Goal: Information Seeking & Learning: Learn about a topic

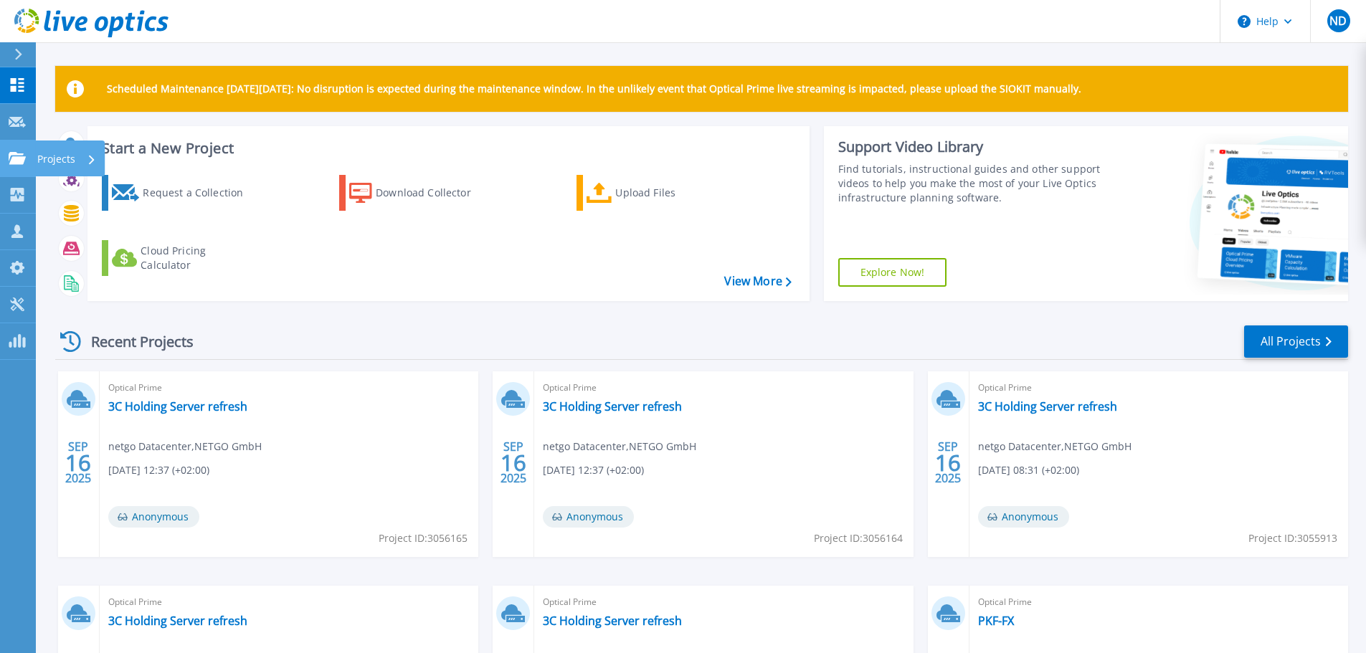
click at [19, 161] on icon at bounding box center [17, 158] width 17 height 12
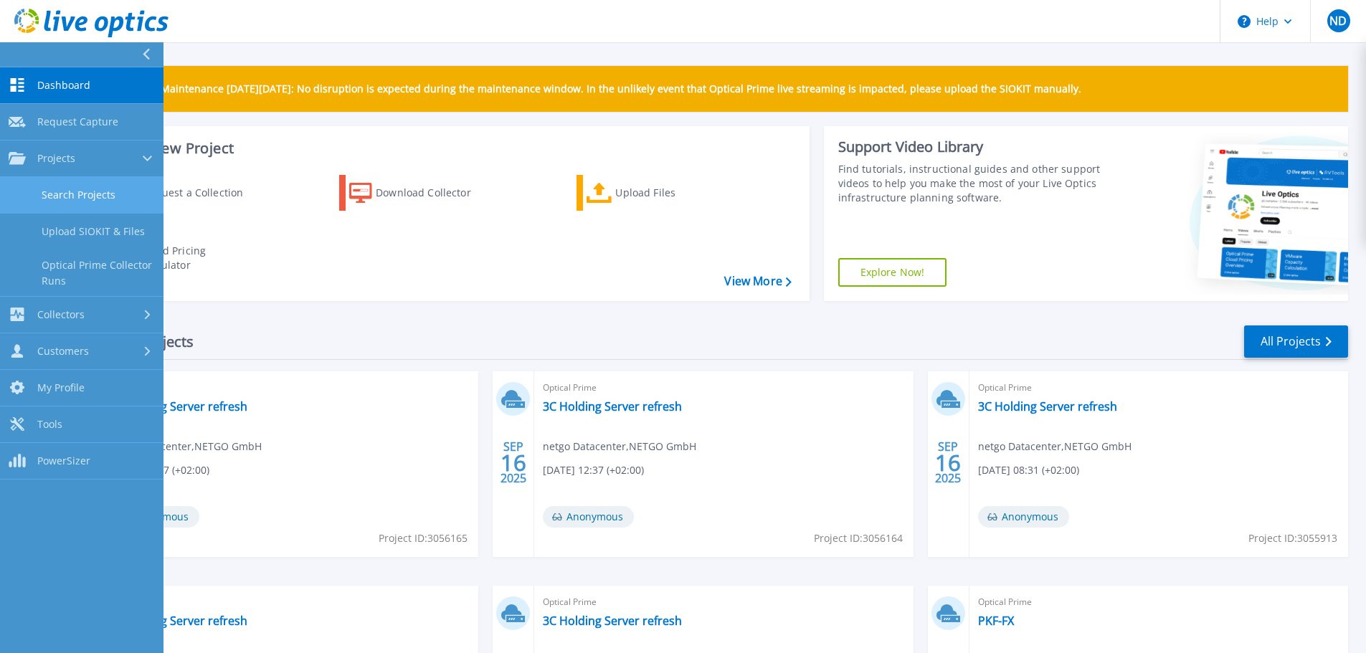
click at [103, 191] on link "Search Projects" at bounding box center [81, 195] width 163 height 37
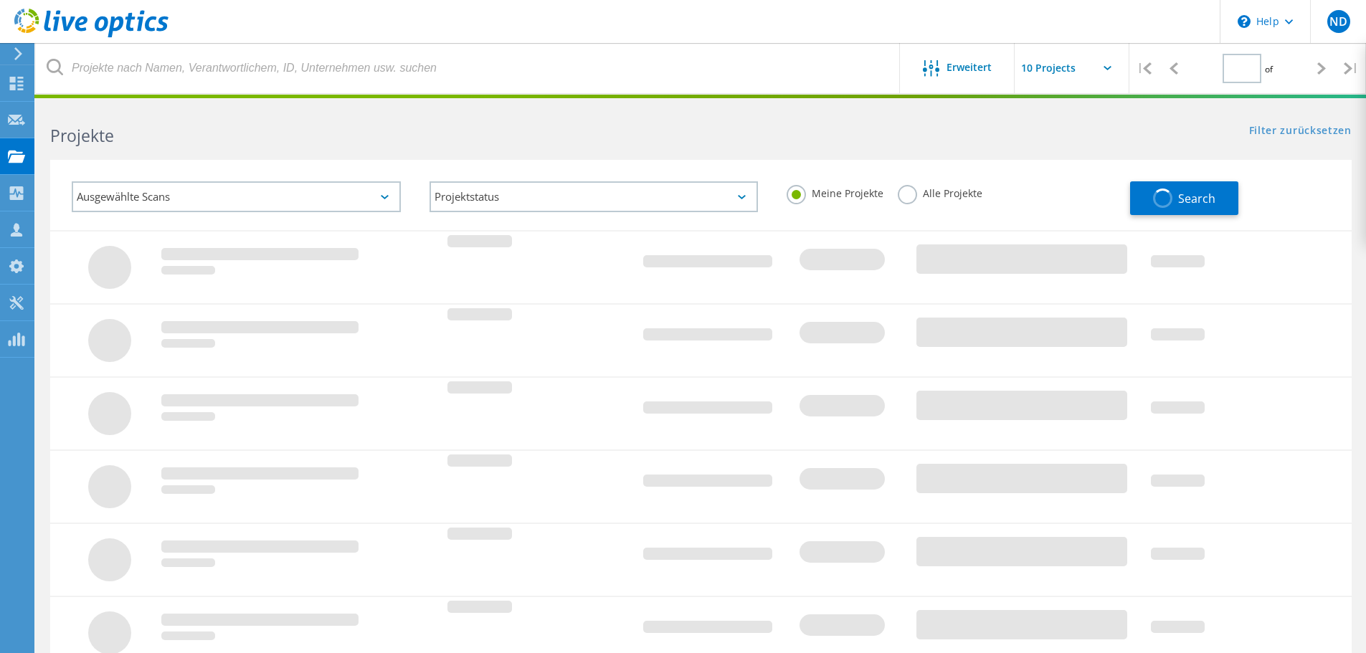
type input "1"
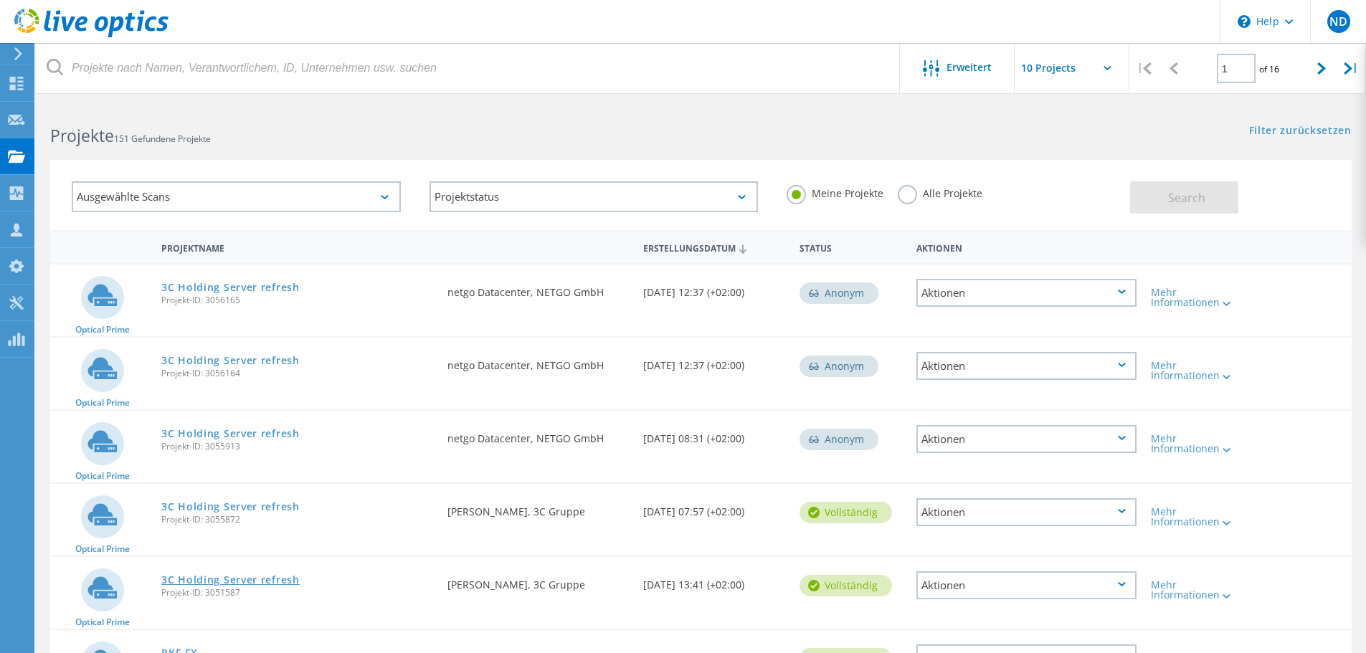
click at [204, 580] on link "3C Holding Server refresh" at bounding box center [230, 580] width 138 height 10
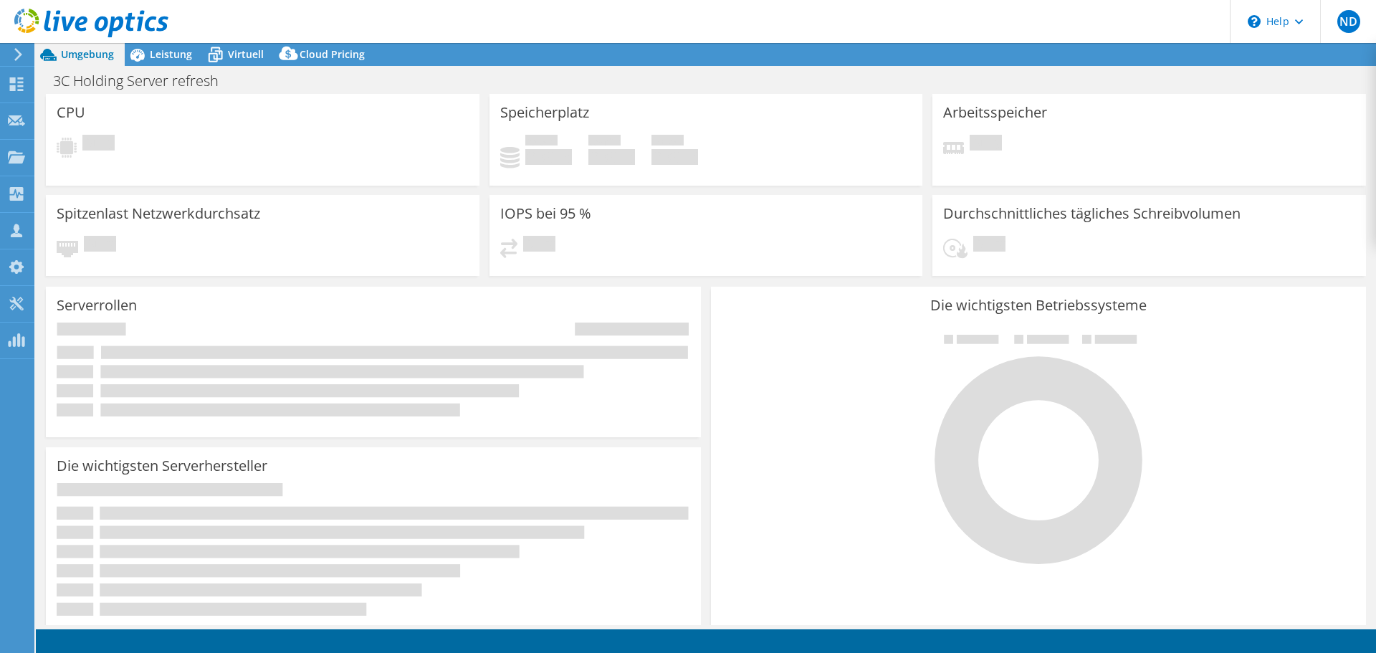
select select "EUFrankfurt"
select select "USD"
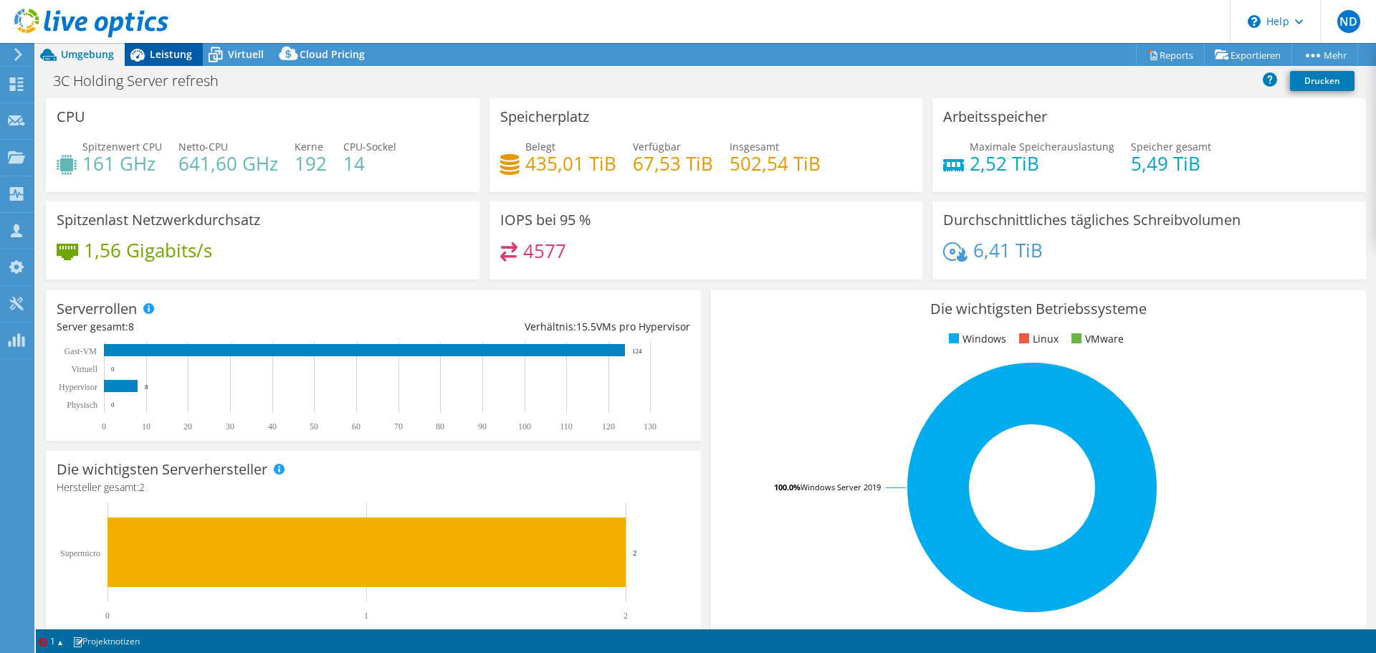
click at [166, 62] on div "Leistung" at bounding box center [164, 54] width 78 height 23
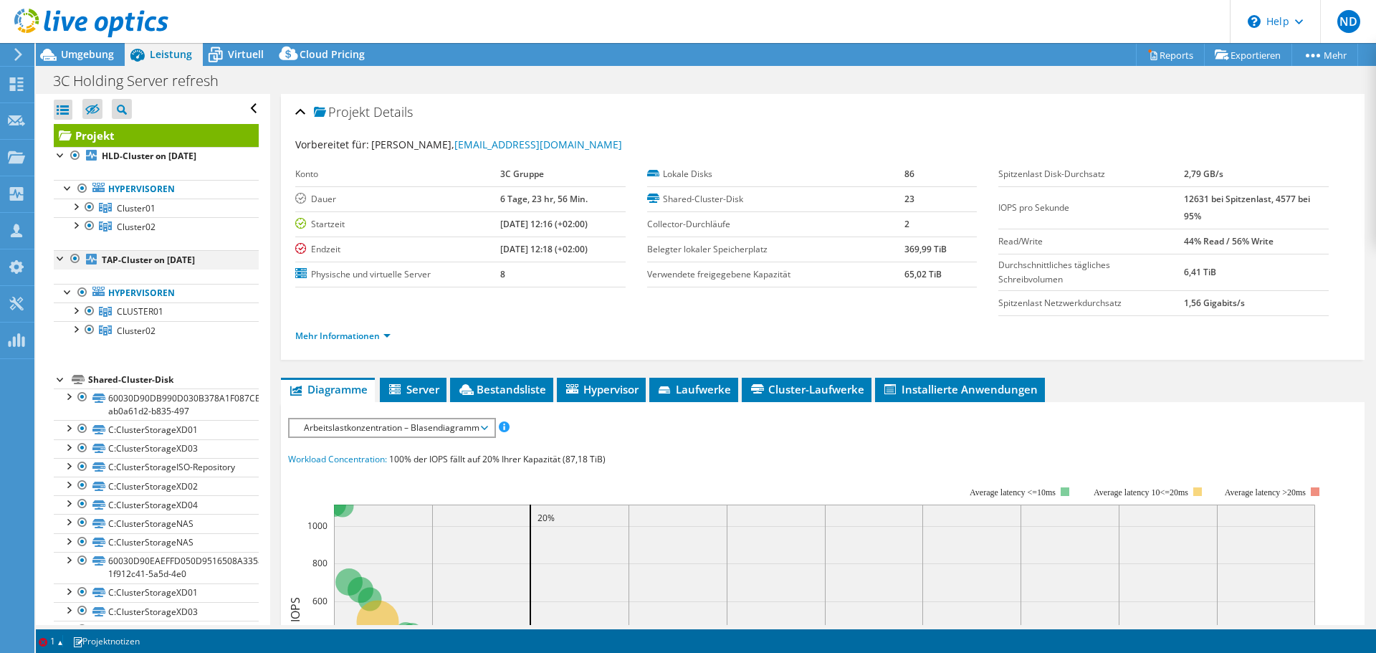
click at [72, 257] on div at bounding box center [75, 258] width 14 height 17
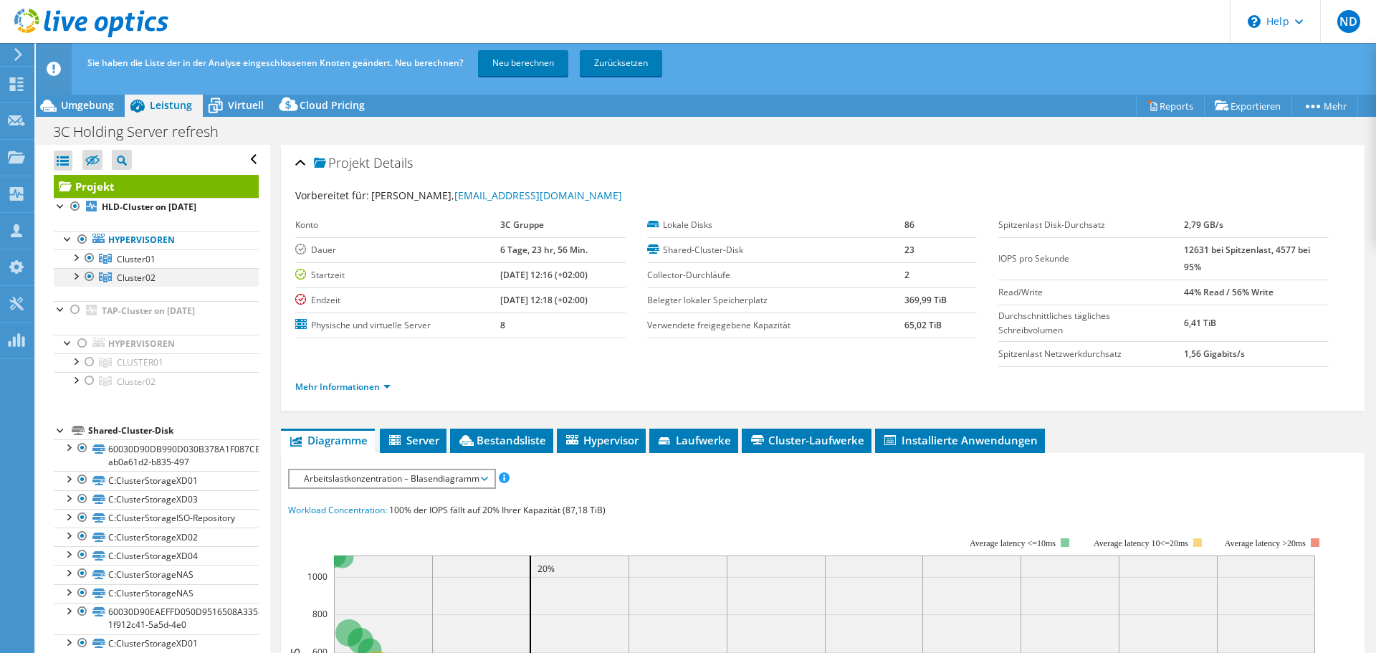
click at [75, 277] on div at bounding box center [75, 275] width 14 height 14
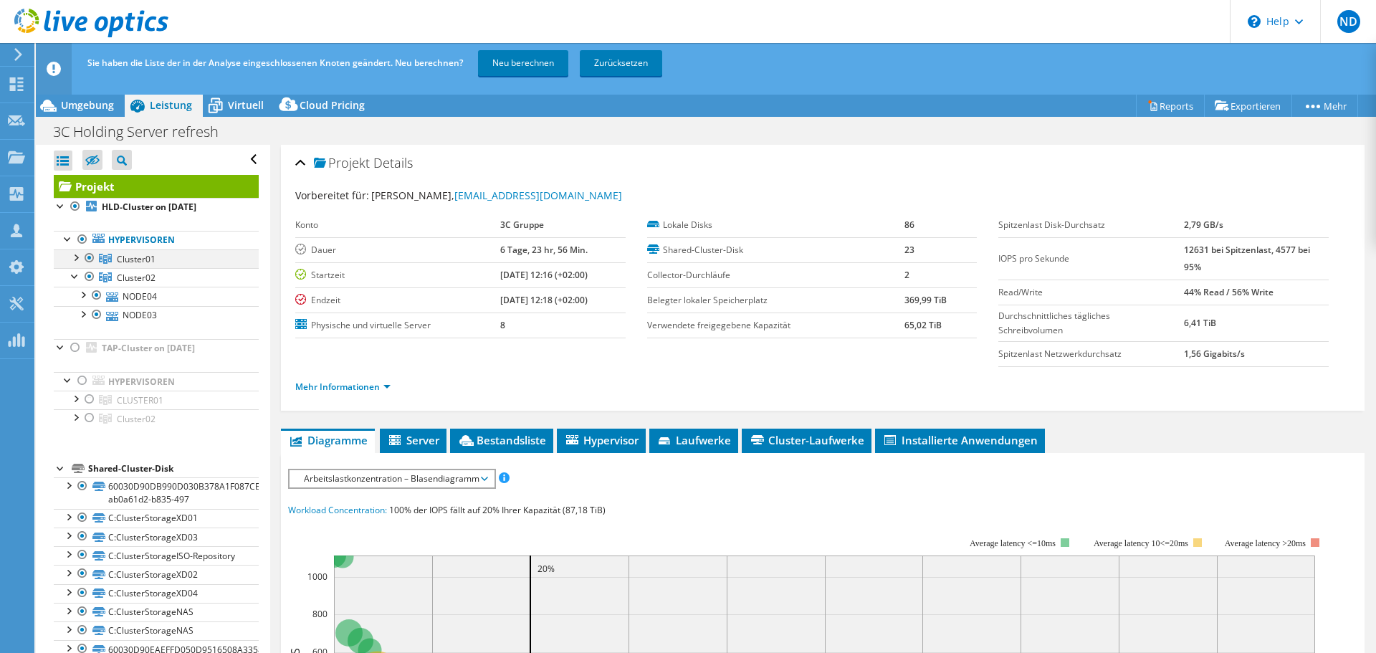
click at [77, 251] on div at bounding box center [75, 256] width 14 height 14
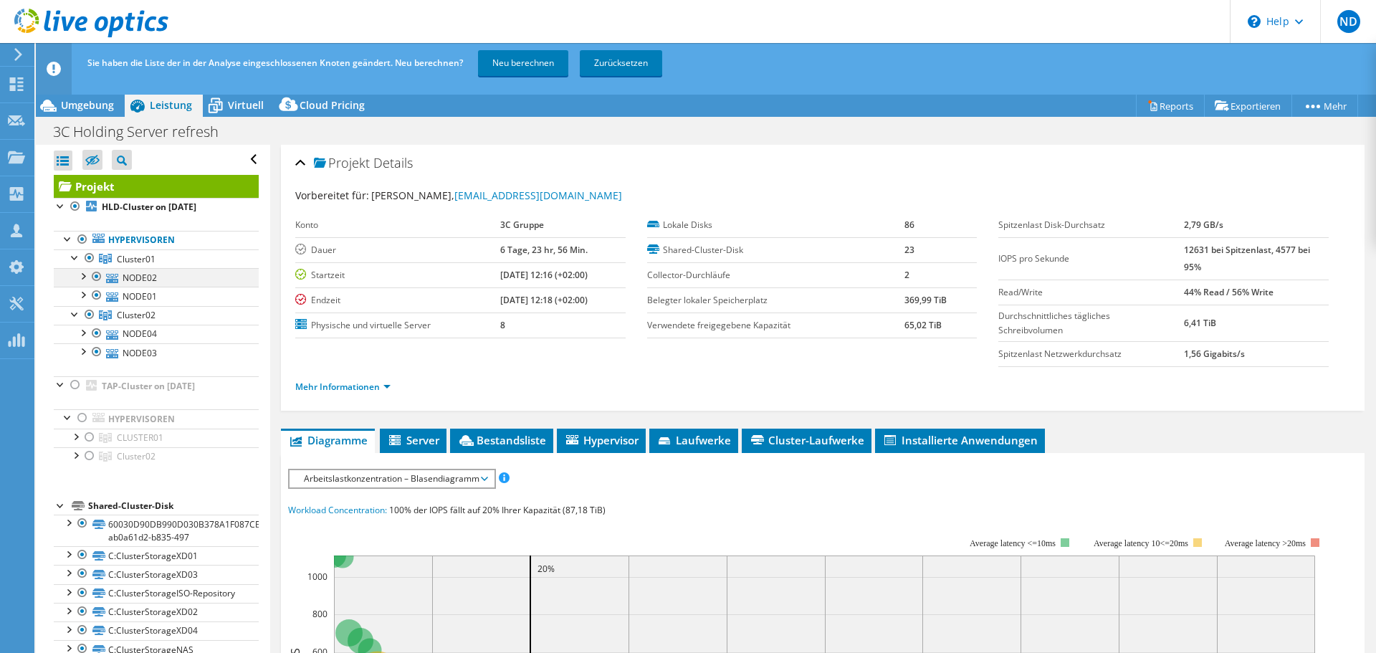
click at [87, 271] on div at bounding box center [82, 275] width 14 height 14
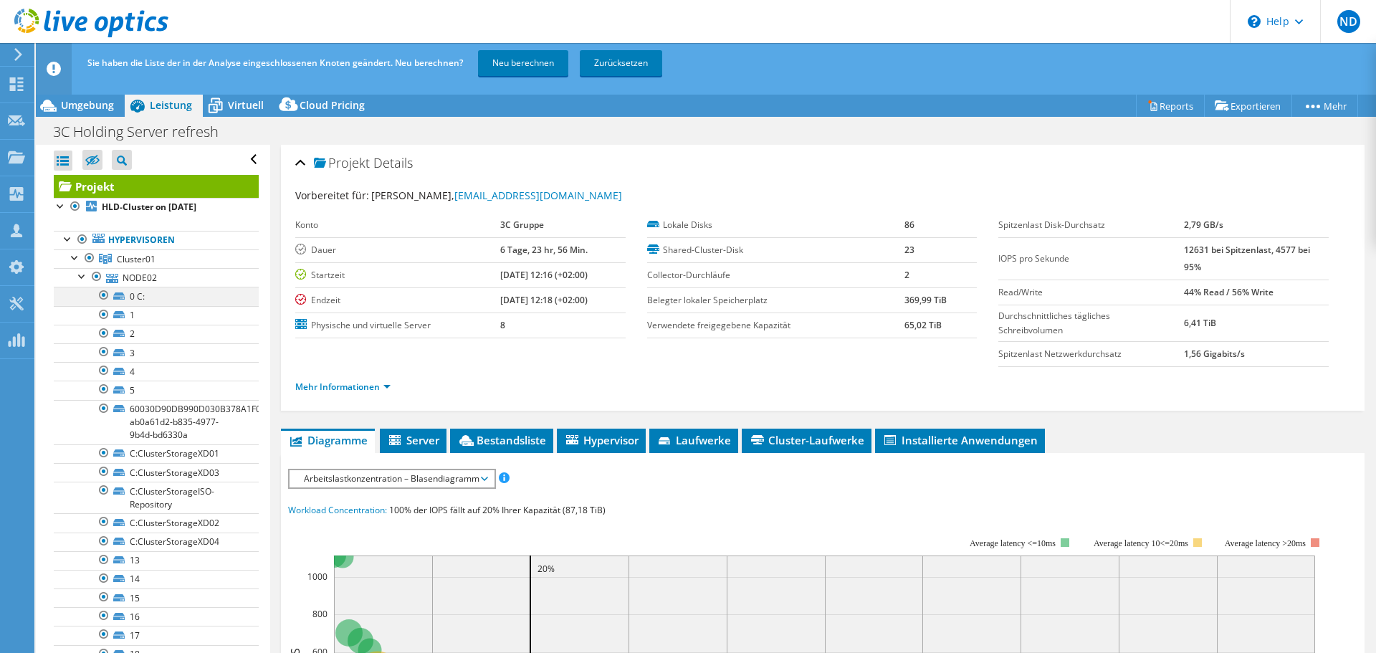
click at [103, 298] on div at bounding box center [104, 295] width 14 height 17
click at [104, 310] on div at bounding box center [104, 314] width 14 height 17
click at [107, 332] on div at bounding box center [104, 333] width 14 height 17
click at [104, 358] on div at bounding box center [104, 351] width 14 height 17
click at [104, 369] on div at bounding box center [104, 370] width 14 height 17
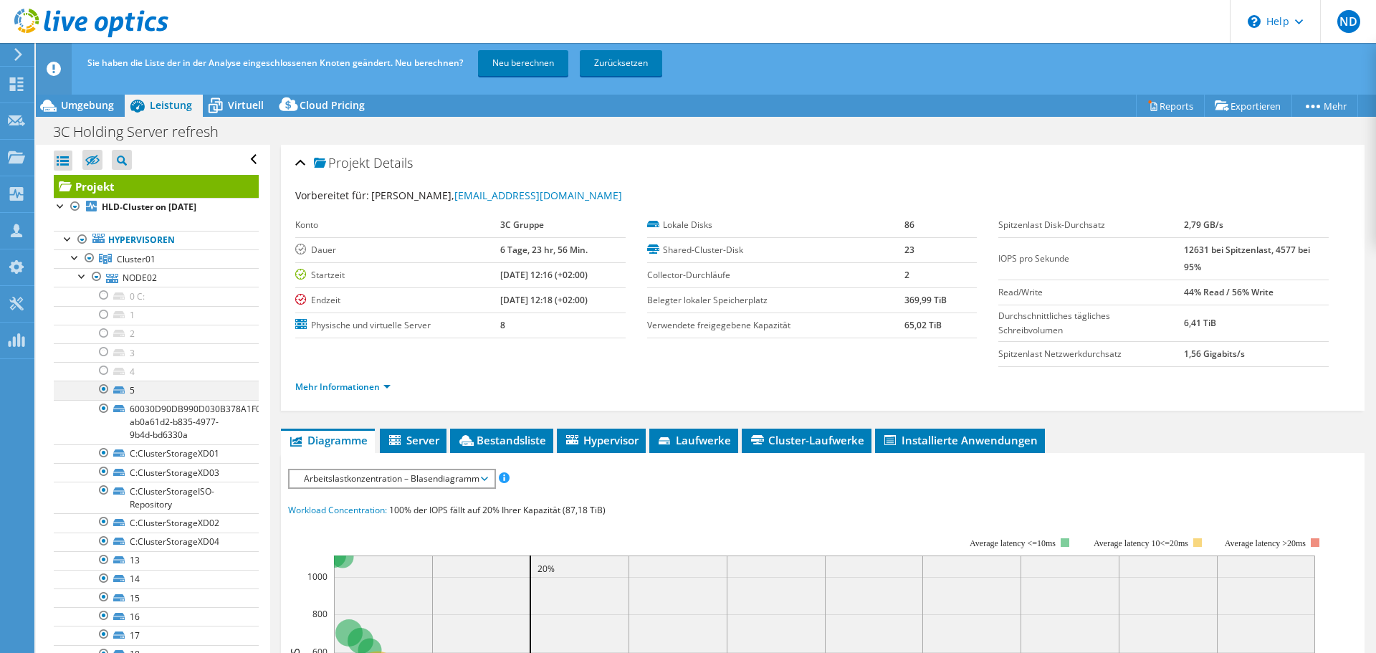
click at [105, 390] on div at bounding box center [104, 389] width 14 height 17
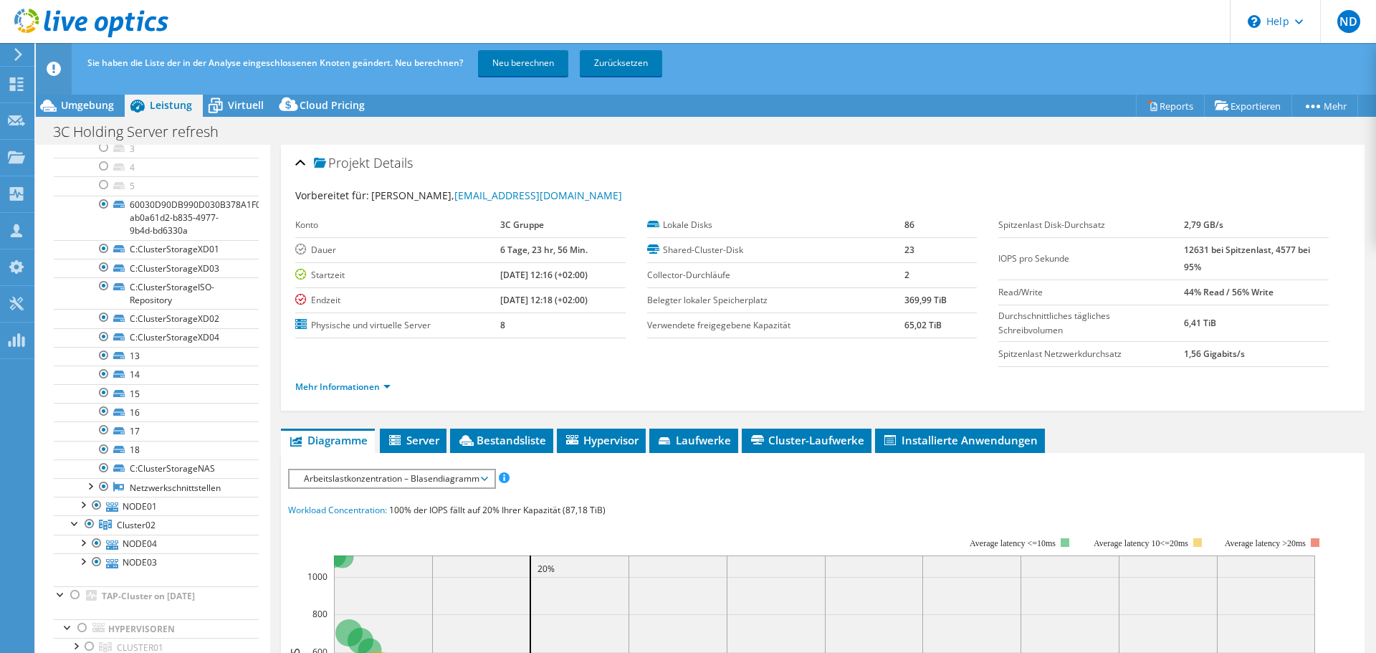
scroll to position [212, 0]
click at [110, 350] on div at bounding box center [104, 347] width 14 height 17
click at [107, 361] on div at bounding box center [104, 366] width 14 height 17
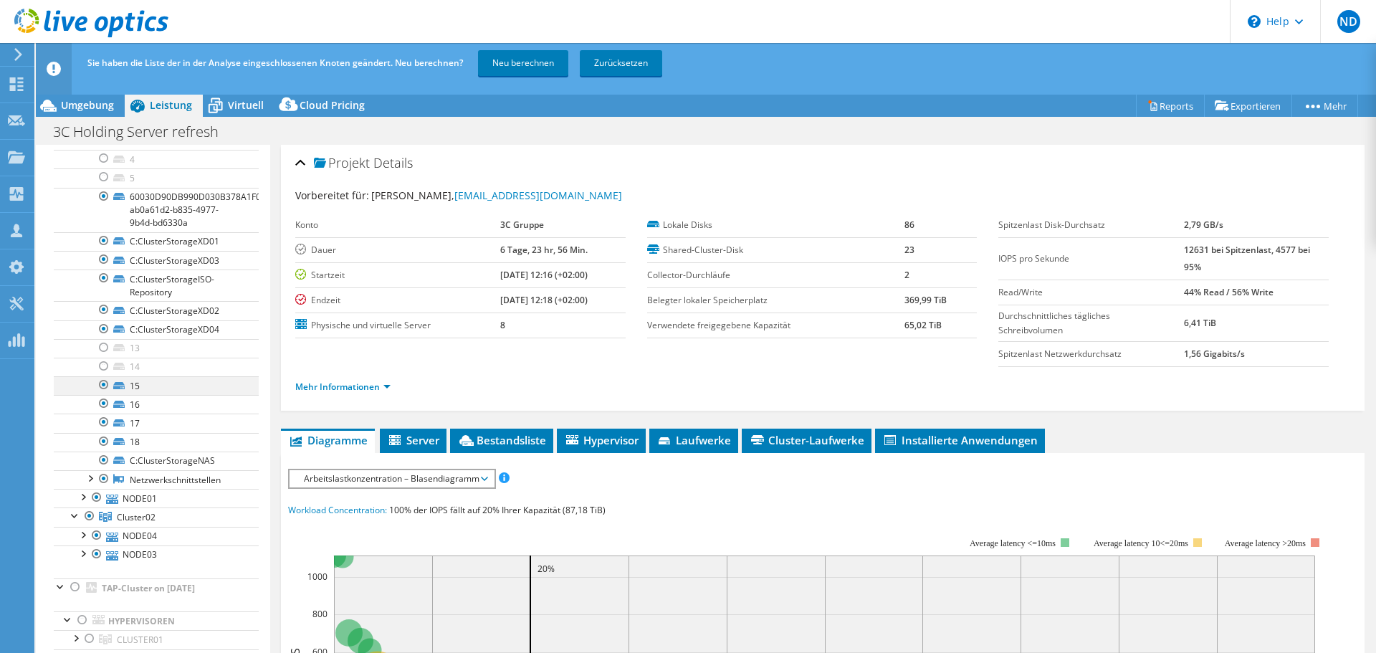
click at [105, 382] on div at bounding box center [104, 384] width 14 height 17
click at [104, 401] on div at bounding box center [104, 403] width 14 height 17
click at [104, 418] on div at bounding box center [104, 422] width 14 height 17
click at [103, 439] on div at bounding box center [104, 441] width 14 height 17
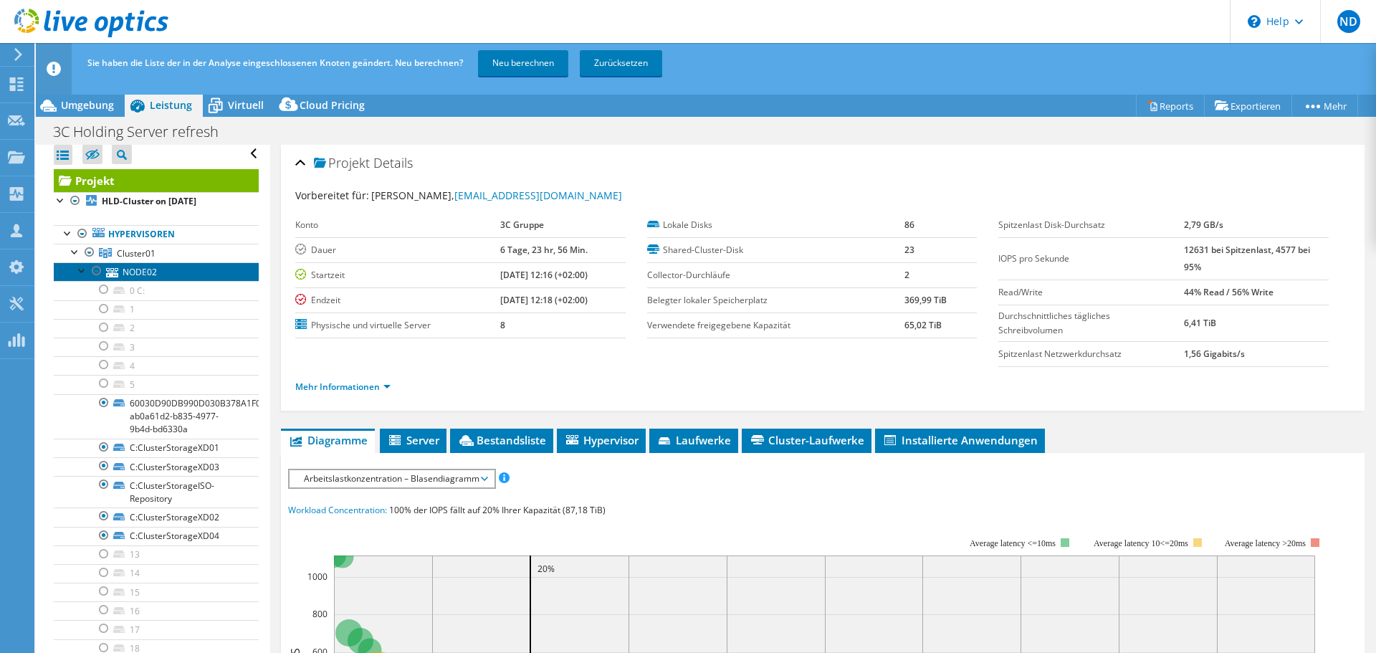
click at [74, 275] on link "NODE02" at bounding box center [156, 271] width 205 height 19
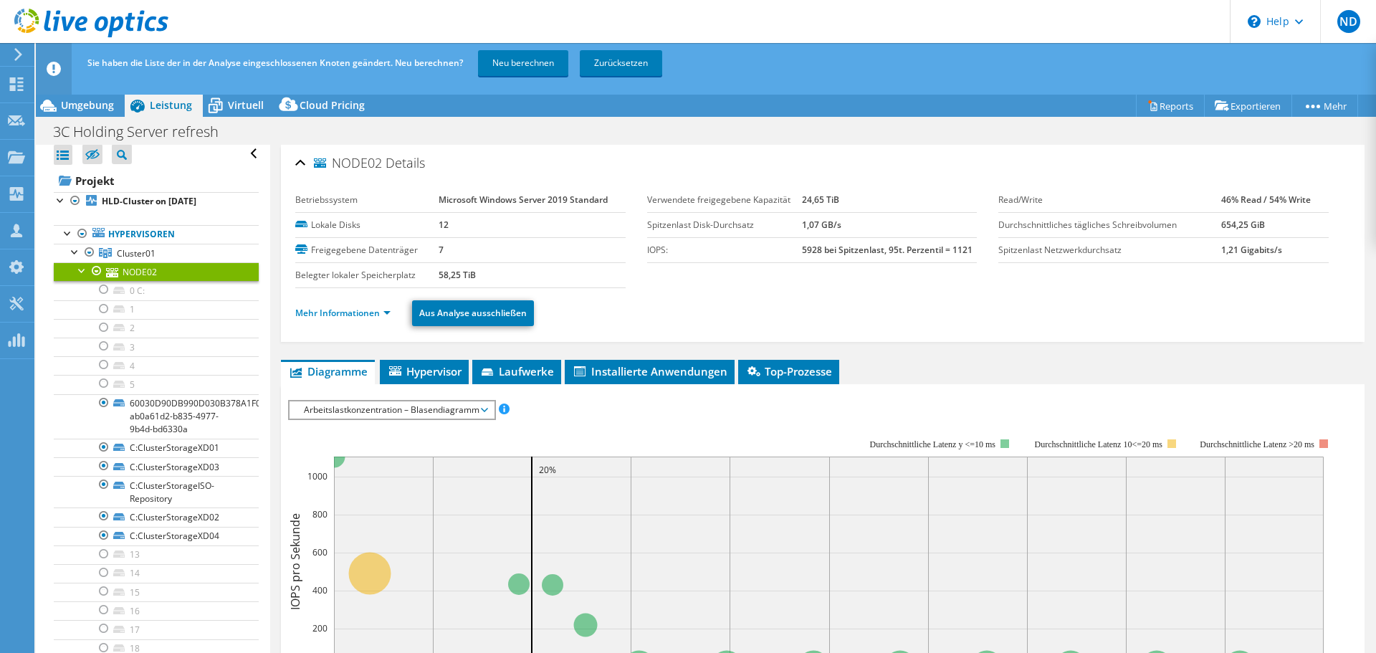
click at [79, 271] on div at bounding box center [82, 269] width 14 height 14
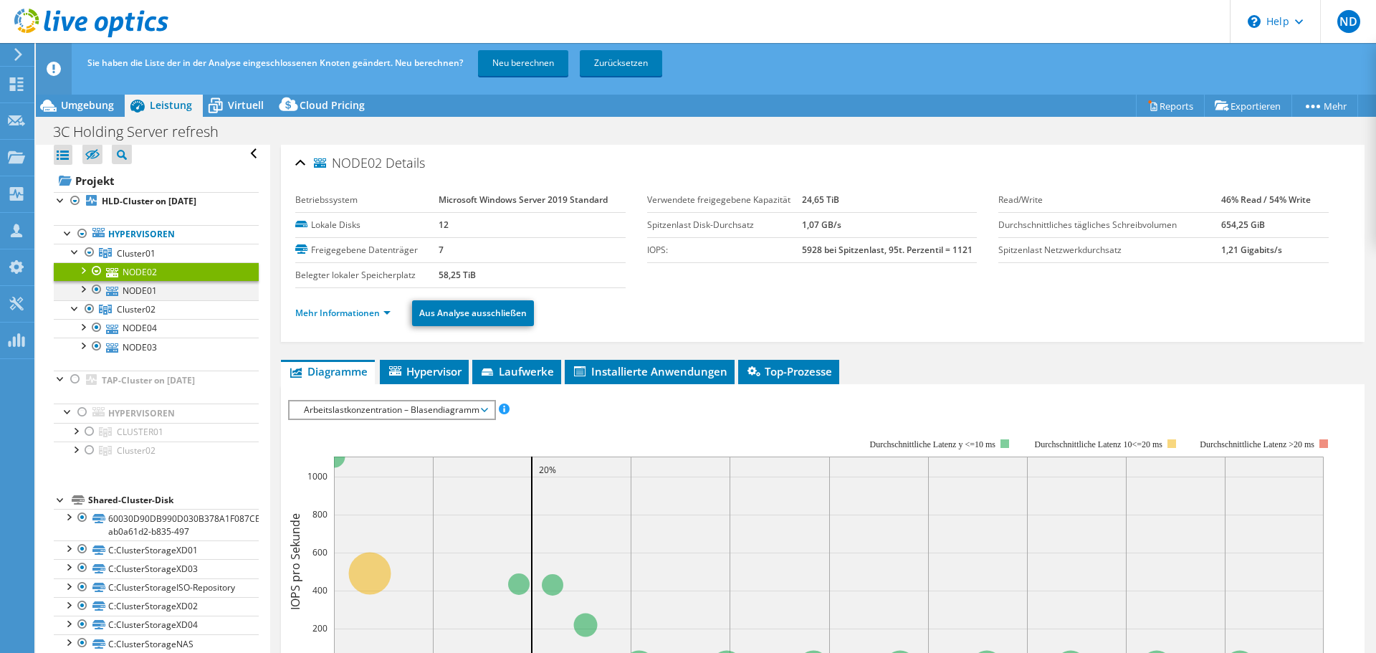
click at [80, 290] on div at bounding box center [82, 288] width 14 height 14
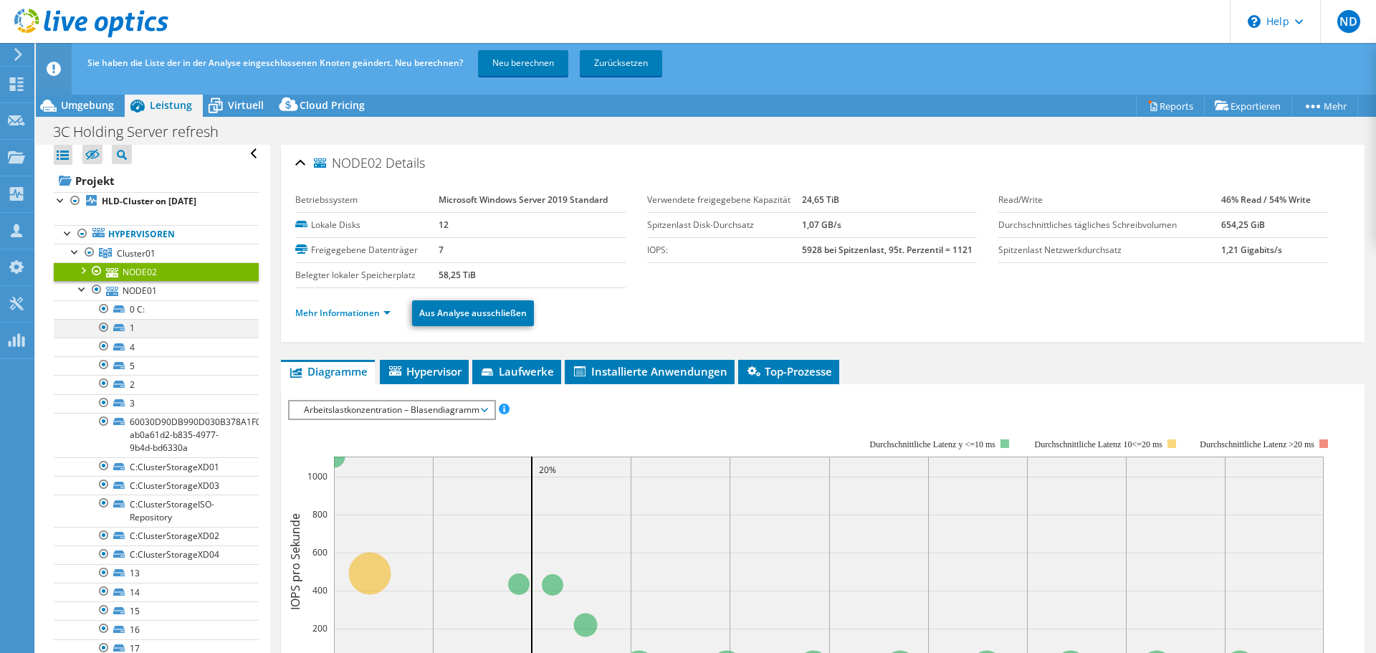
click at [102, 328] on div at bounding box center [104, 327] width 14 height 17
click at [103, 343] on div at bounding box center [104, 346] width 14 height 17
click at [104, 358] on div at bounding box center [104, 364] width 14 height 17
click at [105, 384] on div at bounding box center [104, 383] width 14 height 17
click at [103, 406] on div at bounding box center [104, 402] width 14 height 17
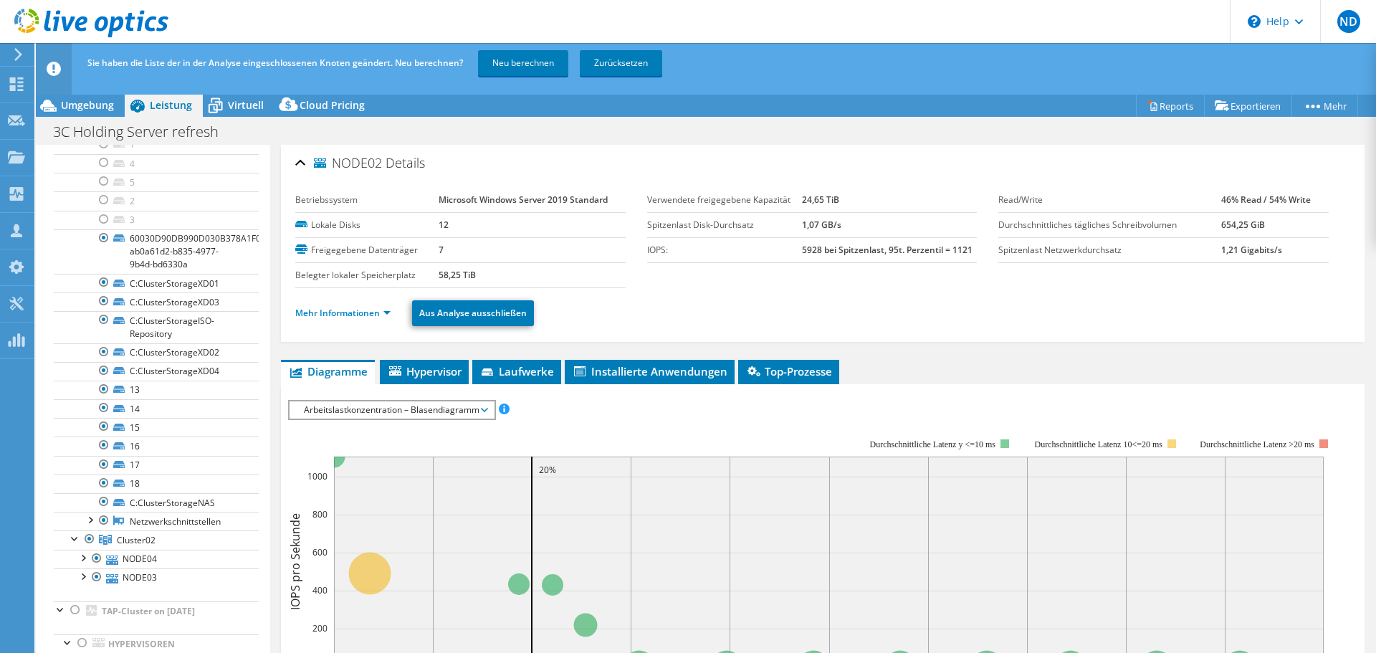
scroll to position [240, 0]
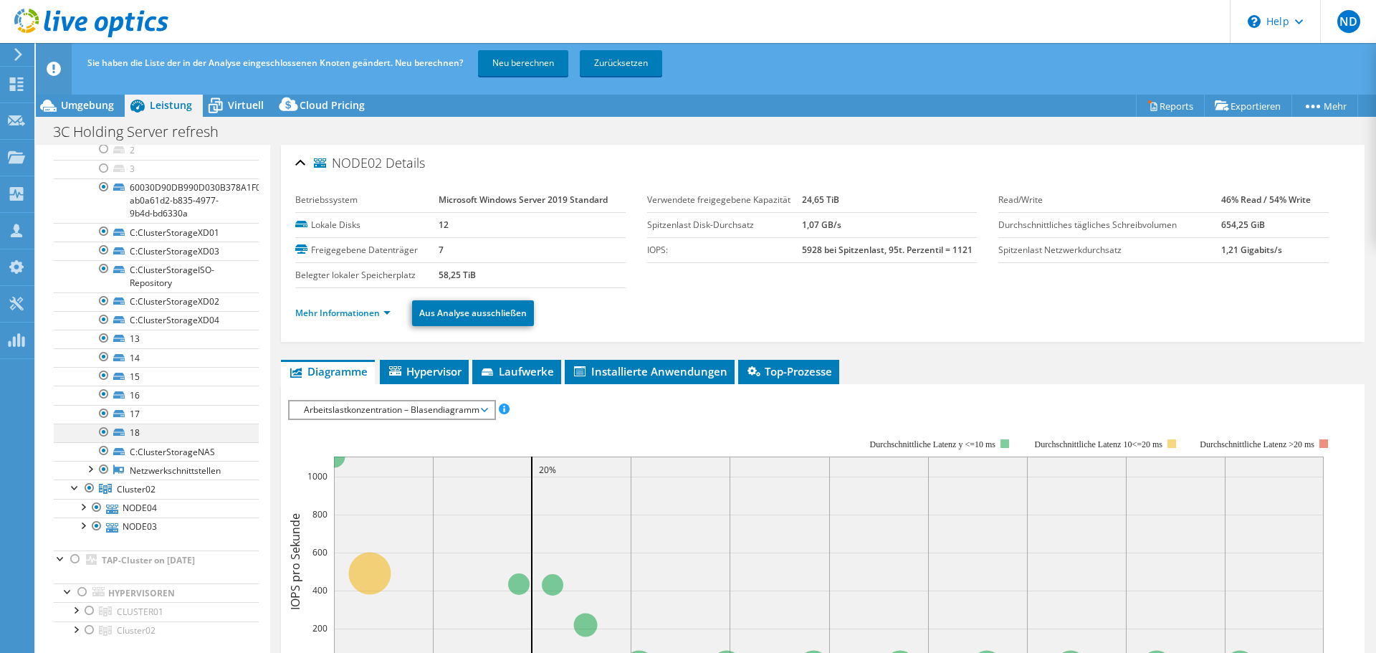
click at [104, 435] on div at bounding box center [104, 432] width 14 height 17
click at [105, 415] on div at bounding box center [104, 413] width 14 height 17
click at [107, 397] on div at bounding box center [104, 394] width 14 height 17
click at [107, 378] on div at bounding box center [104, 375] width 14 height 17
click at [104, 361] on div at bounding box center [104, 356] width 14 height 17
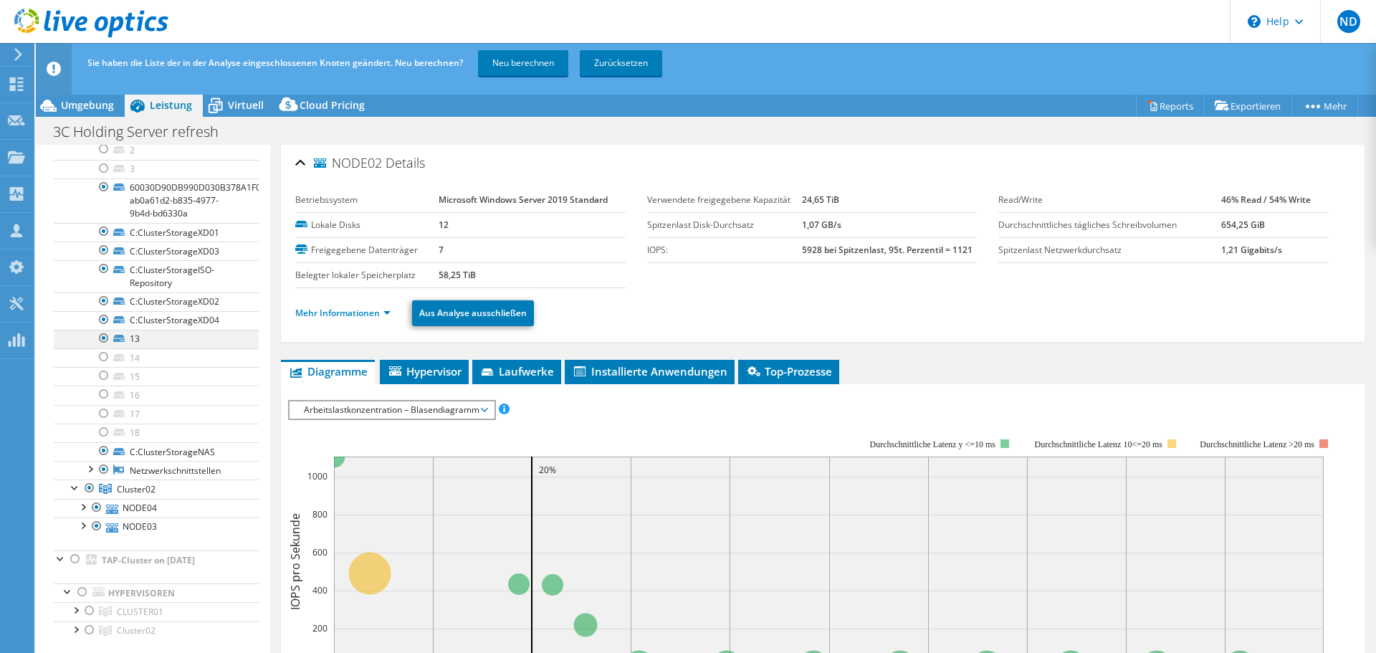
click at [103, 344] on div at bounding box center [104, 338] width 14 height 17
click at [86, 505] on div at bounding box center [82, 506] width 14 height 14
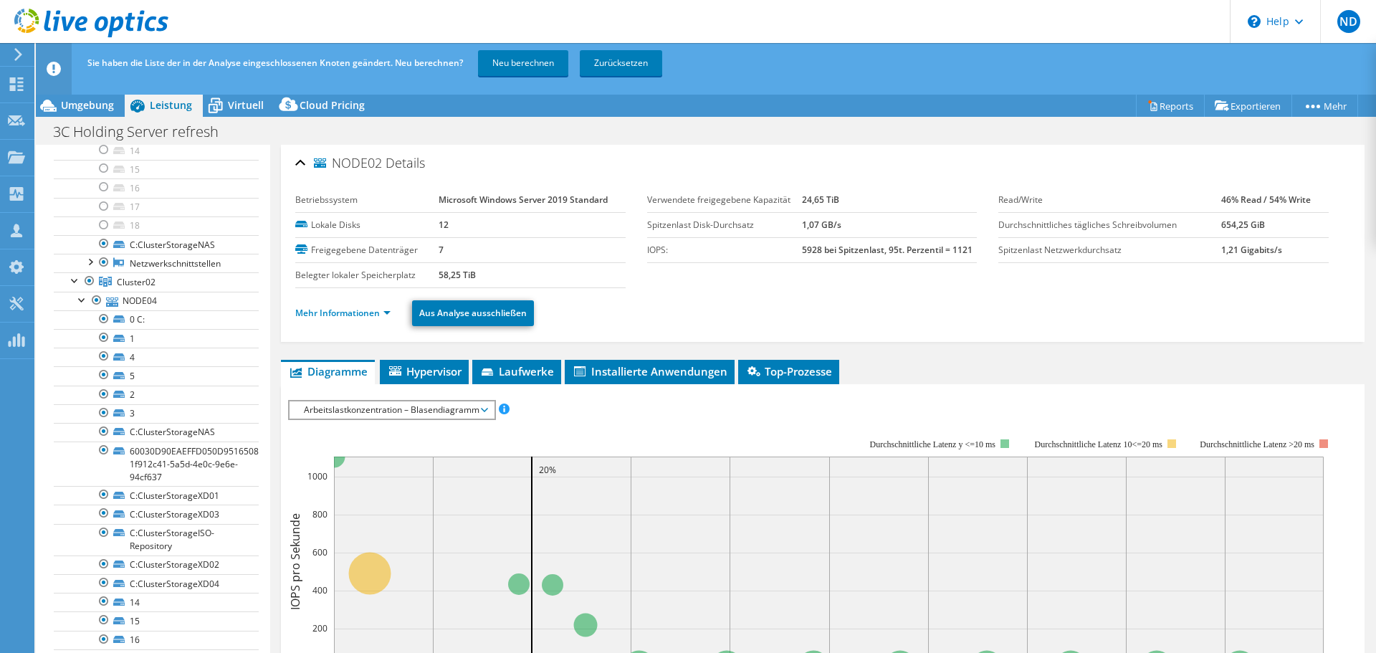
scroll to position [452, 0]
click at [100, 407] on div at bounding box center [104, 407] width 14 height 17
click at [103, 389] on div at bounding box center [104, 389] width 14 height 17
click at [104, 375] on div at bounding box center [104, 369] width 14 height 17
click at [103, 358] on div at bounding box center [104, 351] width 14 height 17
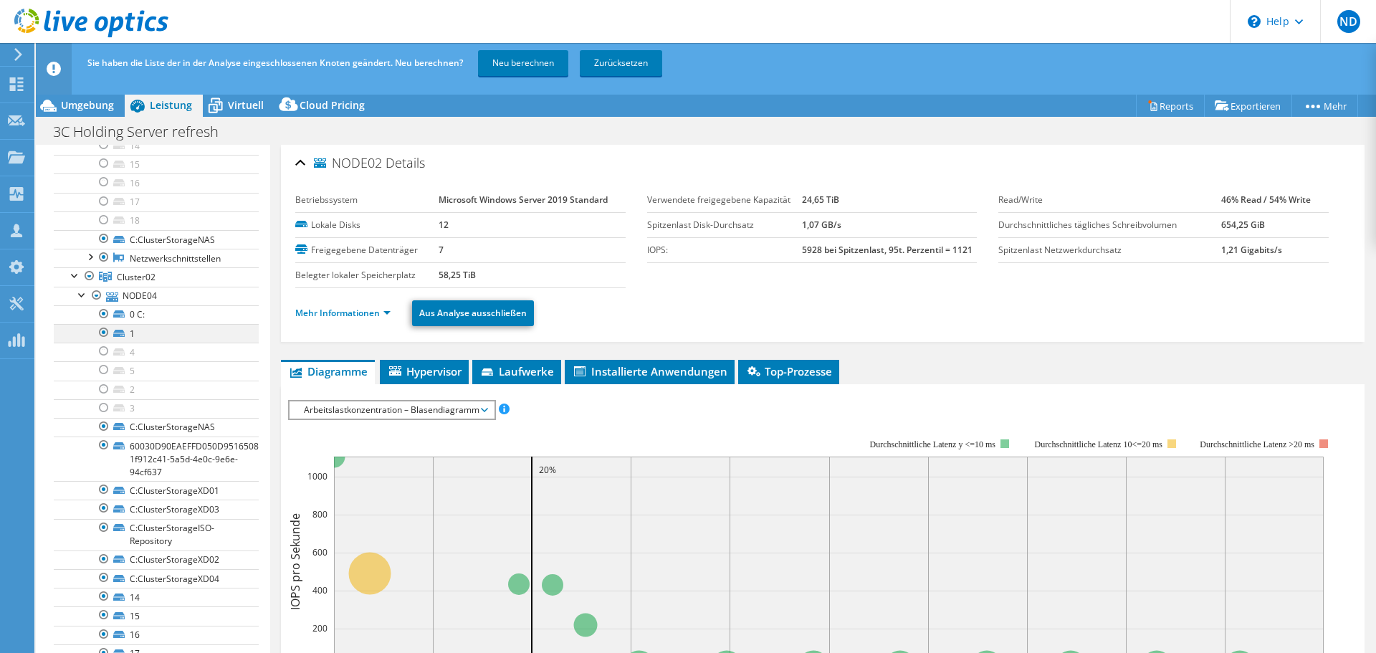
click at [103, 338] on div at bounding box center [104, 332] width 14 height 17
click at [104, 321] on div at bounding box center [104, 313] width 14 height 17
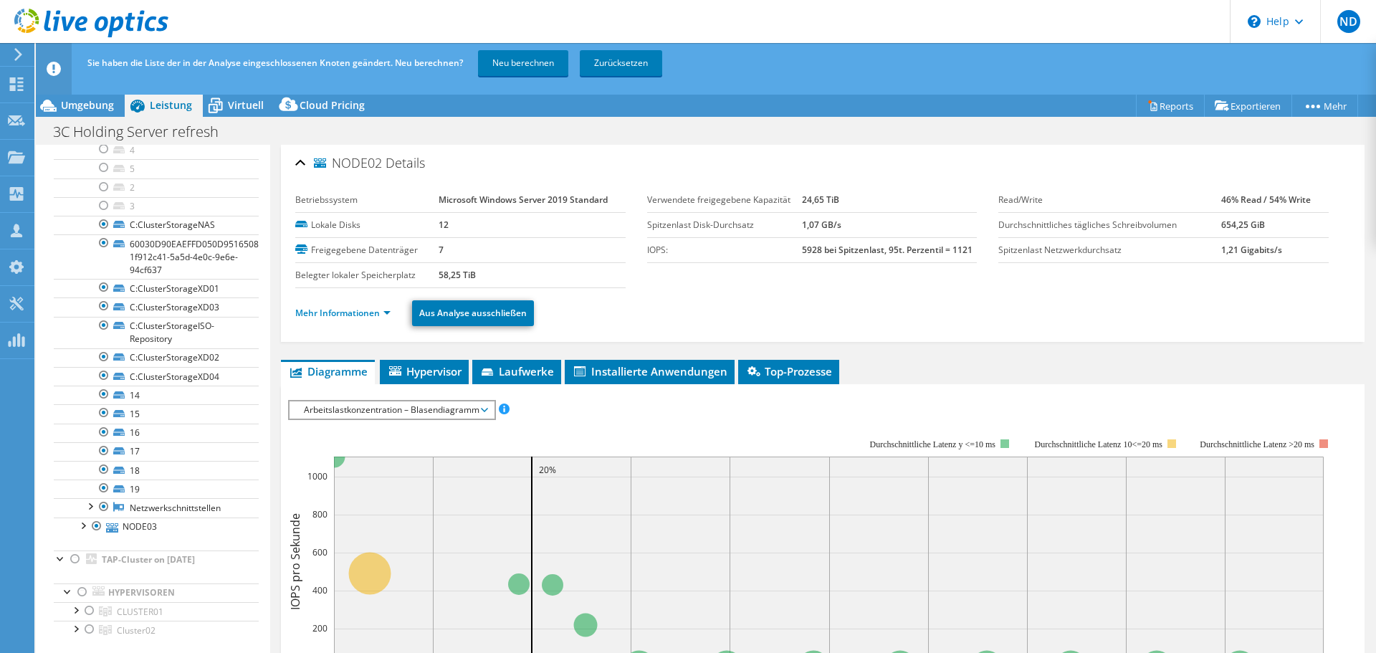
scroll to position [702, 0]
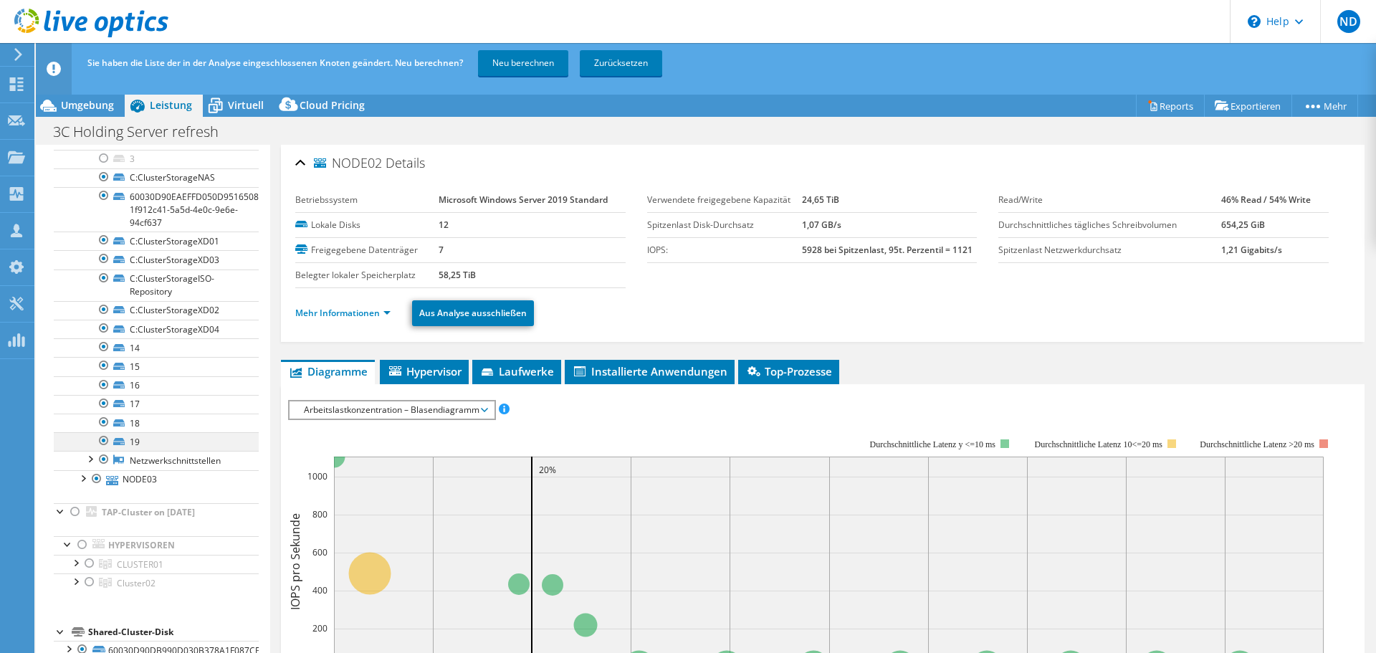
click at [103, 437] on div at bounding box center [104, 440] width 14 height 17
click at [103, 422] on div at bounding box center [104, 422] width 14 height 17
click at [103, 403] on div at bounding box center [104, 403] width 14 height 17
click at [105, 386] on div at bounding box center [104, 384] width 14 height 17
click at [105, 366] on div at bounding box center [104, 365] width 14 height 17
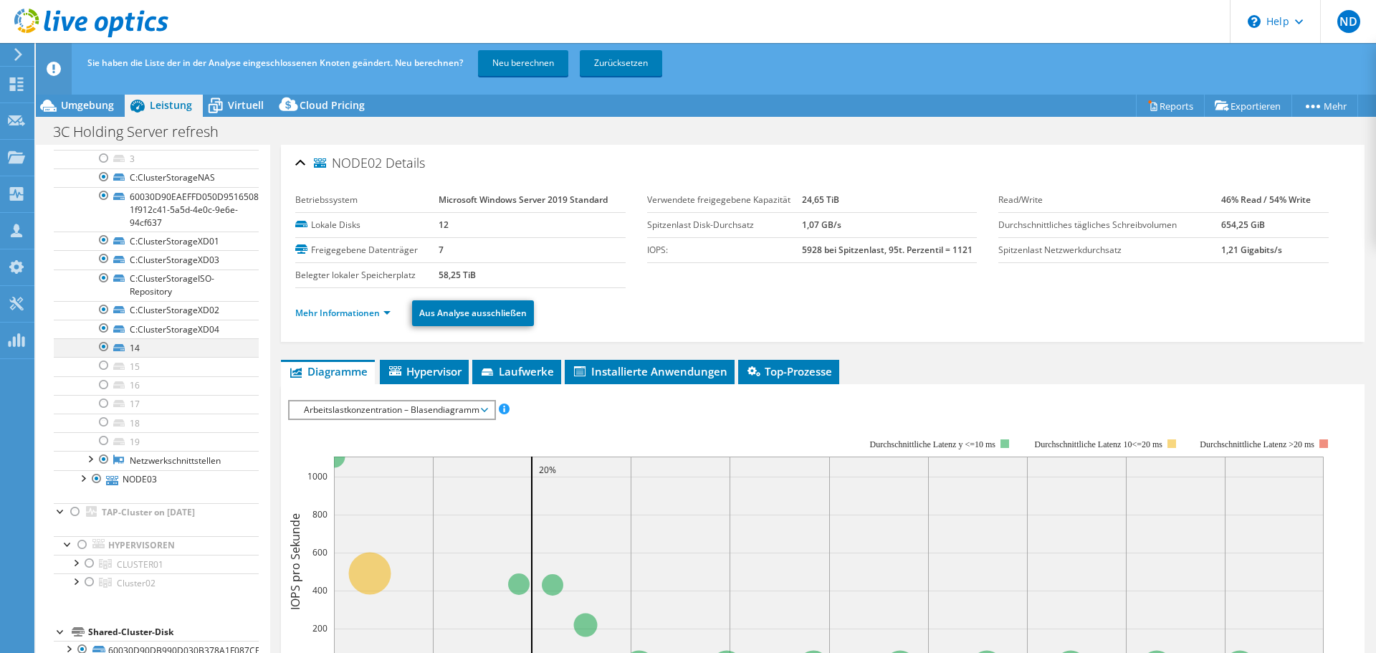
click at [103, 350] on div at bounding box center [104, 346] width 14 height 17
click at [83, 477] on div at bounding box center [82, 477] width 14 height 14
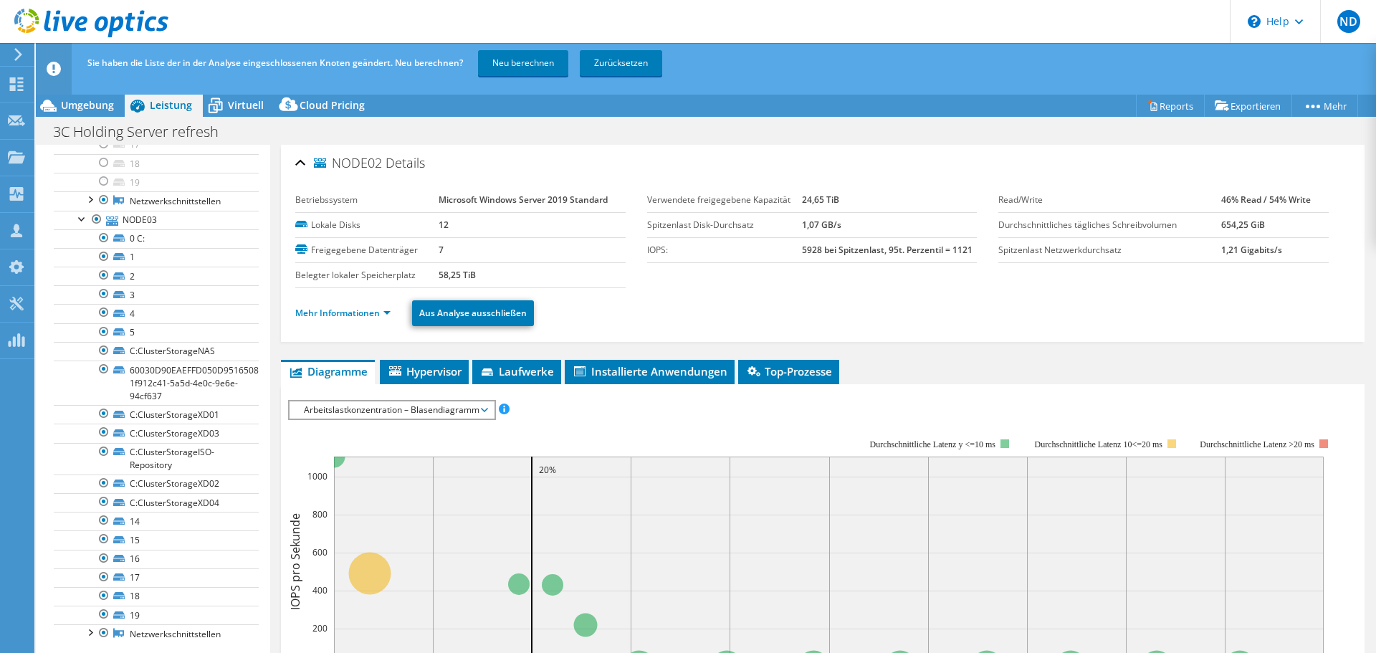
scroll to position [974, 0]
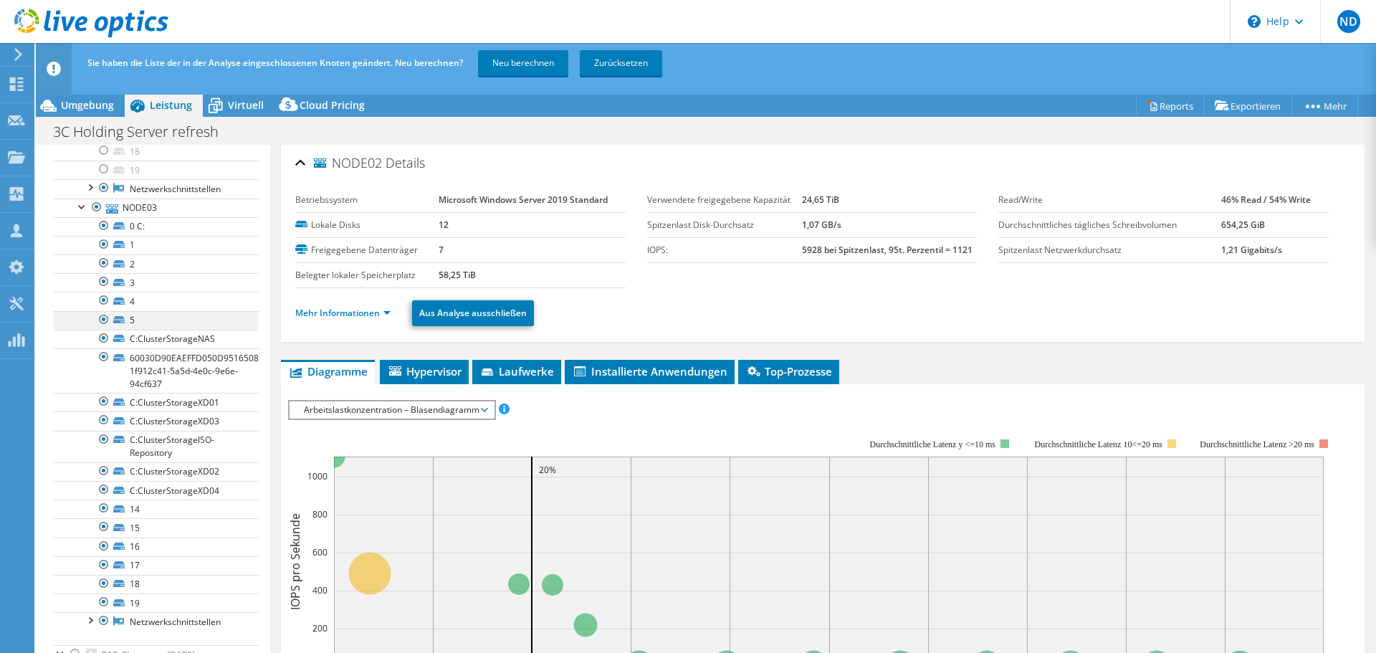
click at [105, 323] on div at bounding box center [104, 319] width 14 height 17
click at [100, 305] on div at bounding box center [104, 300] width 14 height 17
click at [104, 282] on div at bounding box center [104, 281] width 14 height 17
click at [103, 265] on div at bounding box center [104, 262] width 14 height 17
click at [102, 252] on div at bounding box center [104, 244] width 14 height 17
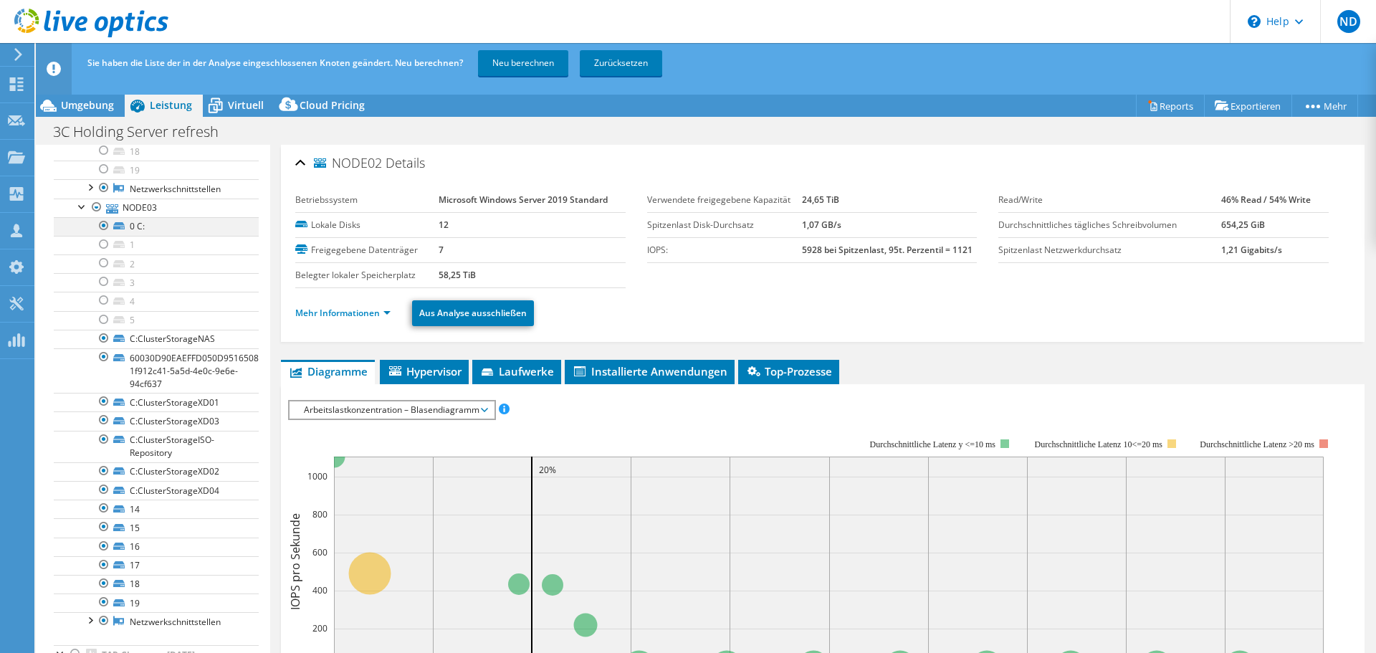
click at [103, 231] on div at bounding box center [104, 225] width 14 height 17
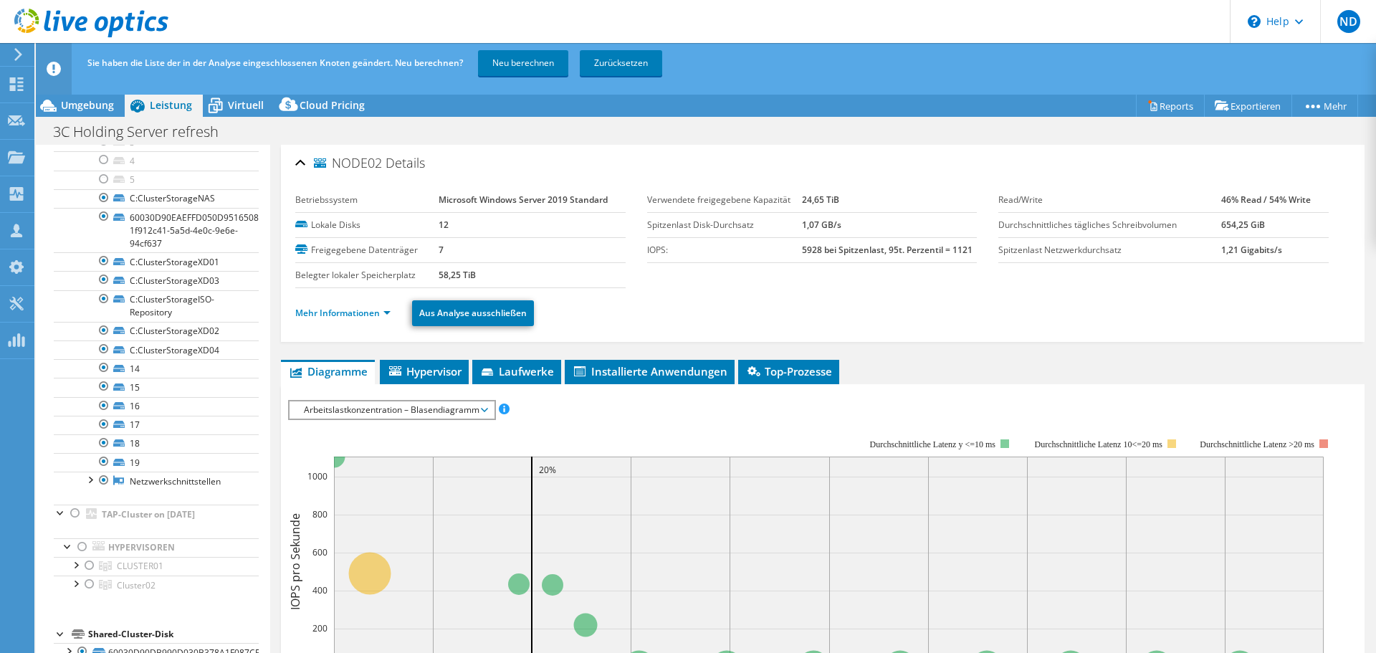
scroll to position [1199, 0]
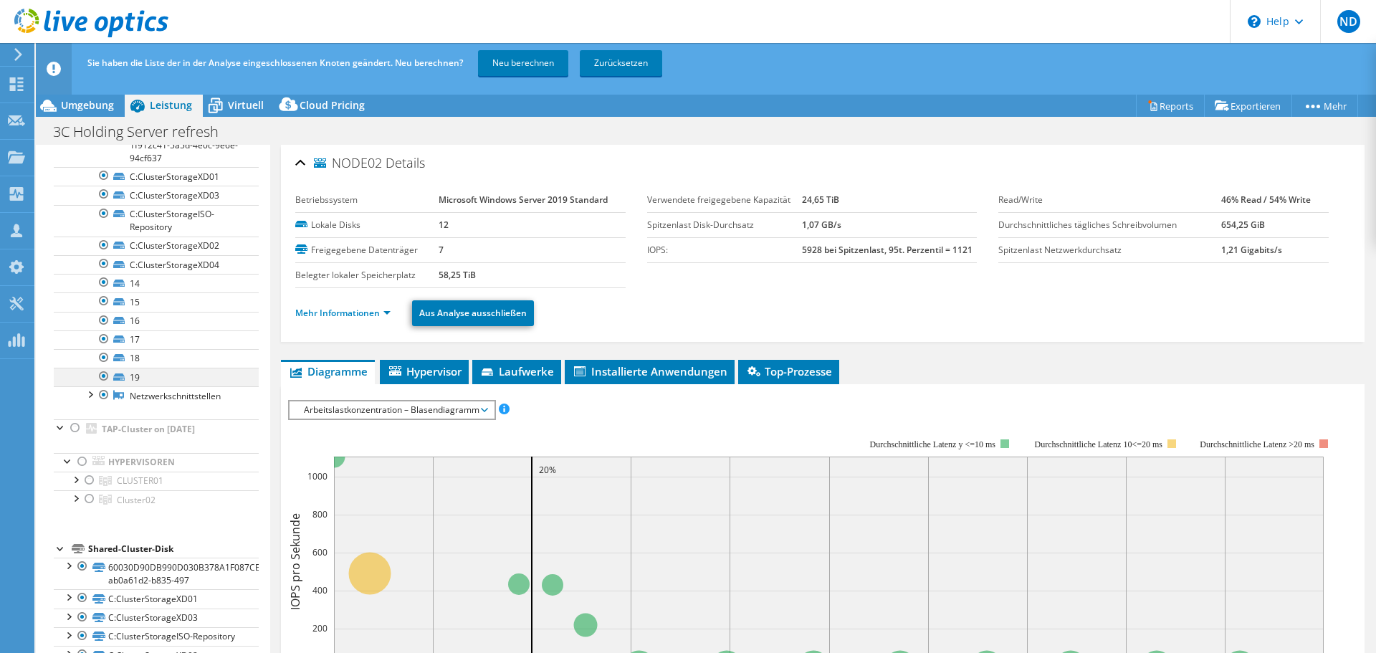
click at [107, 375] on div at bounding box center [104, 376] width 14 height 17
click at [105, 361] on div at bounding box center [104, 357] width 14 height 17
click at [102, 343] on div at bounding box center [104, 338] width 14 height 17
click at [100, 323] on div at bounding box center [104, 320] width 14 height 17
click at [101, 308] on div at bounding box center [104, 300] width 14 height 17
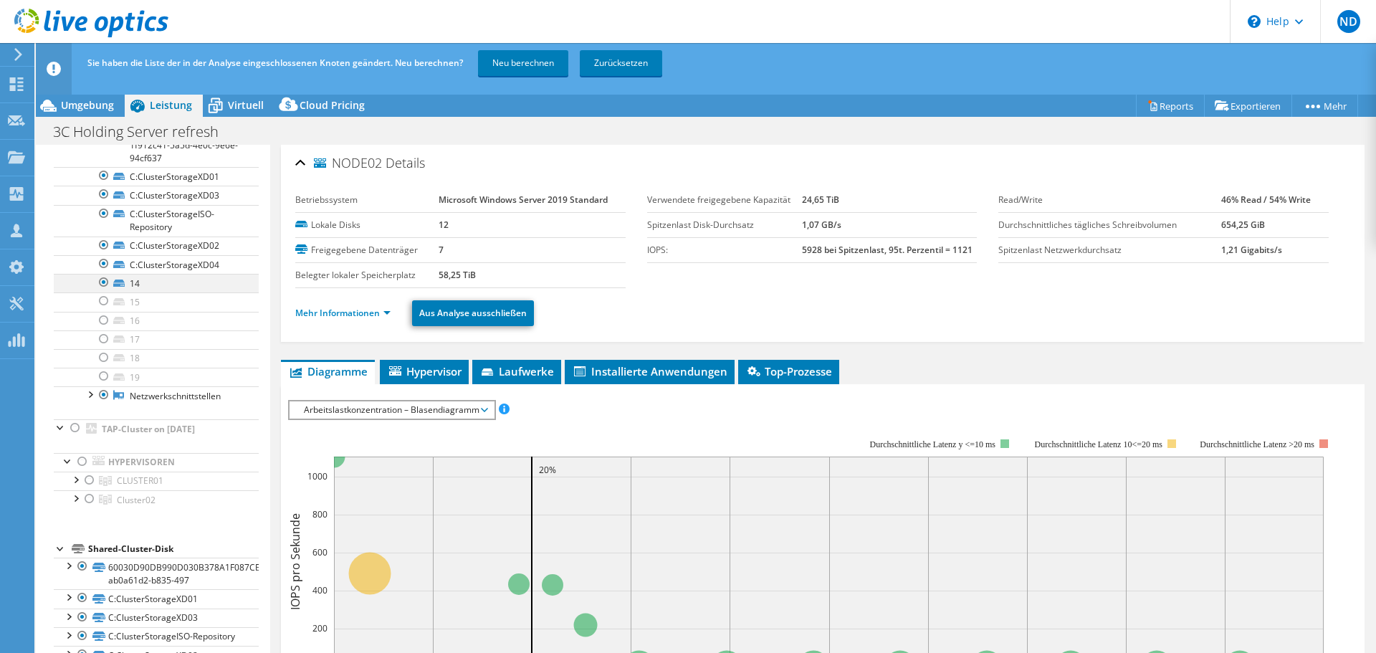
click at [104, 290] on div at bounding box center [104, 282] width 14 height 17
click at [527, 73] on link "Neu berechnen" at bounding box center [523, 63] width 90 height 26
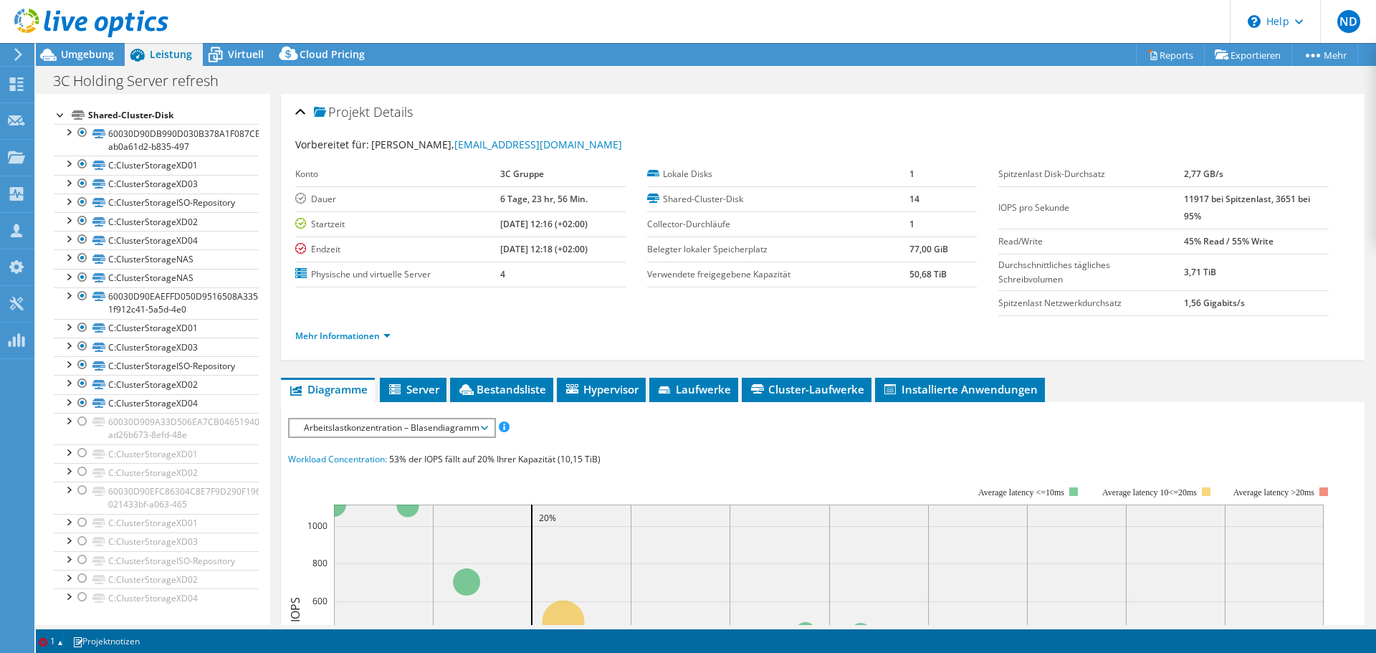
scroll to position [303, 0]
click at [91, 57] on span "Umgebung" at bounding box center [87, 54] width 53 height 14
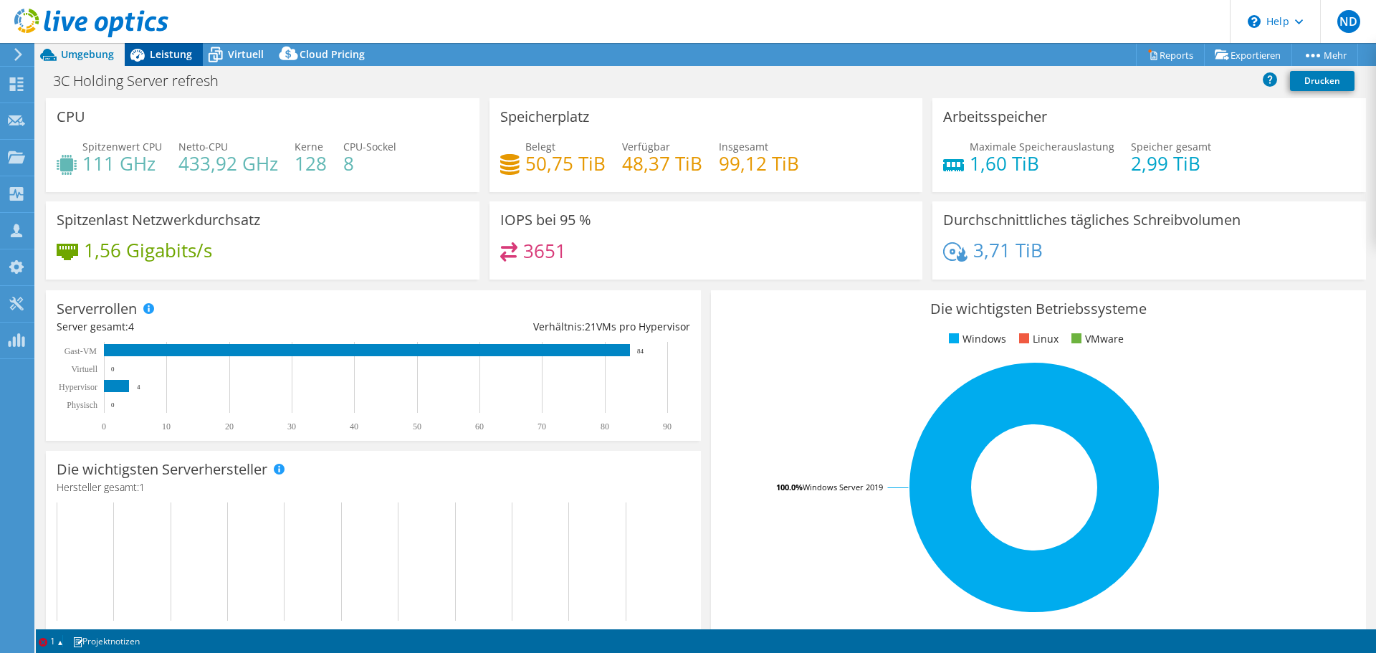
click at [173, 50] on span "Leistung" at bounding box center [171, 54] width 42 height 14
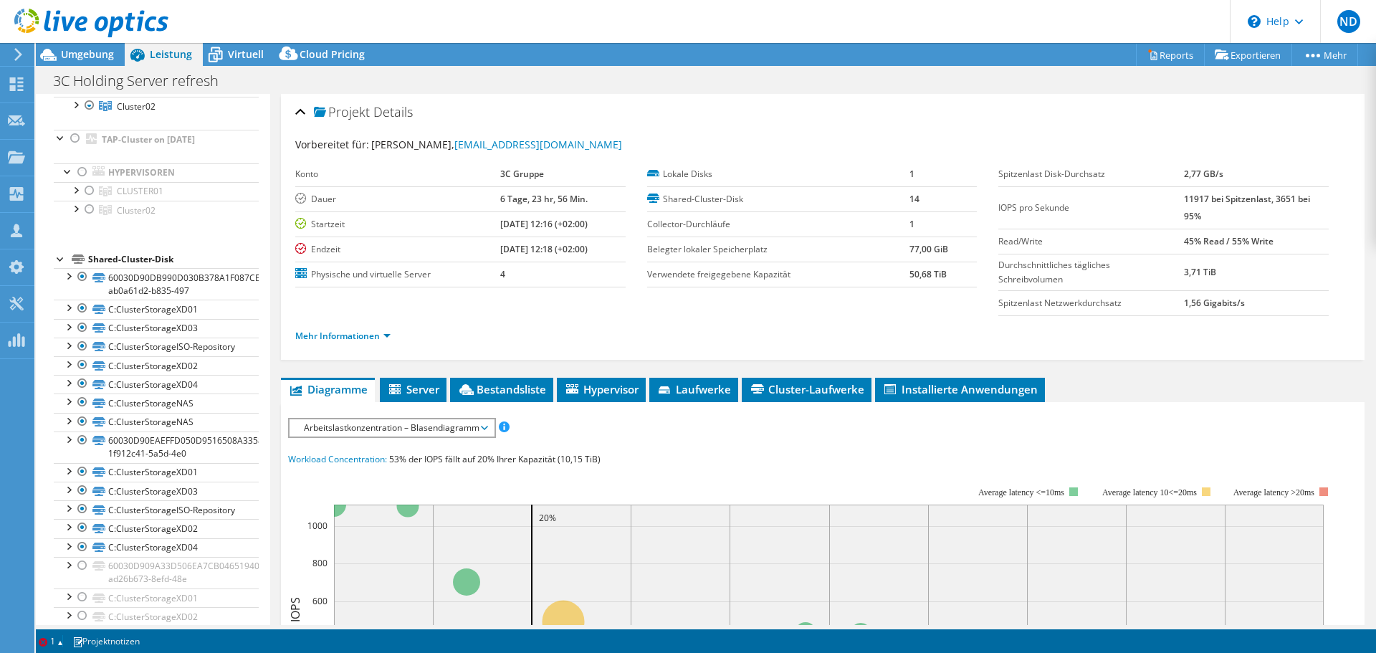
scroll to position [0, 0]
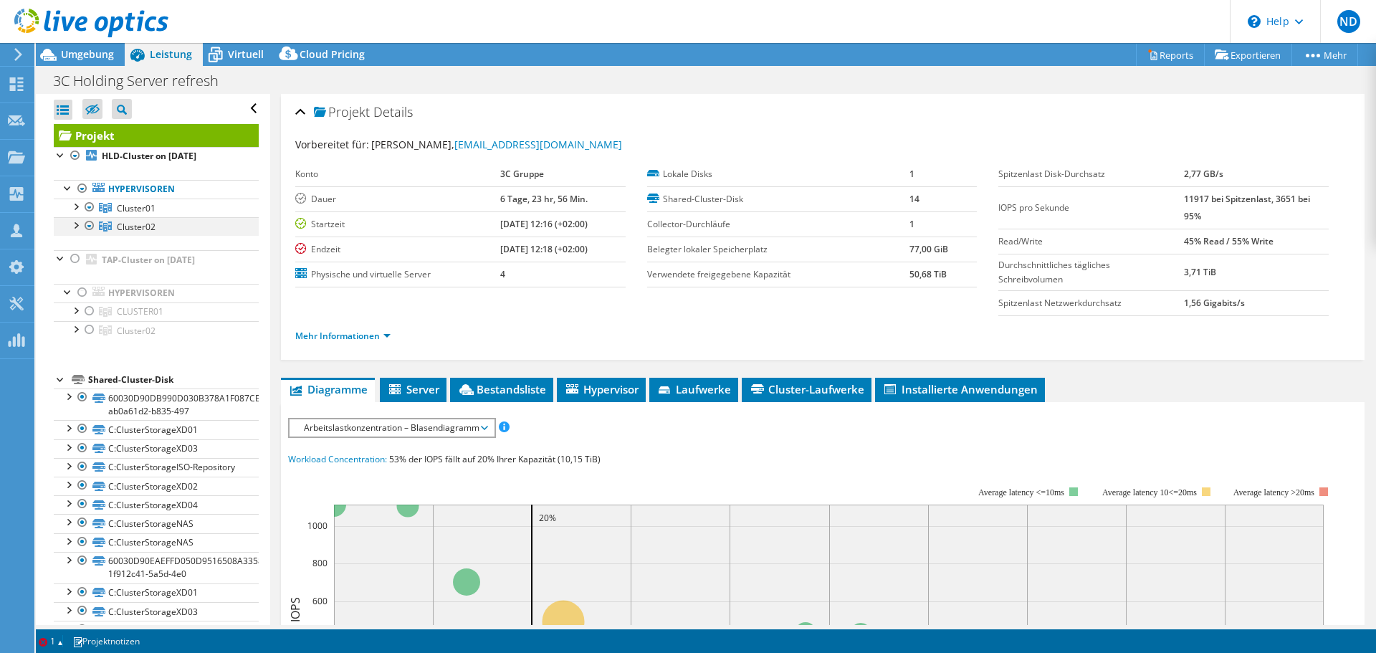
click at [79, 227] on div at bounding box center [75, 224] width 14 height 14
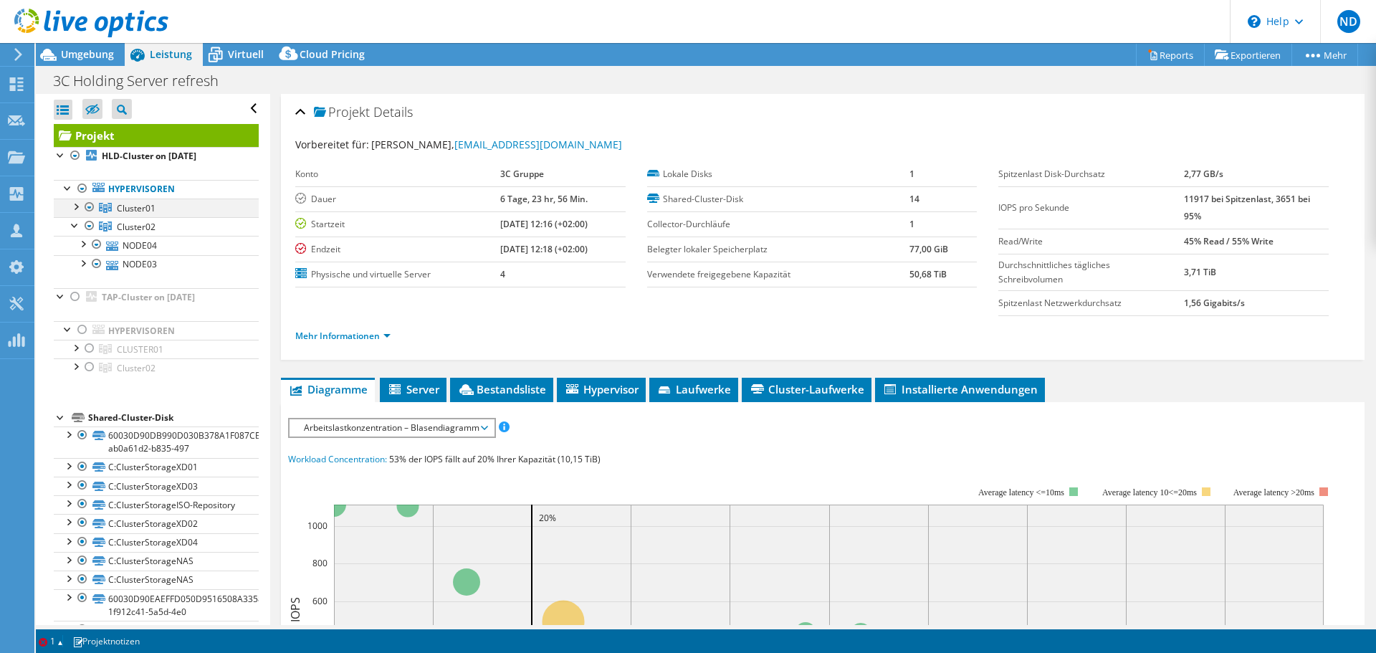
click at [79, 204] on div at bounding box center [75, 206] width 14 height 14
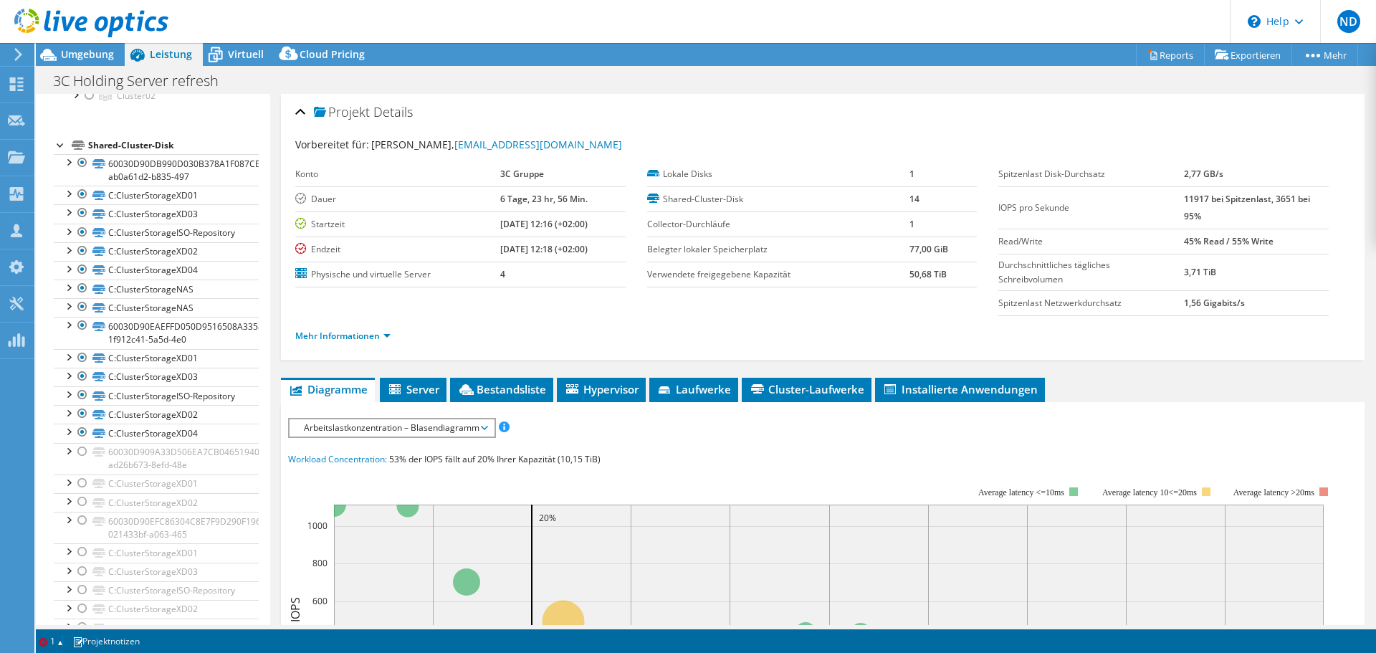
scroll to position [313, 0]
click at [85, 400] on div at bounding box center [82, 391] width 14 height 17
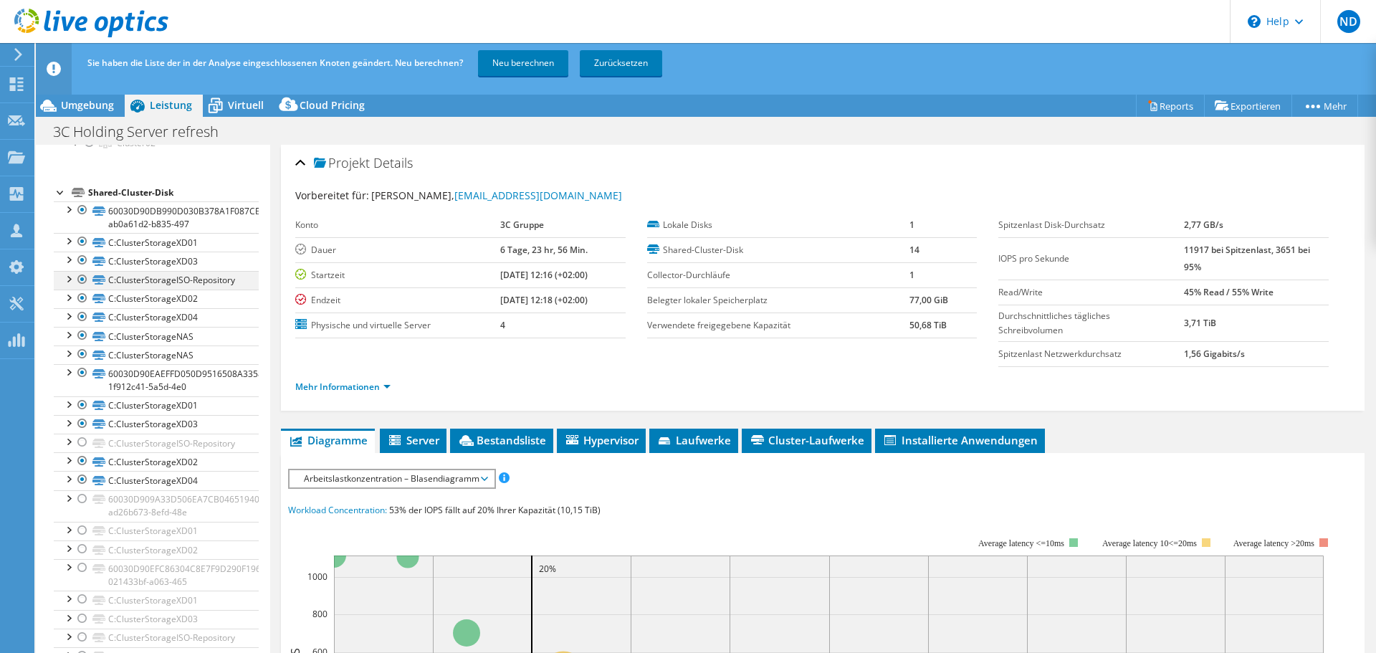
click at [81, 280] on div at bounding box center [82, 279] width 14 height 17
click at [539, 67] on link "Neu berechnen" at bounding box center [523, 63] width 90 height 26
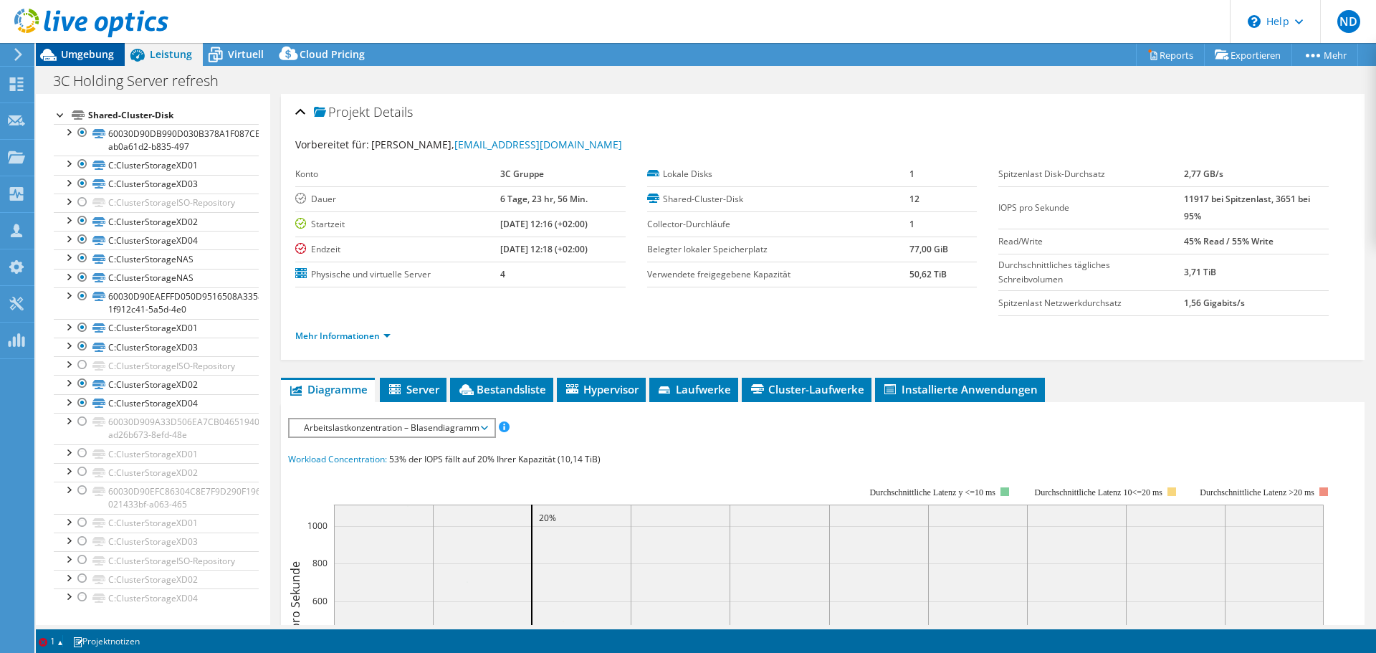
scroll to position [303, 0]
click at [50, 45] on div at bounding box center [84, 24] width 168 height 48
click at [60, 54] on icon at bounding box center [48, 54] width 25 height 25
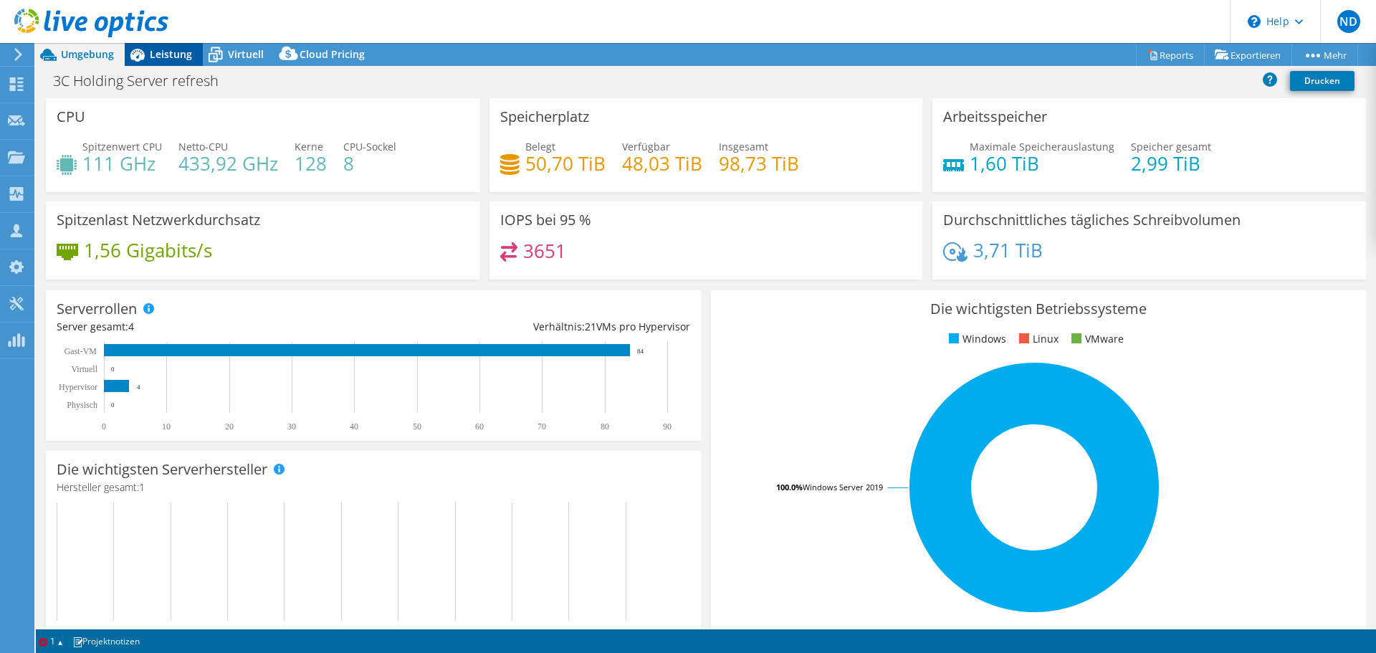
click at [163, 51] on span "Leistung" at bounding box center [171, 54] width 42 height 14
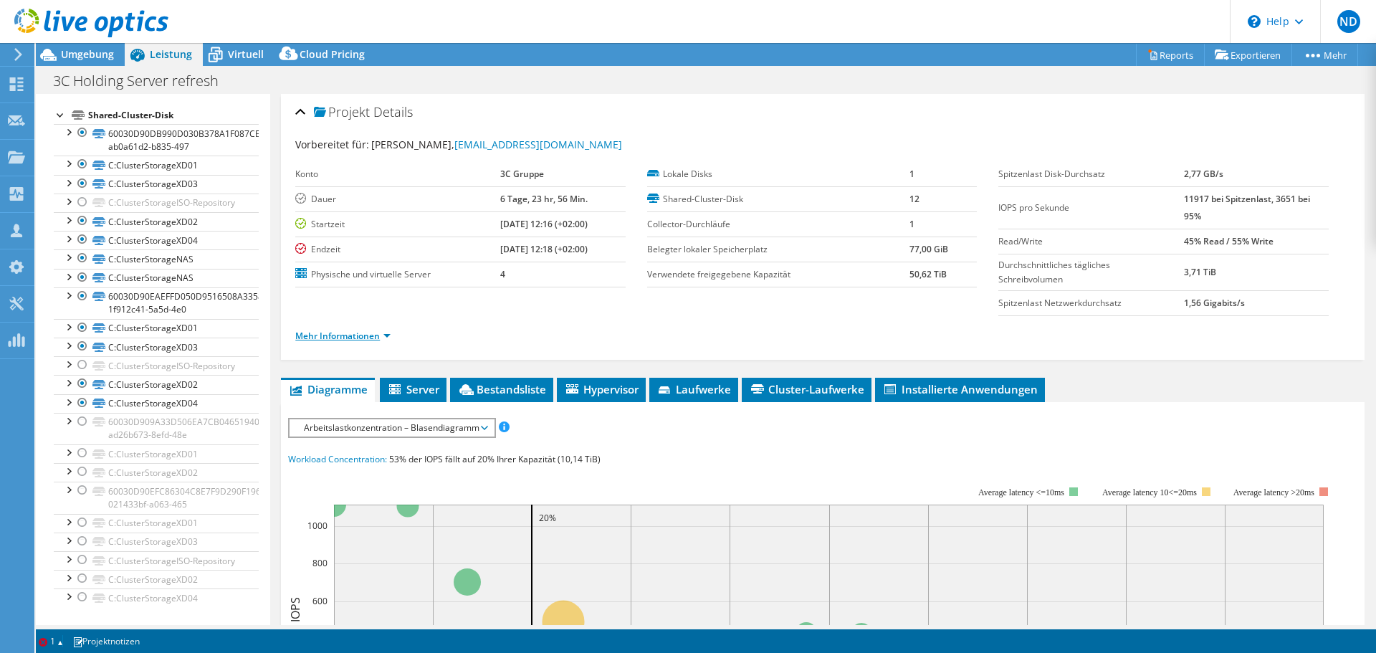
click at [351, 340] on link "Mehr Informationen" at bounding box center [342, 336] width 95 height 12
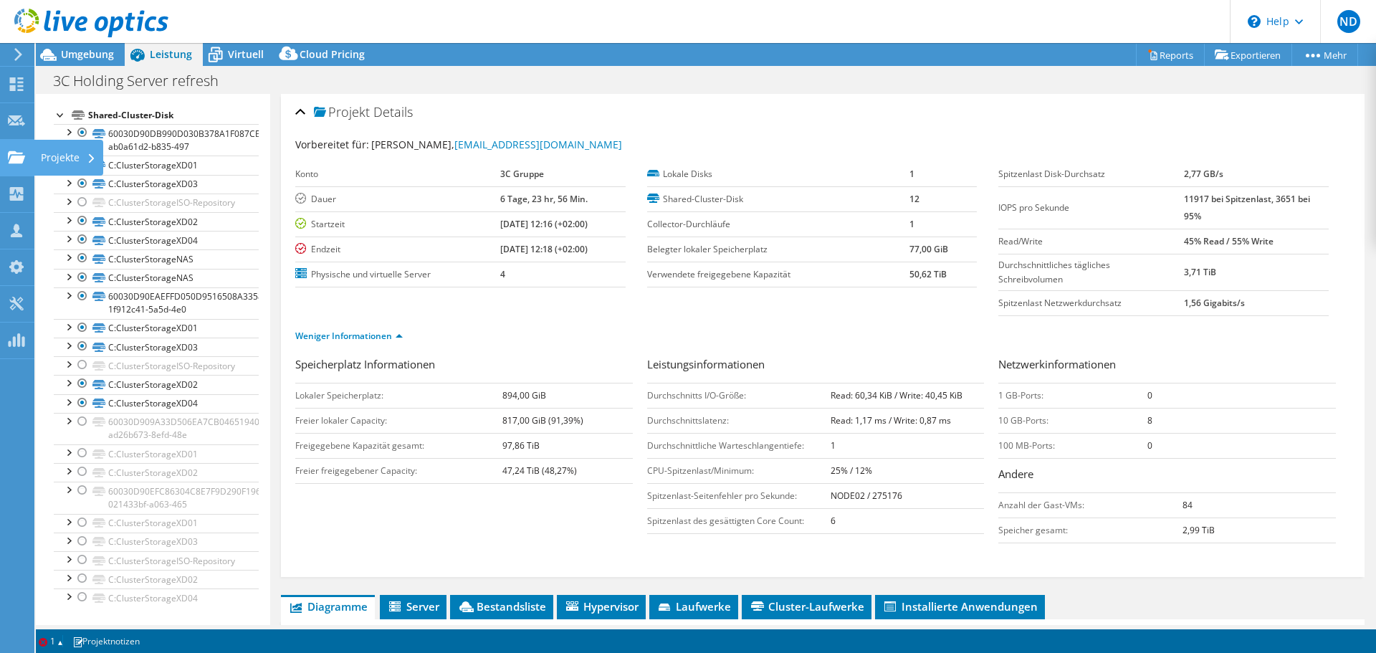
click at [9, 156] on use at bounding box center [16, 157] width 17 height 12
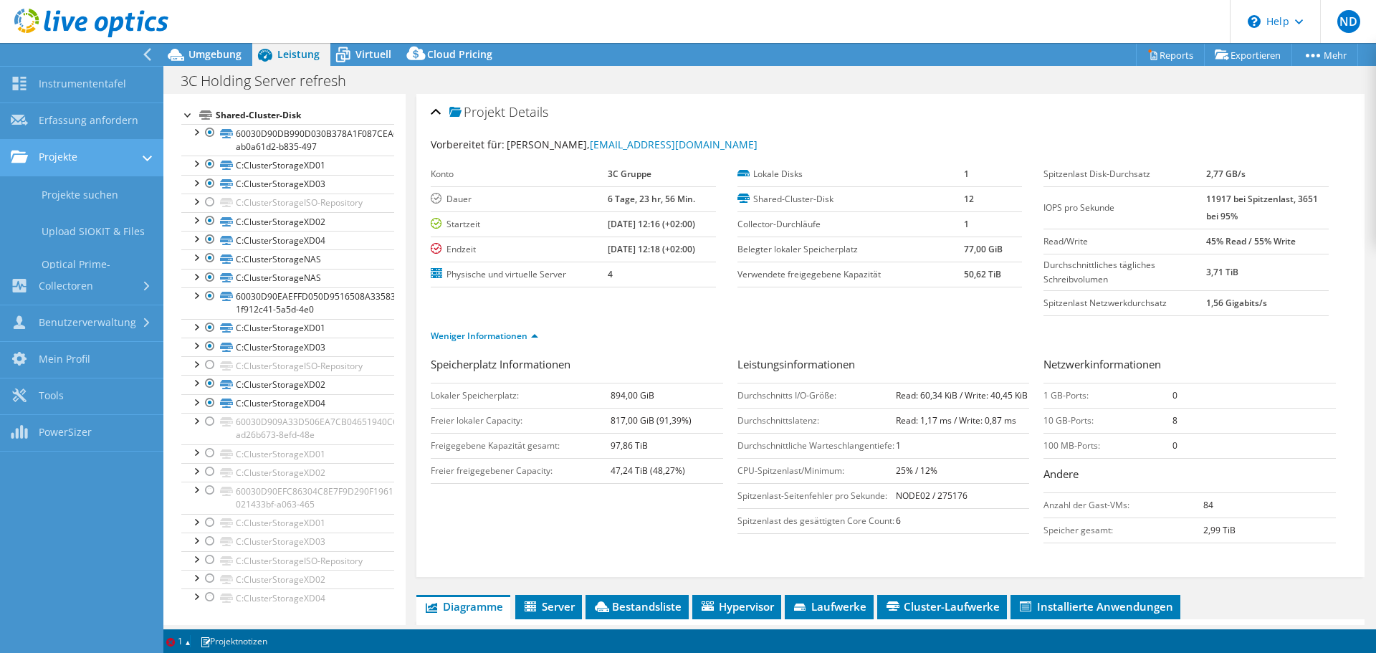
scroll to position [265, 0]
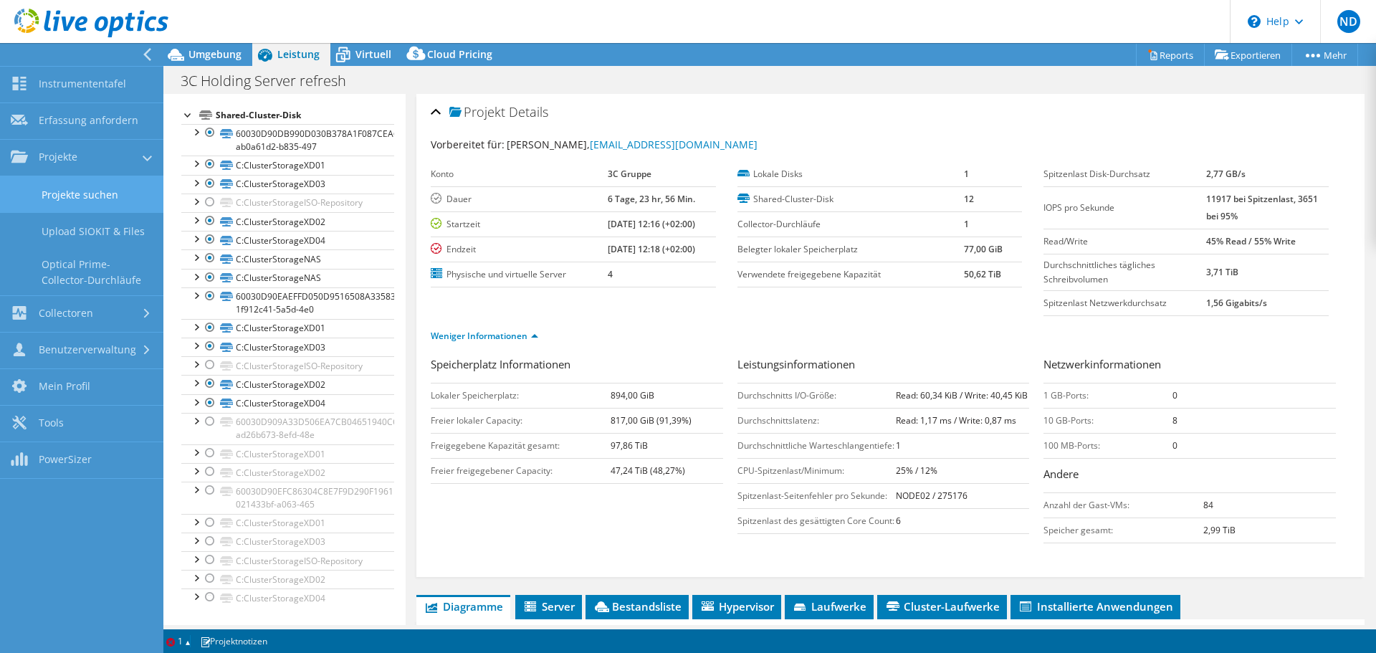
click at [101, 197] on link "Projekte suchen" at bounding box center [81, 194] width 163 height 37
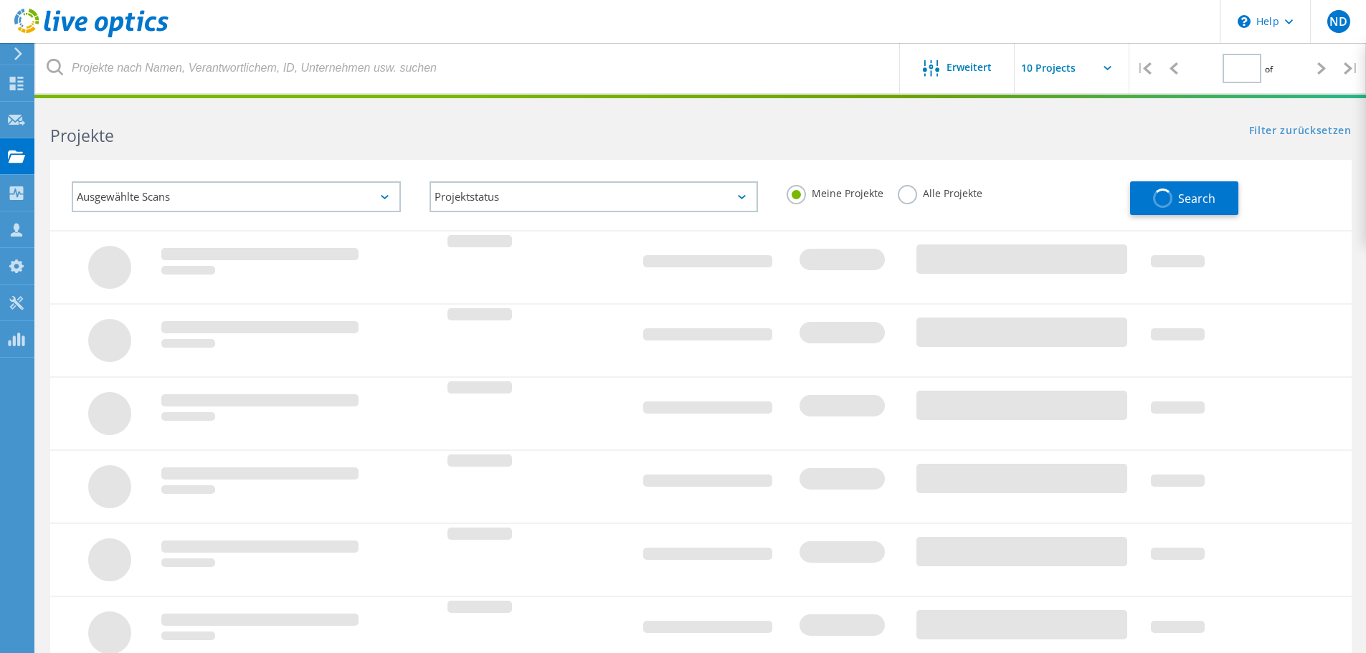
type input "1"
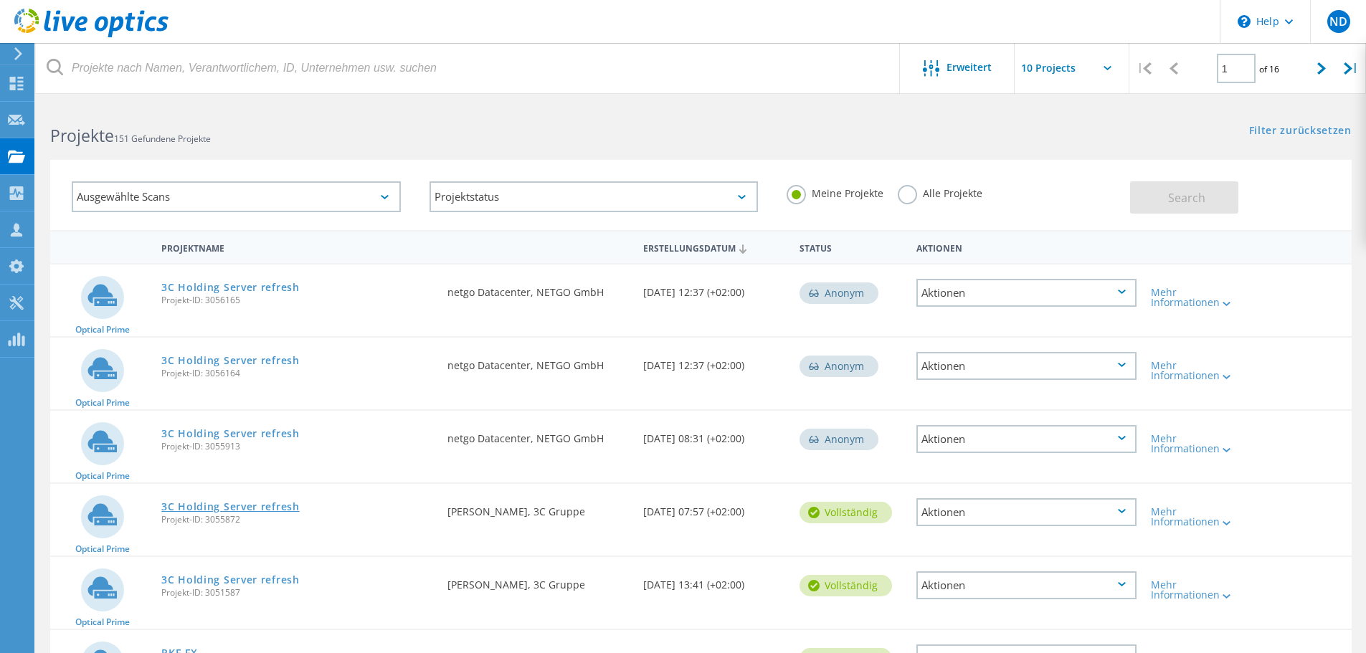
click at [241, 503] on link "3C Holding Server refresh" at bounding box center [230, 507] width 138 height 10
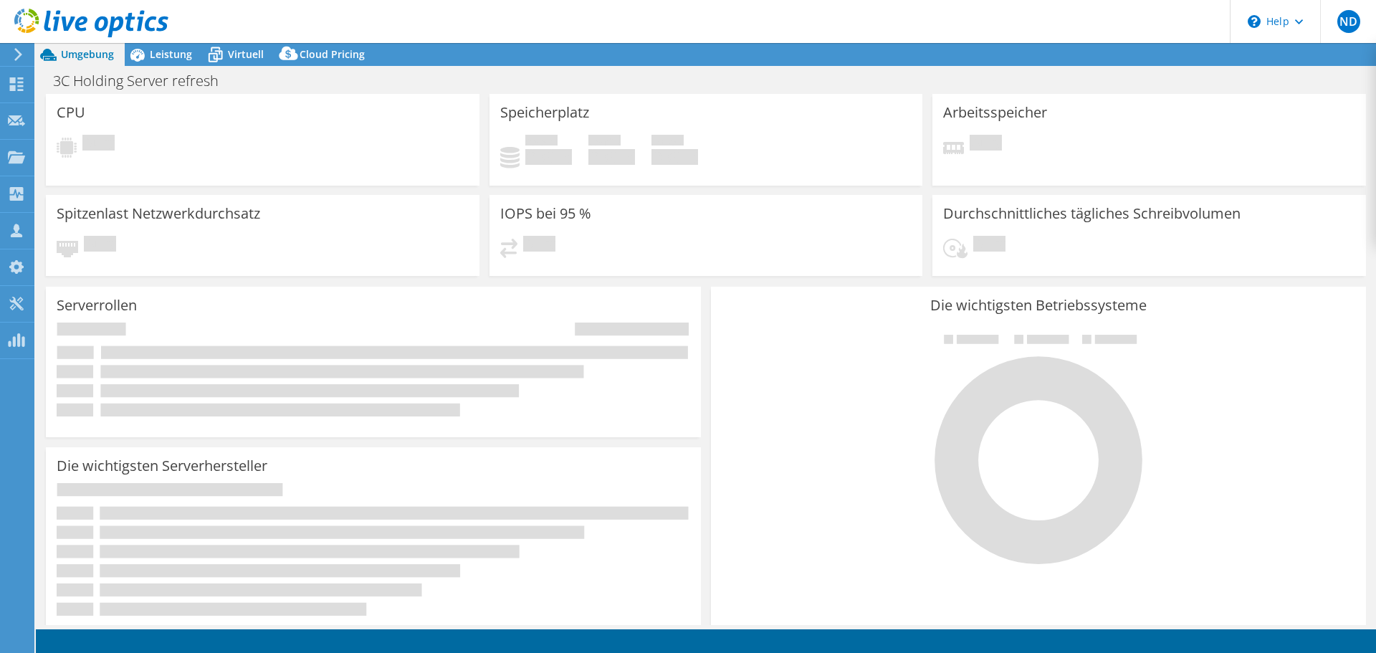
select select "EUFrankfurt"
select select "EUR"
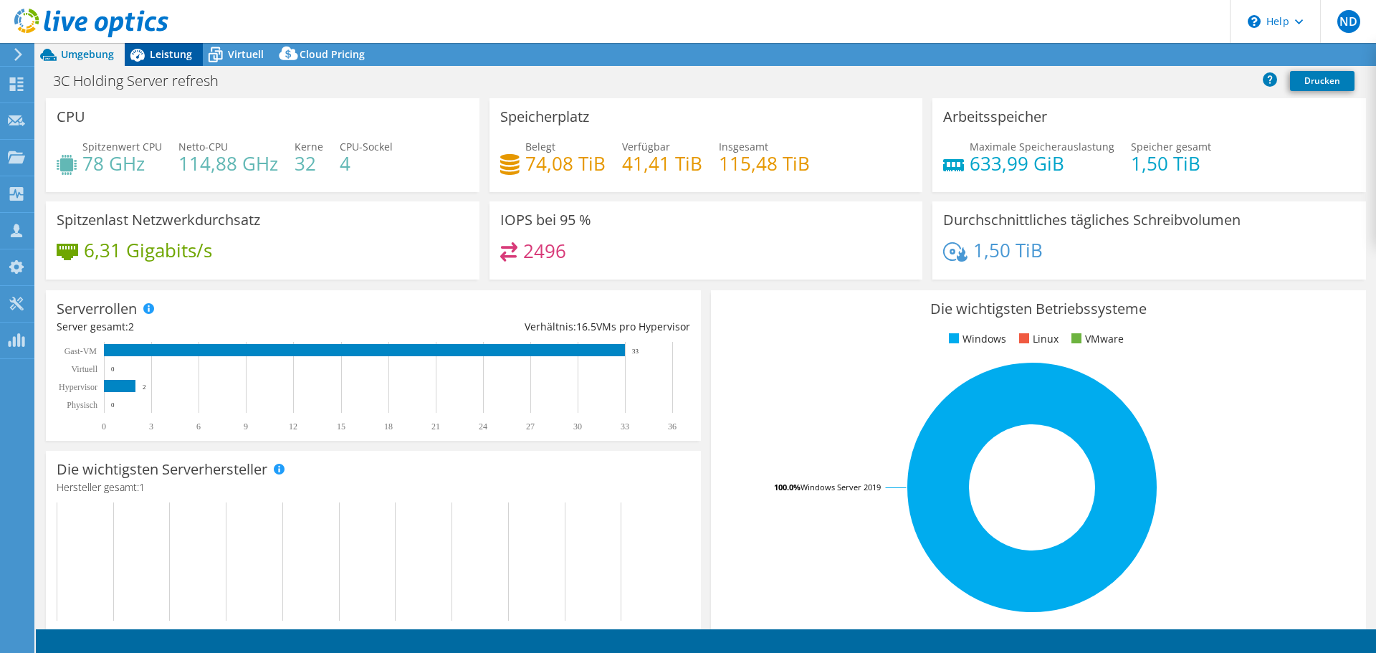
click at [156, 58] on span "Leistung" at bounding box center [171, 54] width 42 height 14
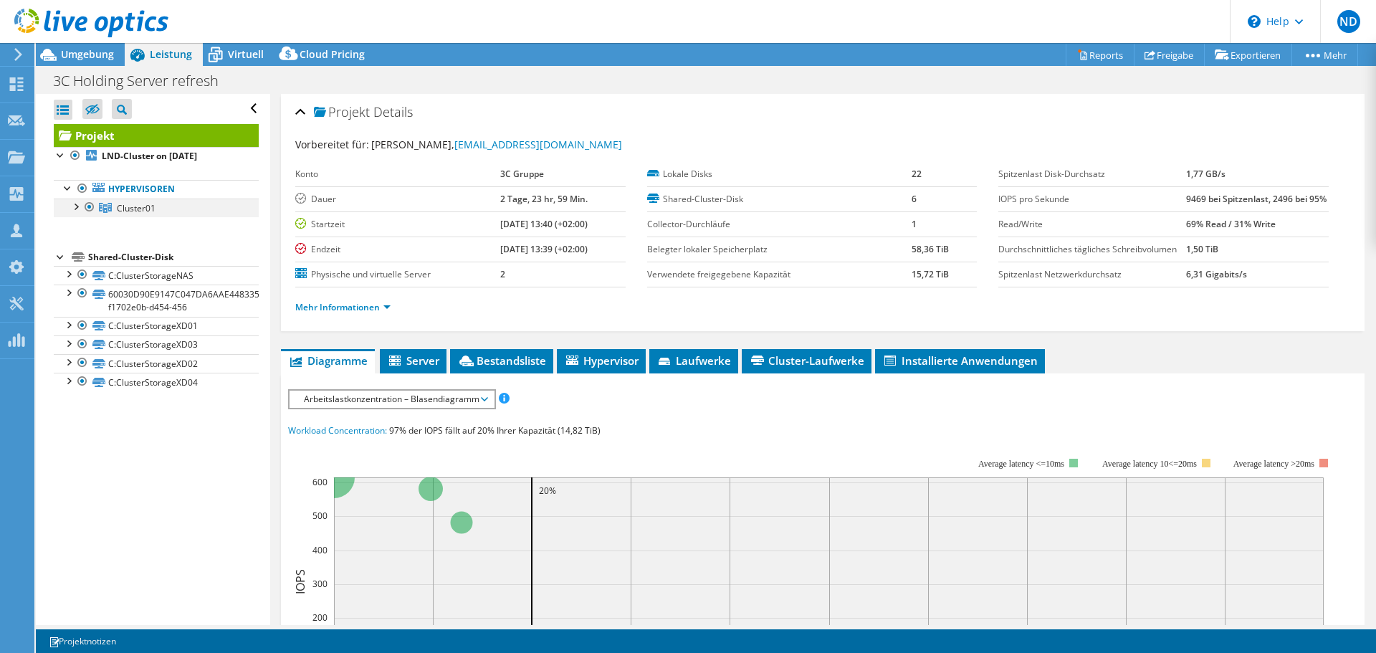
click at [75, 207] on div at bounding box center [75, 206] width 14 height 14
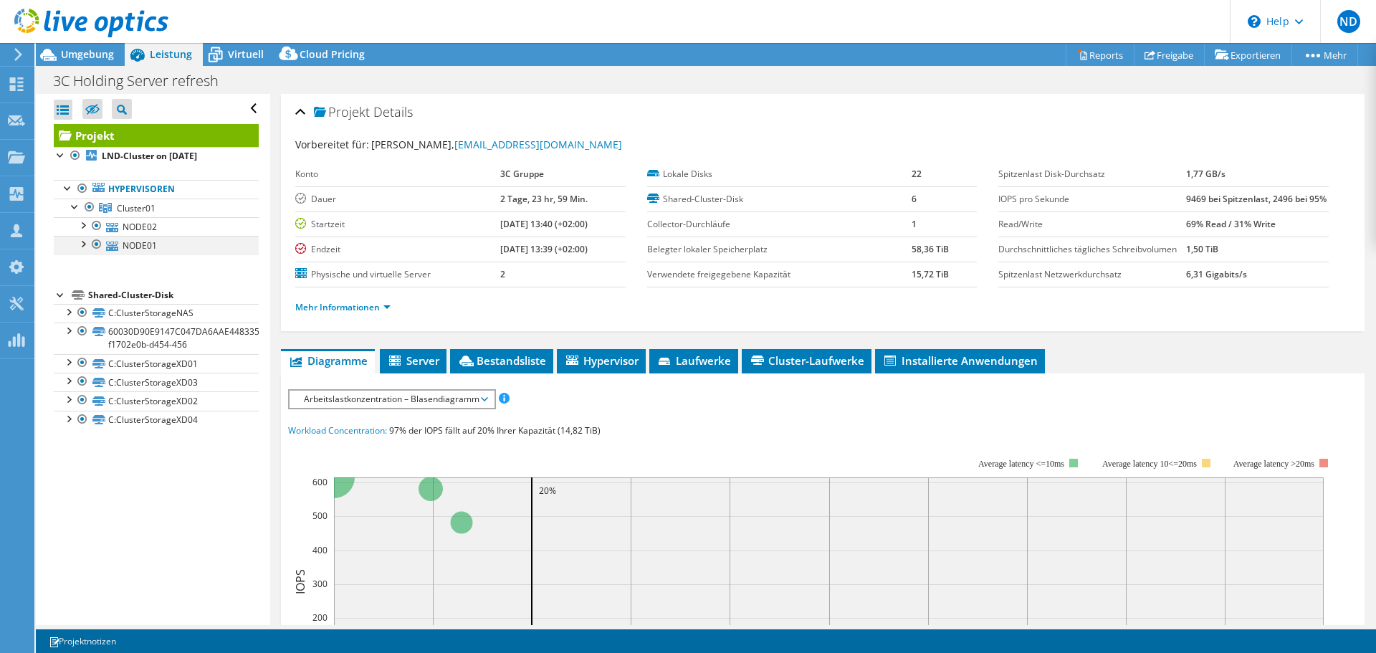
click at [81, 247] on div at bounding box center [82, 243] width 14 height 14
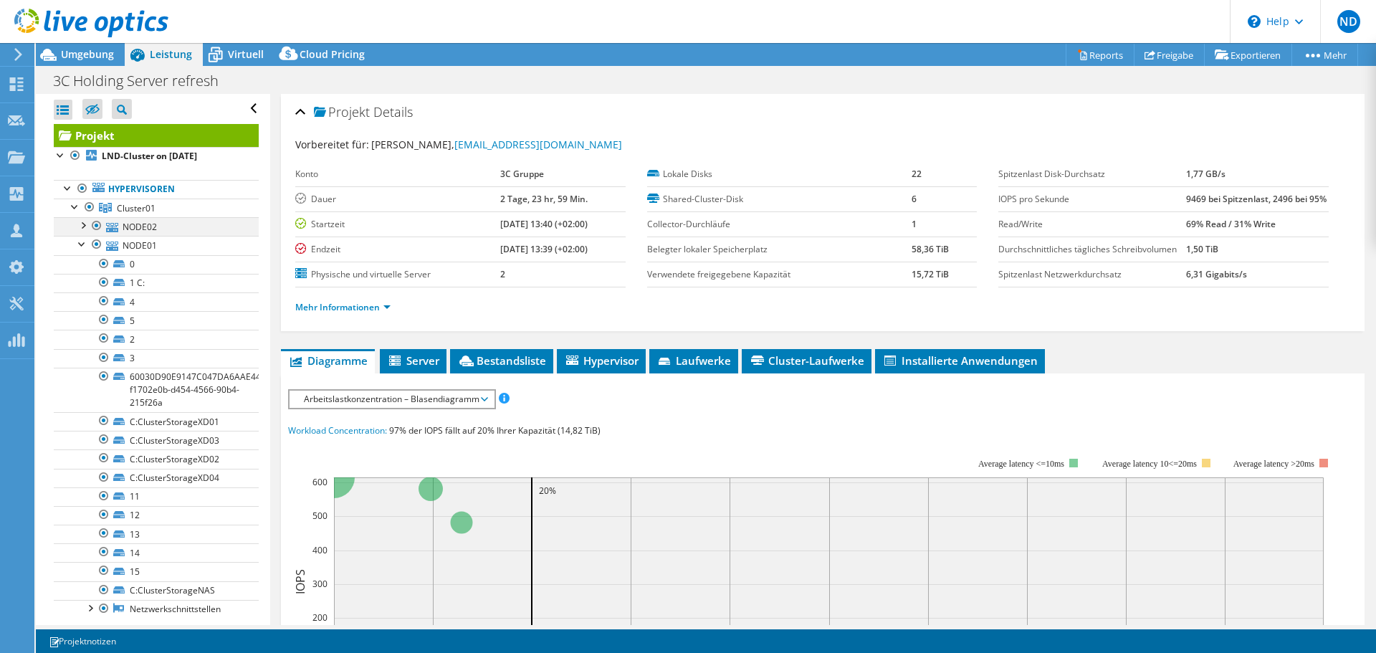
click at [83, 229] on div at bounding box center [82, 224] width 14 height 14
click at [113, 247] on icon at bounding box center [118, 245] width 11 height 7
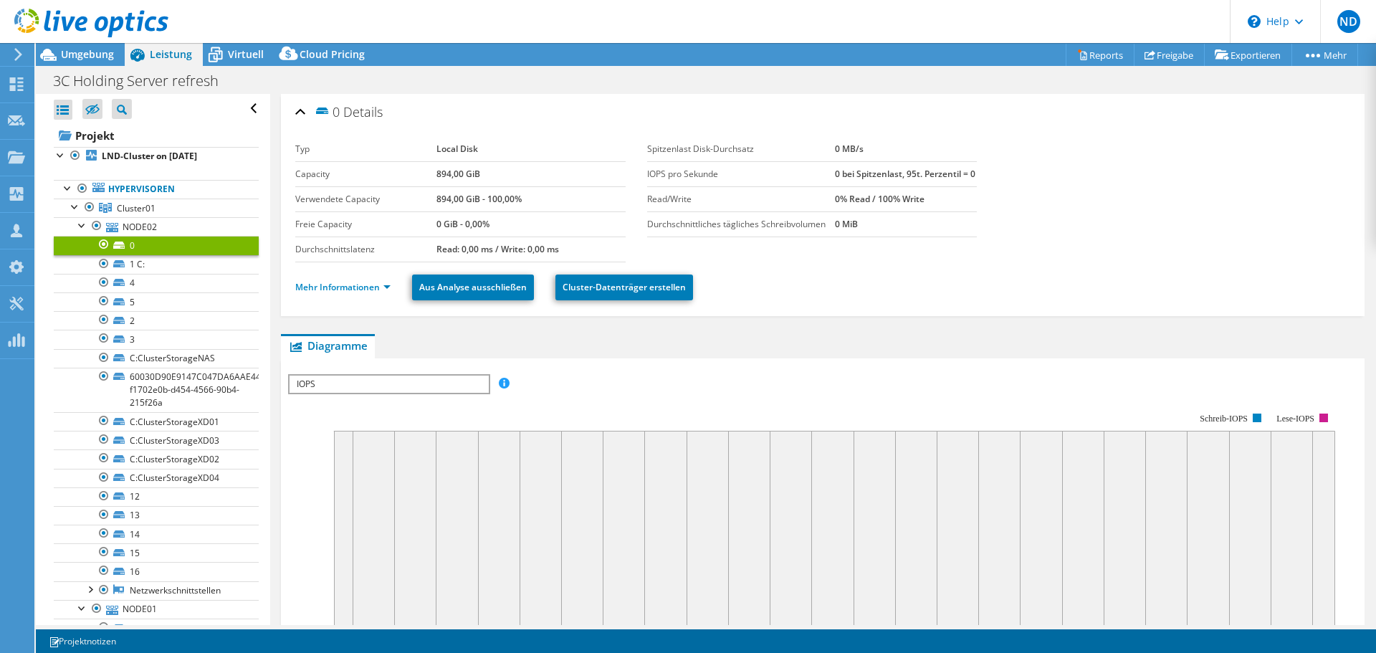
click at [103, 247] on div at bounding box center [104, 244] width 14 height 17
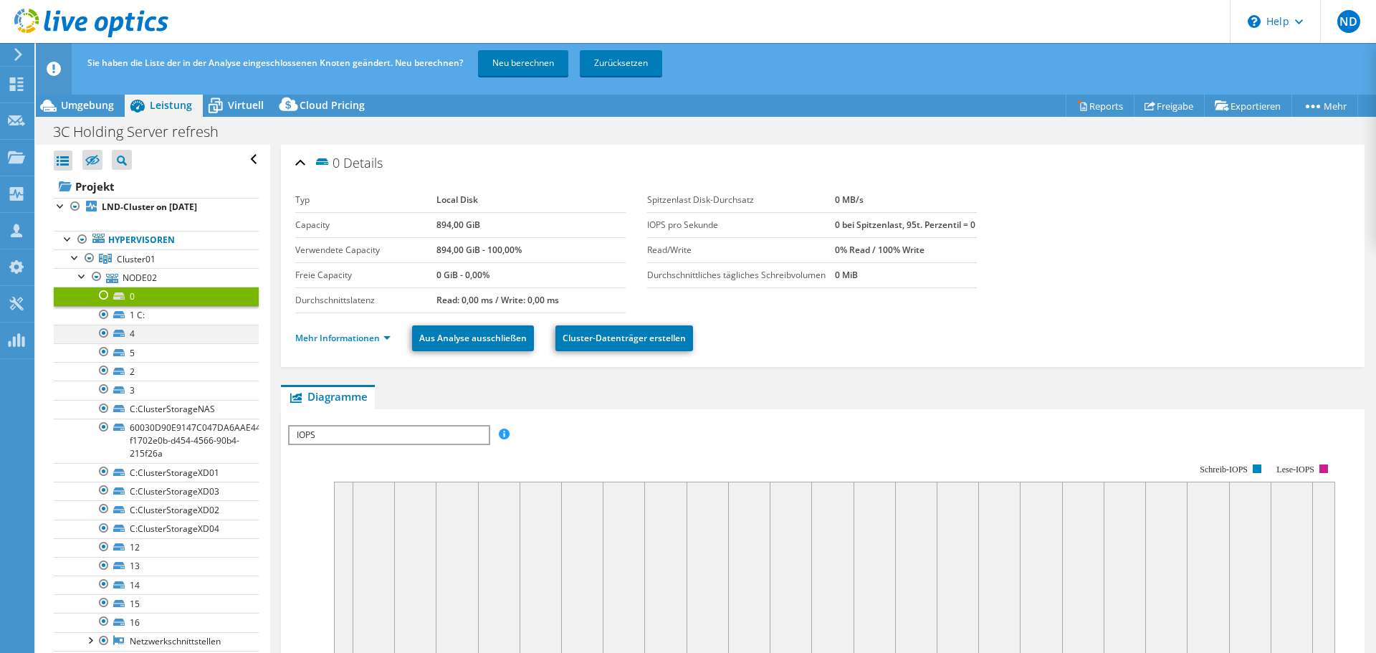
click at [106, 336] on div at bounding box center [104, 333] width 14 height 17
click at [103, 353] on div at bounding box center [104, 351] width 14 height 17
click at [104, 371] on div at bounding box center [104, 370] width 14 height 17
click at [100, 394] on div at bounding box center [104, 389] width 14 height 17
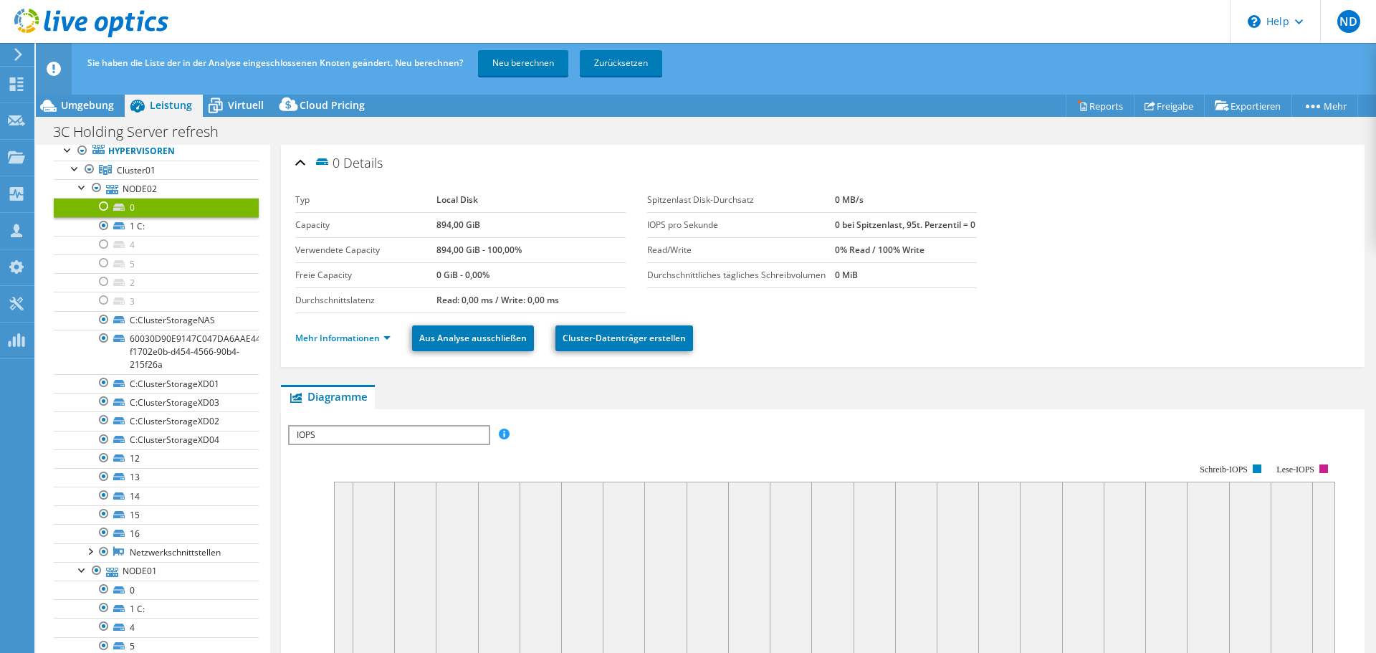
scroll to position [97, 0]
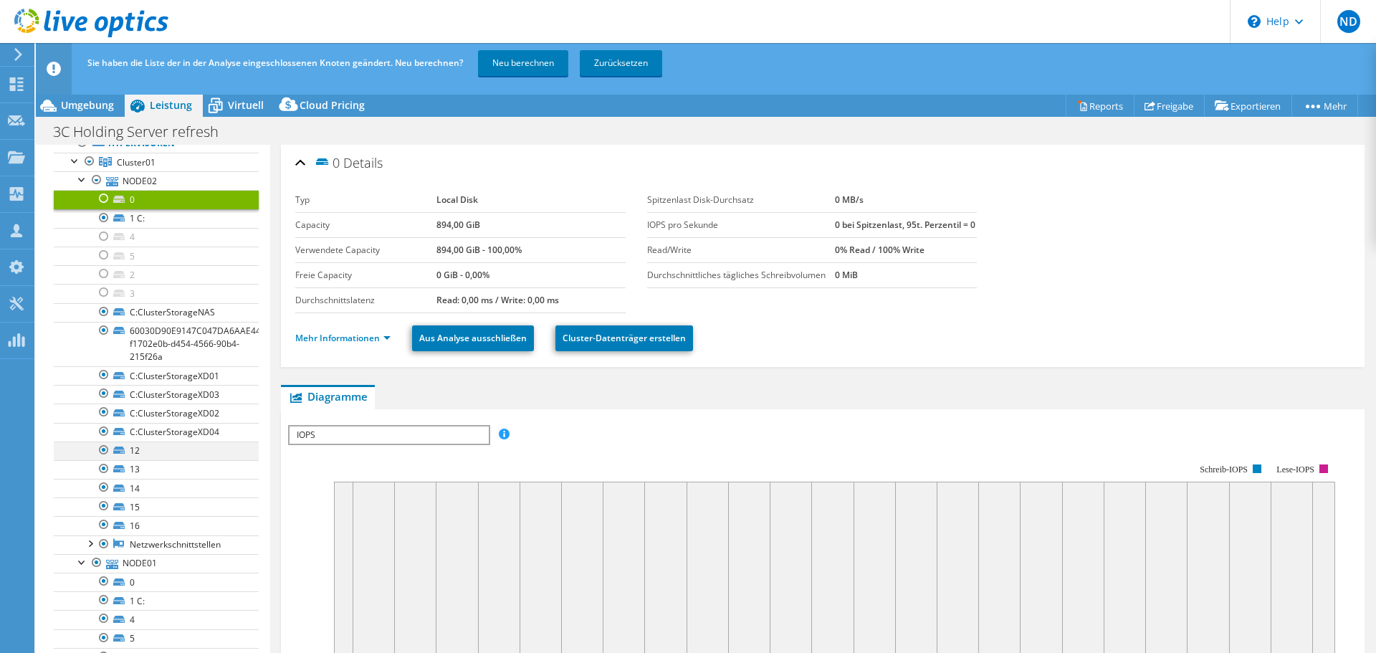
click at [101, 446] on div at bounding box center [104, 450] width 14 height 17
click at [103, 470] on div at bounding box center [104, 468] width 14 height 17
click at [99, 484] on div at bounding box center [104, 487] width 14 height 17
click at [100, 505] on div at bounding box center [104, 506] width 14 height 17
click at [105, 527] on div at bounding box center [104, 524] width 14 height 17
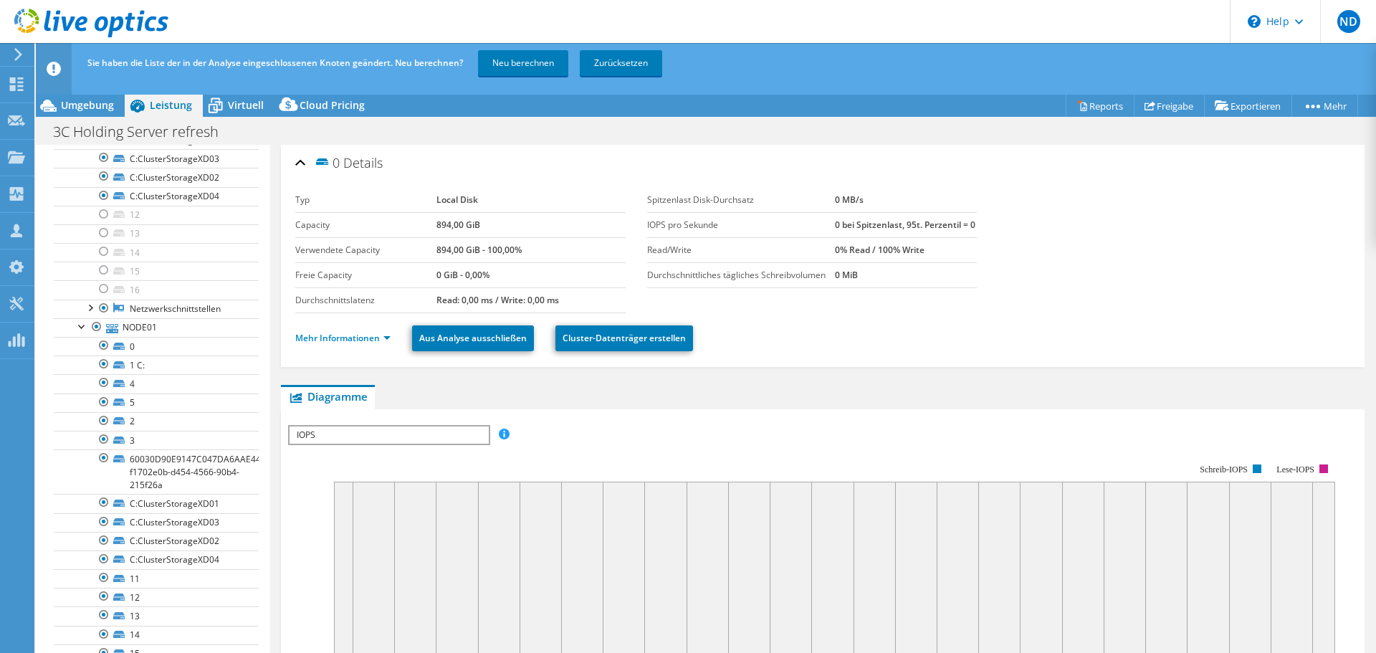
scroll to position [334, 0]
click at [103, 342] on div at bounding box center [104, 343] width 14 height 17
click at [103, 363] on div at bounding box center [104, 362] width 14 height 17
click at [103, 385] on div at bounding box center [104, 381] width 14 height 17
click at [104, 404] on div at bounding box center [104, 400] width 14 height 17
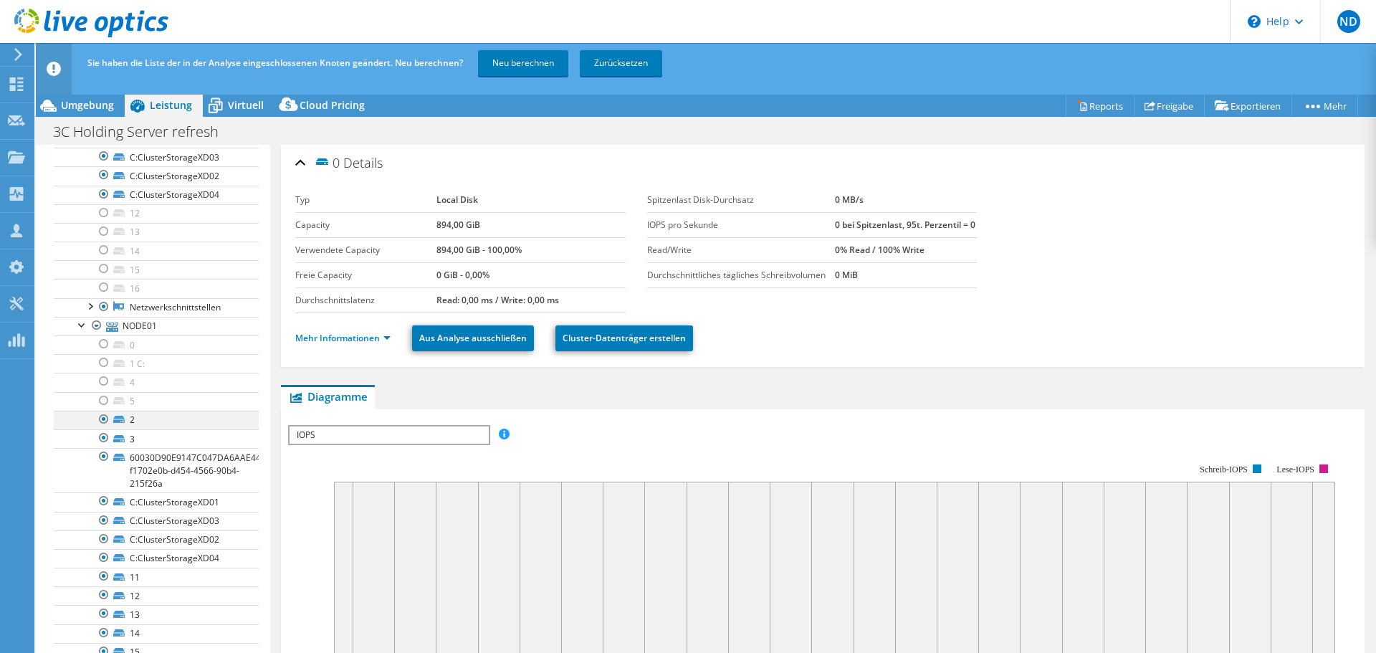
click at [103, 422] on div at bounding box center [104, 419] width 14 height 17
click at [104, 439] on div at bounding box center [104, 437] width 14 height 17
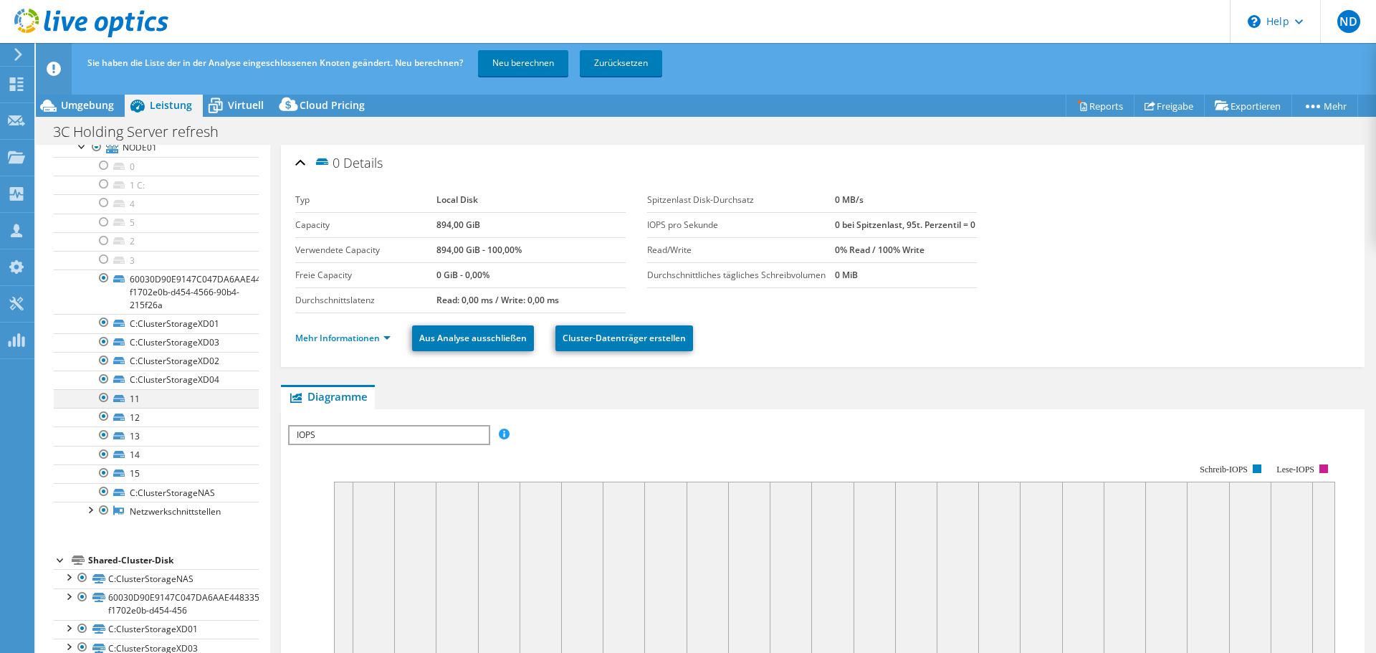
click at [110, 397] on div at bounding box center [104, 397] width 14 height 17
click at [104, 419] on div at bounding box center [104, 416] width 14 height 17
click at [105, 437] on div at bounding box center [104, 435] width 14 height 17
click at [102, 457] on div at bounding box center [104, 454] width 14 height 17
click at [102, 472] on div at bounding box center [104, 473] width 14 height 17
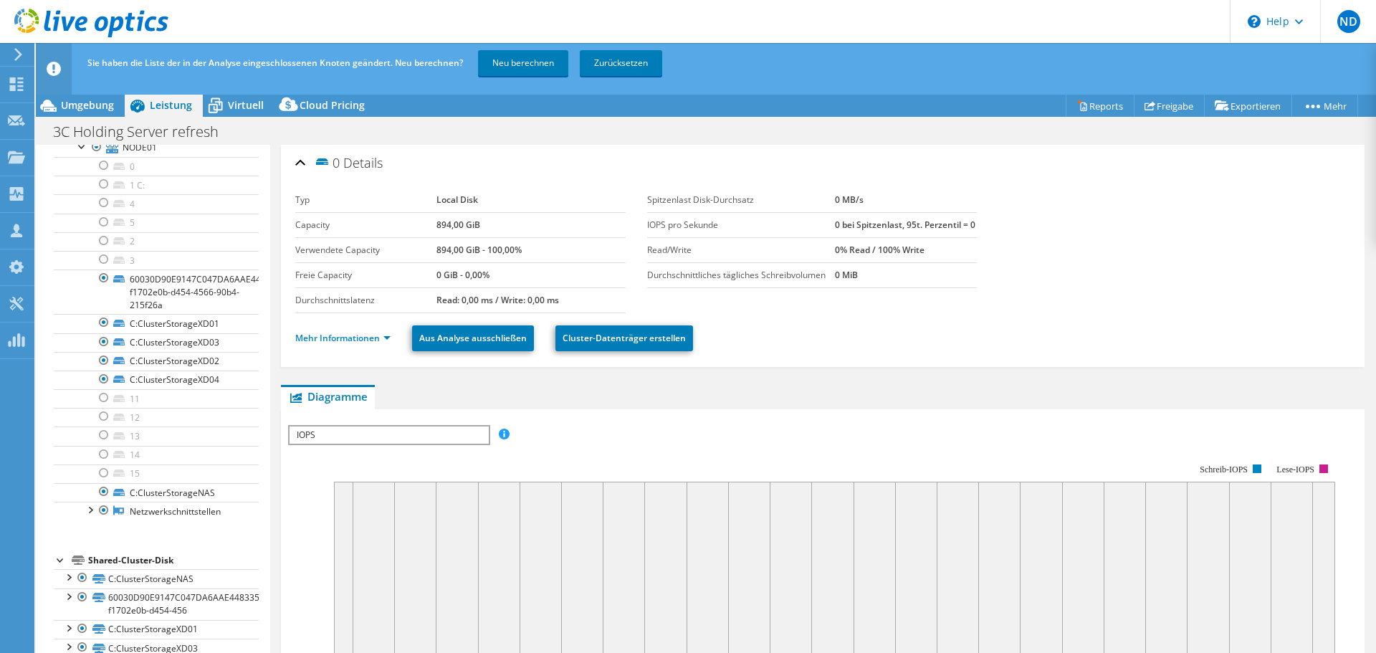
click at [539, 45] on div "Sie haben die Liste der in der Analyse eingeschlossenen Knoten geändert. Neu be…" at bounding box center [733, 63] width 1298 height 40
click at [536, 57] on link "Neu berechnen" at bounding box center [523, 63] width 90 height 26
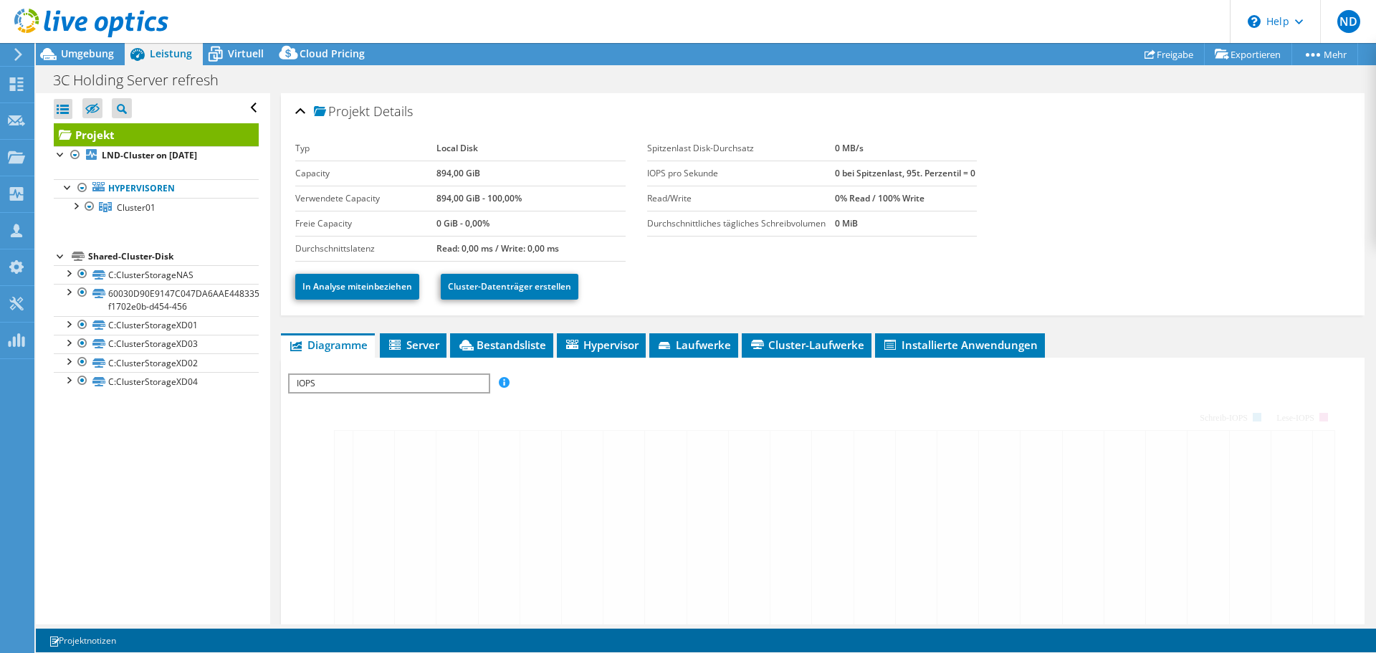
scroll to position [0, 0]
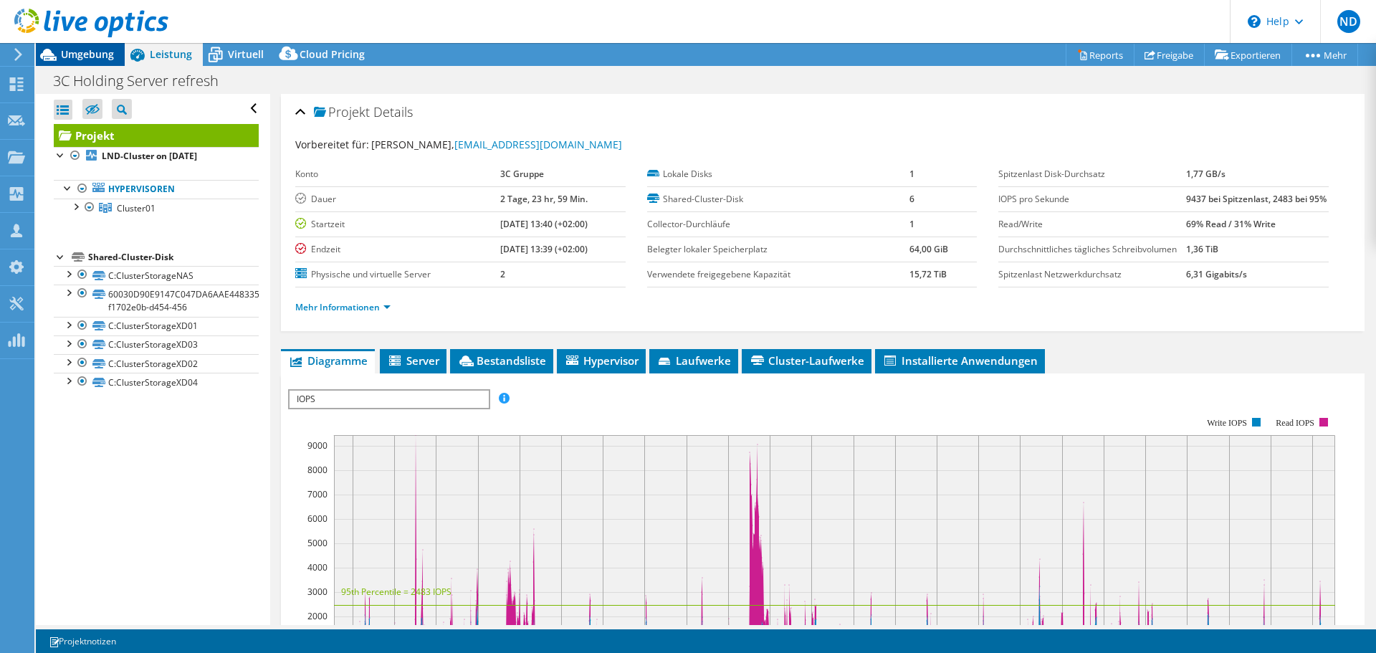
click at [78, 62] on div "Umgebung" at bounding box center [80, 54] width 89 height 23
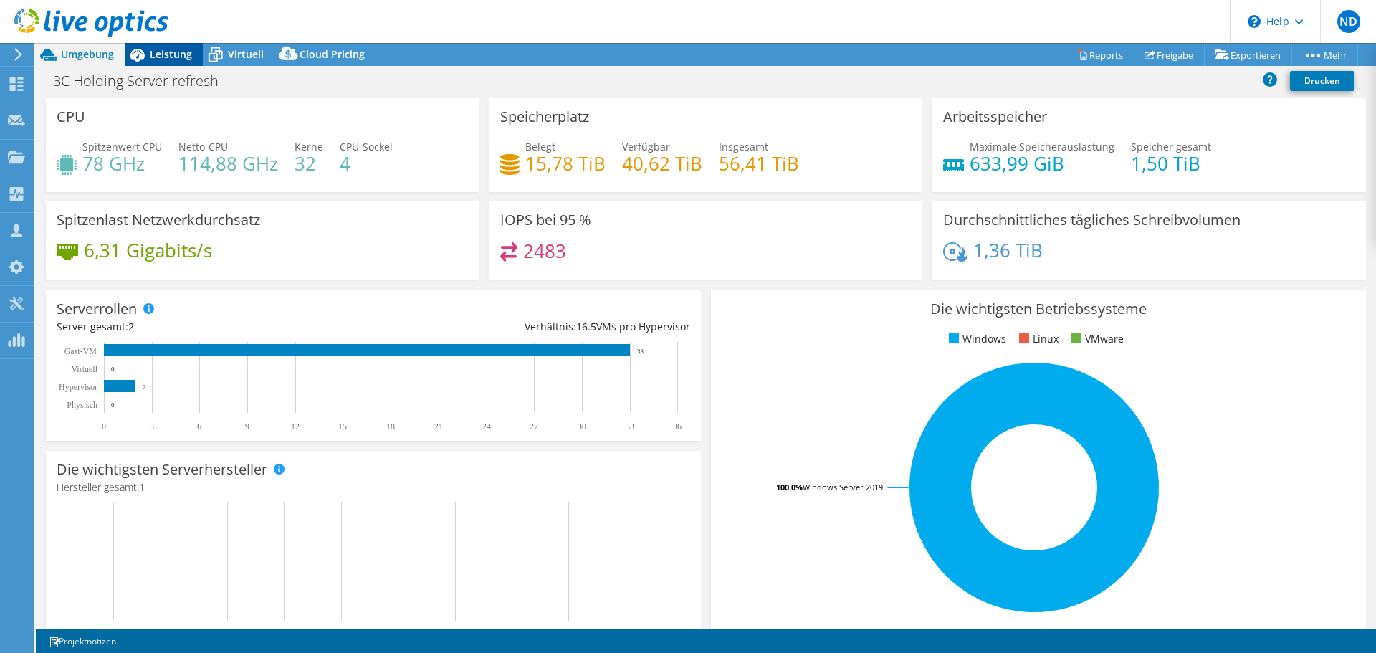
click at [146, 53] on icon at bounding box center [137, 54] width 25 height 25
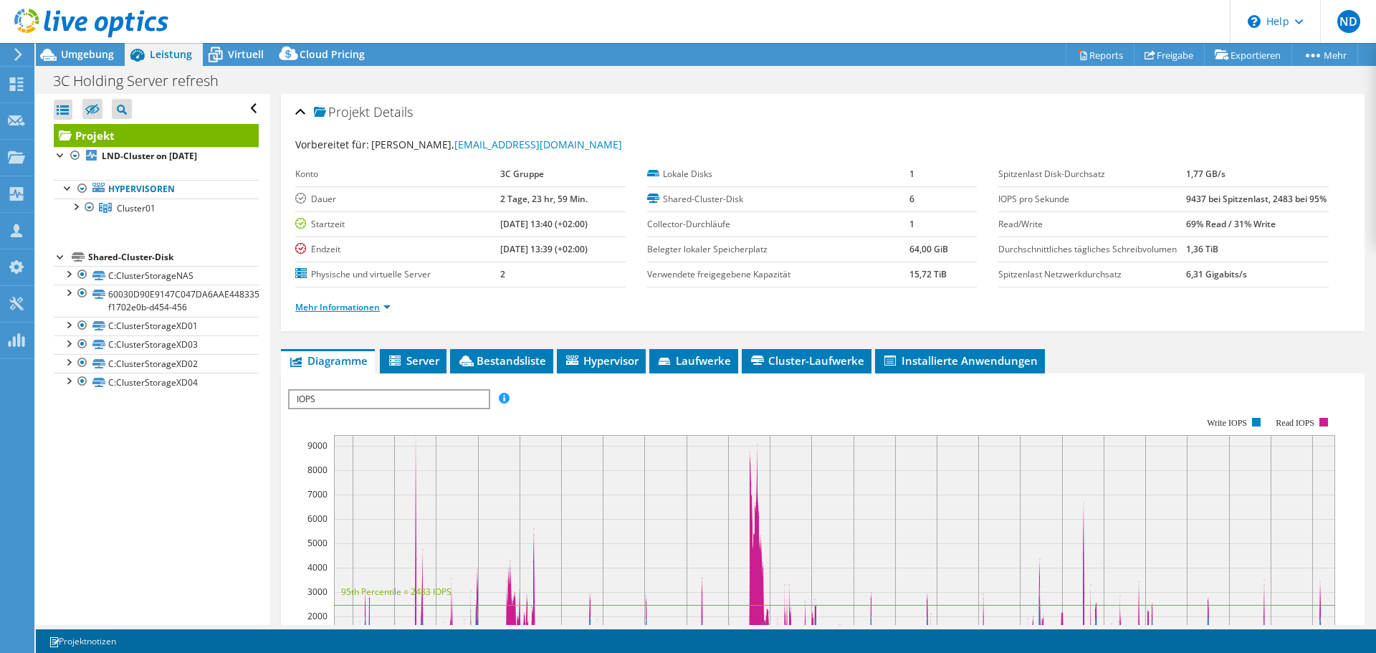
click at [358, 313] on link "Mehr Informationen" at bounding box center [342, 307] width 95 height 12
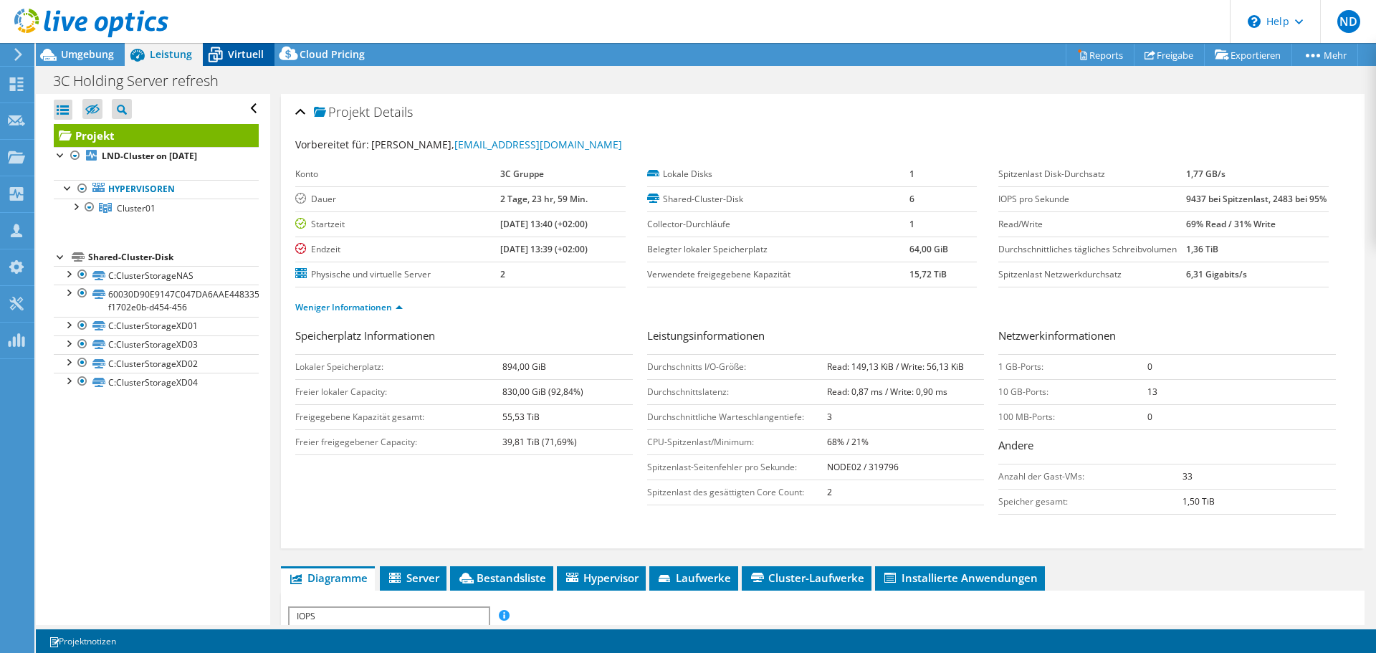
click at [245, 59] on span "Virtuell" at bounding box center [246, 54] width 36 height 14
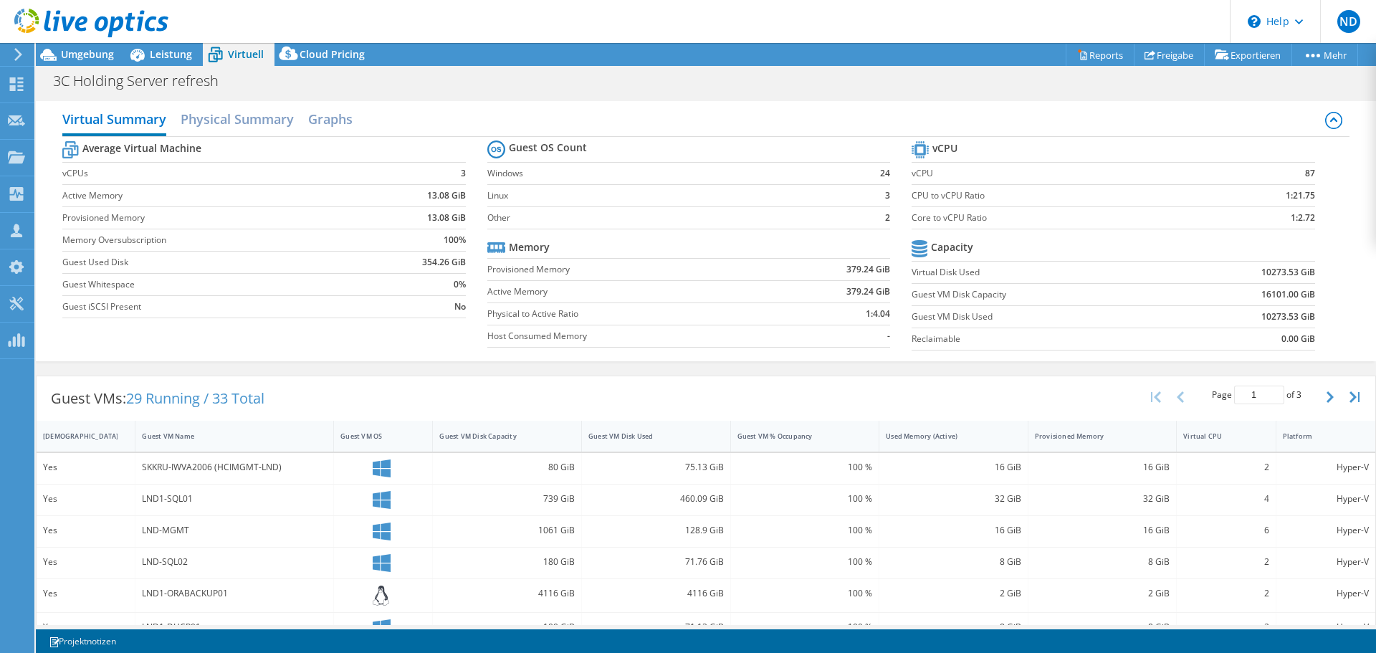
click at [13, 54] on icon at bounding box center [18, 54] width 11 height 13
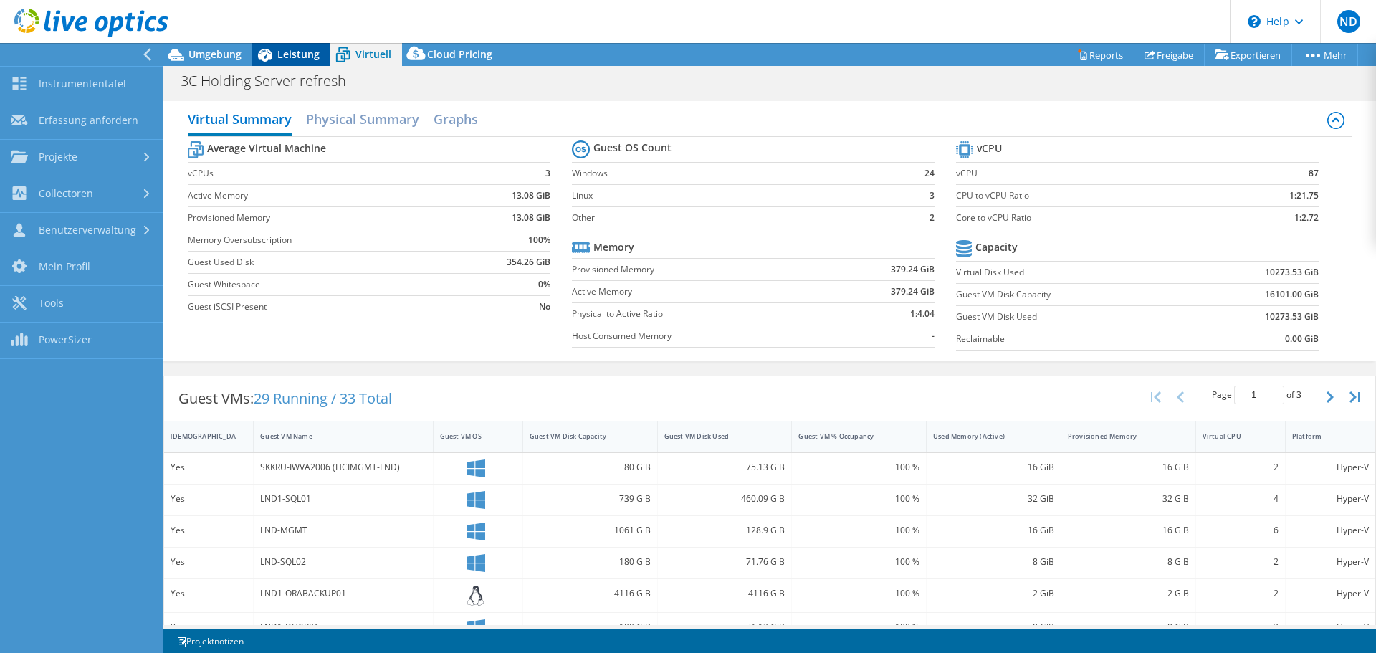
click at [290, 56] on span "Leistung" at bounding box center [298, 54] width 42 height 14
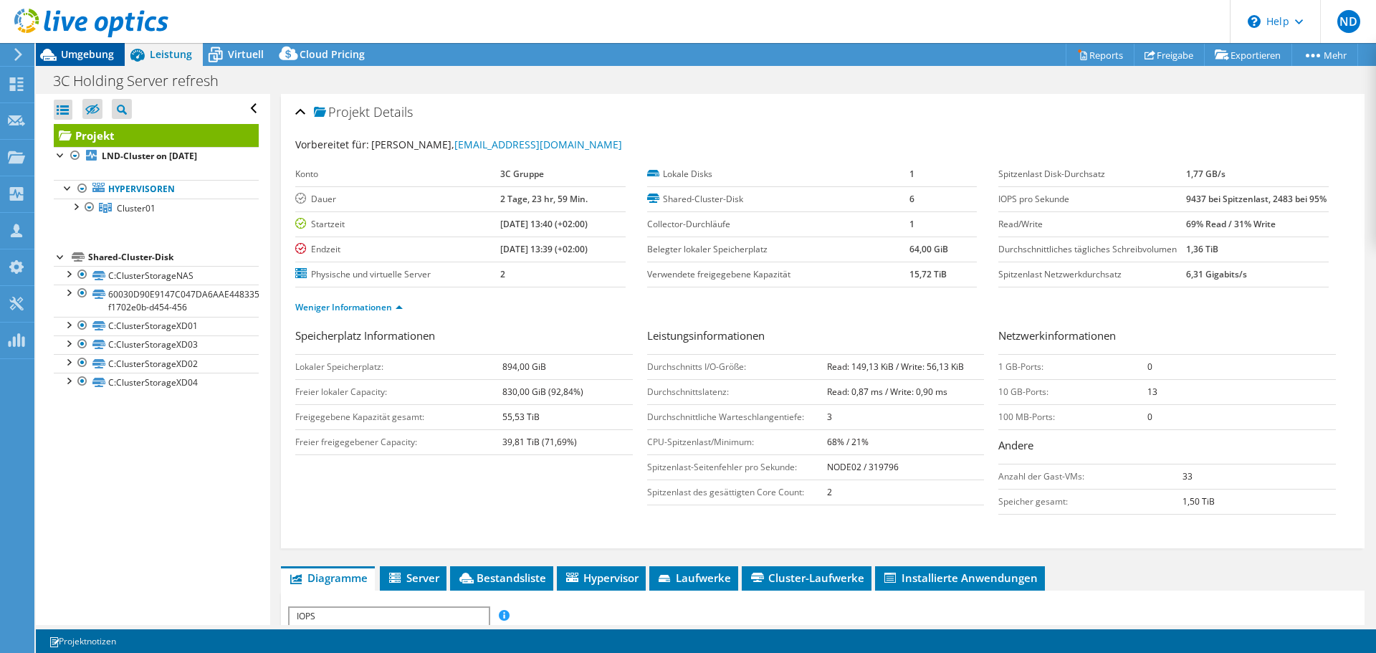
click at [86, 54] on span "Umgebung" at bounding box center [87, 54] width 53 height 14
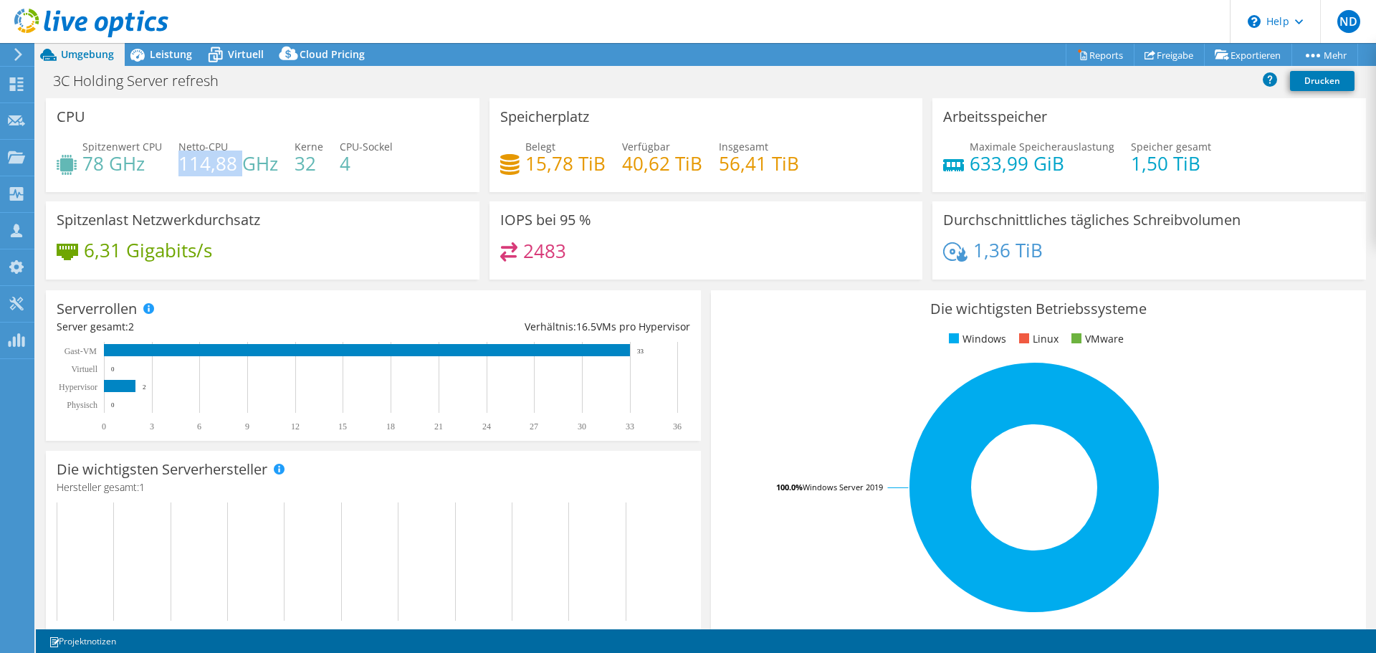
drag, startPoint x: 178, startPoint y: 164, endPoint x: 242, endPoint y: 173, distance: 65.1
click at [242, 171] on h4 "114,88 GHz" at bounding box center [229, 164] width 100 height 16
drag, startPoint x: 103, startPoint y: 165, endPoint x: 89, endPoint y: 163, distance: 13.7
click at [89, 163] on h4 "78 GHz" at bounding box center [122, 164] width 80 height 16
drag, startPoint x: 736, startPoint y: 171, endPoint x: 703, endPoint y: 166, distance: 33.3
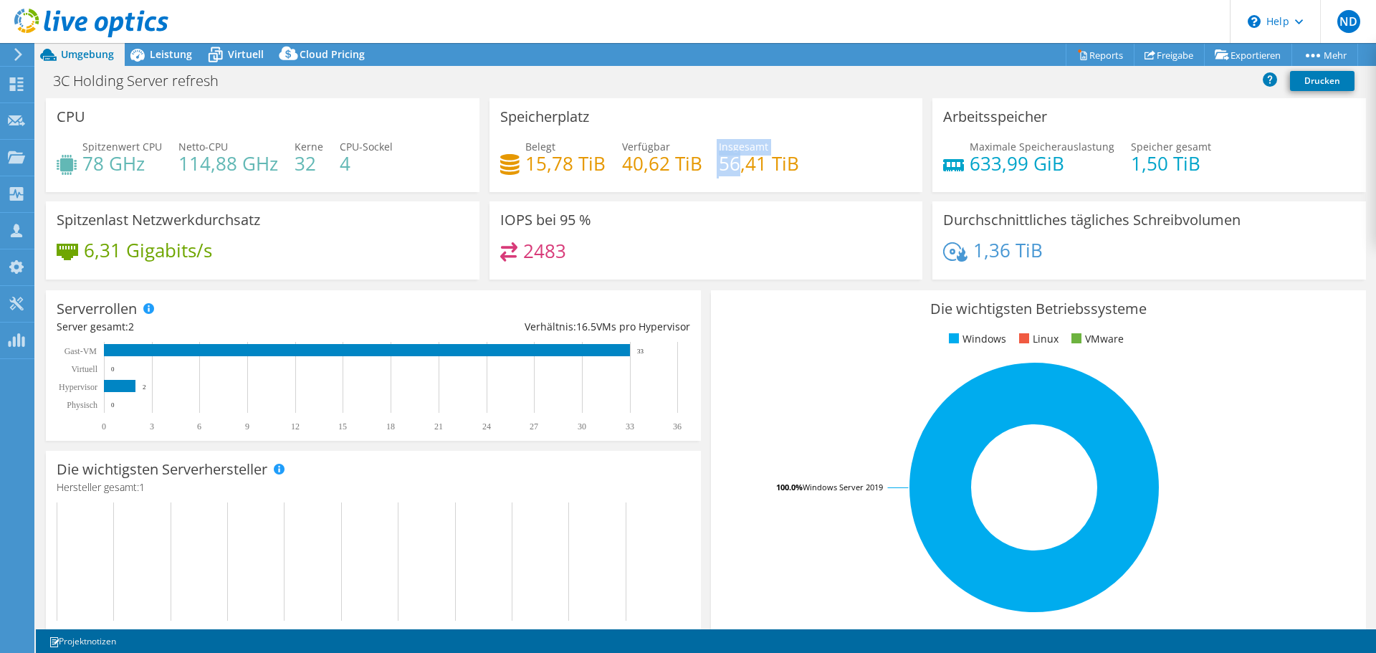
click at [703, 166] on div "Belegt 15,78 TiB Verfügbar 40,62 TiB Insgesamt 56,41 TiB" at bounding box center [706, 162] width 412 height 47
drag, startPoint x: 525, startPoint y: 159, endPoint x: 570, endPoint y: 171, distance: 46.6
click at [570, 171] on h4 "15,78 TiB" at bounding box center [565, 164] width 80 height 16
drag, startPoint x: 1022, startPoint y: 172, endPoint x: 961, endPoint y: 166, distance: 61.3
click at [961, 166] on div "Maximale Speicherauslastung 633,99 GiB" at bounding box center [1028, 155] width 171 height 32
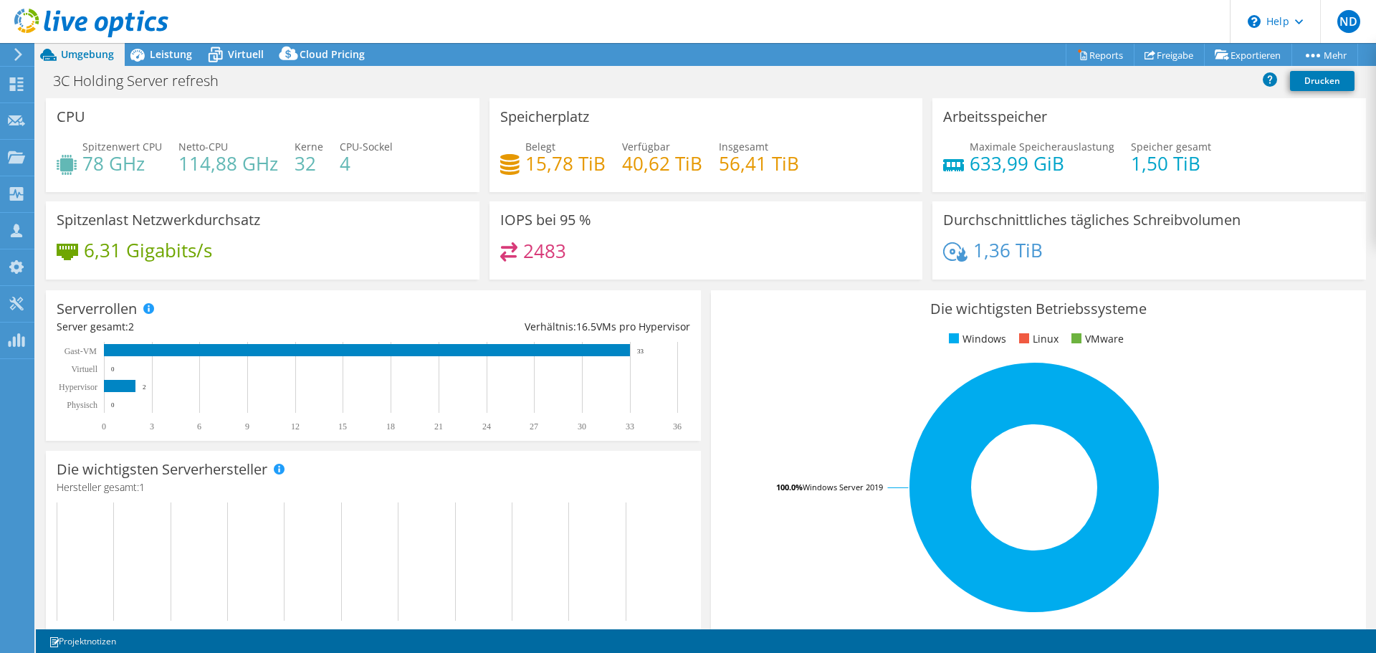
click at [796, 329] on div "Die wichtigsten Betriebssysteme Windows Linux VMware 100.0% Windows Server 2019" at bounding box center [1038, 461] width 655 height 343
drag, startPoint x: 1120, startPoint y: 163, endPoint x: 1158, endPoint y: 166, distance: 38.2
click at [1158, 166] on h4 "1,50 TiB" at bounding box center [1171, 164] width 80 height 16
click at [155, 258] on h4 "6,31 Gigabits/s" at bounding box center [148, 250] width 128 height 16
drag, startPoint x: 581, startPoint y: 252, endPoint x: 526, endPoint y: 252, distance: 55.2
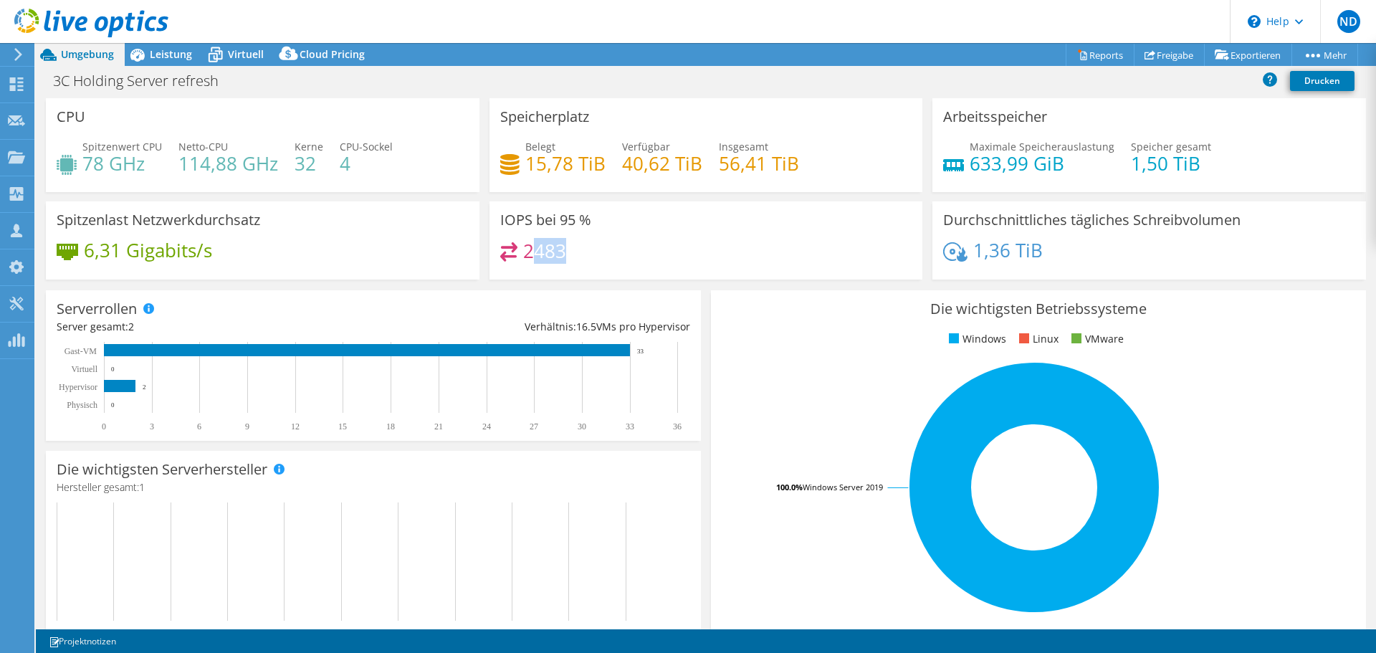
click at [526, 252] on div "2483" at bounding box center [706, 257] width 412 height 31
click at [824, 621] on div "Die wichtigsten Betriebssysteme Windows Linux VMware 100.0% Windows Server 2019" at bounding box center [1038, 461] width 655 height 343
drag, startPoint x: 557, startPoint y: 220, endPoint x: 593, endPoint y: 221, distance: 35.9
click at [593, 221] on div "IOPS bei 95 % 2483" at bounding box center [707, 240] width 434 height 78
click at [595, 216] on div "IOPS bei 95 % 2483" at bounding box center [707, 240] width 434 height 78
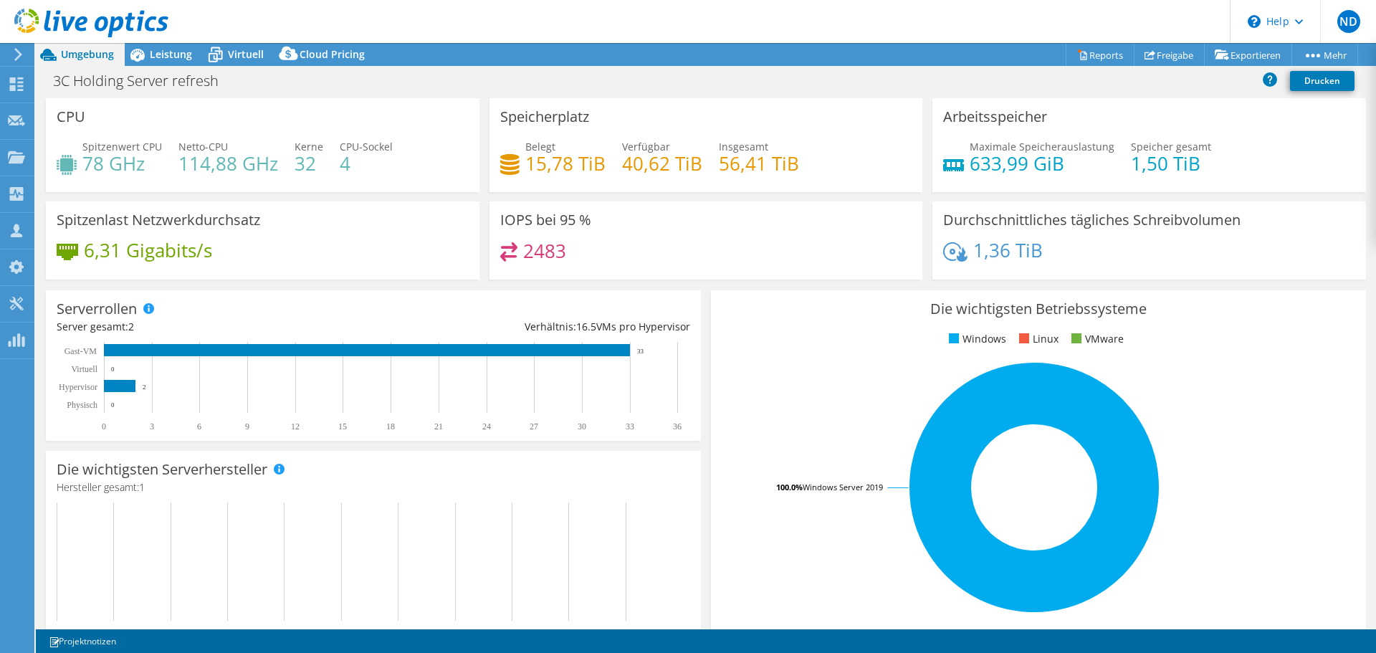
click at [1040, 281] on div "Durchschnittliches tägliches Schreibvolumen 1,36 TiB" at bounding box center [1150, 244] width 444 height 87
click at [179, 52] on span "Leistung" at bounding box center [171, 54] width 42 height 14
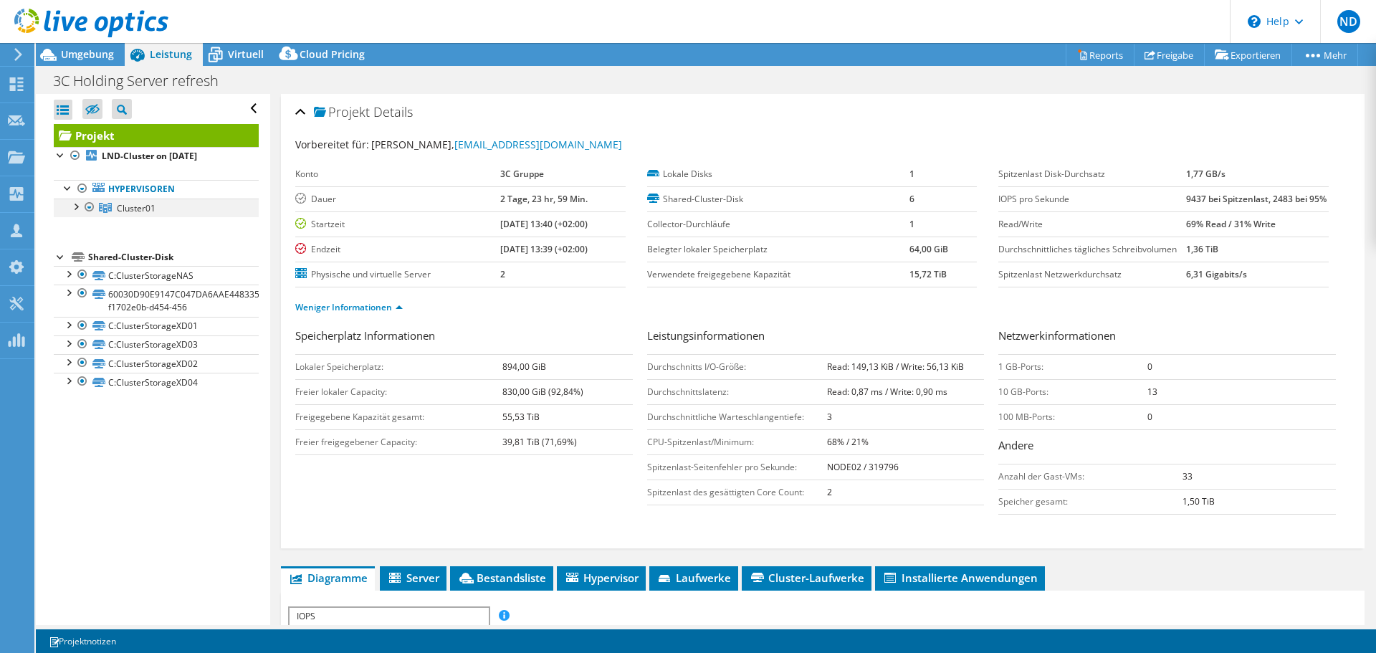
click at [73, 205] on div at bounding box center [75, 206] width 14 height 14
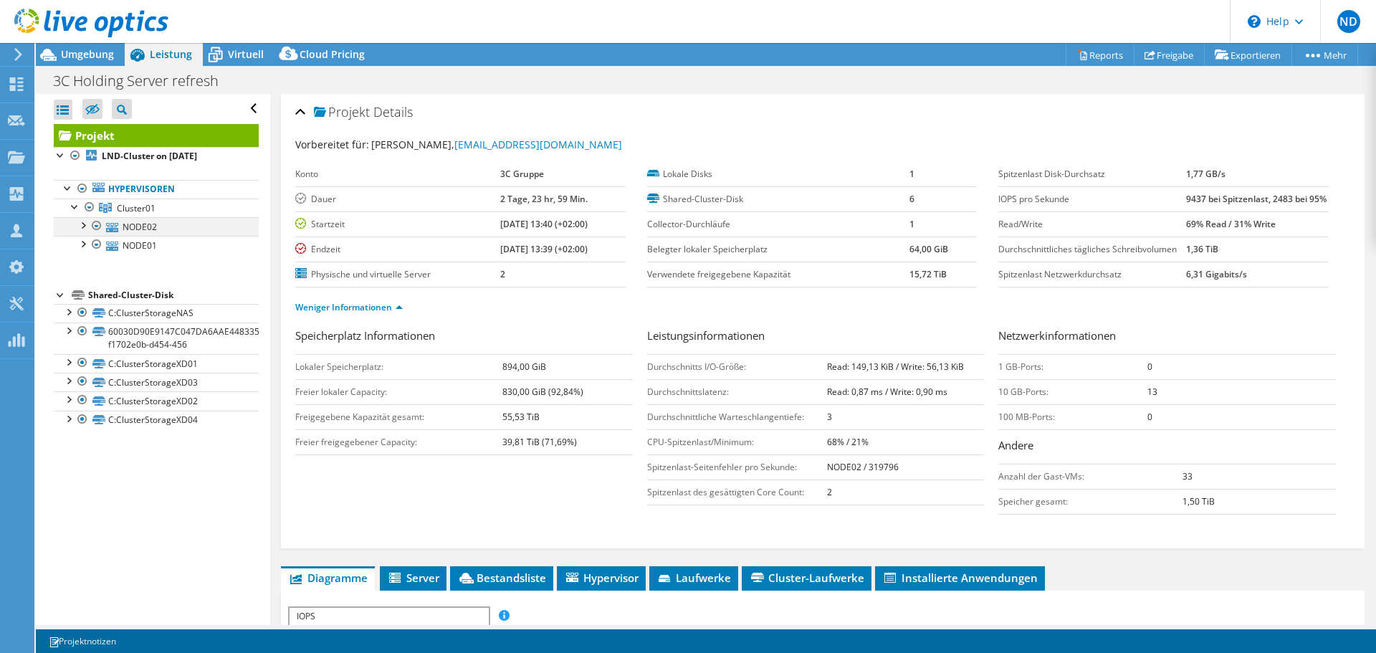
click at [81, 228] on div at bounding box center [82, 224] width 14 height 14
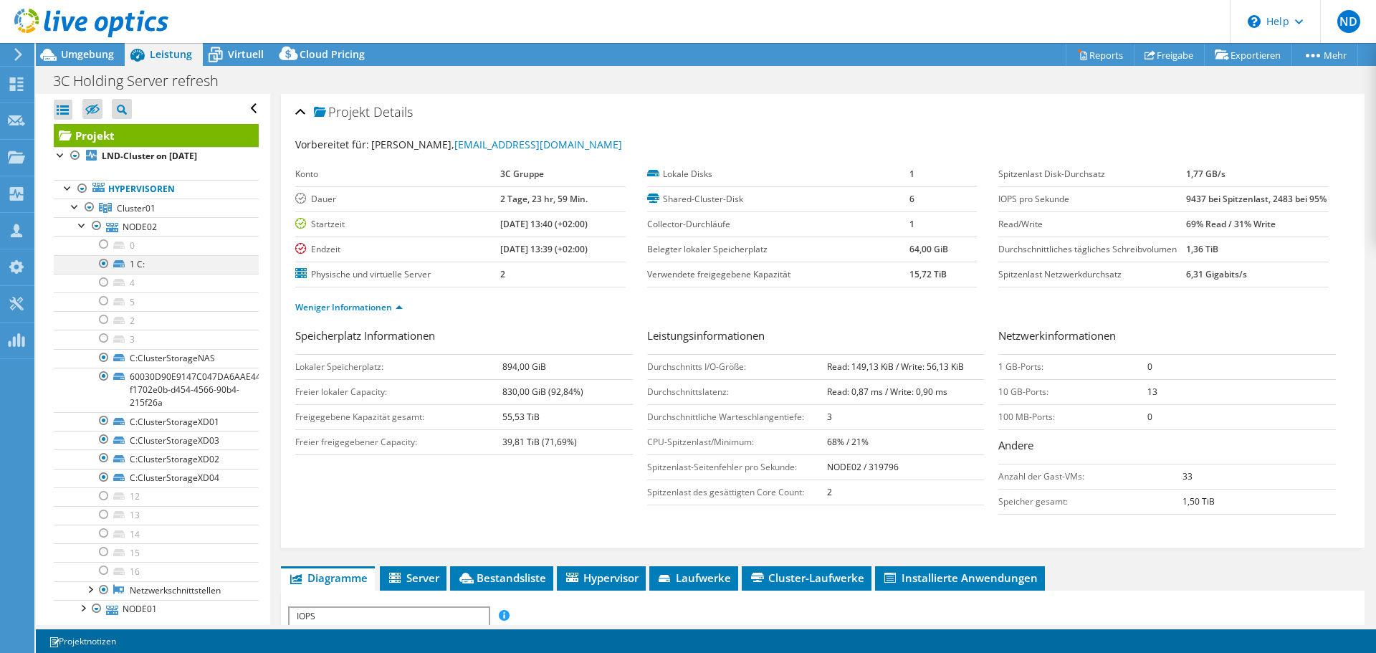
click at [105, 265] on div at bounding box center [104, 263] width 14 height 17
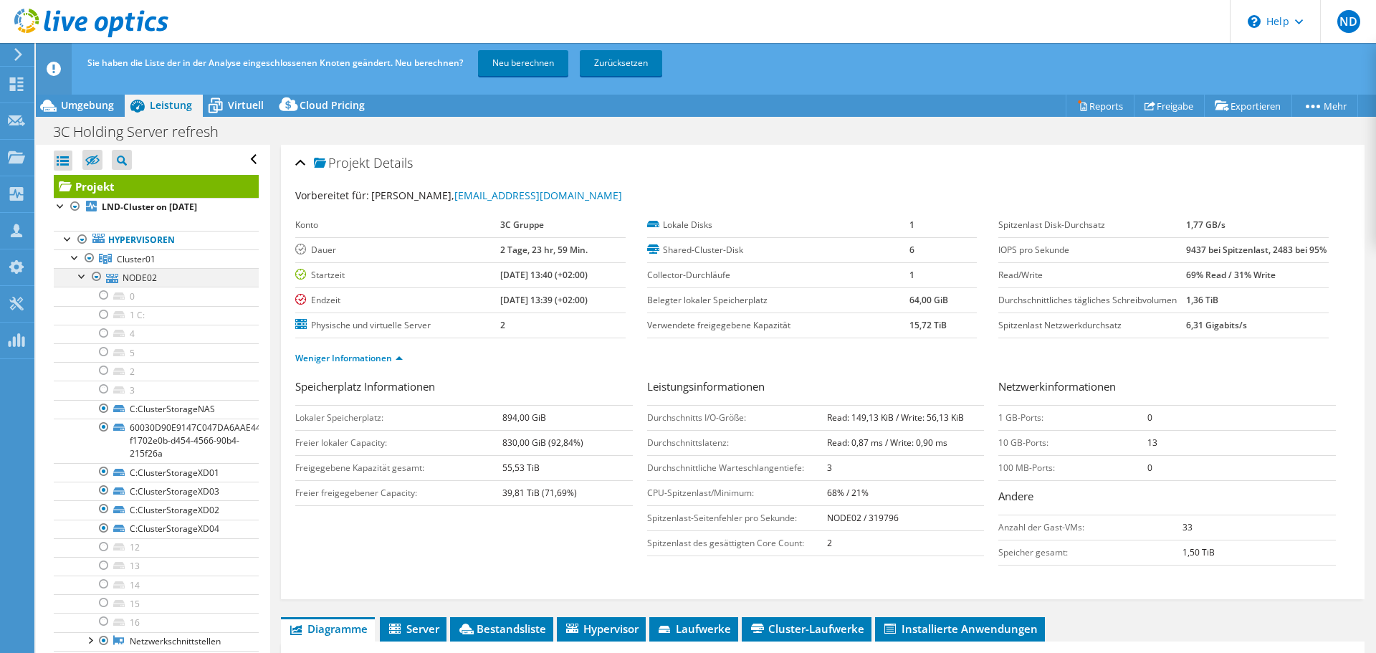
click at [80, 277] on div at bounding box center [82, 275] width 14 height 14
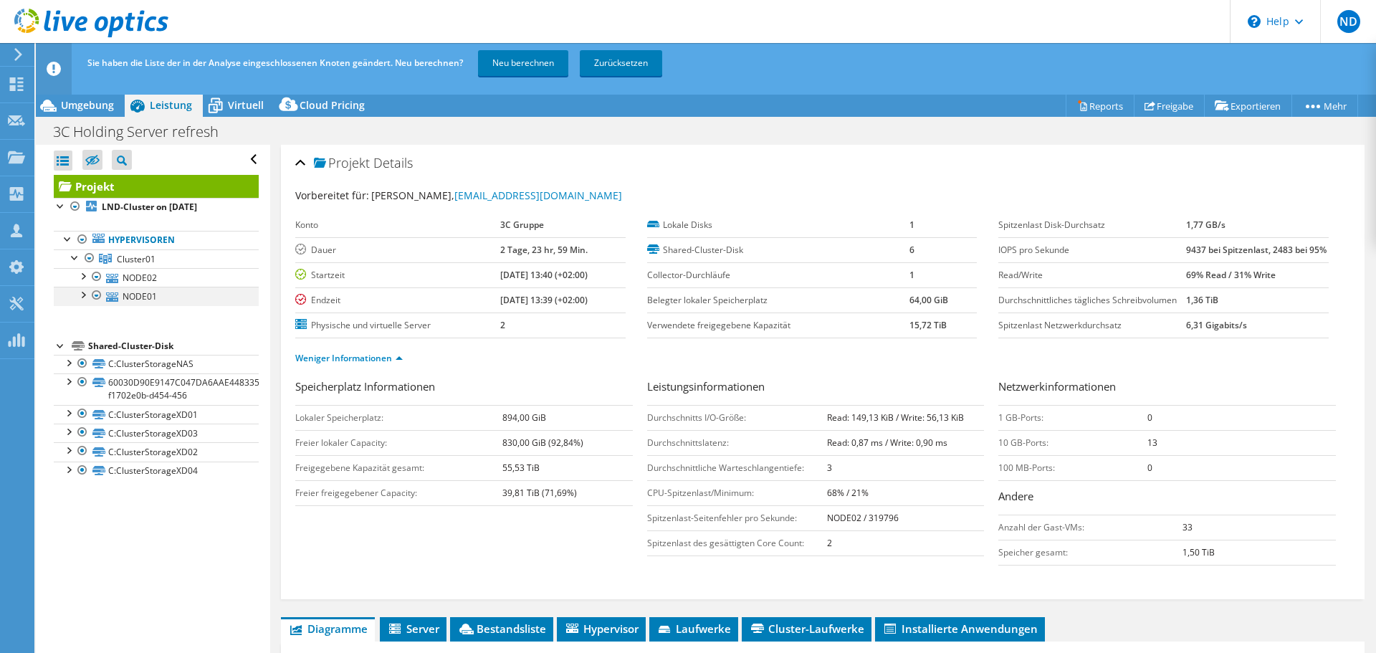
click at [80, 301] on div at bounding box center [82, 294] width 14 height 14
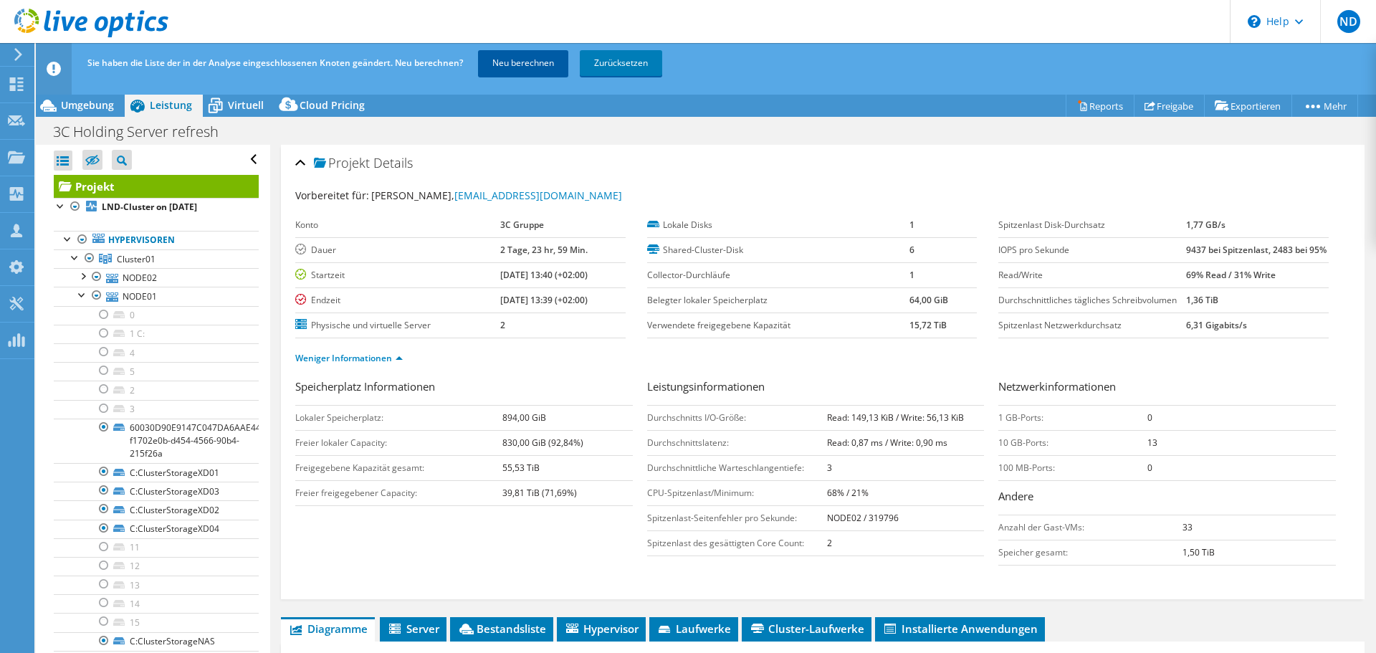
click at [510, 67] on link "Neu berechnen" at bounding box center [523, 63] width 90 height 26
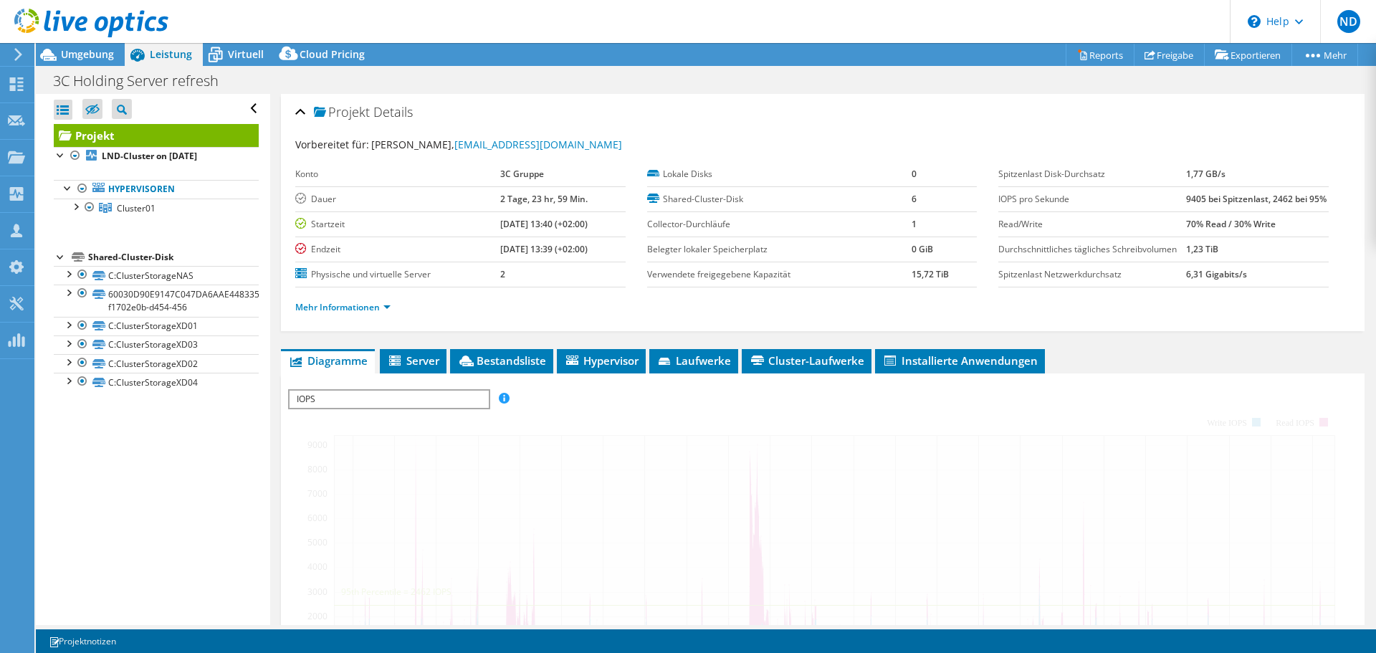
click at [1282, 199] on b "9405 bei Spitzenlast, 2462 bei 95%" at bounding box center [1256, 199] width 141 height 12
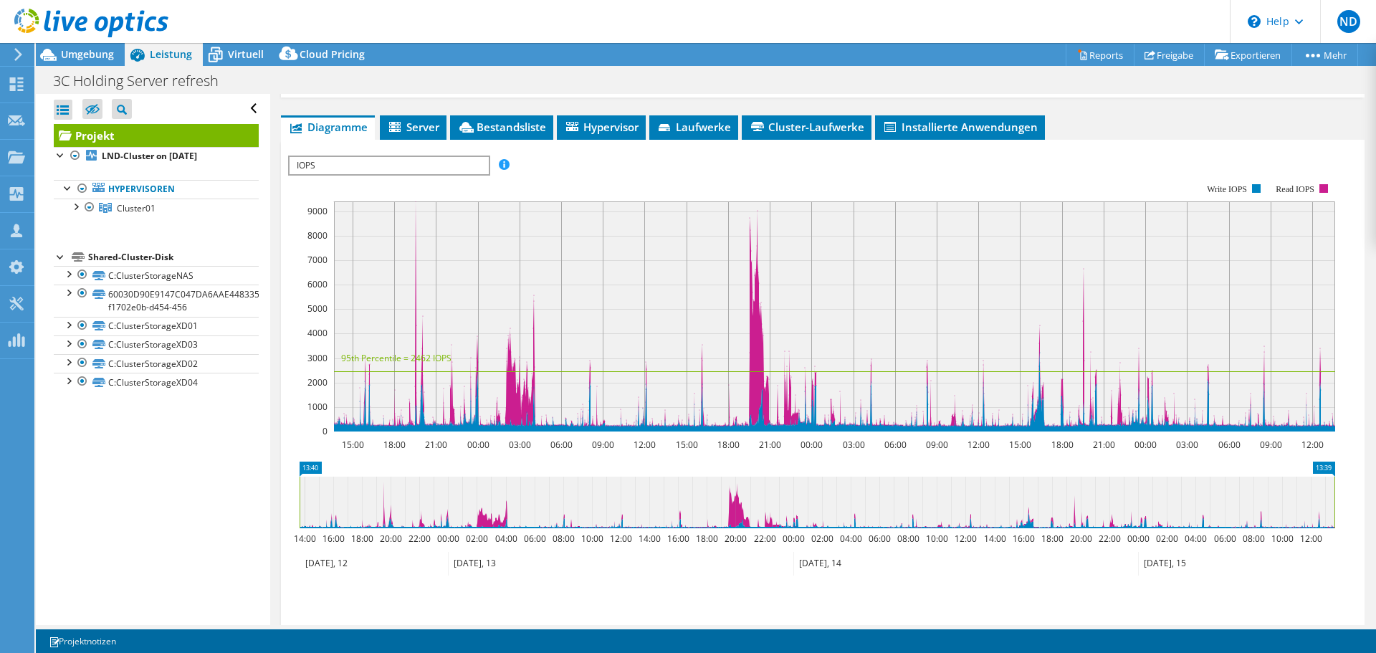
scroll to position [240, 0]
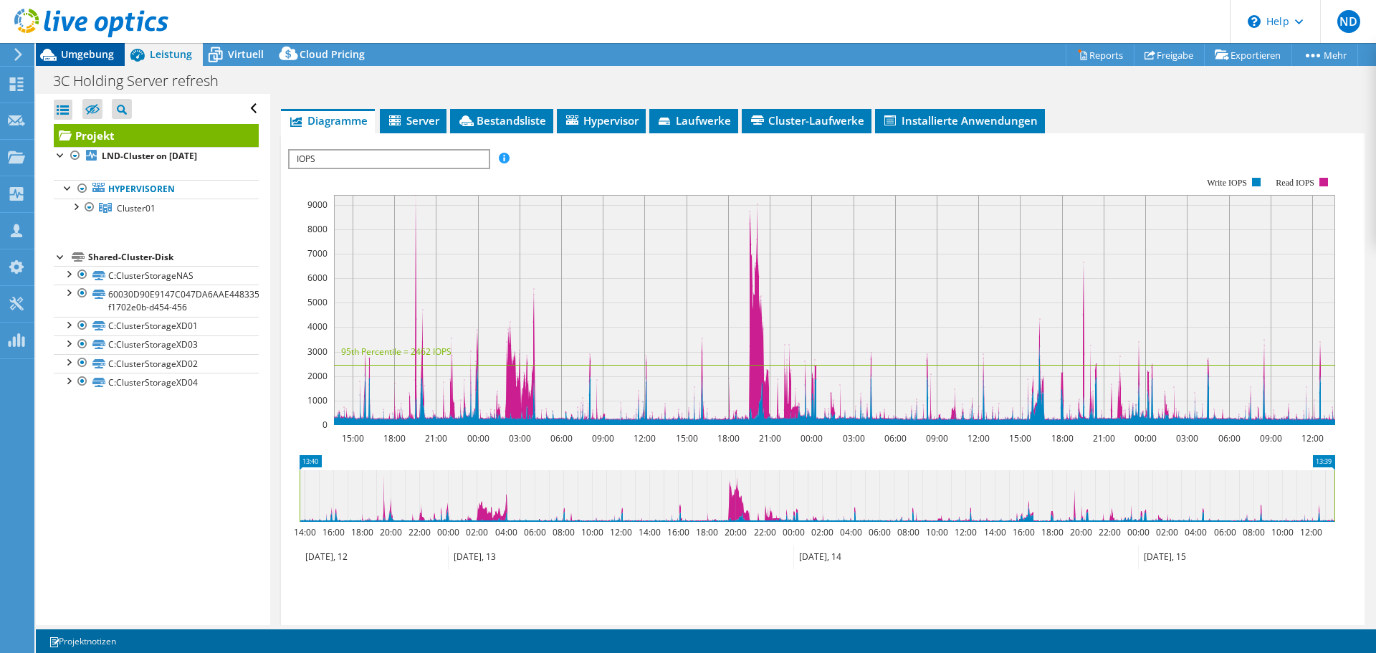
click at [81, 48] on span "Umgebung" at bounding box center [87, 54] width 53 height 14
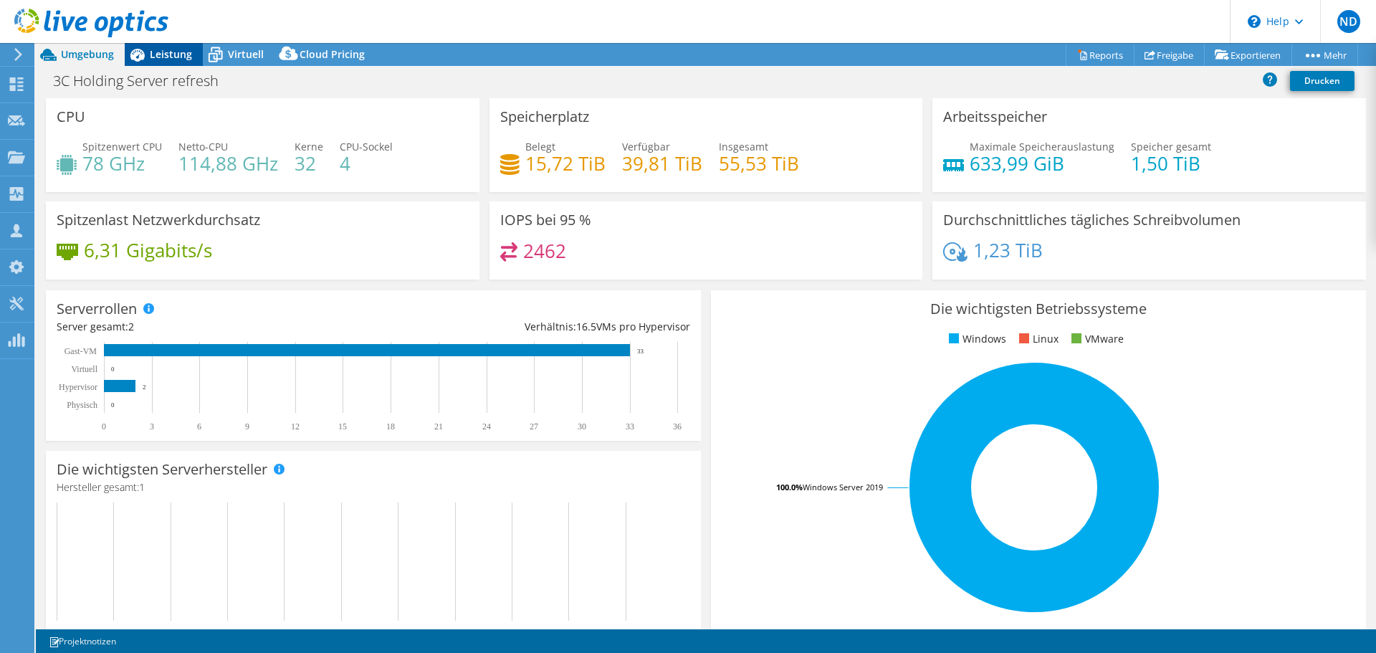
click at [156, 65] on div "Leistung" at bounding box center [164, 54] width 78 height 23
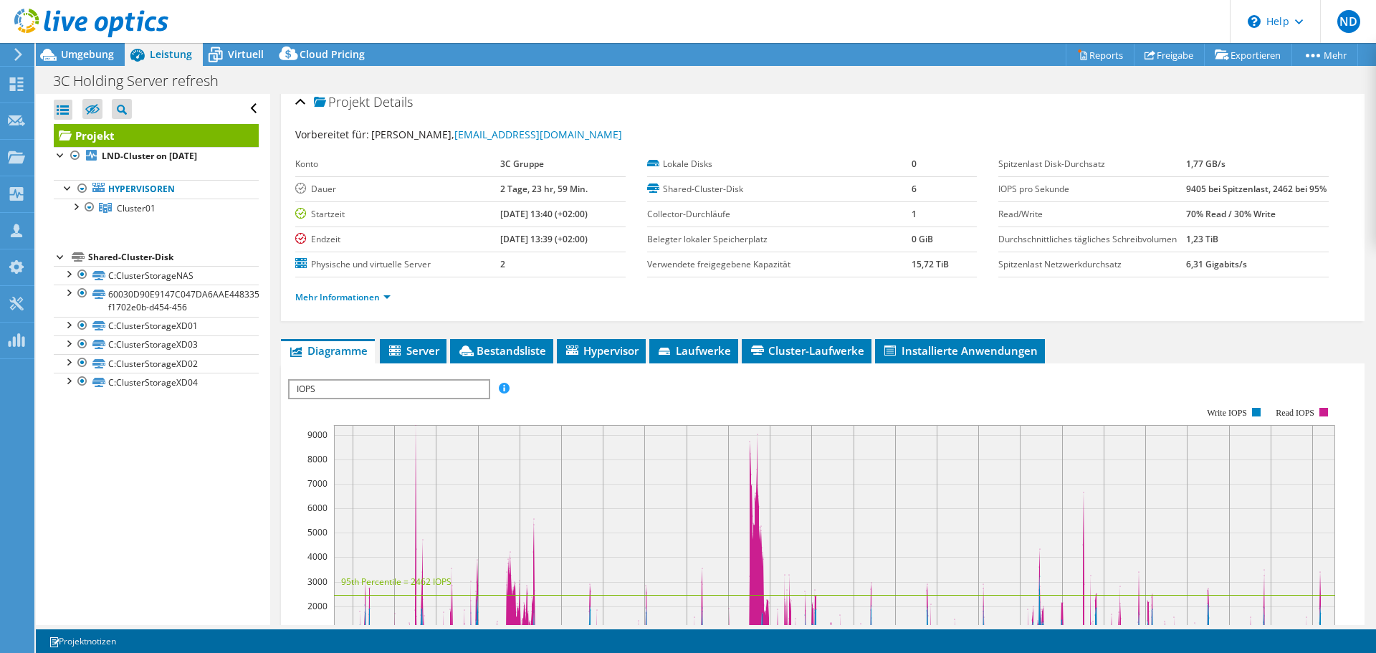
scroll to position [0, 0]
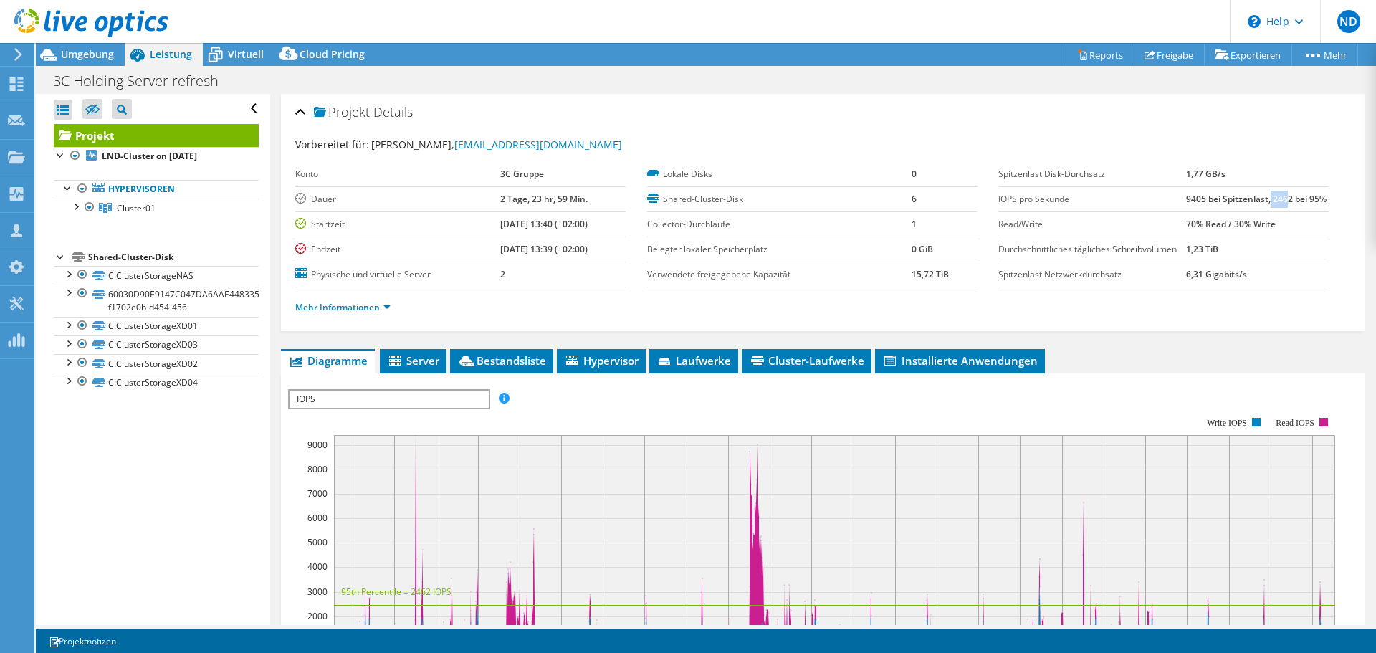
drag, startPoint x: 1262, startPoint y: 199, endPoint x: 1277, endPoint y: 199, distance: 15.1
click at [1277, 199] on b "9405 bei Spitzenlast, 2462 bei 95%" at bounding box center [1256, 199] width 141 height 12
drag, startPoint x: 1199, startPoint y: 201, endPoint x: 1161, endPoint y: 194, distance: 38.7
click at [1161, 194] on tr "IOPS pro Sekunde 9405 bei Spitzenlast, 2462 bei 95%" at bounding box center [1164, 198] width 330 height 25
drag, startPoint x: 1186, startPoint y: 241, endPoint x: 1330, endPoint y: 246, distance: 143.5
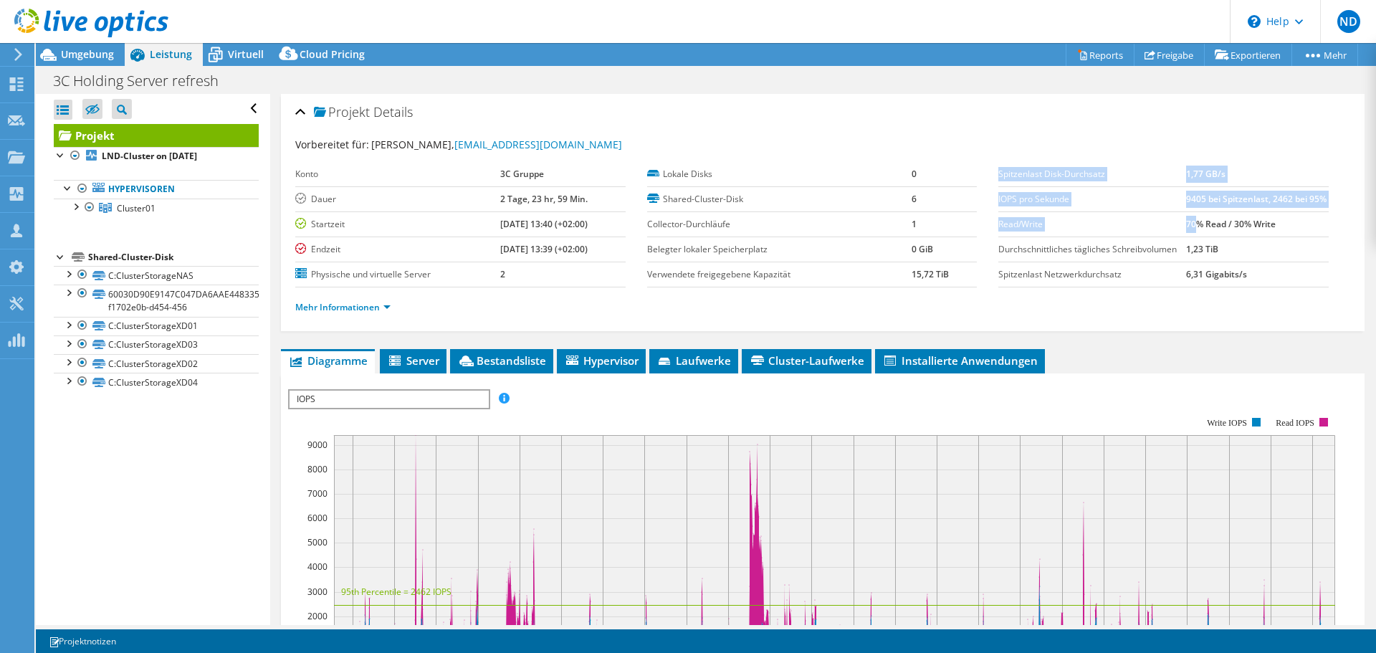
click at [1330, 246] on div "Spitzenlast Disk-Durchsatz 1,77 GB/s IOPS pro Sekunde 9405 bei Spitzenlast, 246…" at bounding box center [1175, 224] width 352 height 125
click at [1289, 234] on td "70% Read / 30% Write" at bounding box center [1257, 223] width 142 height 25
click at [368, 313] on link "Mehr Informationen" at bounding box center [342, 307] width 95 height 12
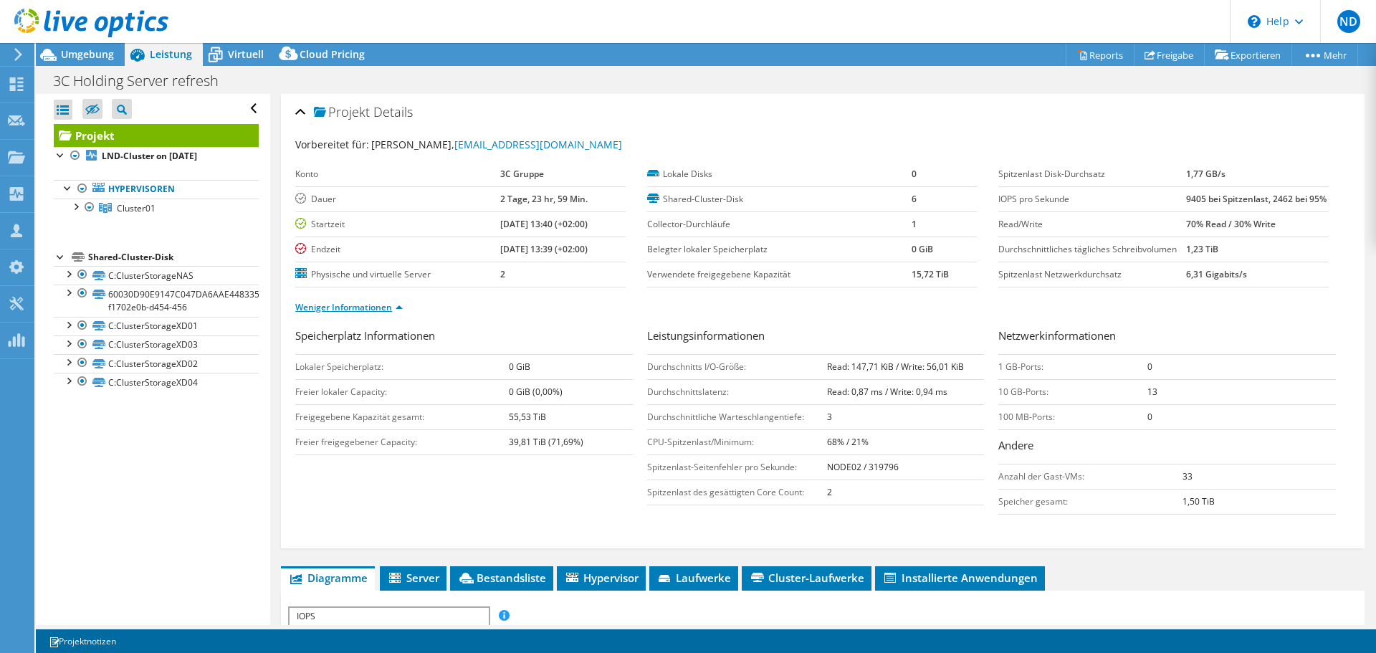
click at [401, 313] on link "Weniger Informationen" at bounding box center [349, 307] width 108 height 12
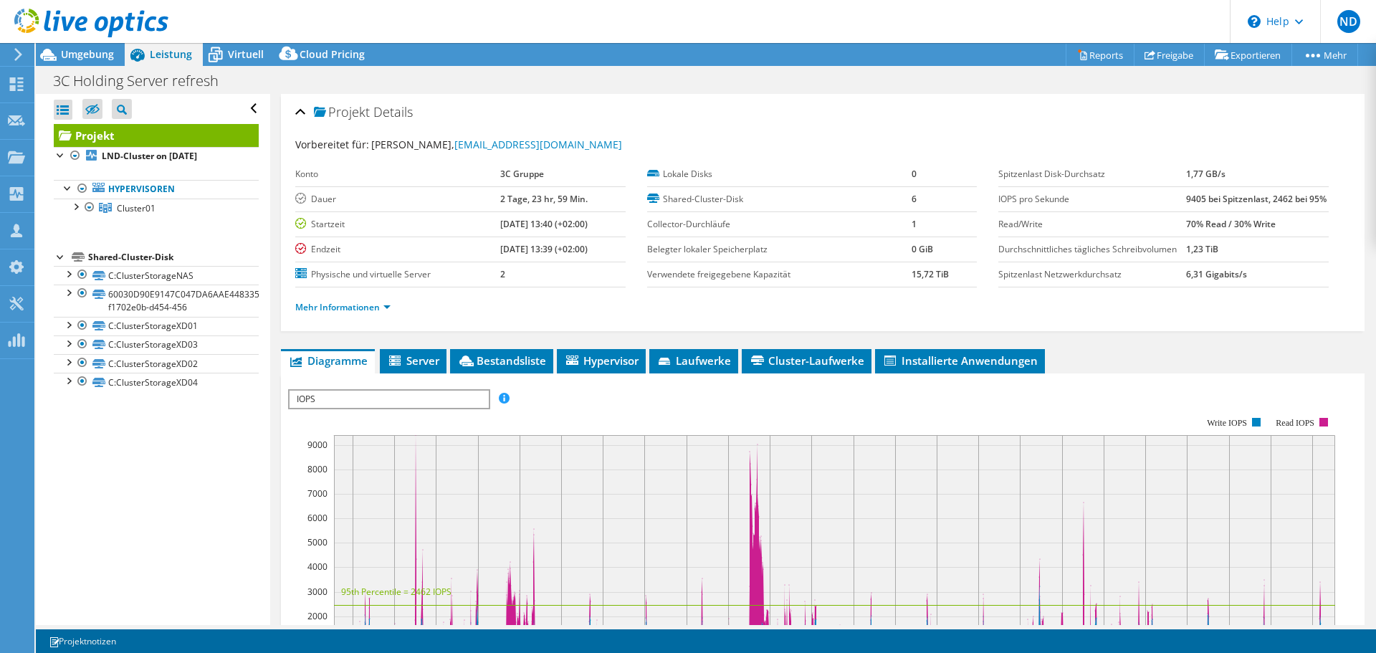
click at [595, 323] on div "Mehr Informationen" at bounding box center [822, 307] width 1055 height 40
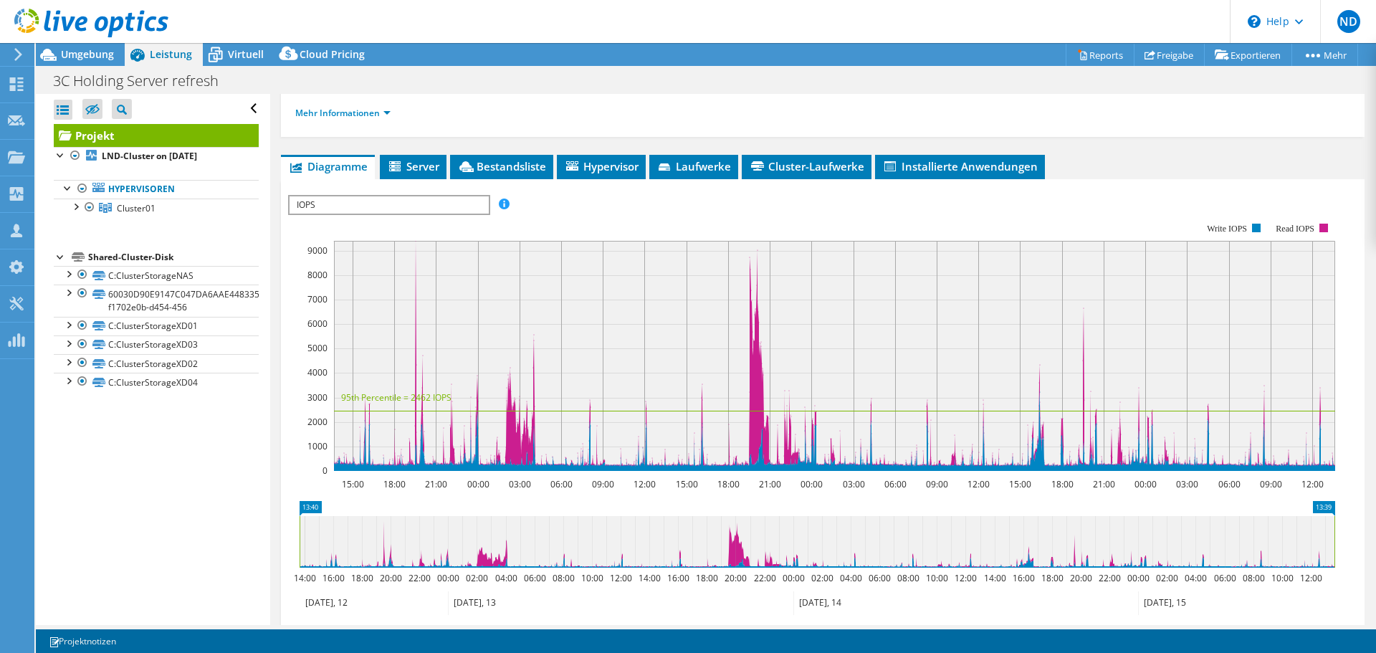
scroll to position [258, 0]
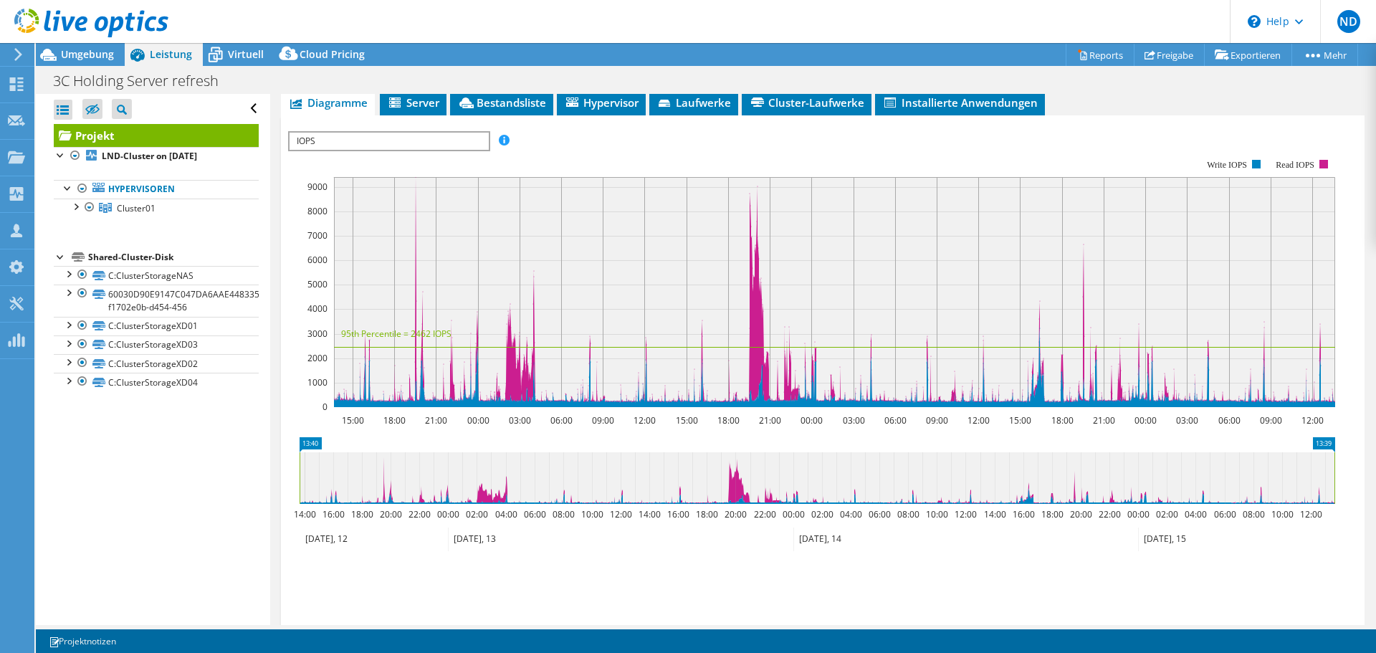
click at [328, 150] on span "IOPS" at bounding box center [389, 141] width 199 height 17
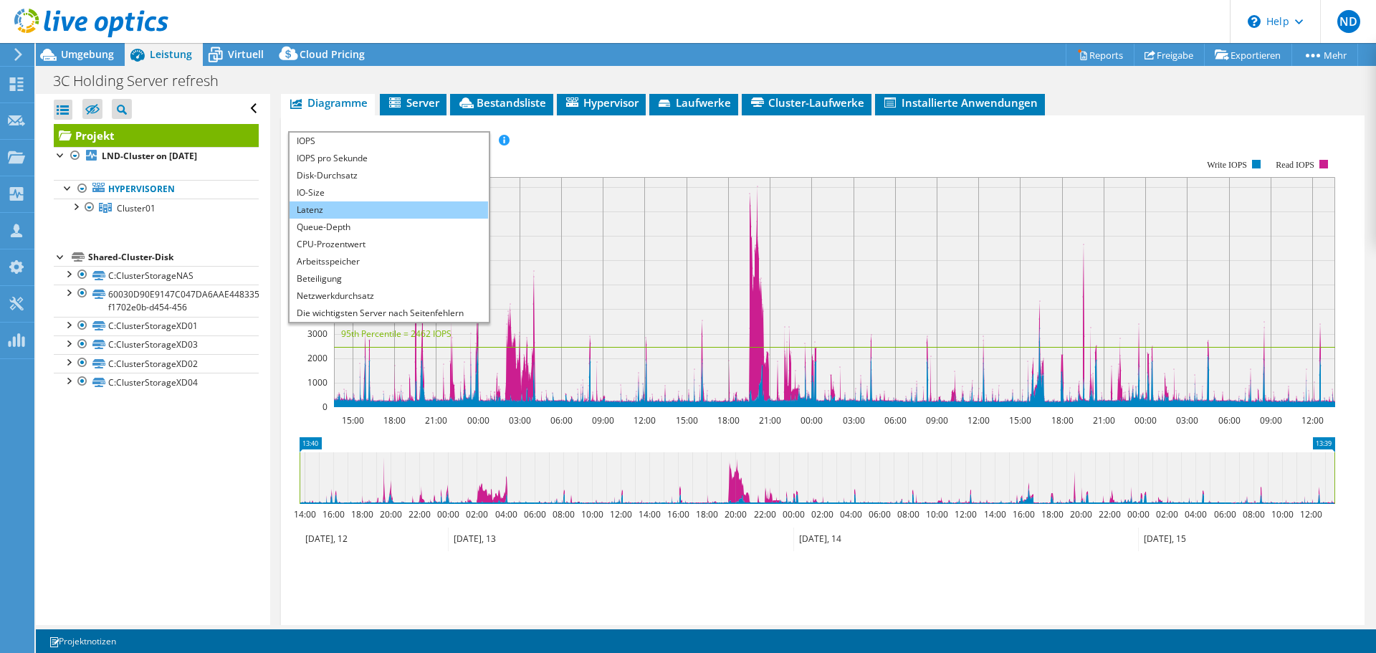
click at [317, 219] on li "Latenz" at bounding box center [389, 209] width 199 height 17
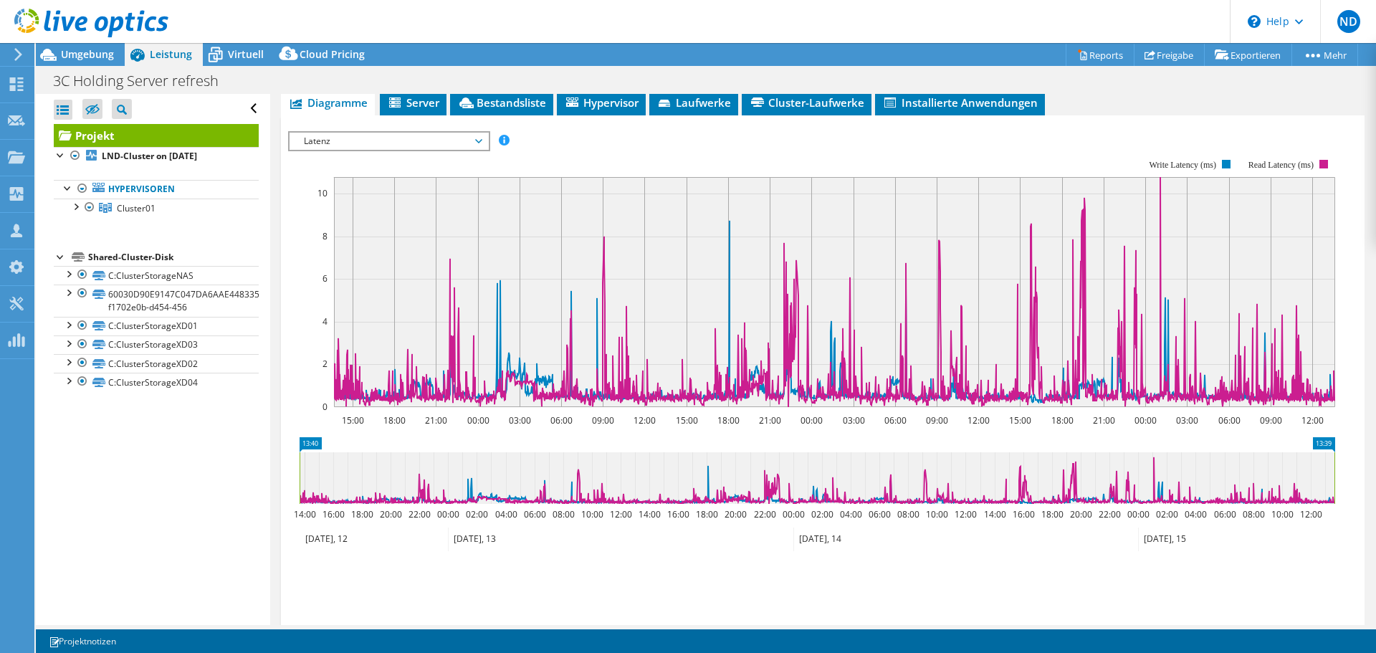
click at [333, 150] on span "Latenz" at bounding box center [389, 141] width 184 height 17
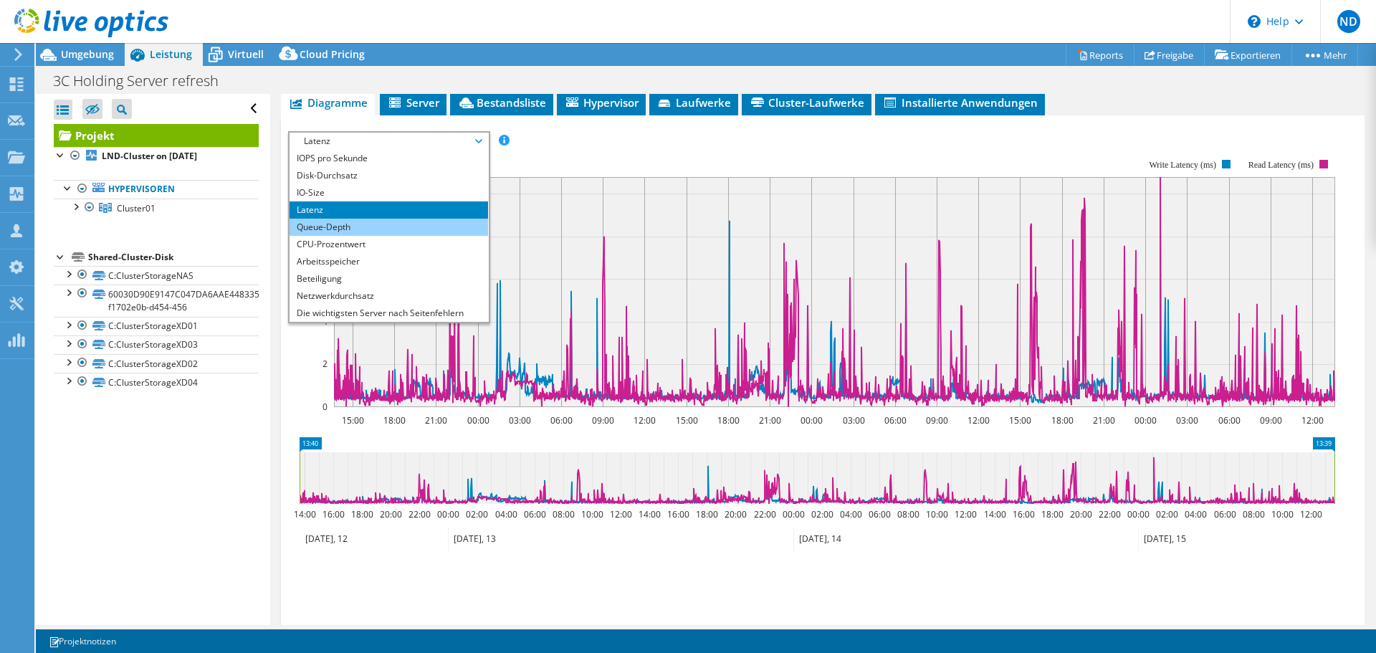
click at [381, 236] on li "Queue-Depth" at bounding box center [389, 227] width 199 height 17
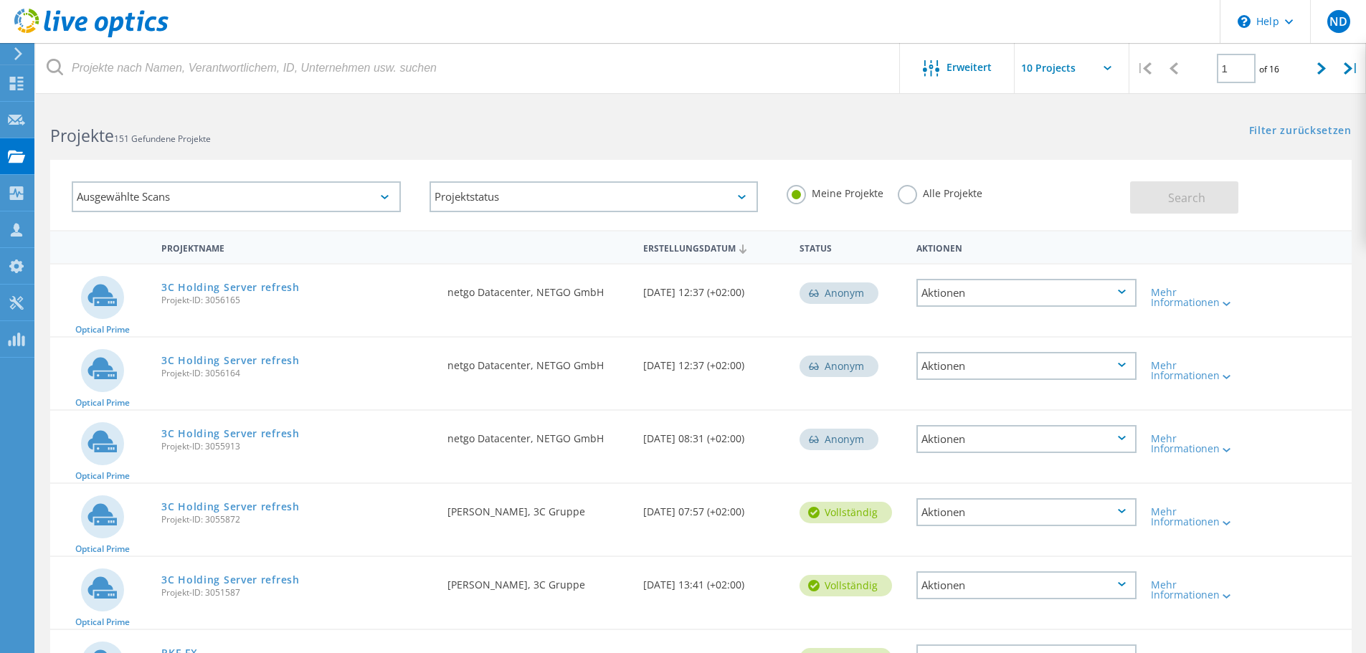
click at [237, 492] on div "3C Holding Server refresh Projekt-ID: 3055872" at bounding box center [297, 511] width 286 height 54
click at [251, 504] on link "3C Holding Server refresh" at bounding box center [230, 507] width 138 height 10
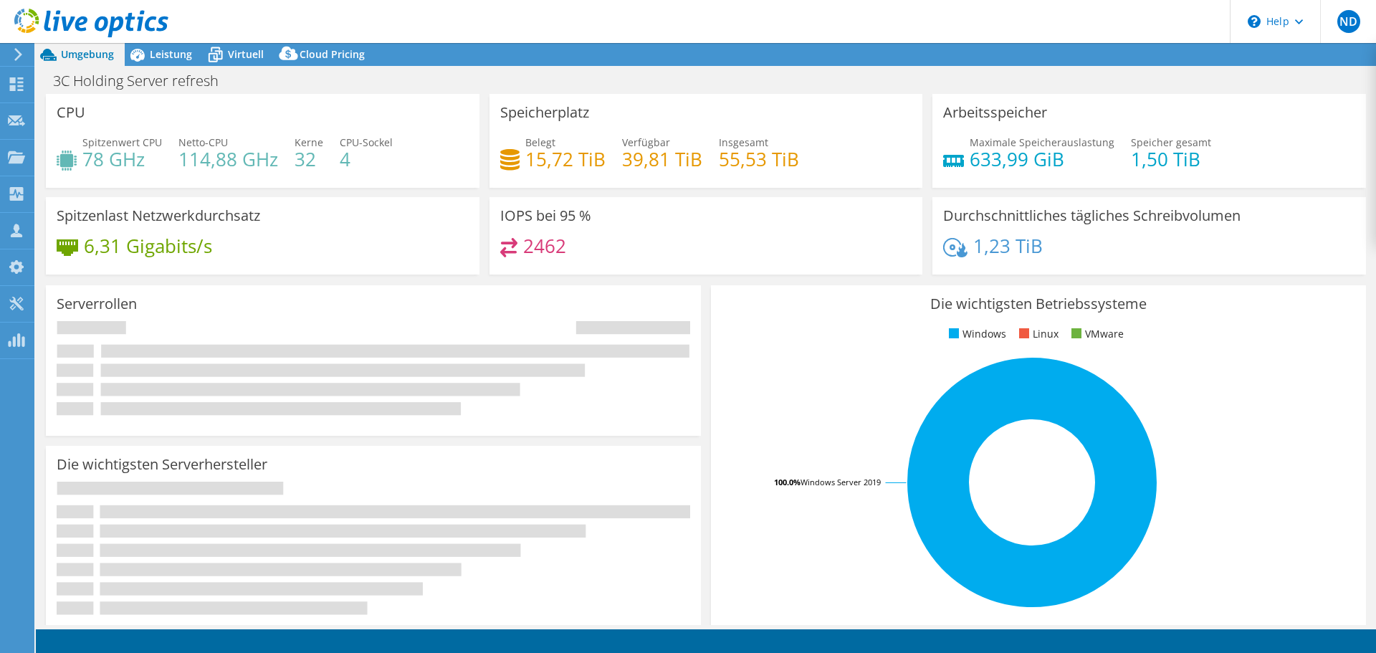
select select "EUFrankfurt"
select select "USD"
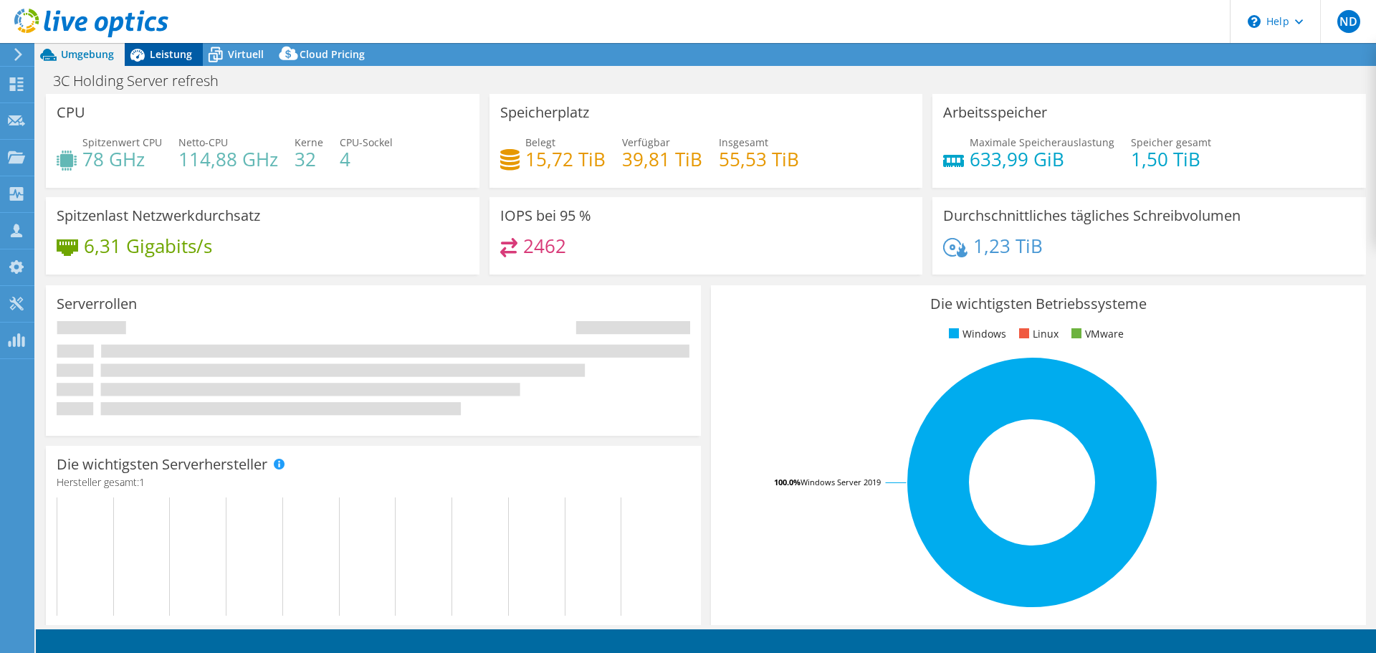
click at [173, 52] on span "Leistung" at bounding box center [171, 54] width 42 height 14
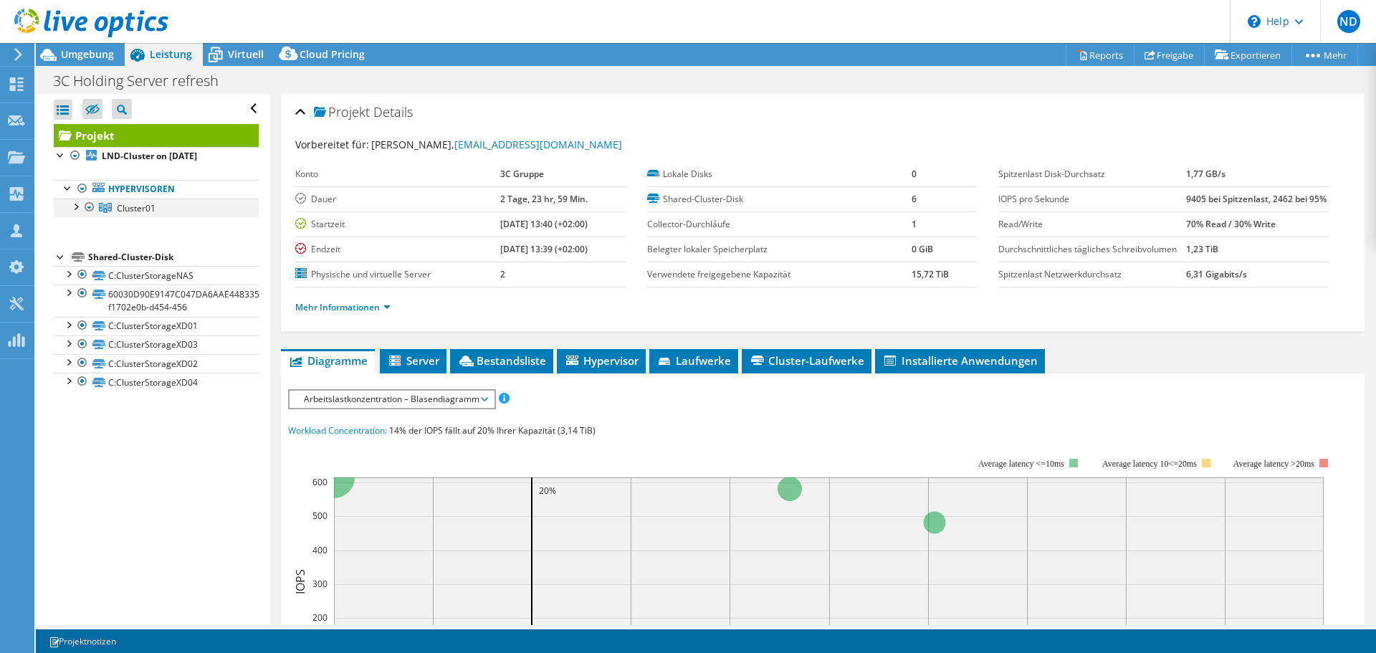
click at [76, 211] on div at bounding box center [75, 206] width 14 height 14
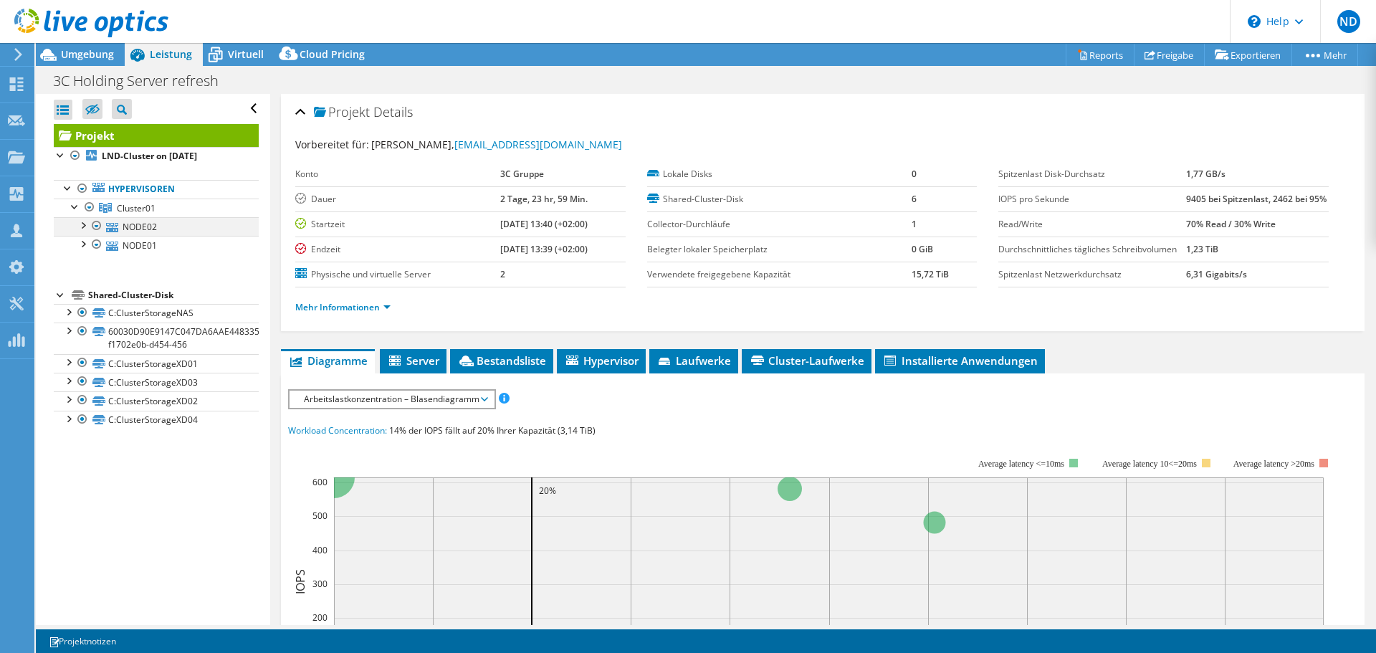
click at [84, 230] on div at bounding box center [82, 224] width 14 height 14
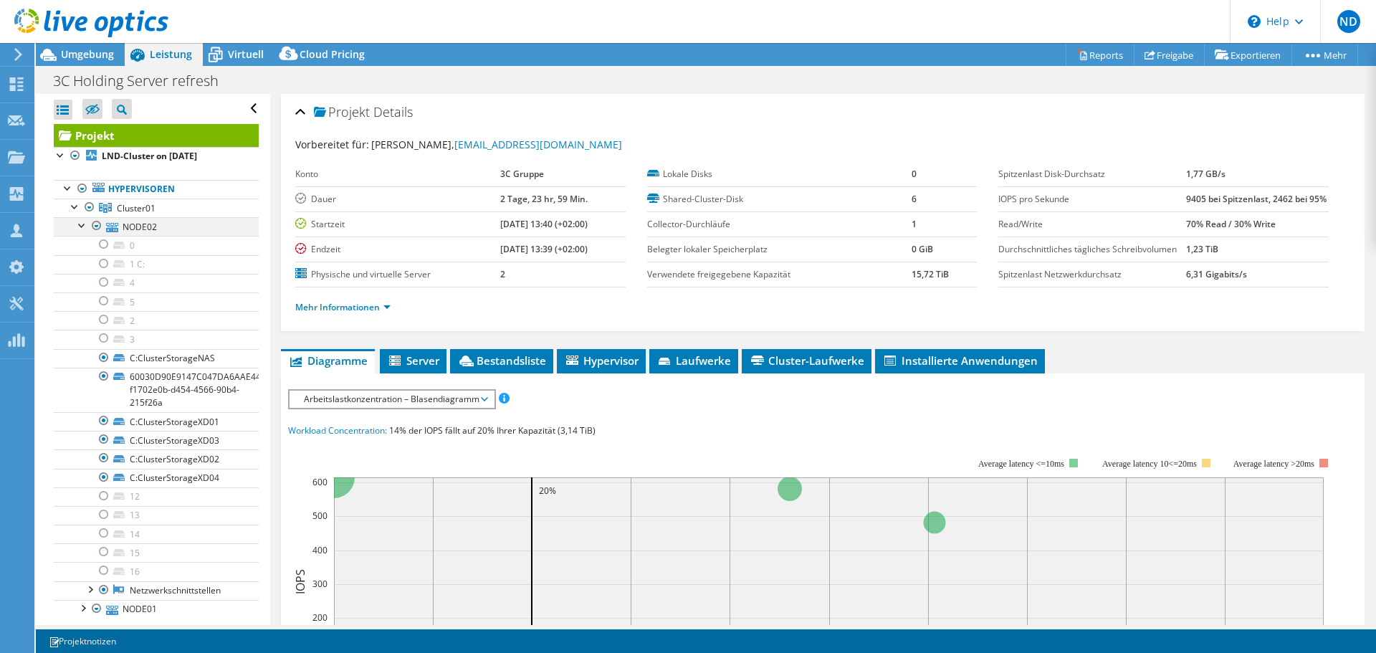
click at [82, 223] on div at bounding box center [82, 224] width 14 height 14
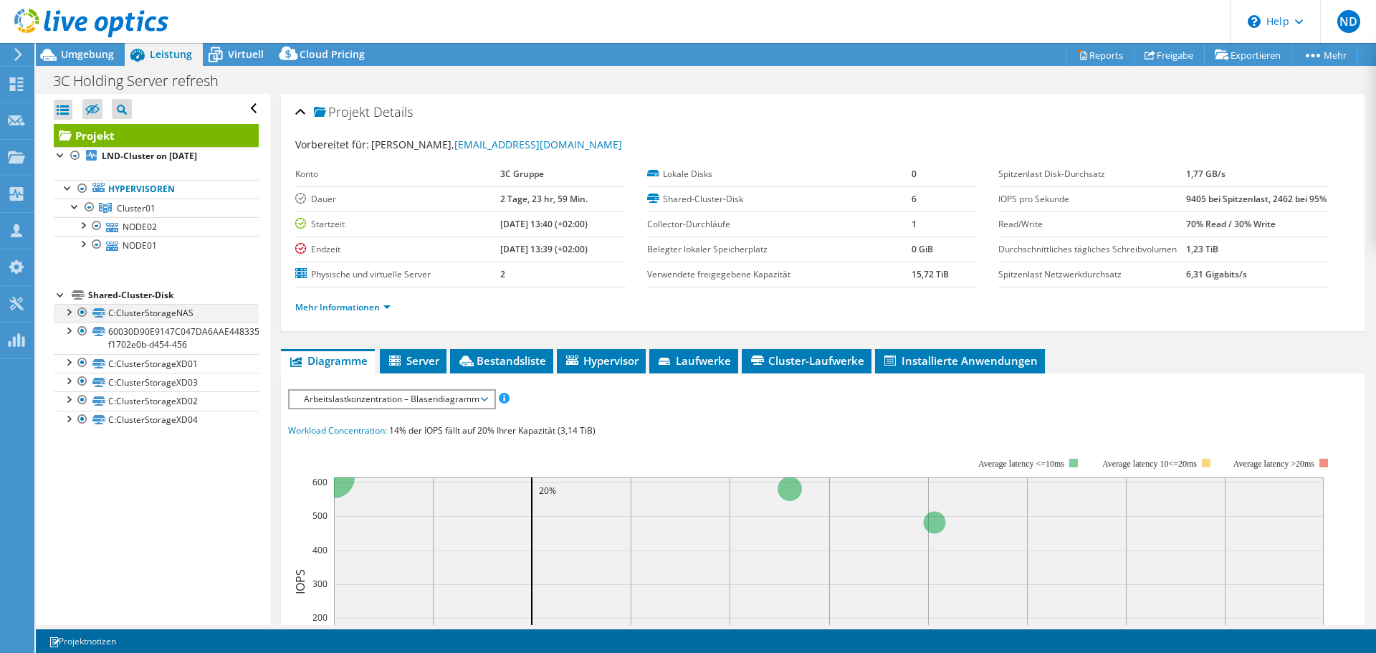
click at [68, 312] on div at bounding box center [68, 311] width 14 height 14
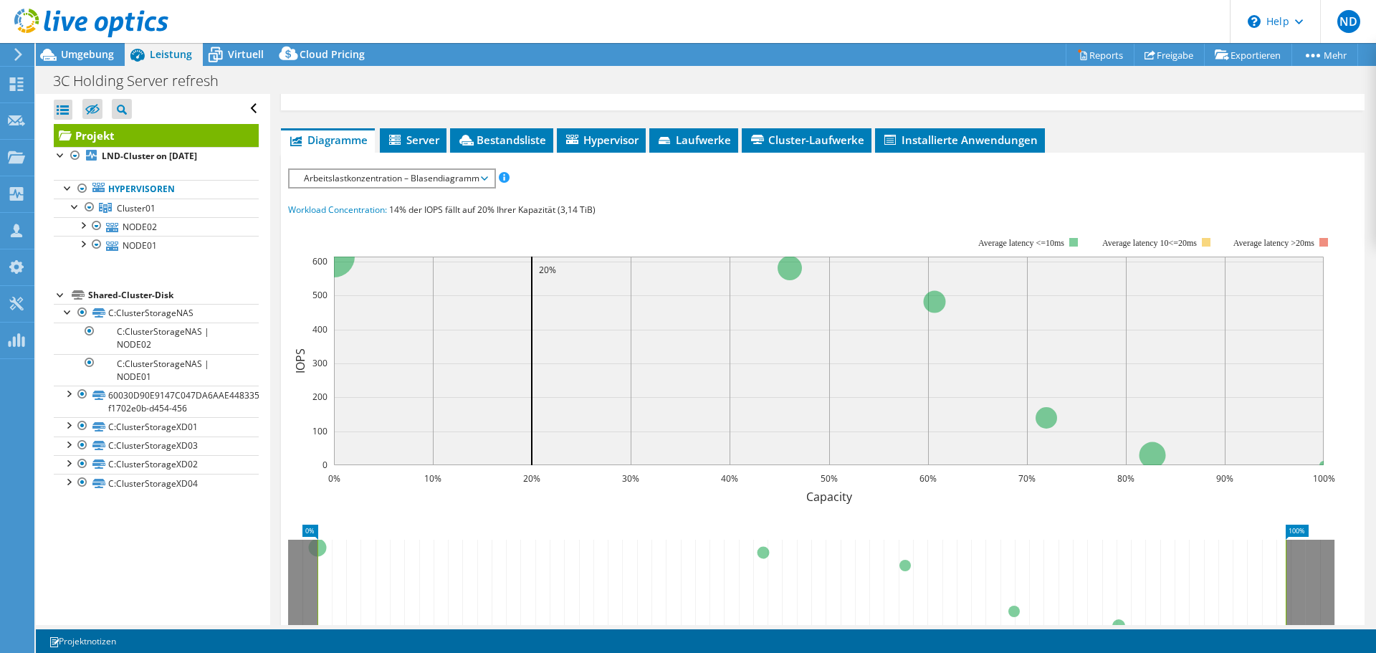
scroll to position [232, 0]
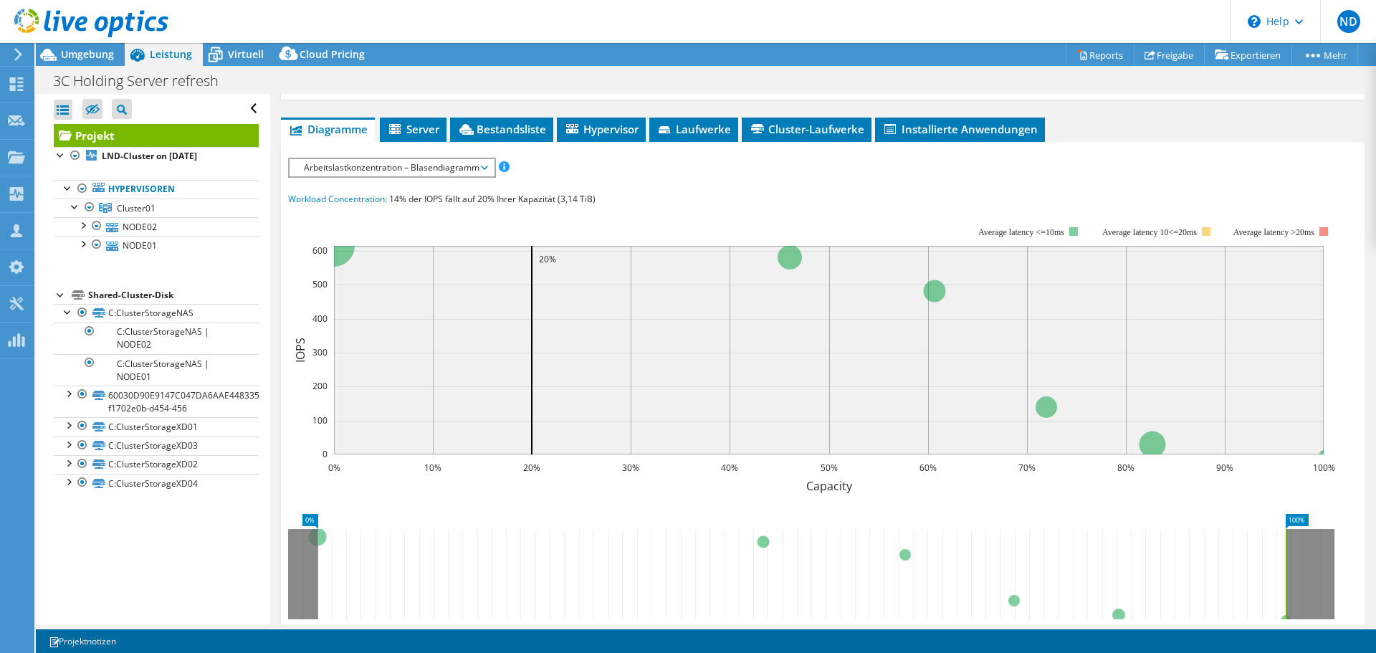
click at [441, 176] on span "Arbeitslastkonzentration – Blasendiagramm" at bounding box center [392, 167] width 190 height 17
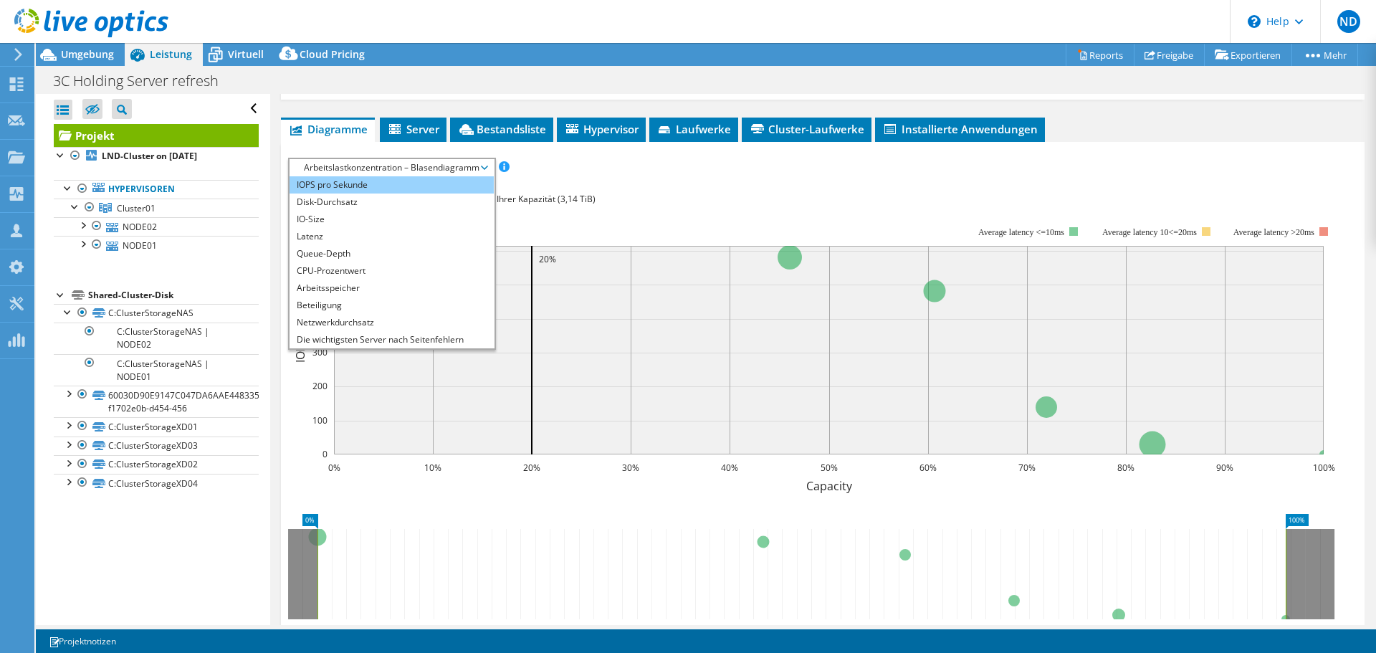
click at [368, 194] on li "IOPS pro Sekunde" at bounding box center [392, 184] width 204 height 17
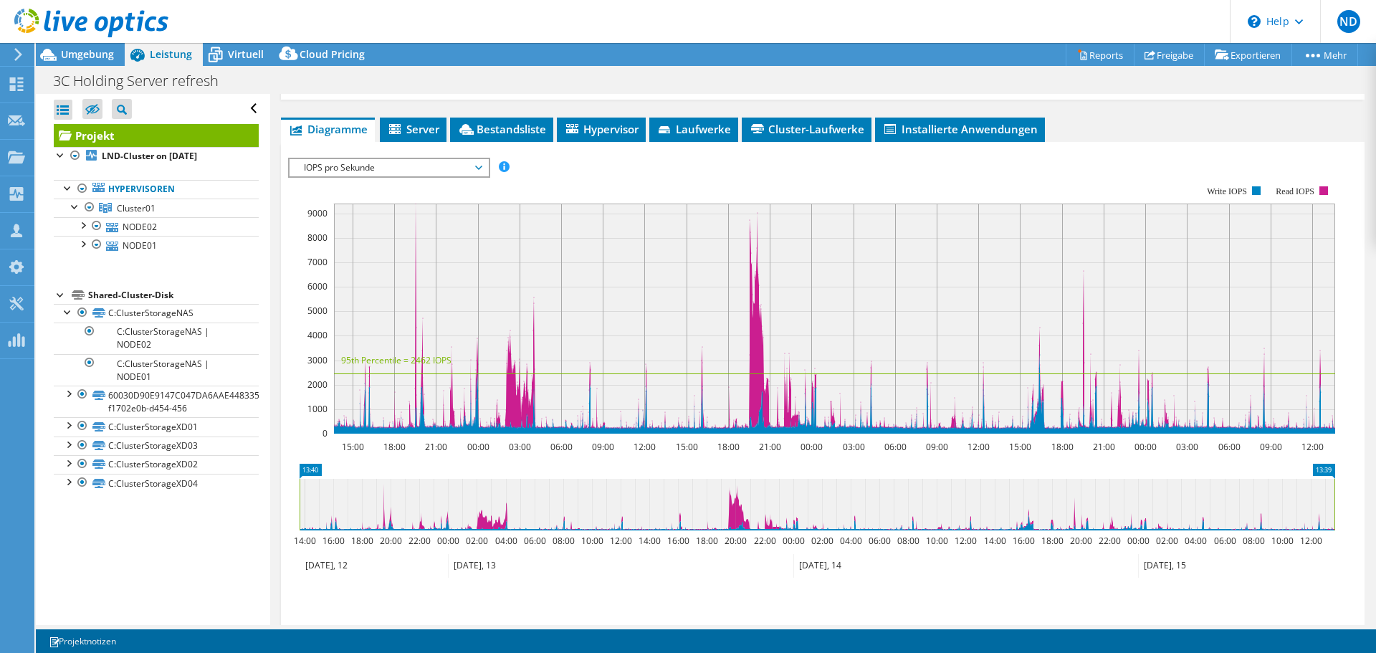
click at [394, 176] on span "IOPS pro Sekunde" at bounding box center [389, 167] width 184 height 17
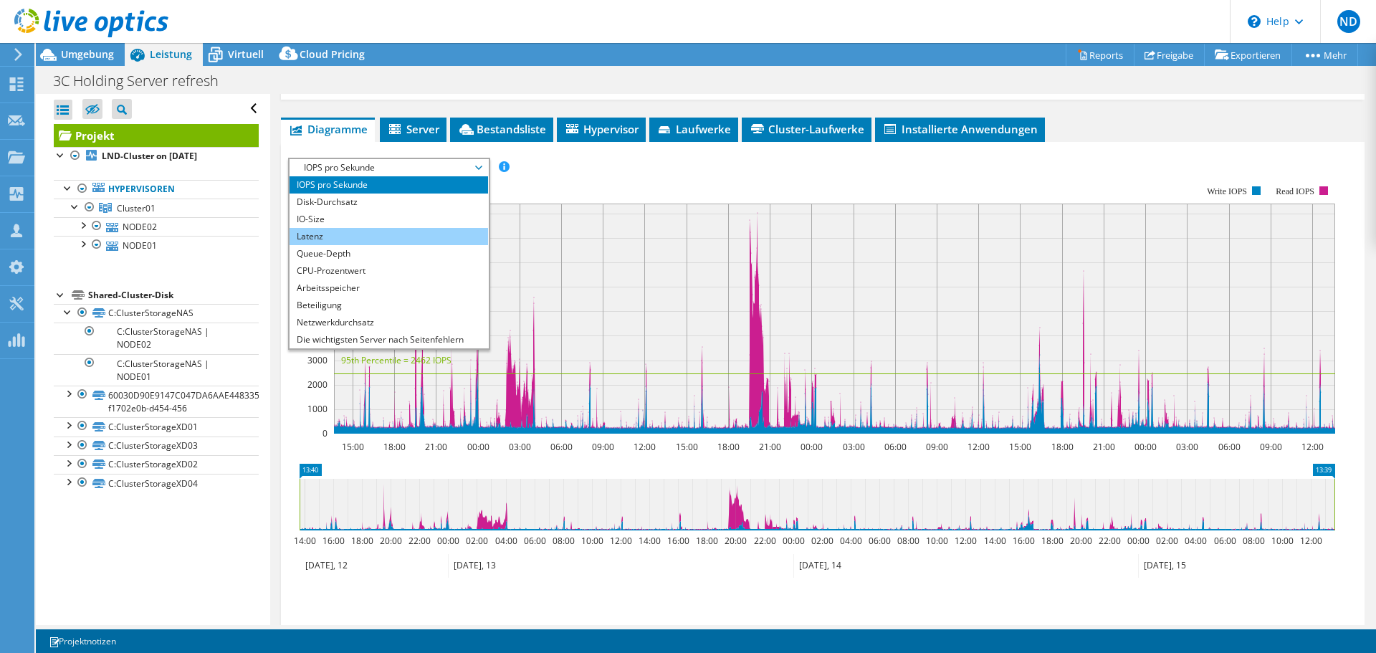
click at [365, 245] on li "Latenz" at bounding box center [389, 236] width 199 height 17
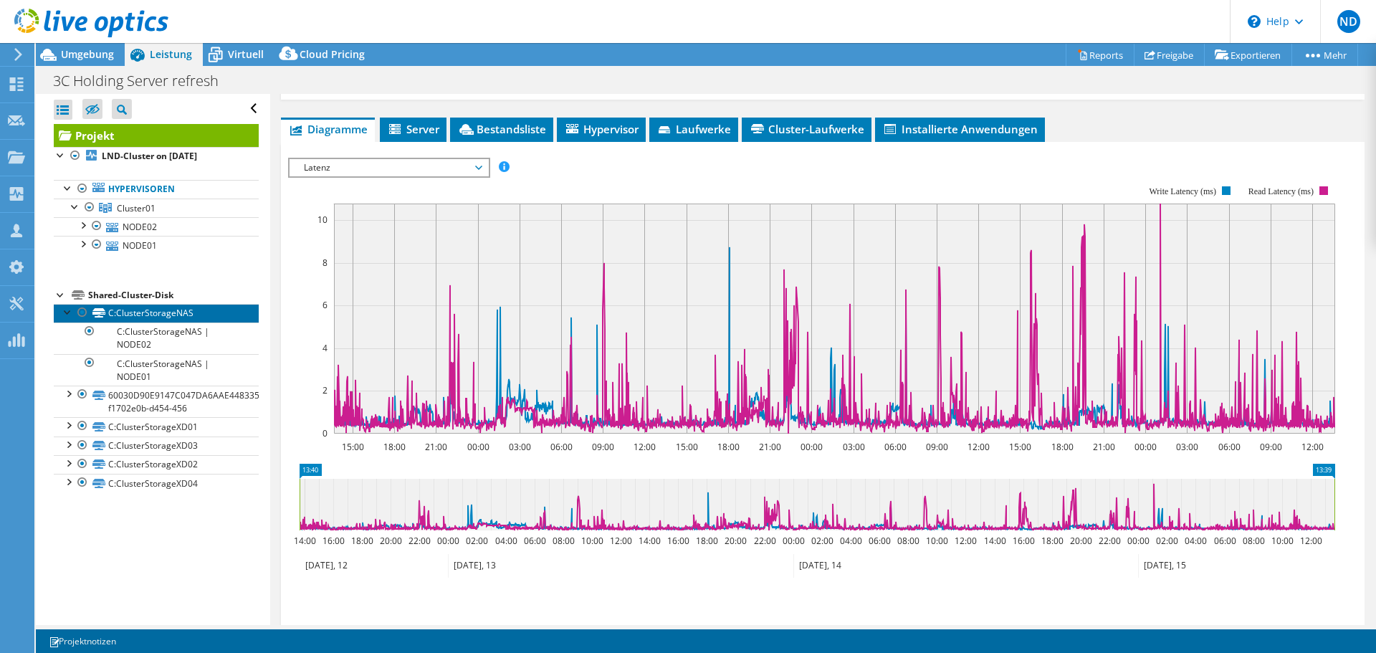
click at [174, 314] on link "C:ClusterStorageNAS" at bounding box center [156, 313] width 205 height 19
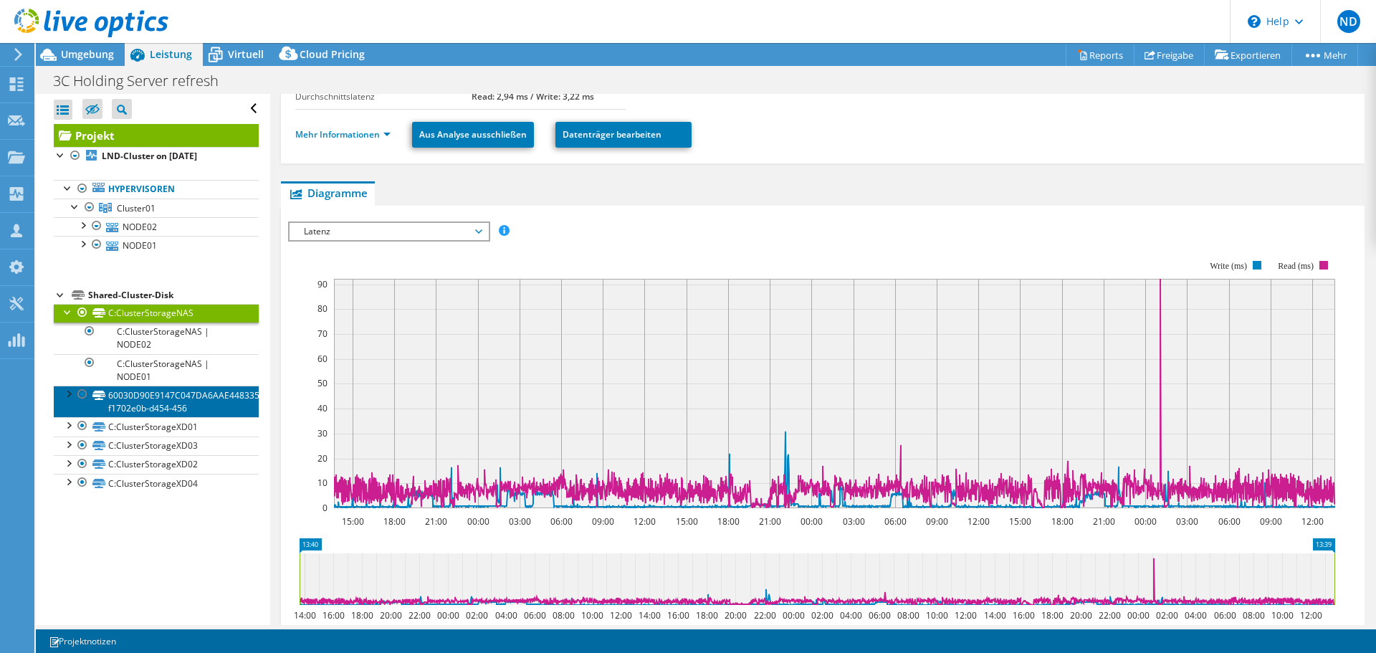
click at [189, 401] on link "60030D90E9147C047DA6AAE448335E5C-f1702e0b-d454-456" at bounding box center [156, 402] width 205 height 32
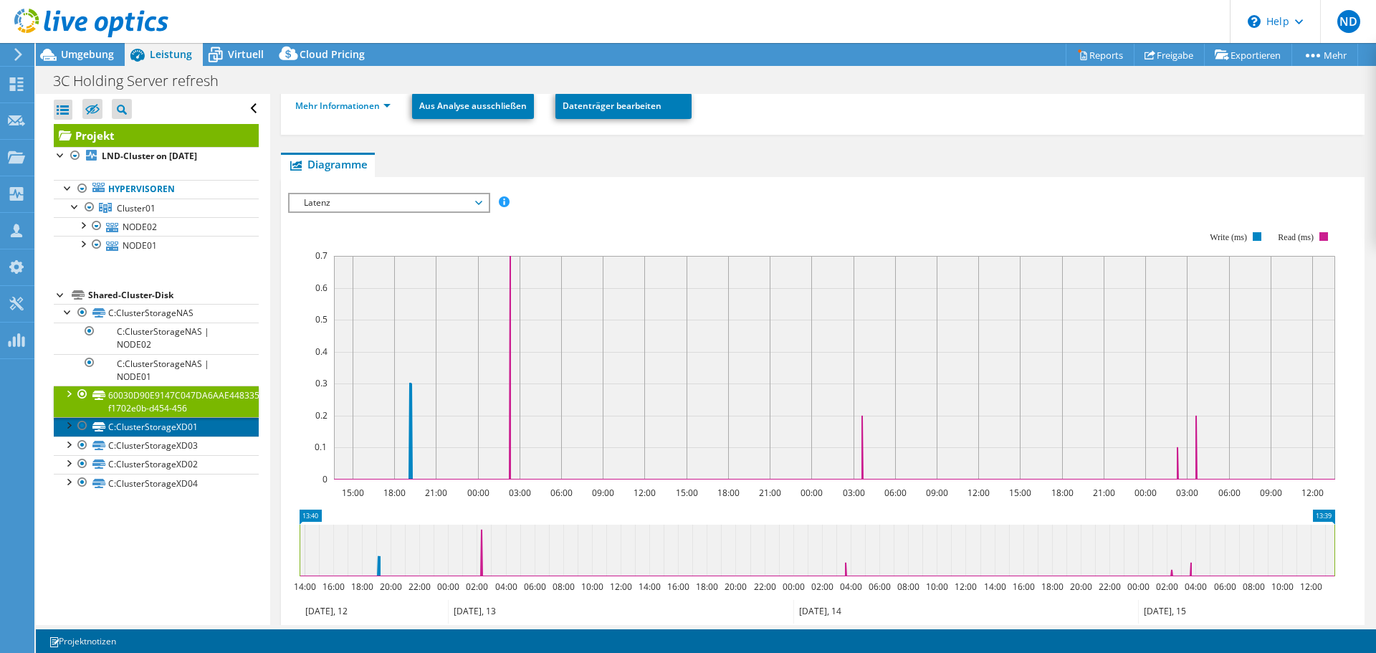
click at [188, 427] on link "C:ClusterStorageXD01" at bounding box center [156, 426] width 205 height 19
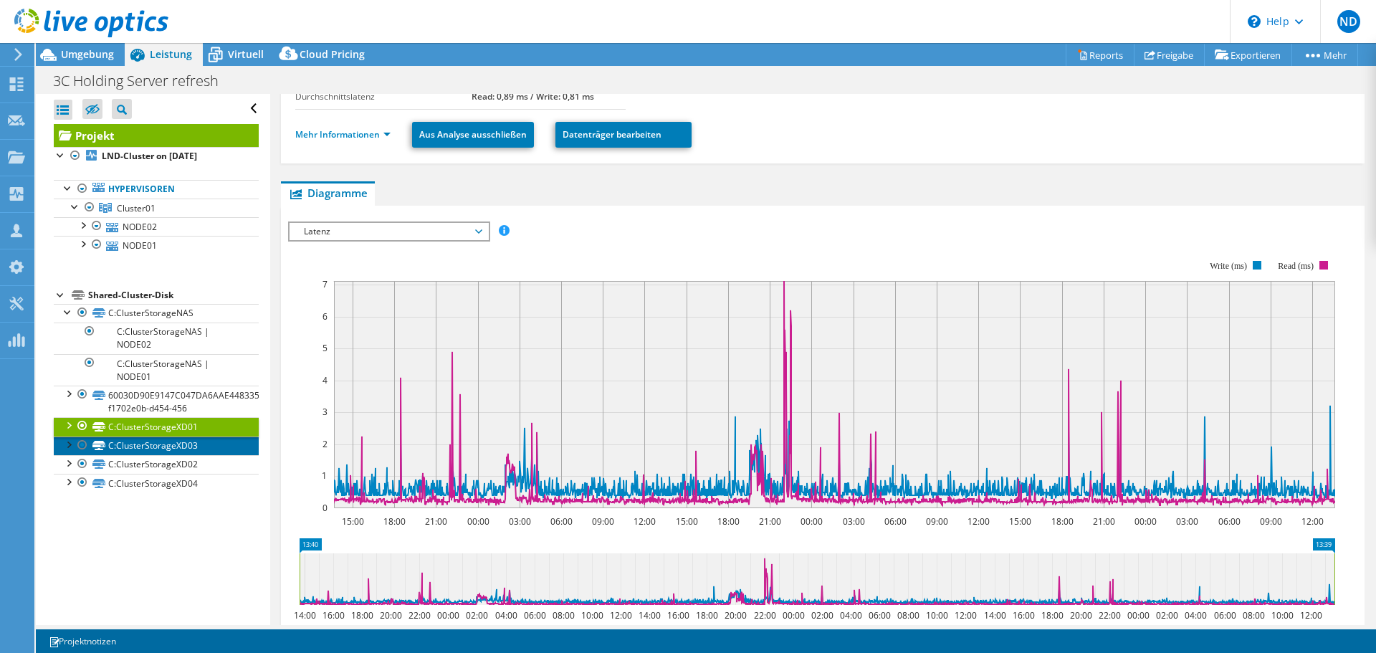
click at [179, 448] on link "C:ClusterStorageXD03" at bounding box center [156, 446] width 205 height 19
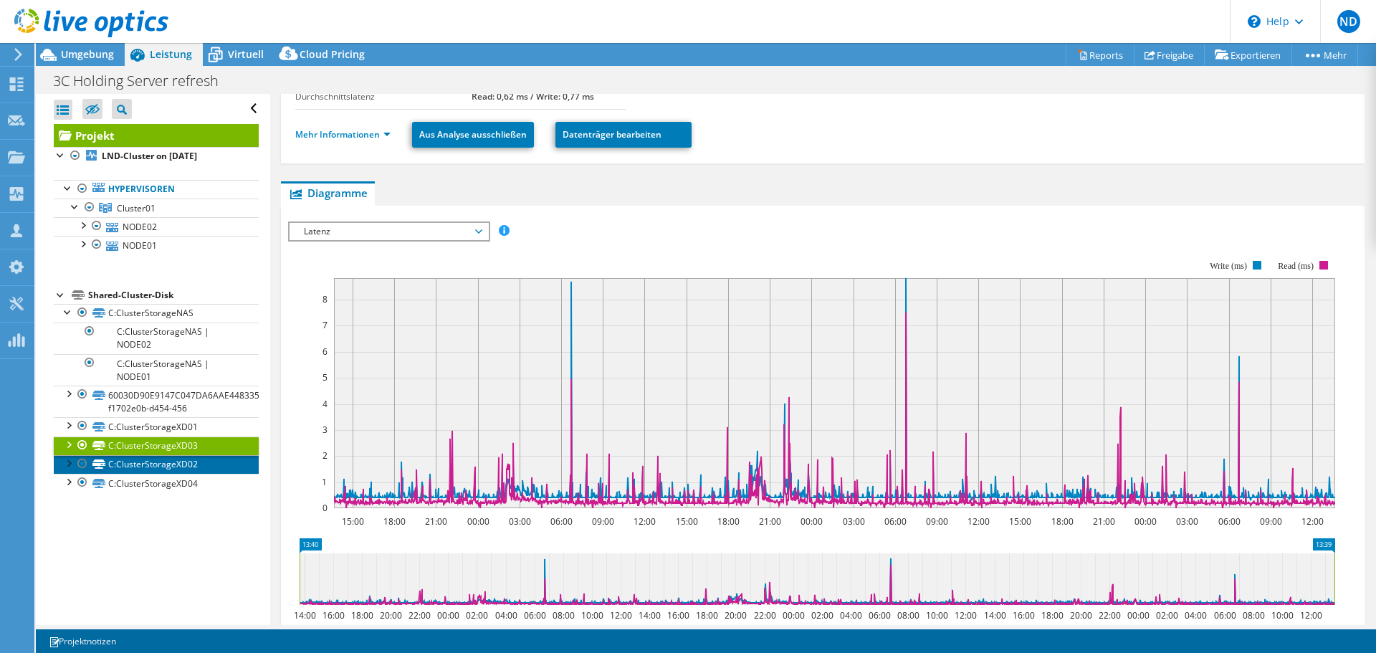
click at [171, 464] on link "C:ClusterStorageXD02" at bounding box center [156, 464] width 205 height 19
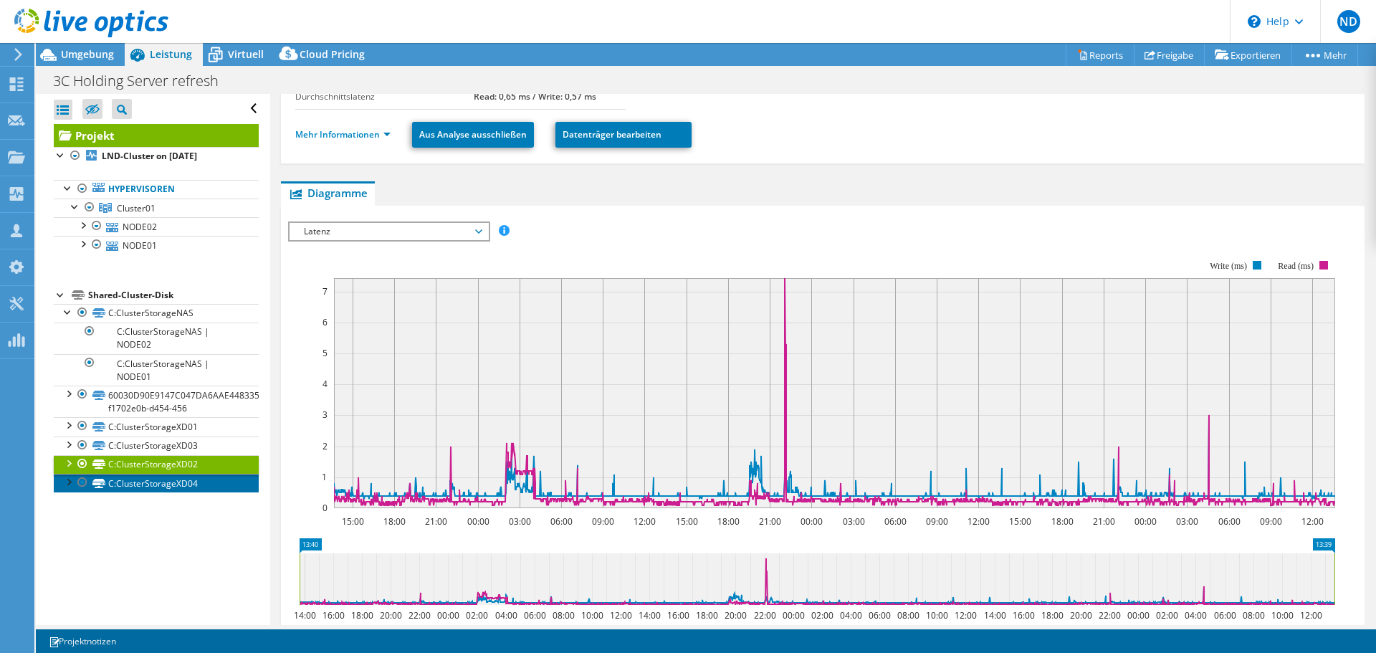
click at [172, 488] on link "C:ClusterStorageXD04" at bounding box center [156, 483] width 205 height 19
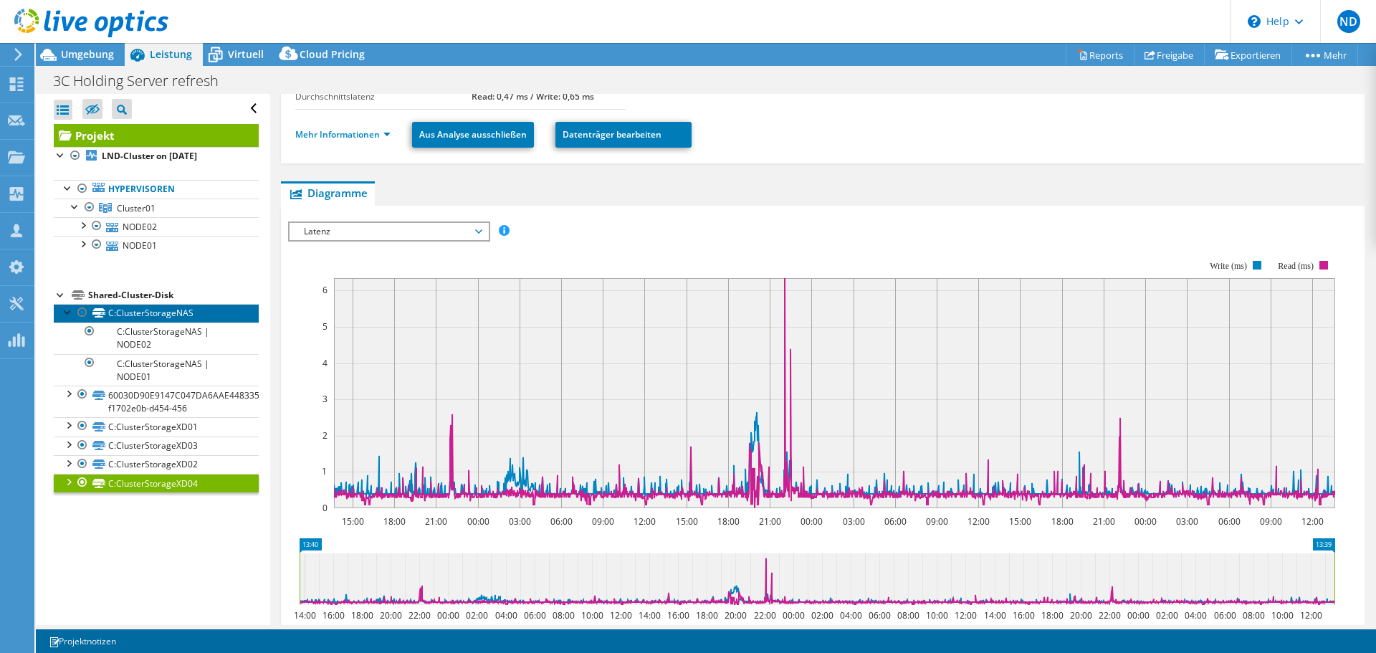
click at [167, 319] on link "C:ClusterStorageNAS" at bounding box center [156, 313] width 205 height 19
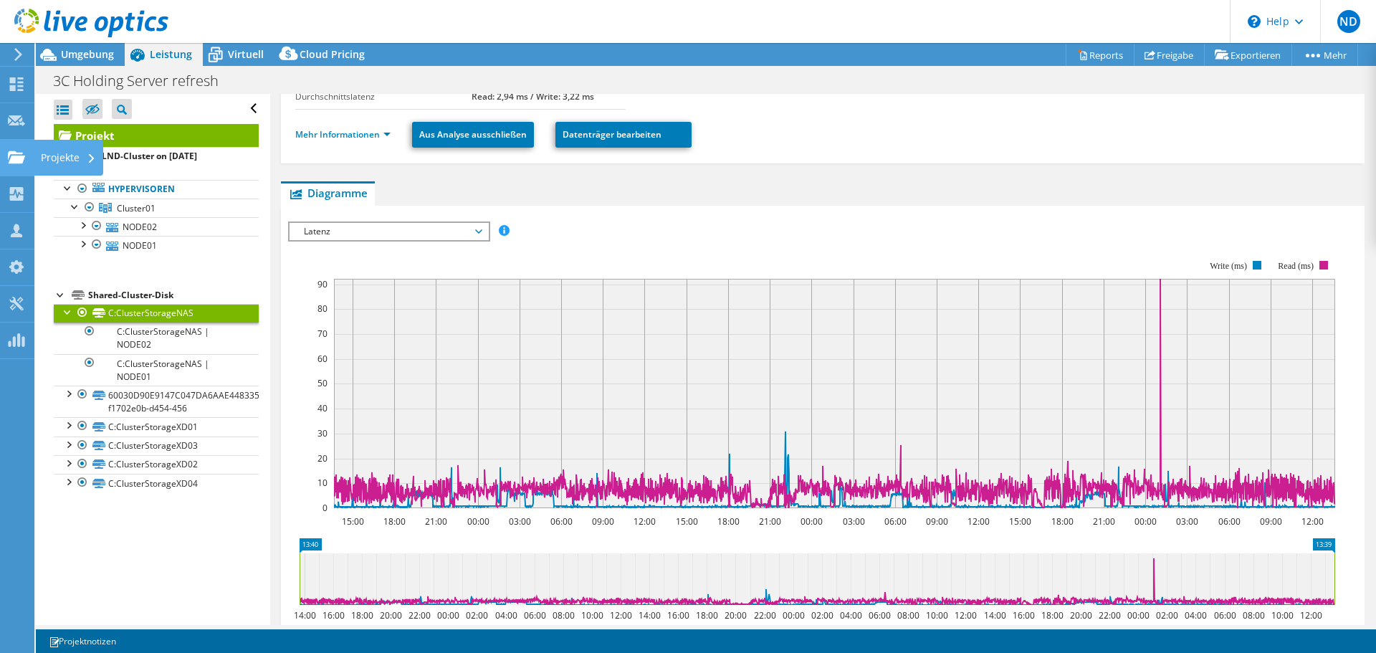
click at [20, 158] on use at bounding box center [16, 157] width 17 height 12
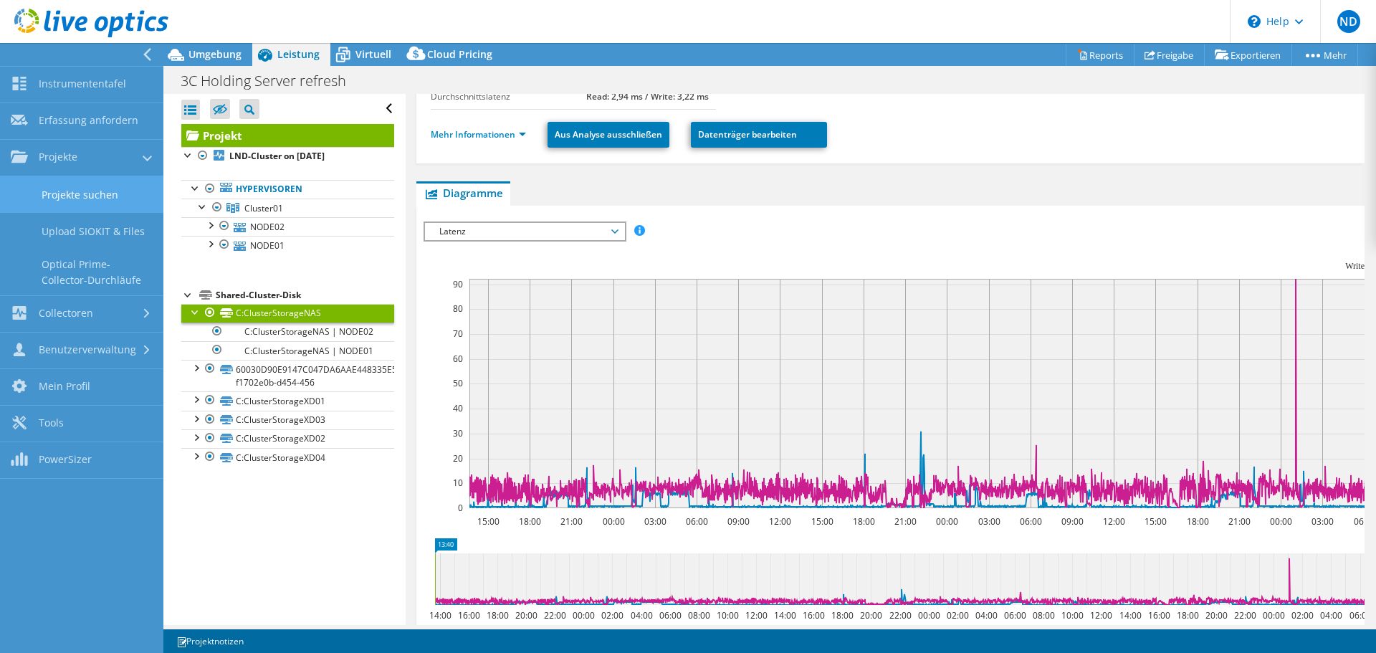
click at [103, 194] on link "Projekte suchen" at bounding box center [81, 194] width 163 height 37
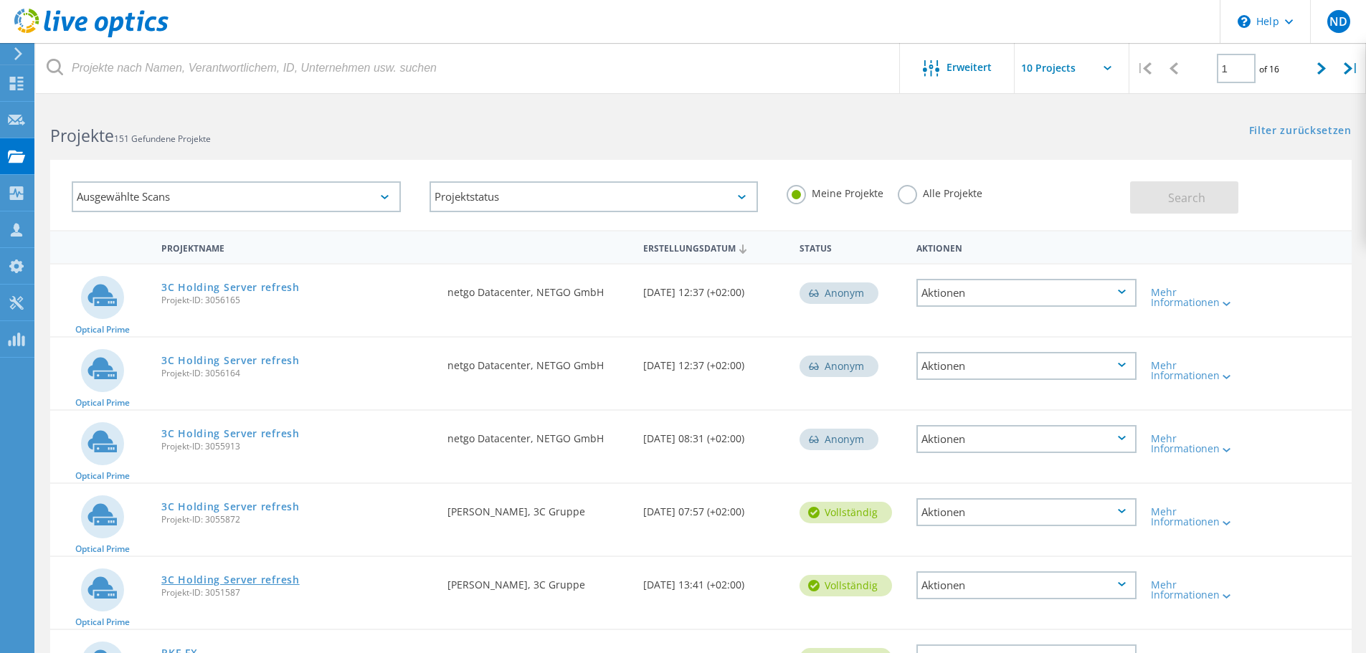
click at [240, 581] on link "3C Holding Server refresh" at bounding box center [230, 580] width 138 height 10
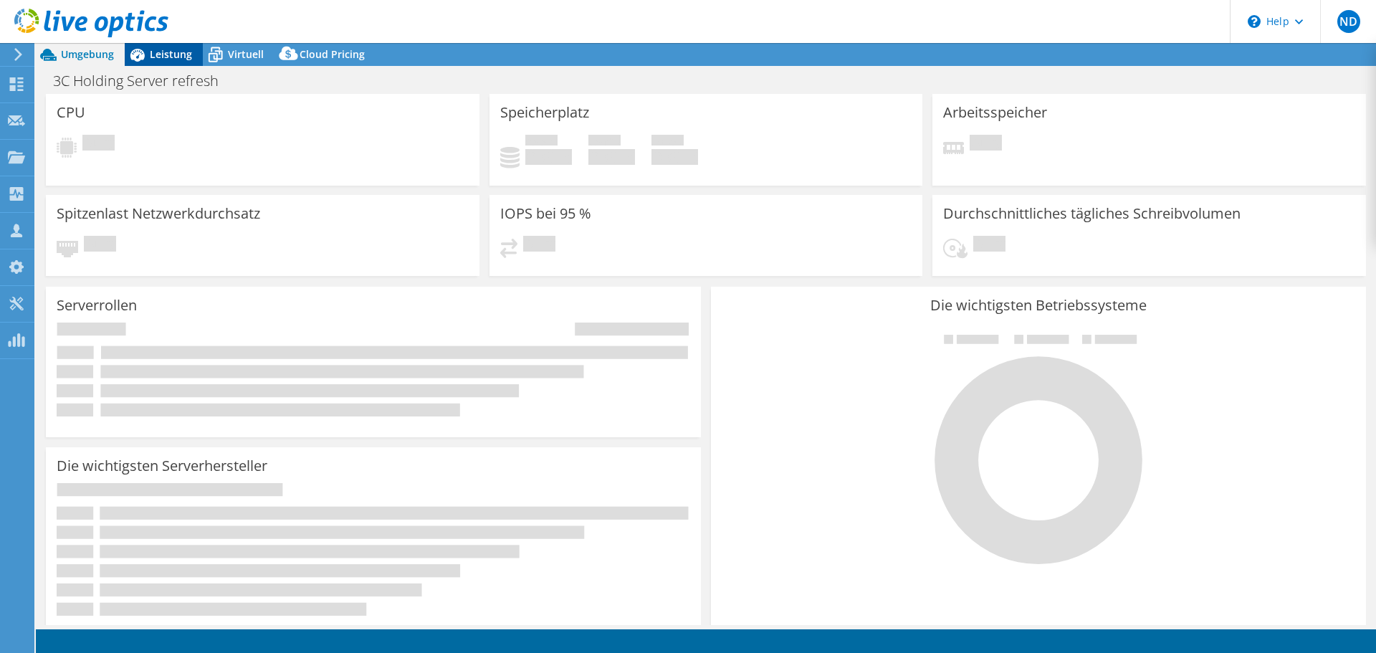
click at [171, 49] on span "Leistung" at bounding box center [171, 54] width 42 height 14
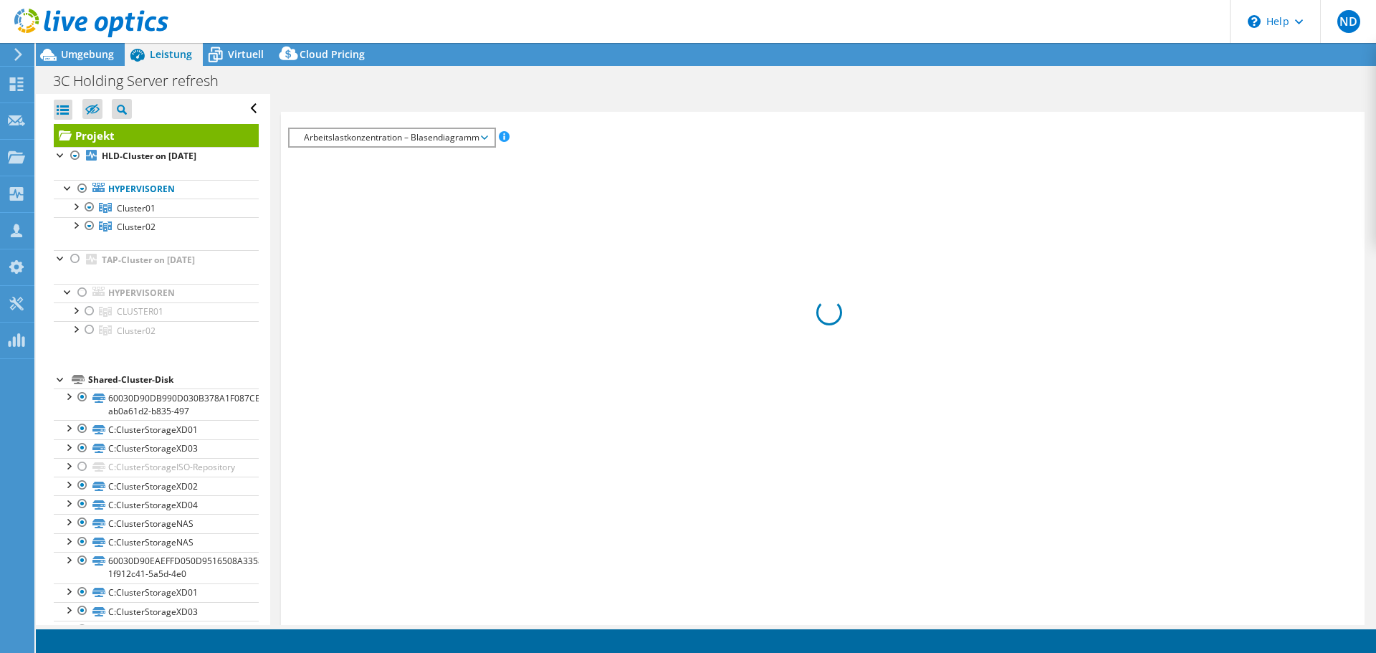
select select "EUFrankfurt"
select select "USD"
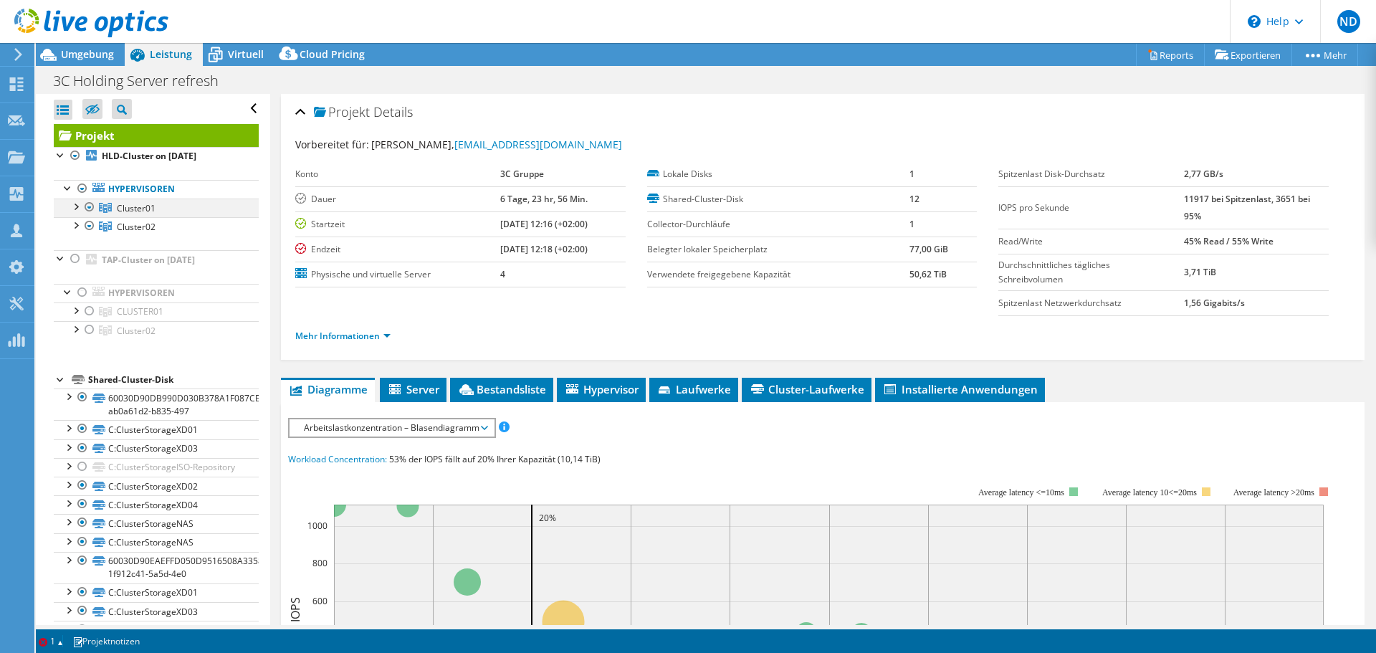
click at [77, 207] on div at bounding box center [75, 206] width 14 height 14
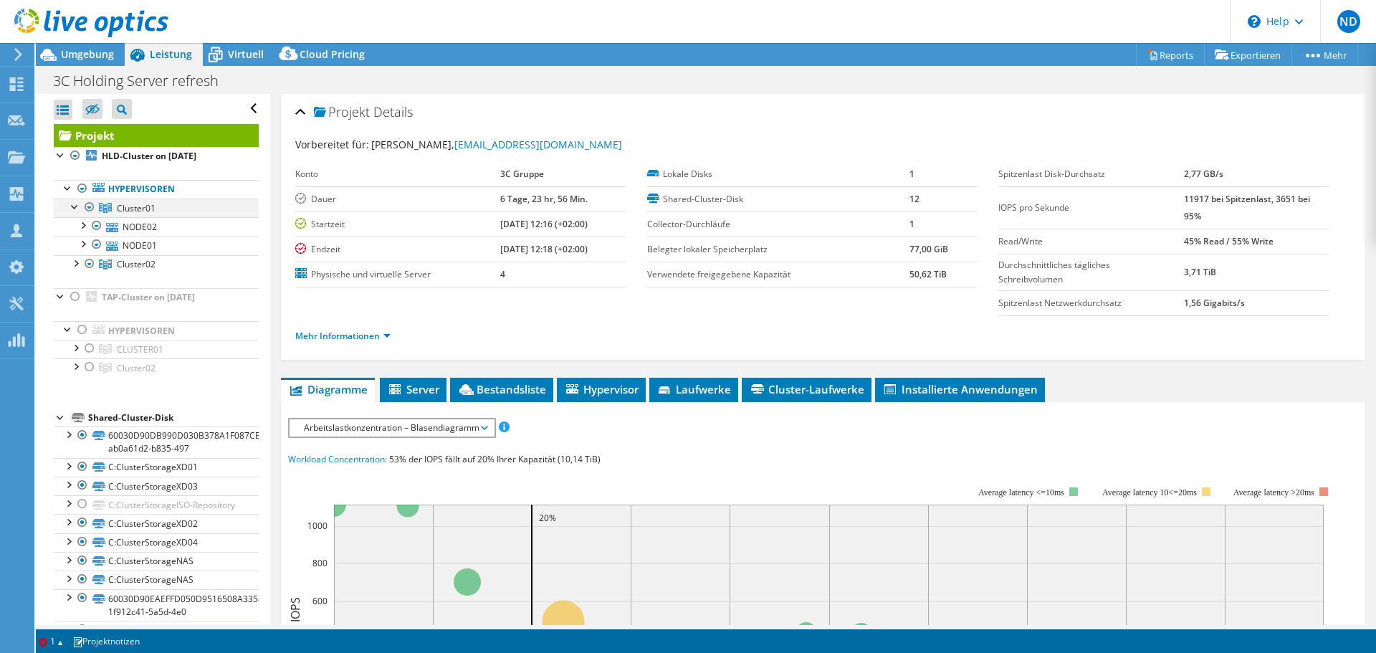
click at [75, 209] on div at bounding box center [75, 206] width 14 height 14
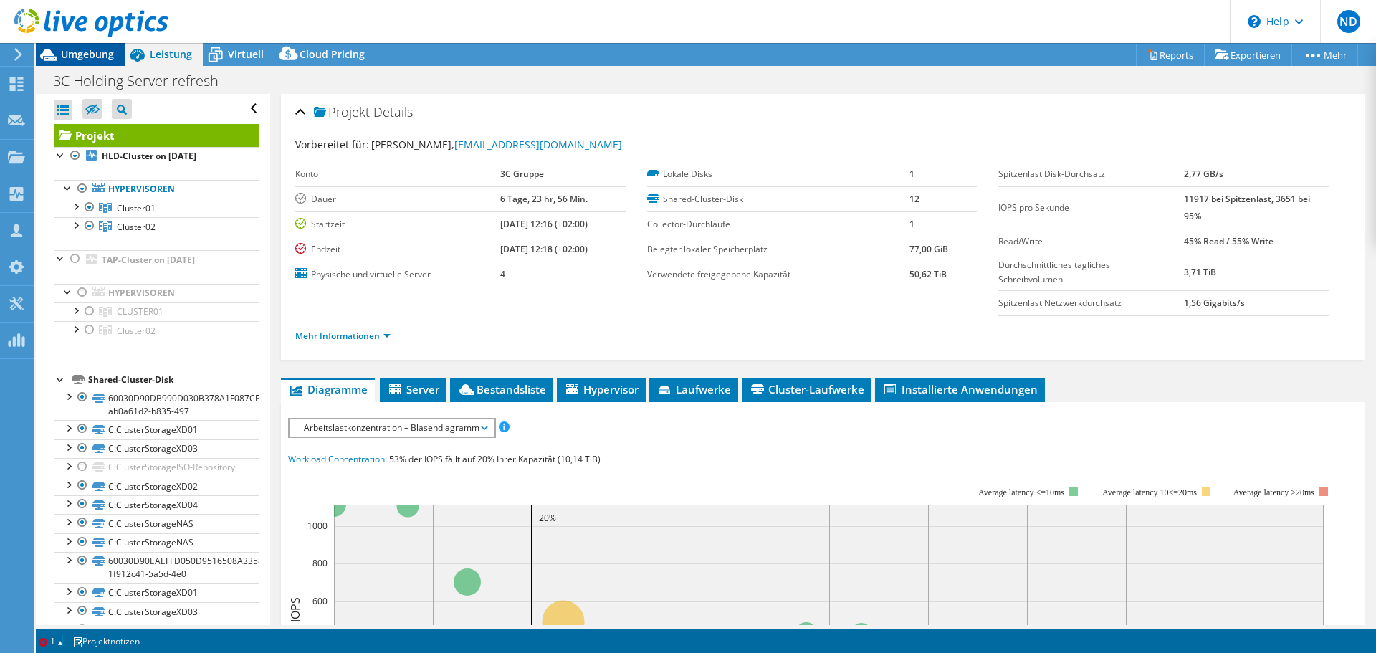
click at [92, 61] on div "Umgebung" at bounding box center [80, 54] width 89 height 23
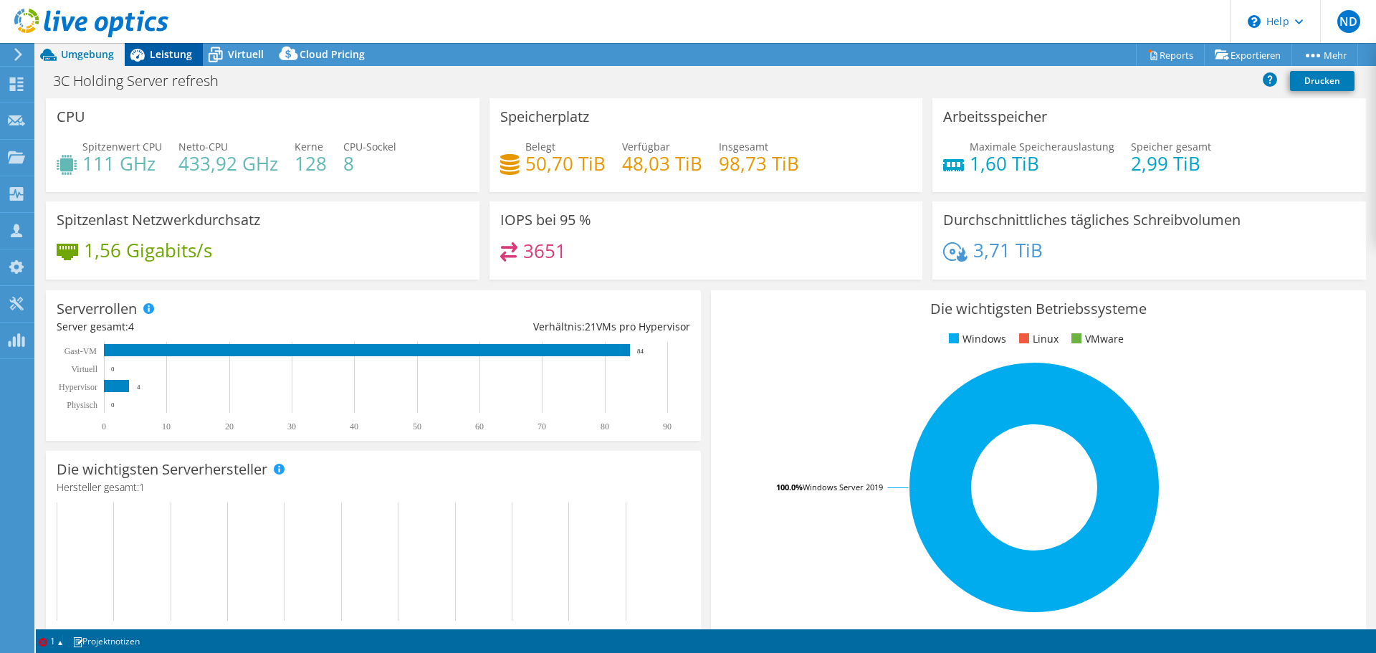
click at [169, 58] on span "Leistung" at bounding box center [171, 54] width 42 height 14
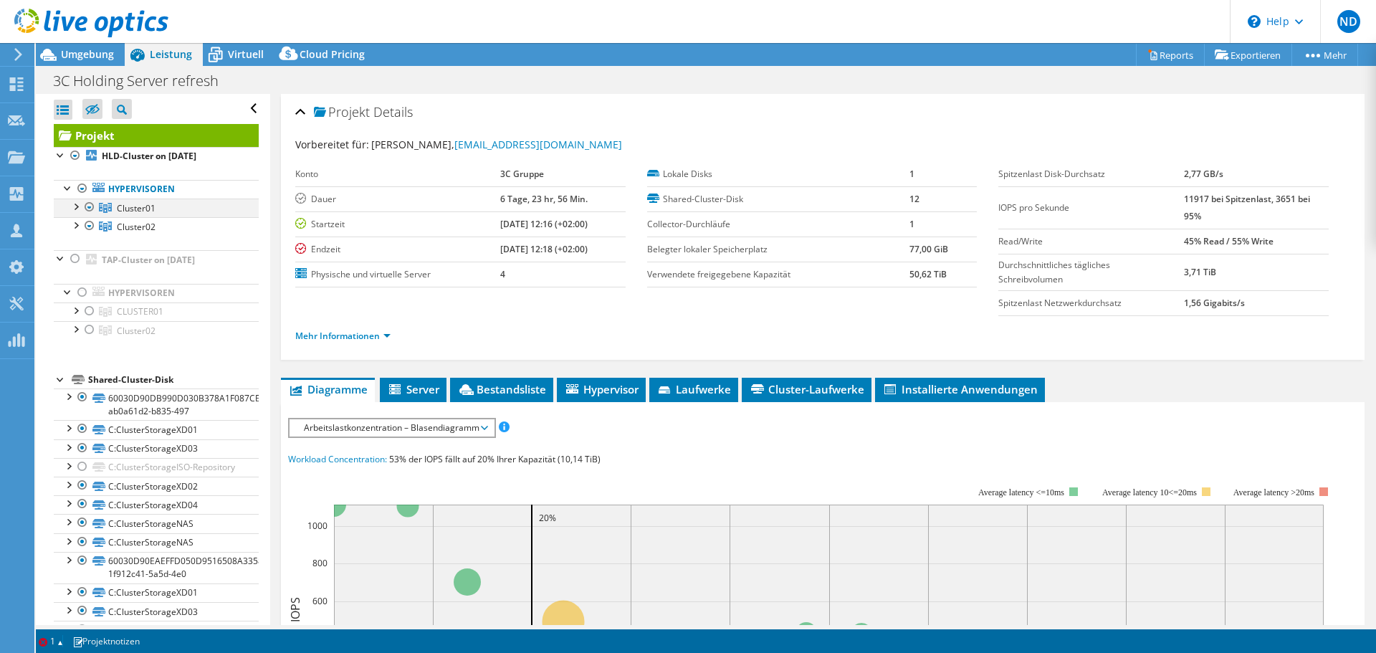
click at [75, 209] on div at bounding box center [75, 206] width 14 height 14
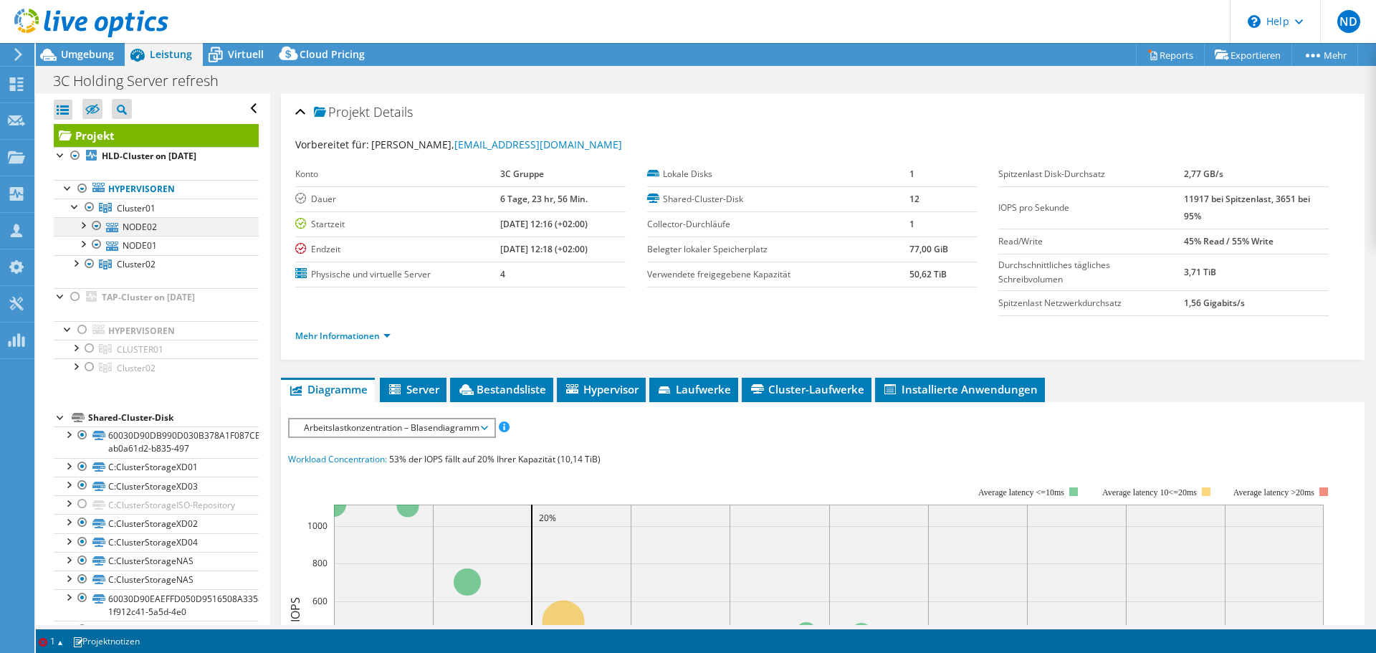
click at [84, 230] on div at bounding box center [82, 224] width 14 height 14
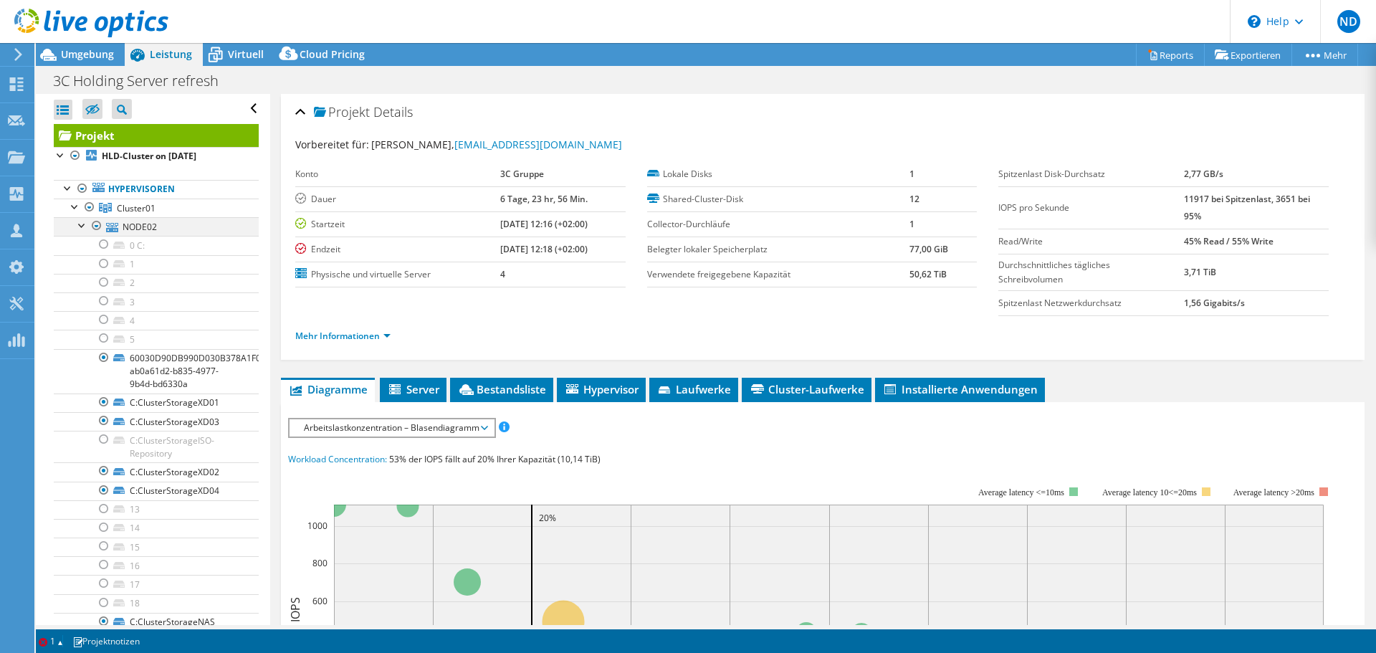
click at [83, 229] on div at bounding box center [82, 224] width 14 height 14
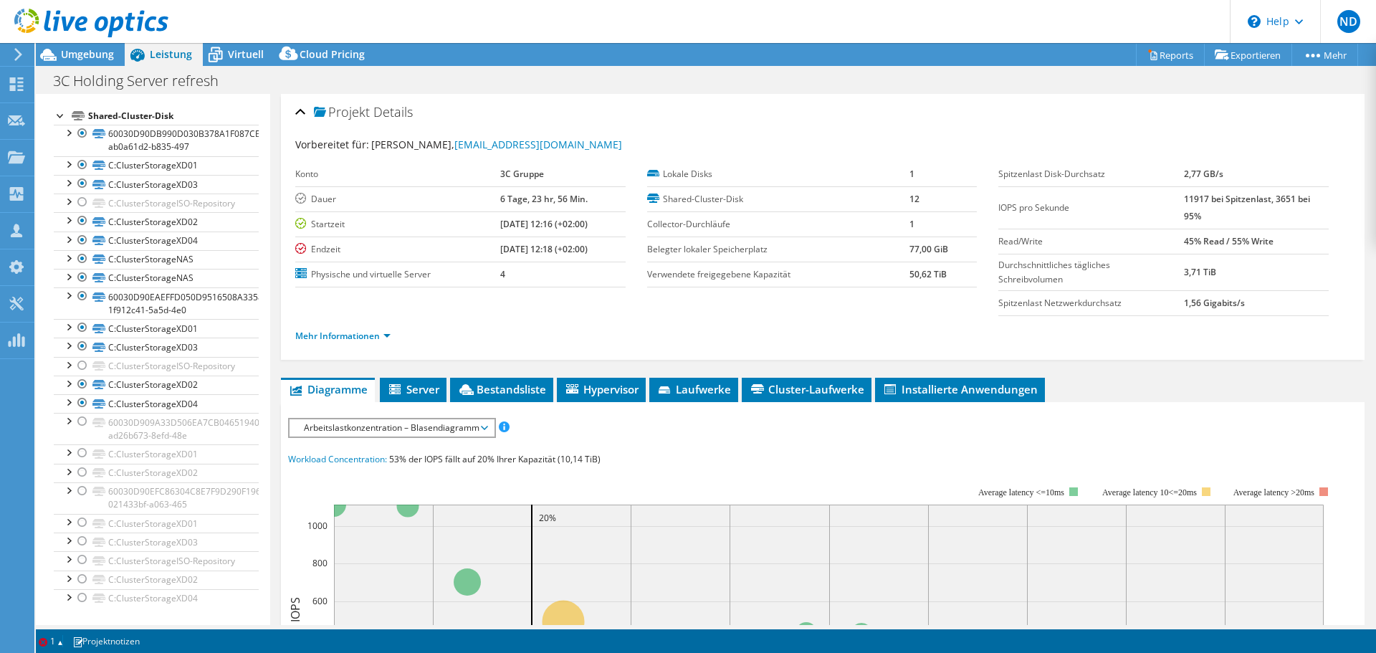
scroll to position [225, 0]
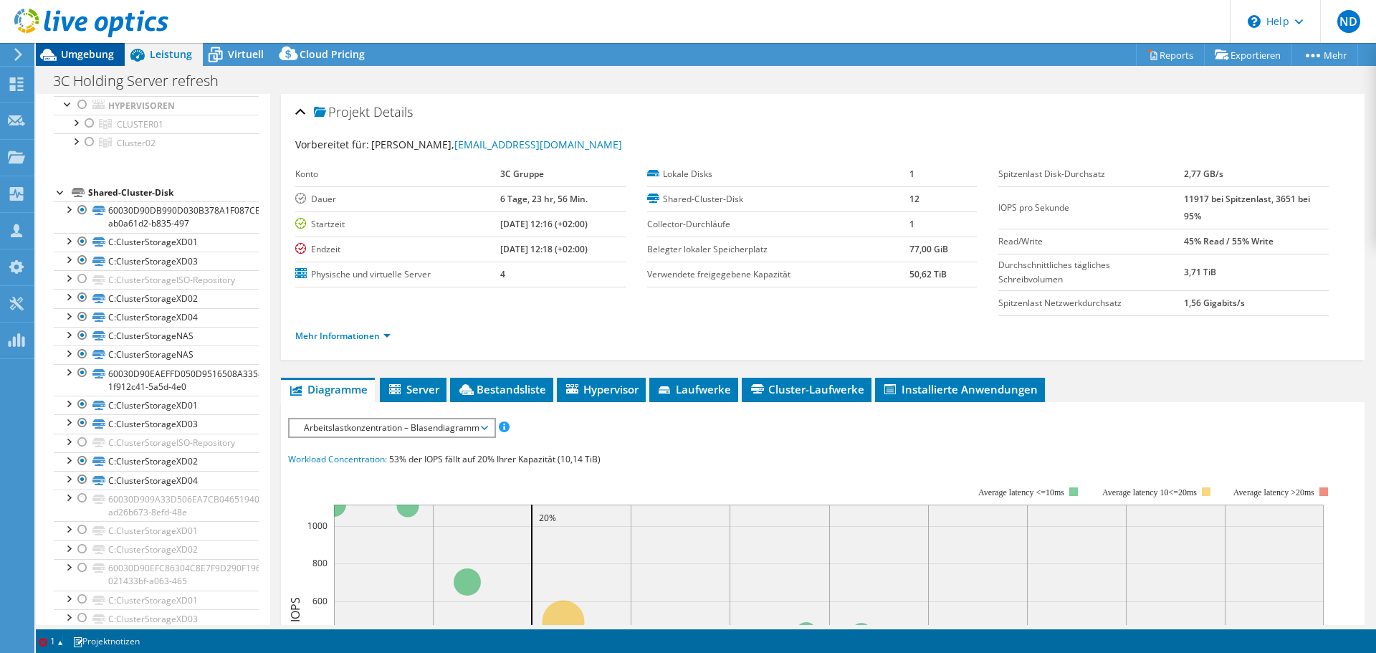
click at [85, 56] on span "Umgebung" at bounding box center [87, 54] width 53 height 14
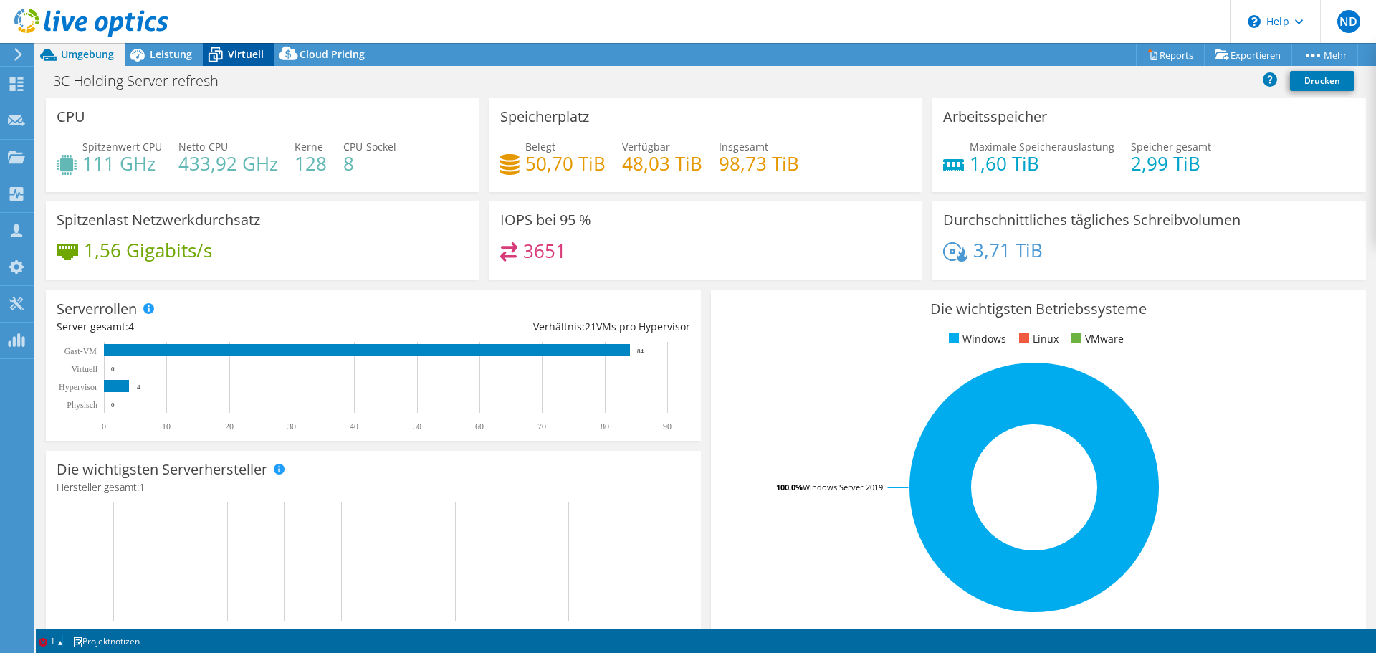
click at [242, 50] on span "Virtuell" at bounding box center [246, 54] width 36 height 14
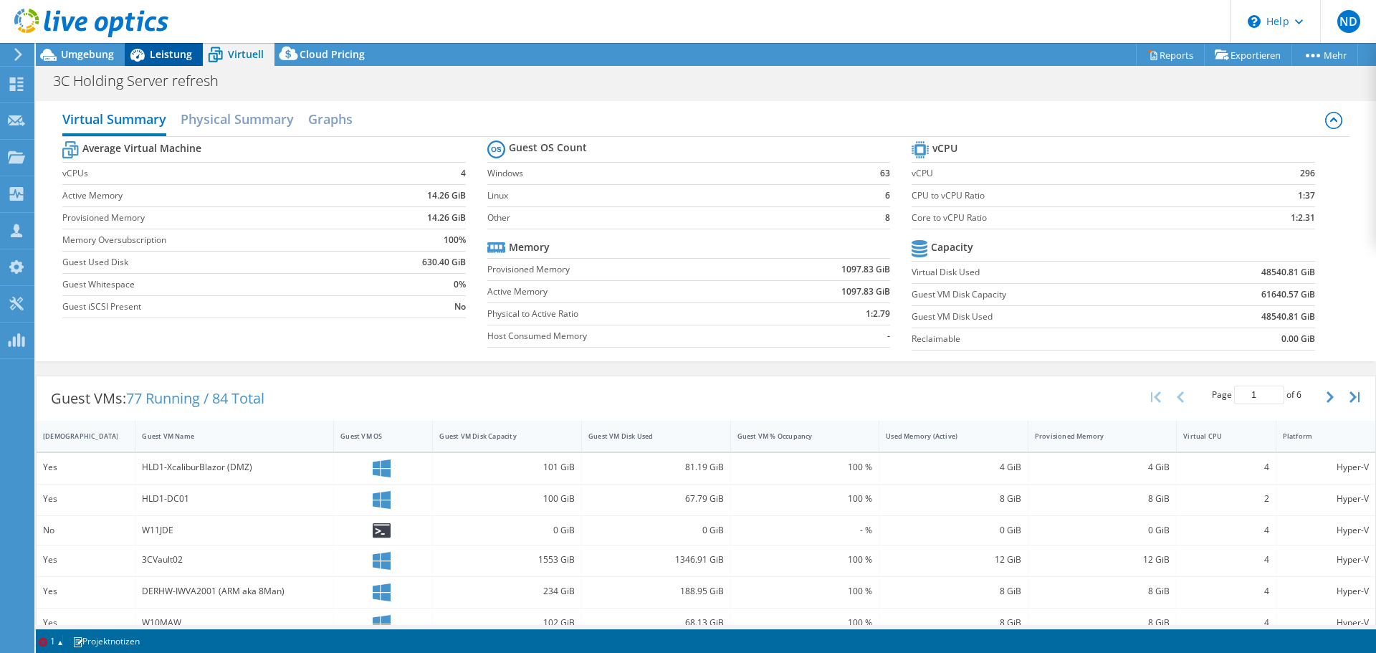
click at [157, 59] on span "Leistung" at bounding box center [171, 54] width 42 height 14
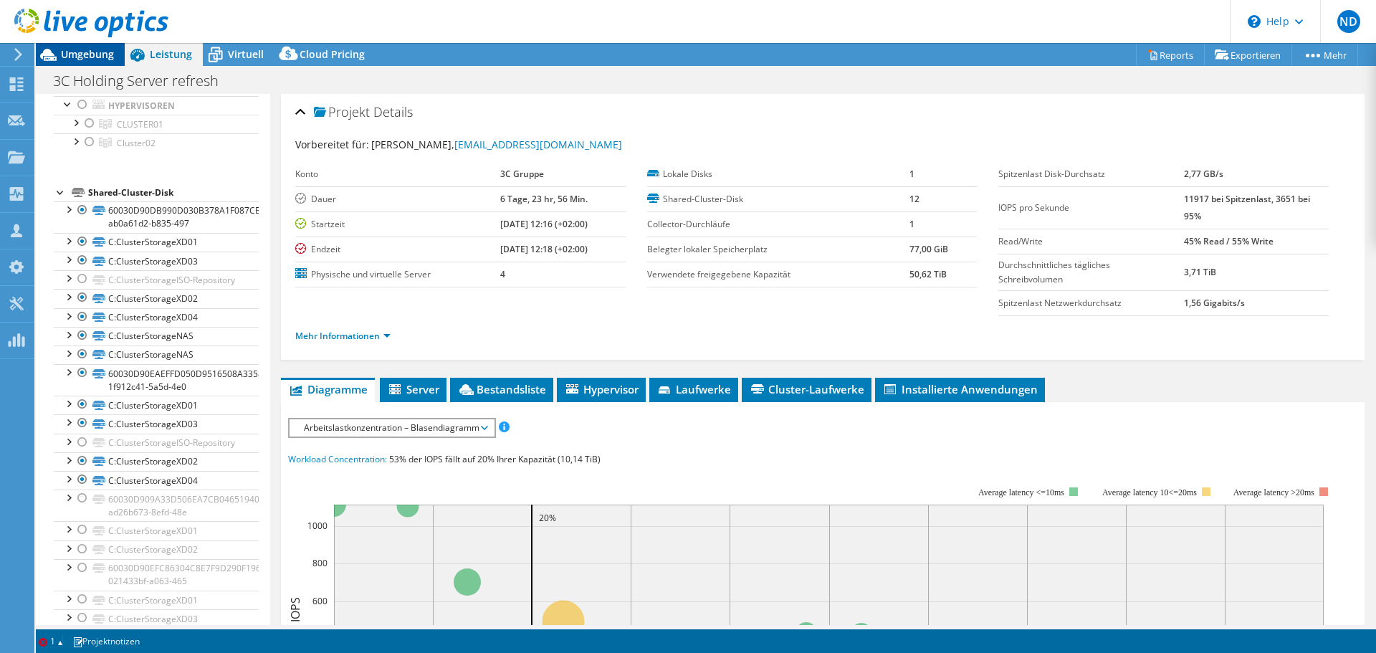
click at [82, 49] on span "Umgebung" at bounding box center [87, 54] width 53 height 14
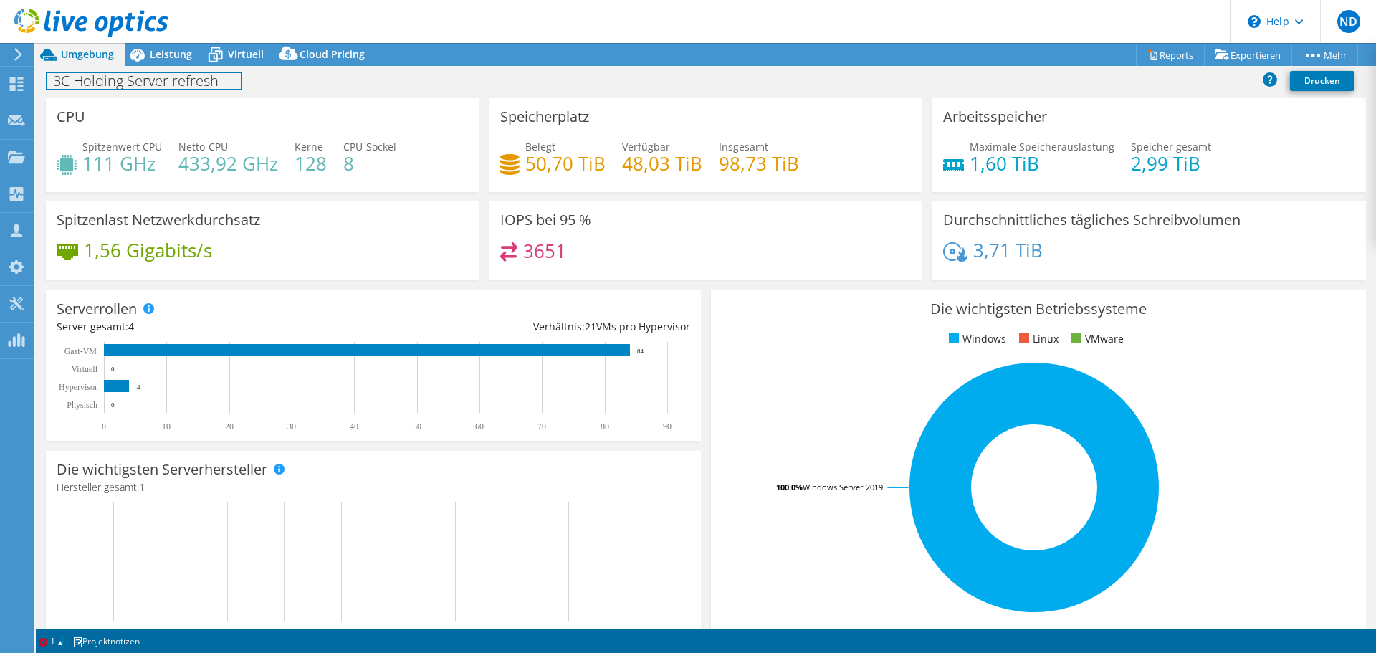
click at [177, 66] on div "3C Holding Server refresh Drucken" at bounding box center [706, 82] width 1341 height 32
click at [175, 62] on div "Leistung" at bounding box center [164, 54] width 78 height 23
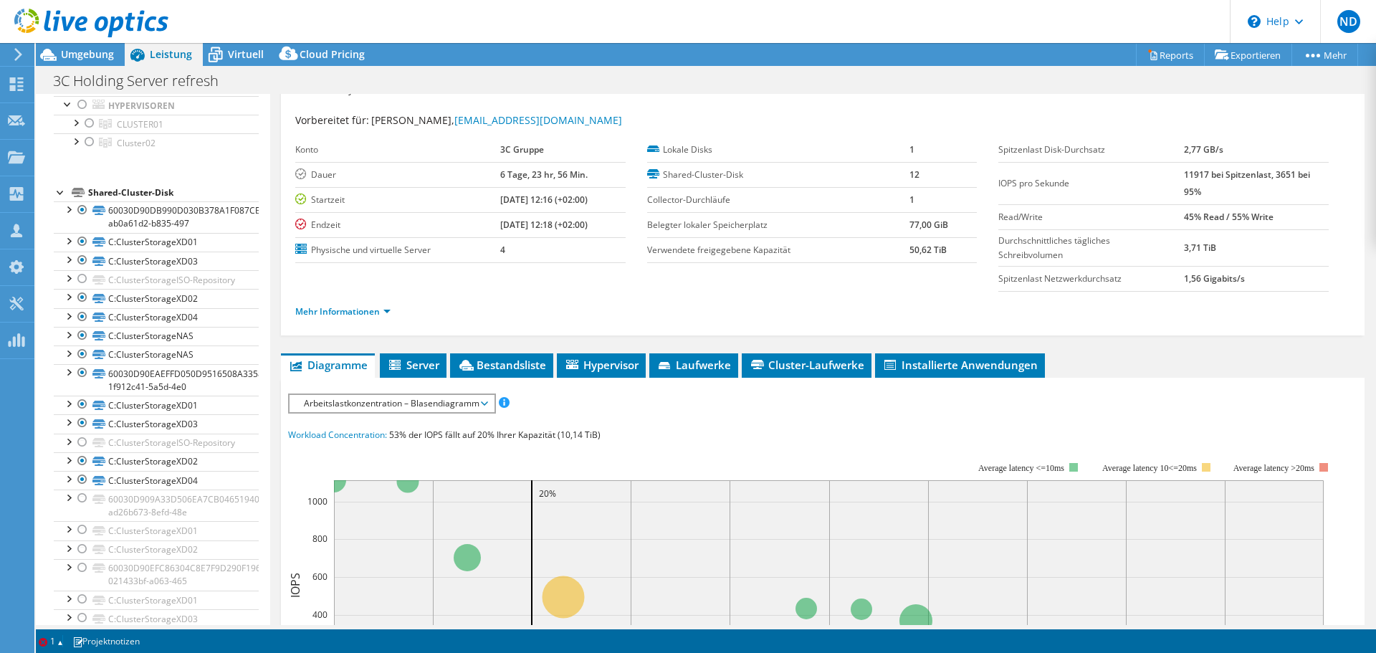
scroll to position [37, 0]
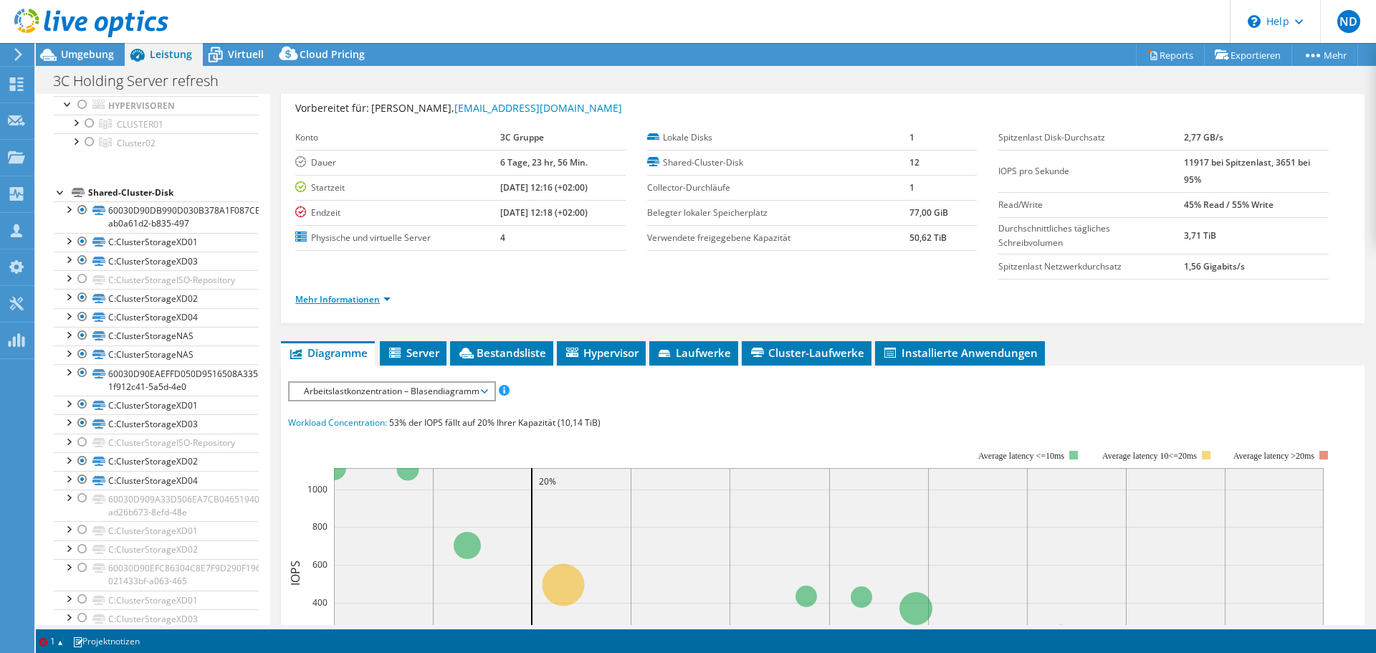
click at [376, 295] on link "Mehr Informationen" at bounding box center [342, 299] width 95 height 12
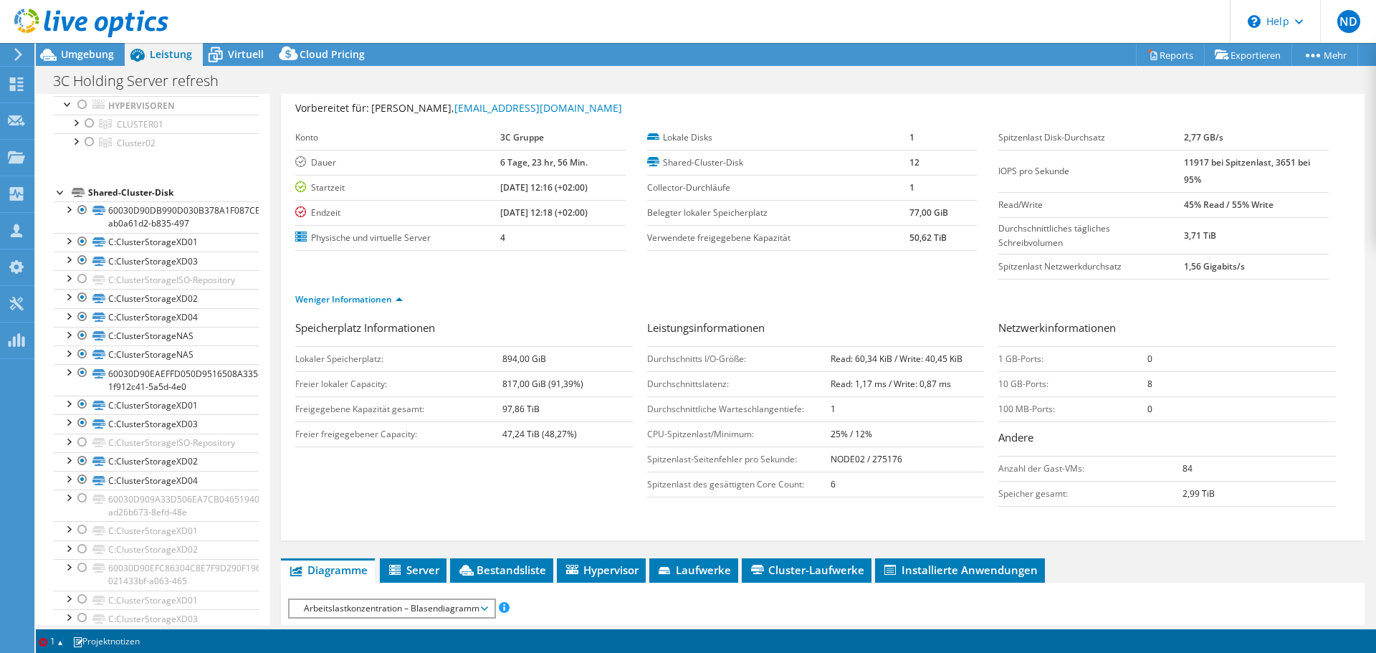
click at [563, 502] on div "Speicherplatz Informationen Lokaler Speicherplatz: 894,00 [PERSON_NAME] lokaler…" at bounding box center [822, 417] width 1055 height 194
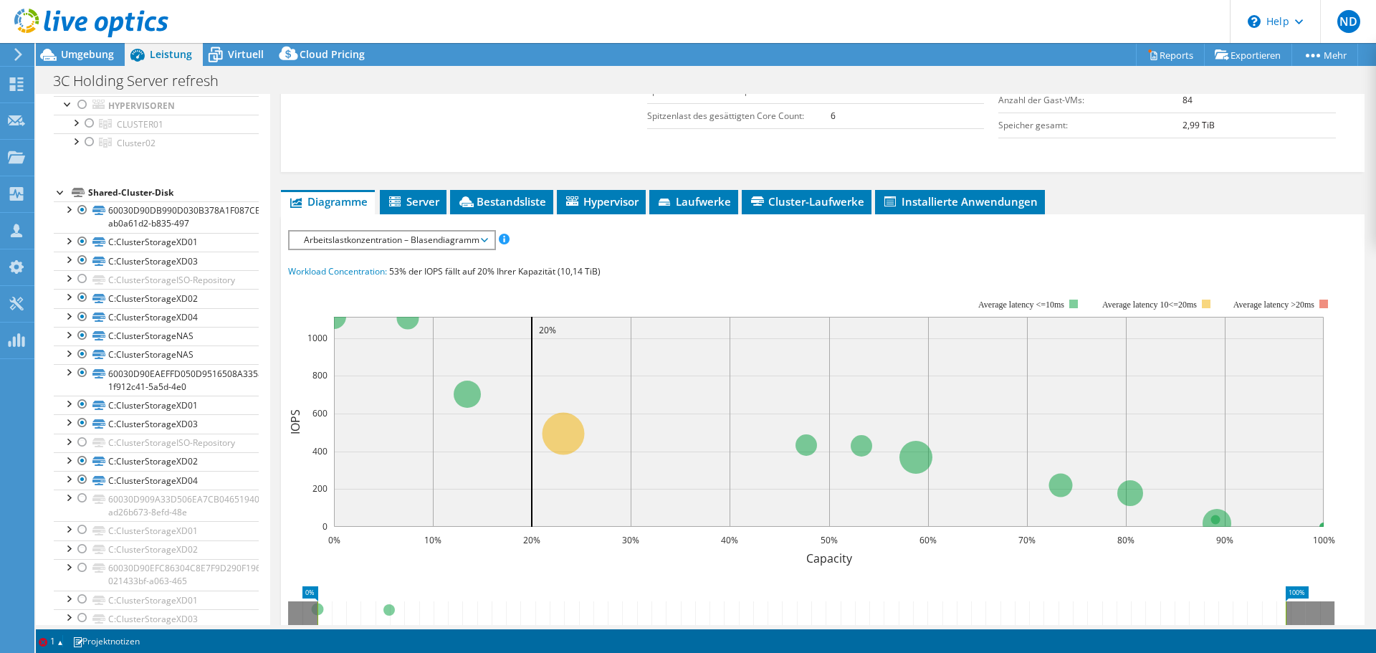
scroll to position [438, 0]
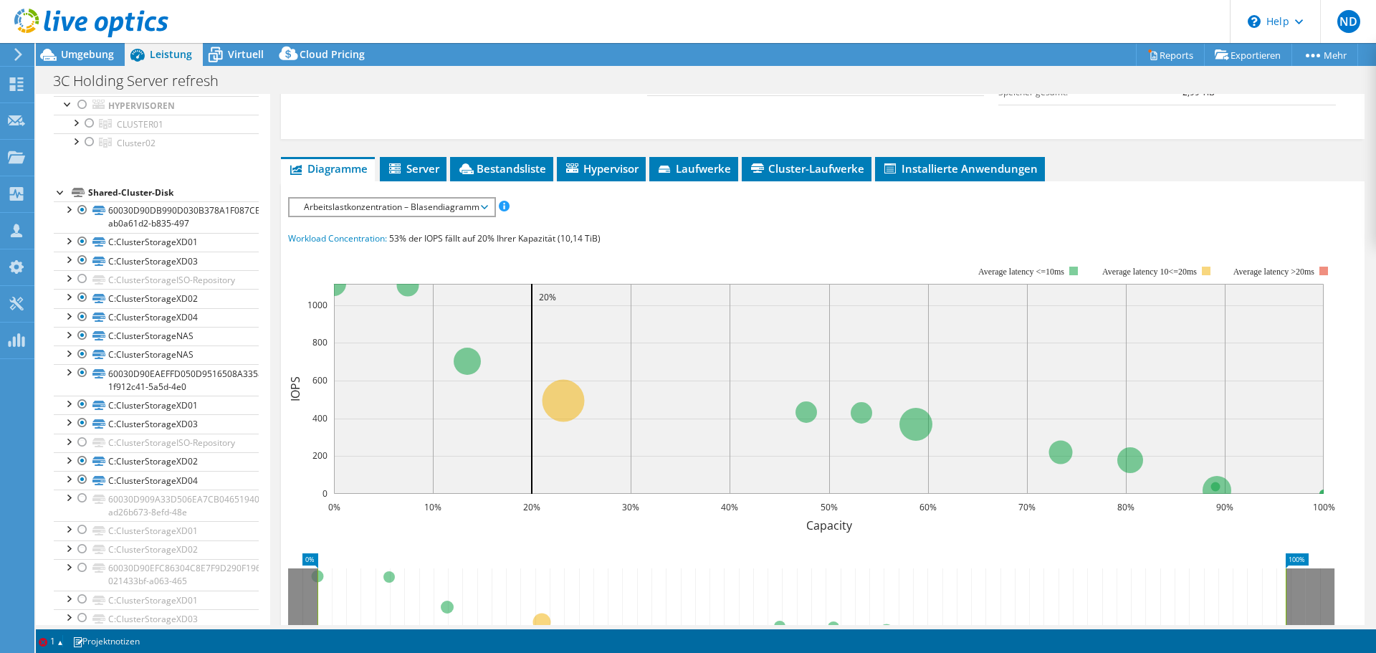
click at [363, 216] on div "Arbeitslastkonzentration – Blasendiagramm IOPS pro Sekunde Disk-Durchsatz IO-Si…" at bounding box center [392, 207] width 208 height 20
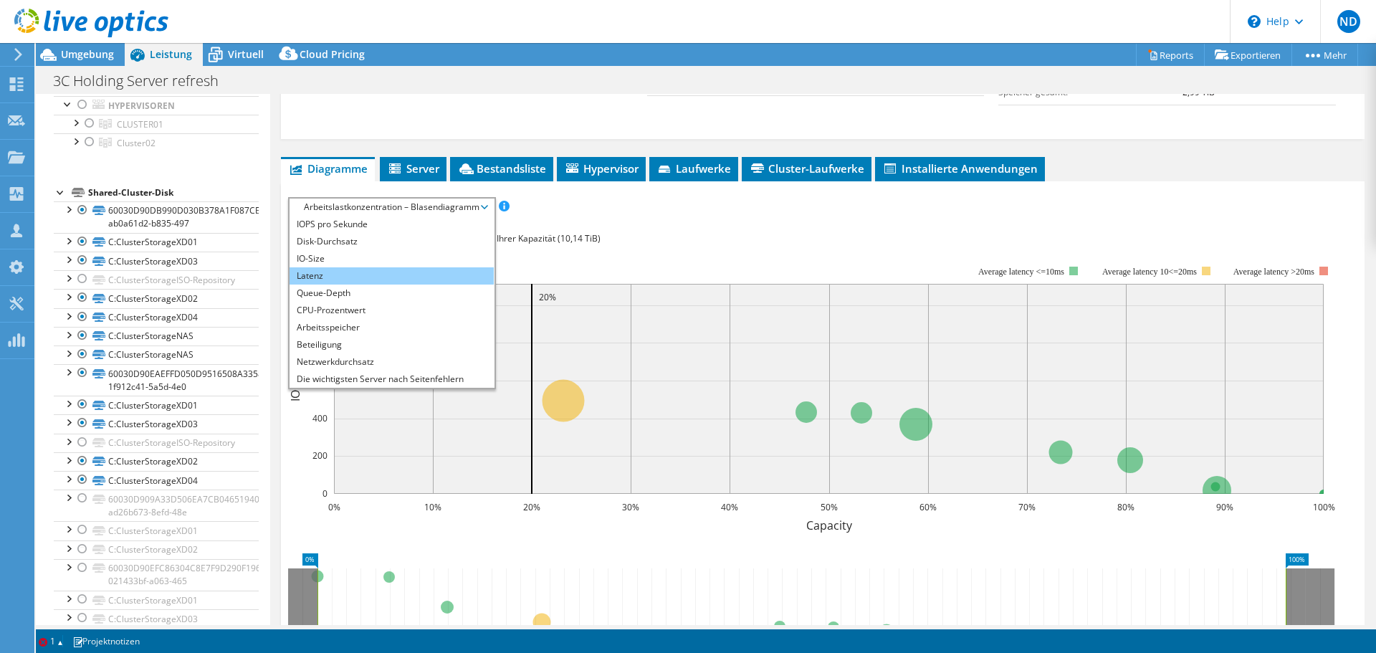
click at [359, 274] on li "Latenz" at bounding box center [392, 275] width 204 height 17
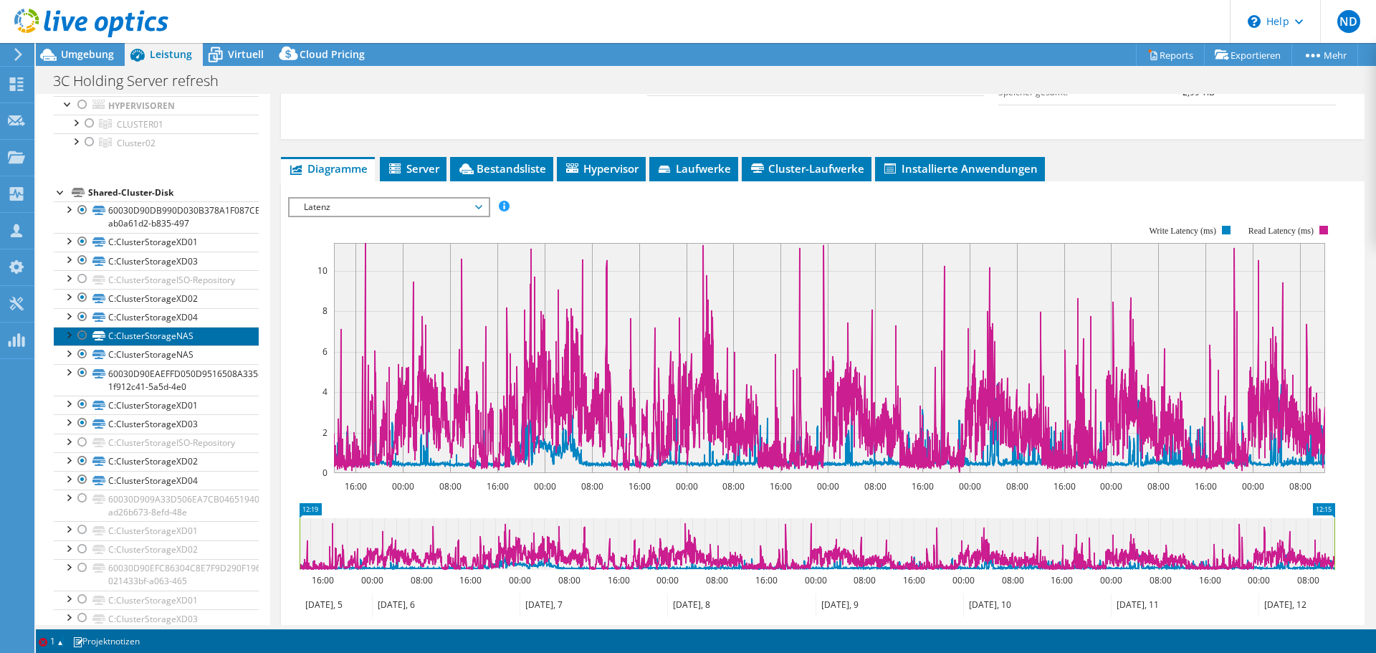
click at [183, 344] on link "C:ClusterStorageNAS" at bounding box center [156, 336] width 205 height 19
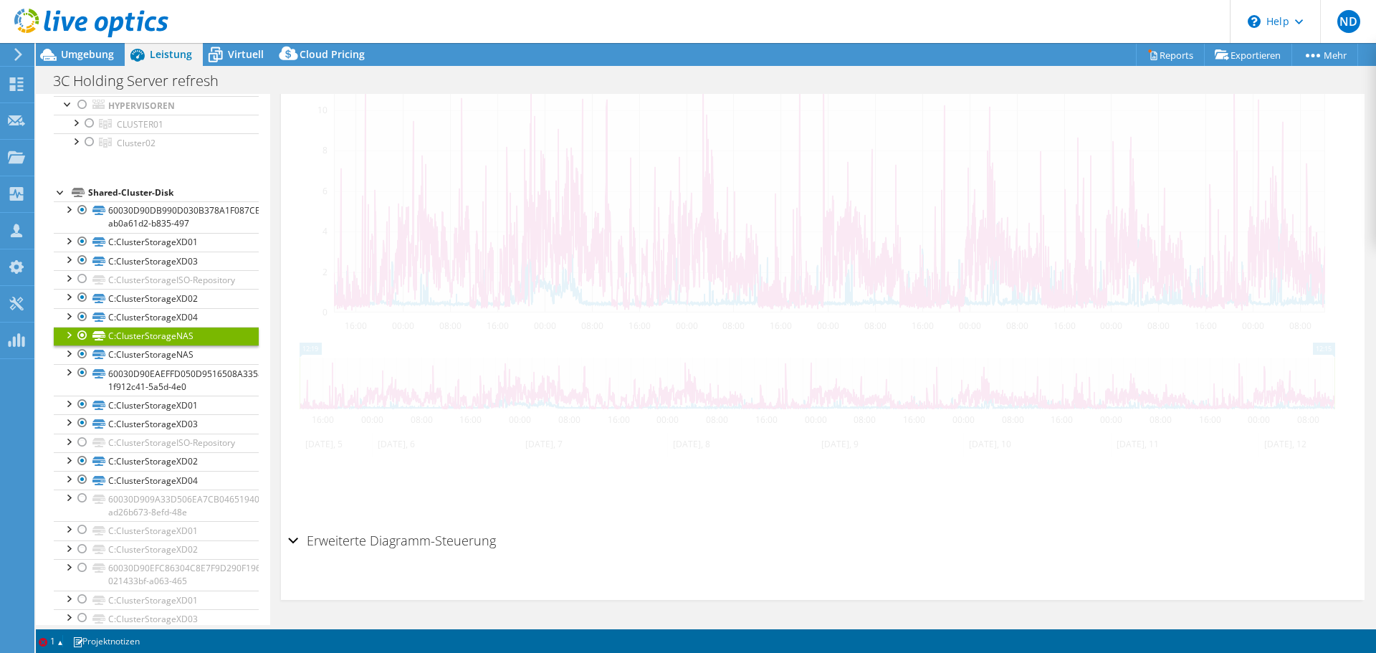
scroll to position [417, 0]
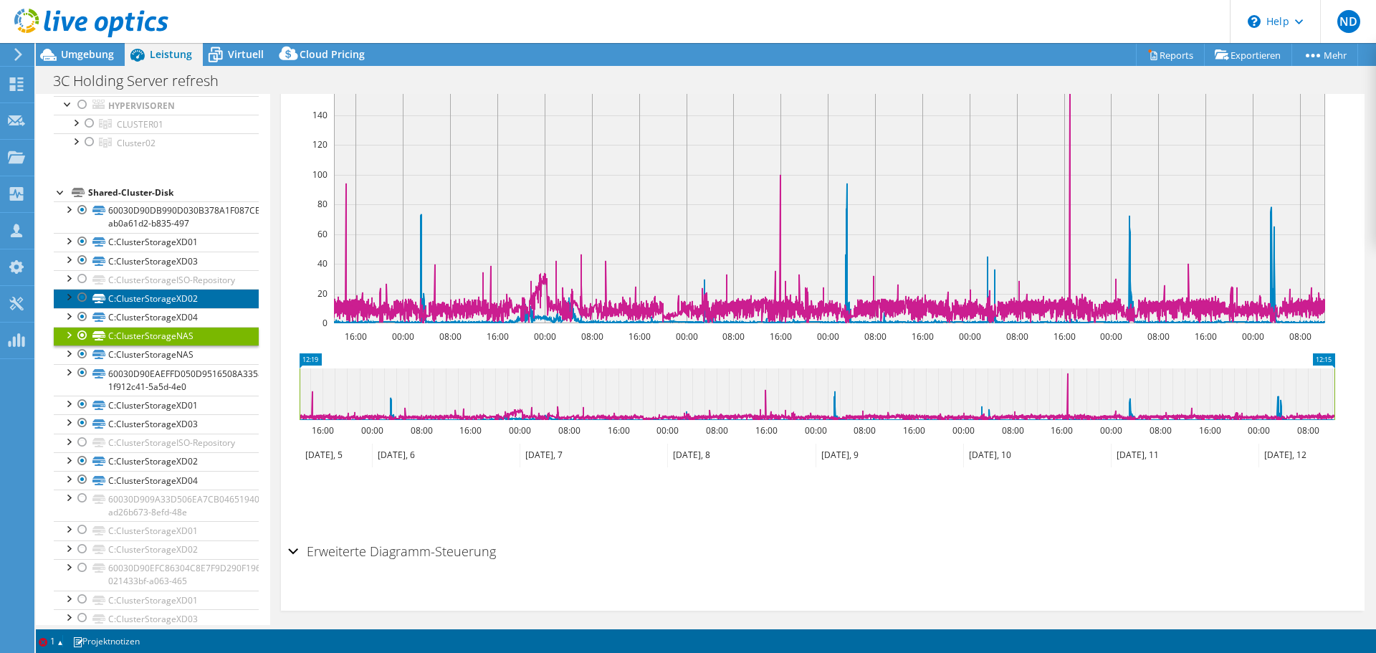
click at [184, 308] on link "C:ClusterStorageXD02" at bounding box center [156, 298] width 205 height 19
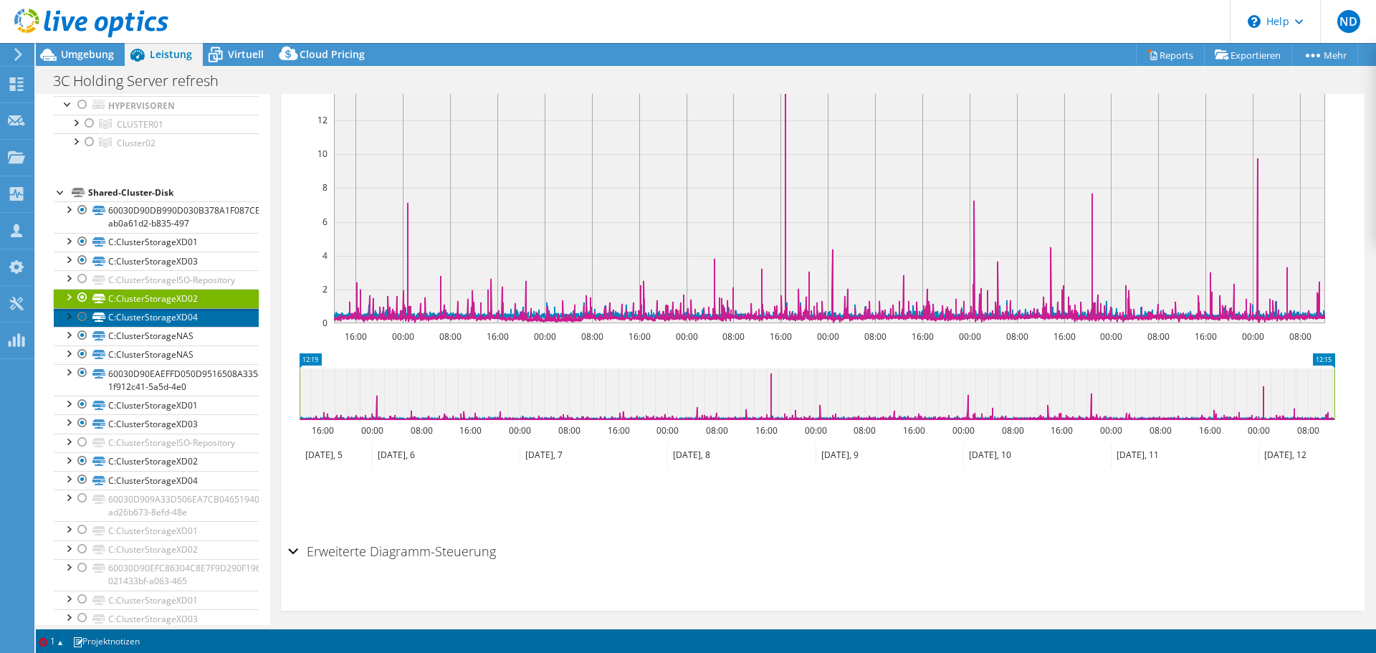
click at [184, 327] on link "C:ClusterStorageXD04" at bounding box center [156, 317] width 205 height 19
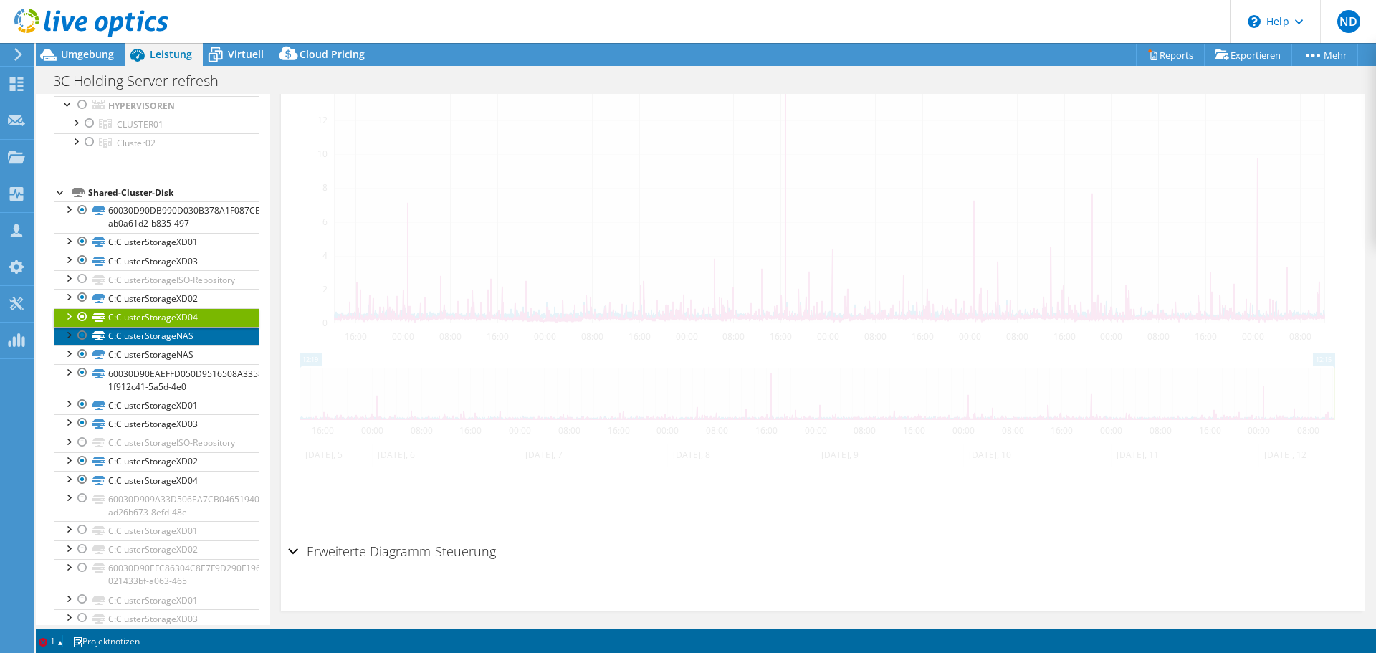
click at [174, 346] on link "C:ClusterStorageNAS" at bounding box center [156, 336] width 205 height 19
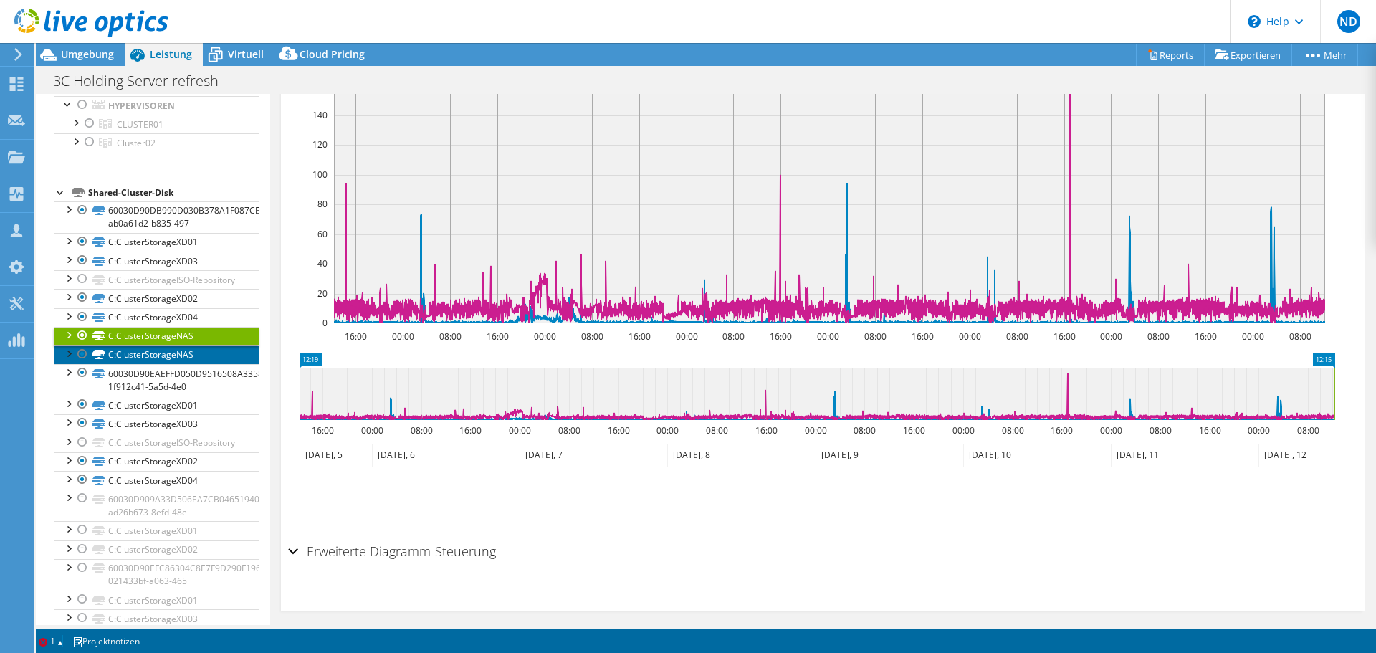
click at [168, 364] on link "C:ClusterStorageNAS" at bounding box center [156, 355] width 205 height 19
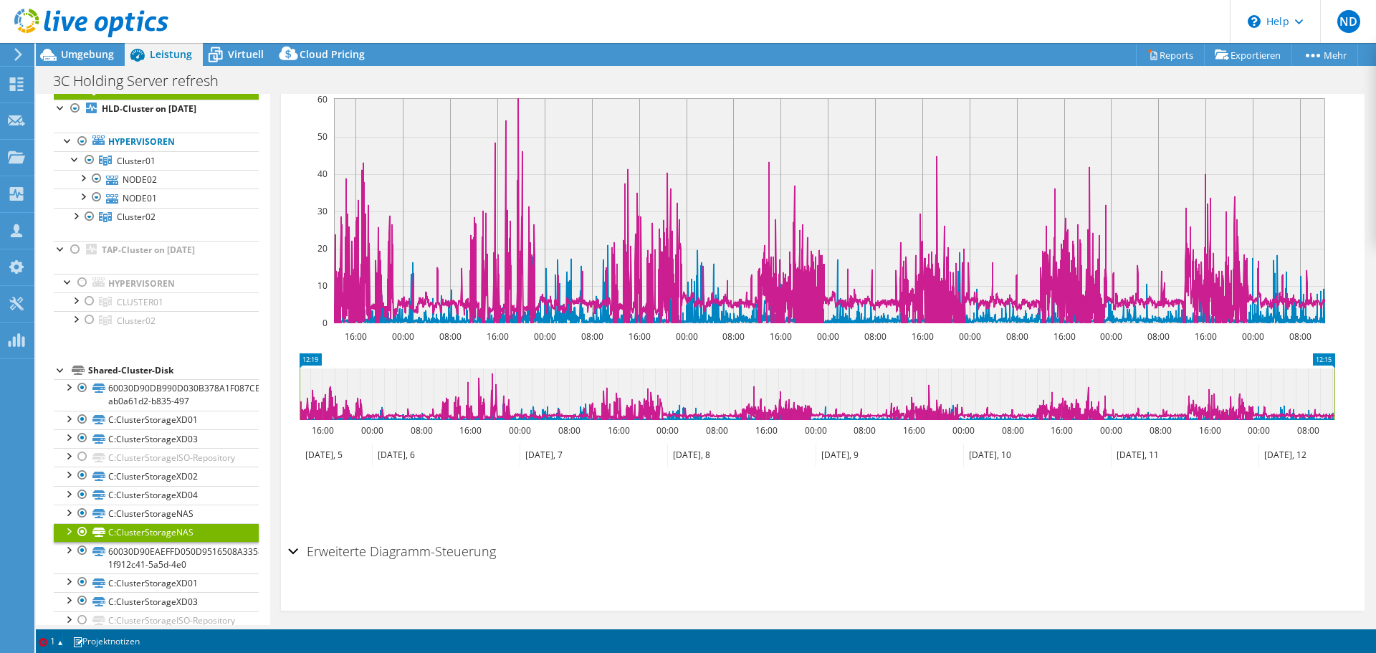
scroll to position [0, 0]
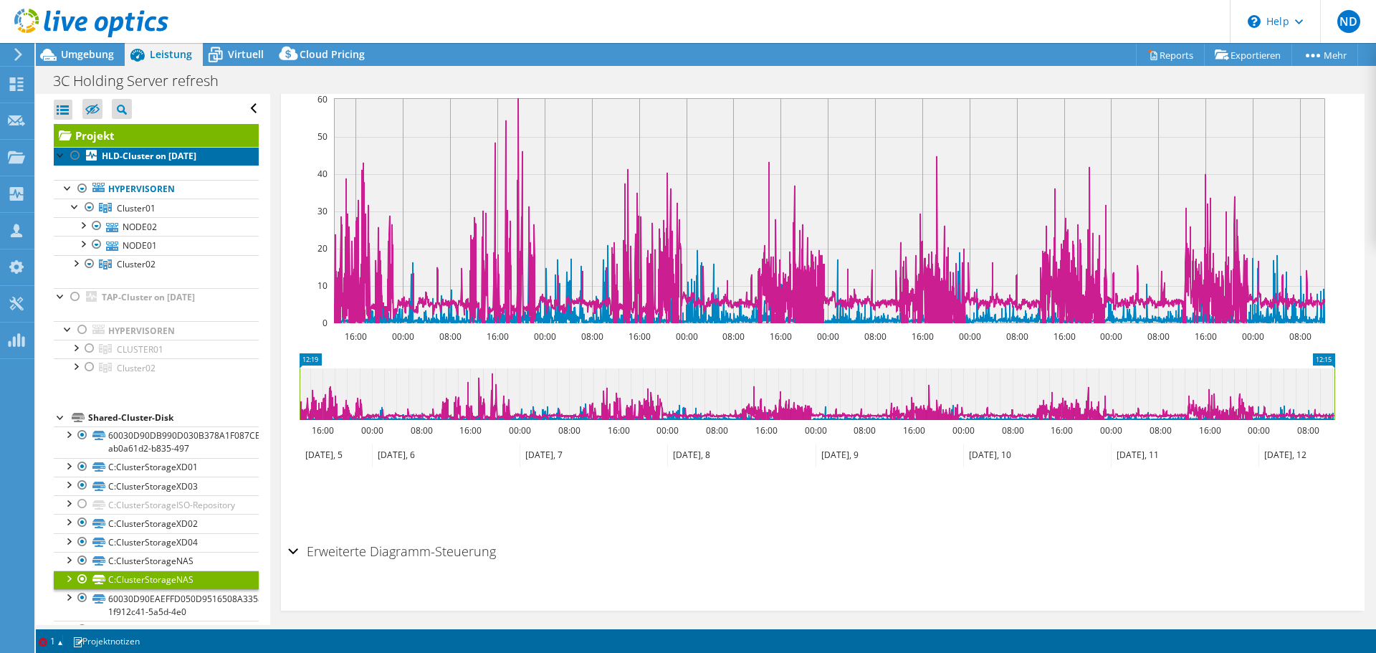
click at [159, 160] on b "HLD-Cluster on [DATE]" at bounding box center [149, 156] width 95 height 12
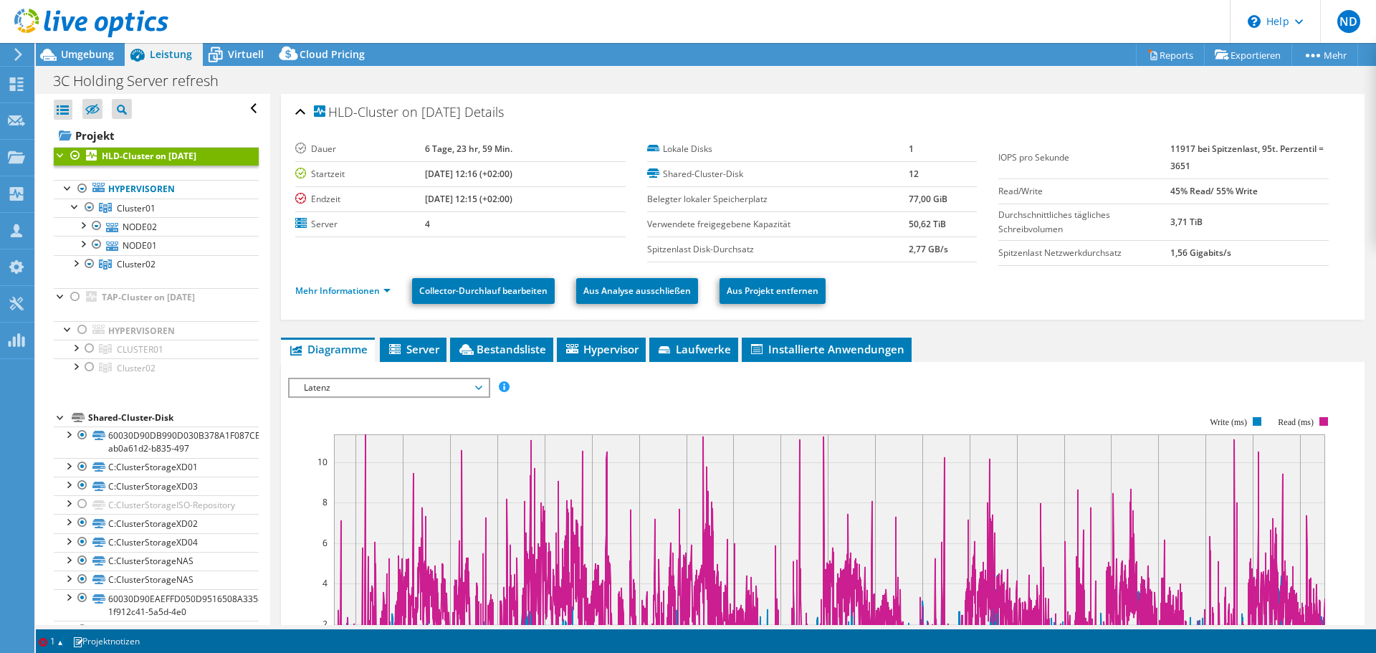
click at [373, 387] on span "Latenz" at bounding box center [389, 387] width 184 height 17
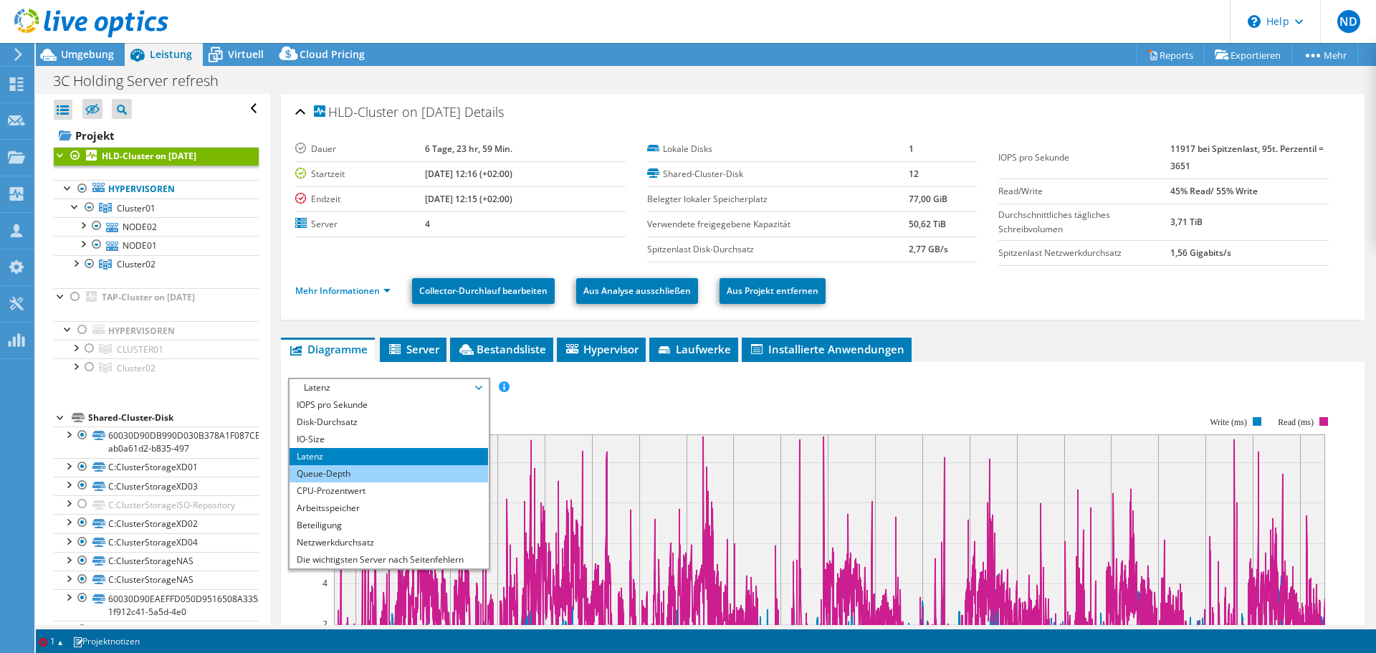
click at [357, 467] on li "Queue-Depth" at bounding box center [389, 473] width 199 height 17
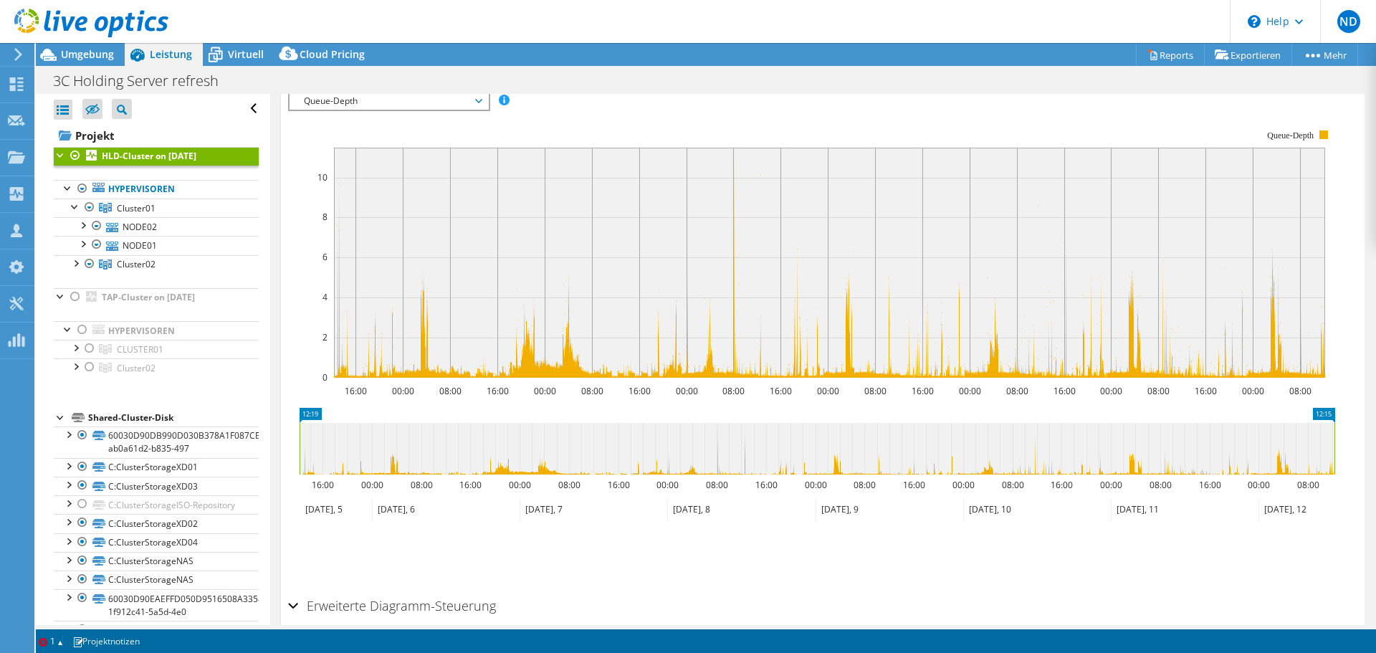
scroll to position [293, 0]
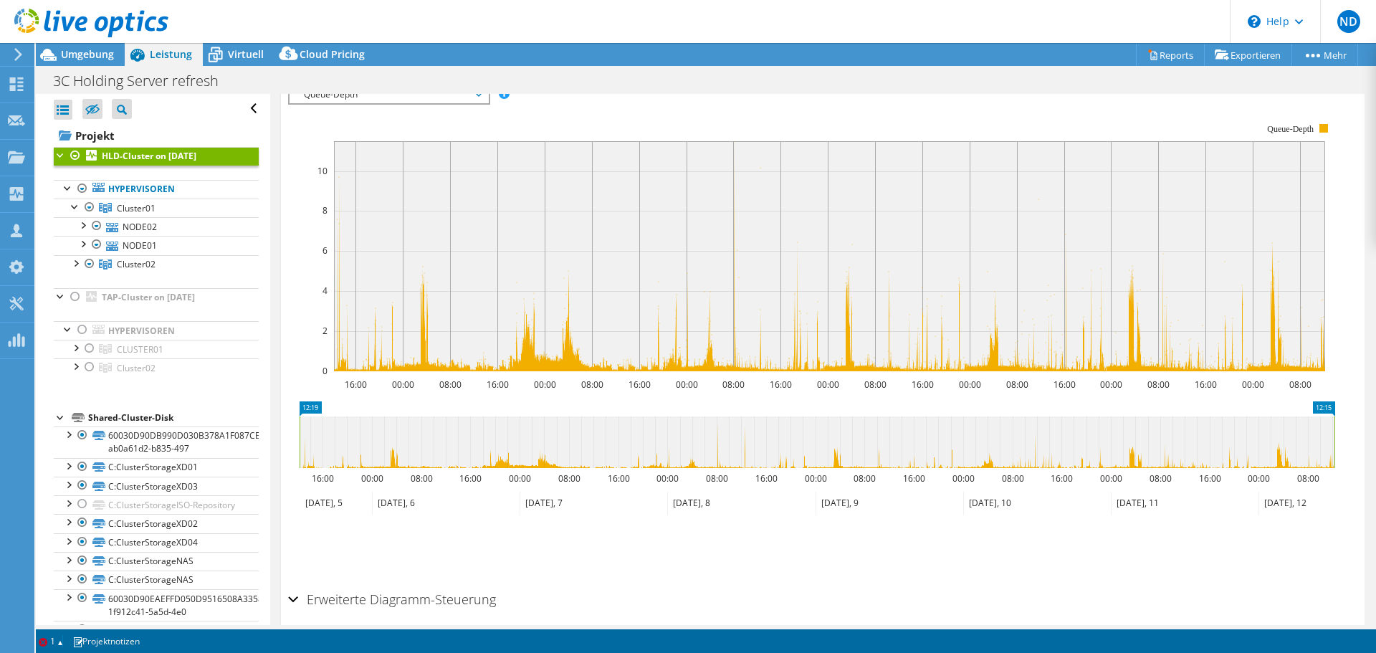
click at [75, 157] on div at bounding box center [75, 155] width 14 height 17
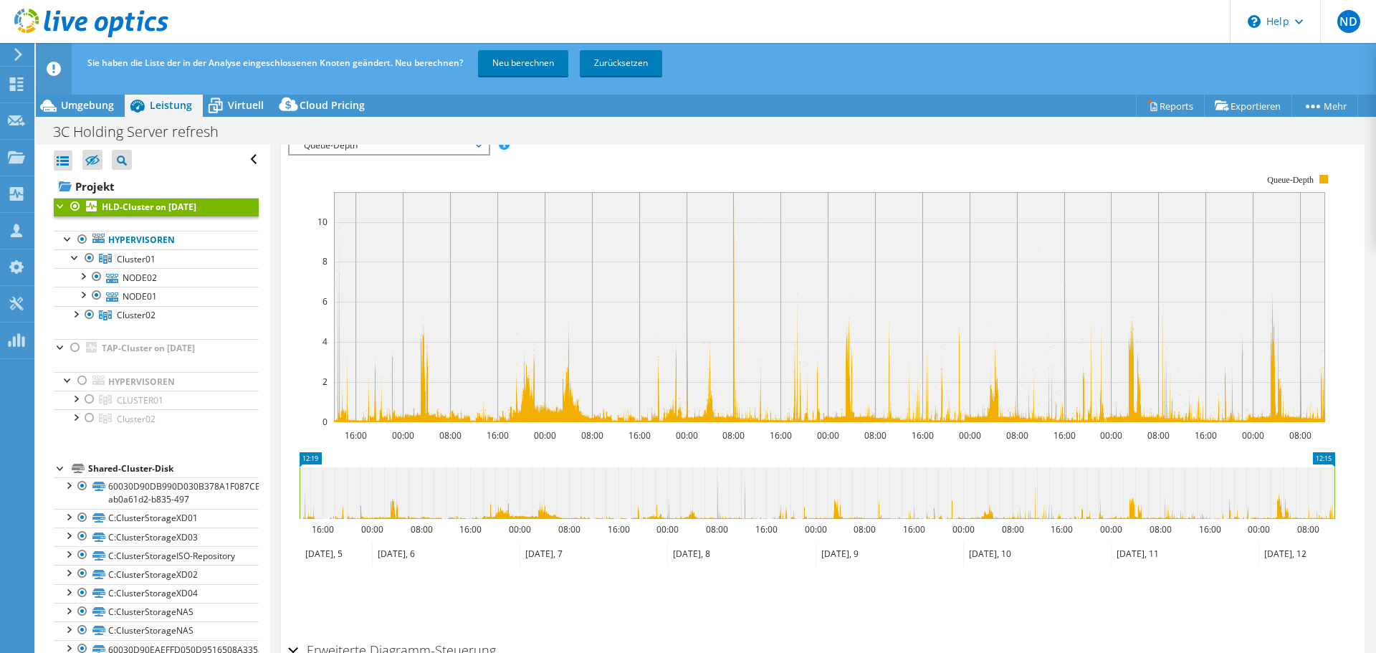
click at [75, 157] on div "Alle öffnen Alle schließen Ausgeschlossene Knoten verbergen Projektbaumfilter" at bounding box center [156, 160] width 205 height 30
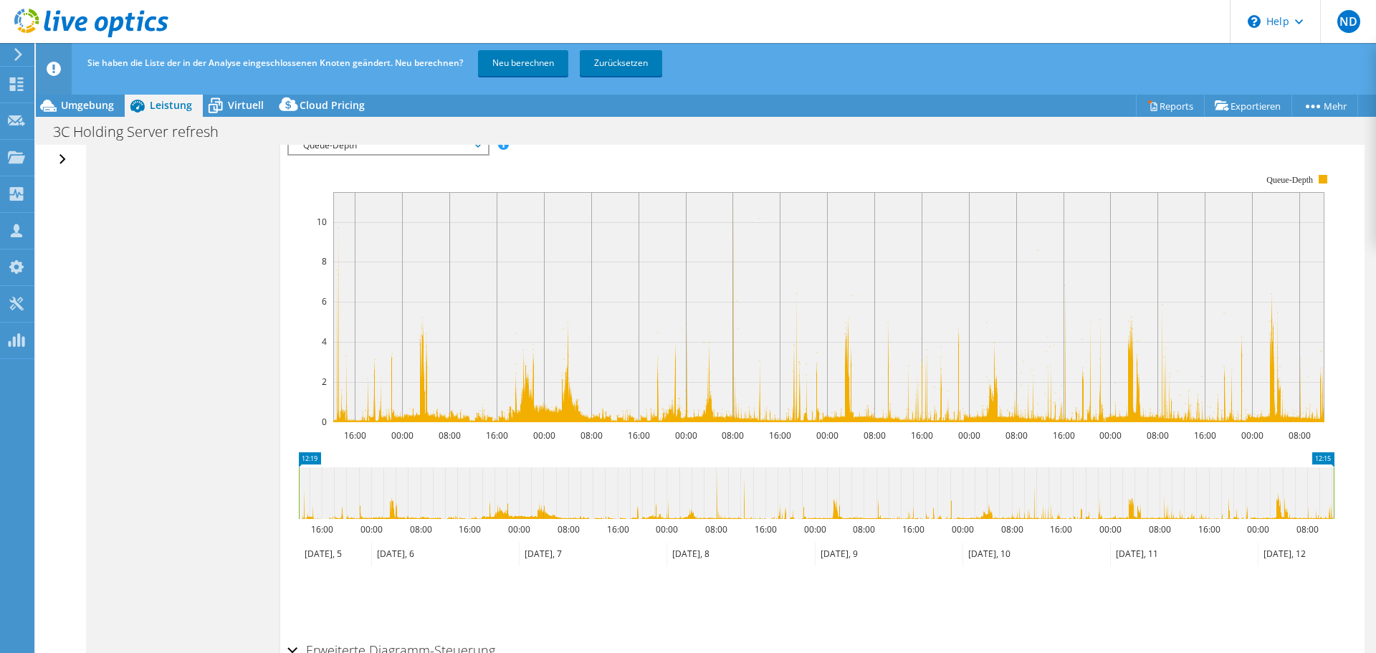
click at [71, 158] on div "Alle öffnen Alle schließen Ausgeschlossene Knoten verbergen Projektbaumfilter" at bounding box center [60, 410] width 49 height 531
click at [65, 159] on div "Alle öffnen Alle schließen Ausgeschlossene Knoten verbergen Projektbaumfilter" at bounding box center [64, 160] width 21 height 30
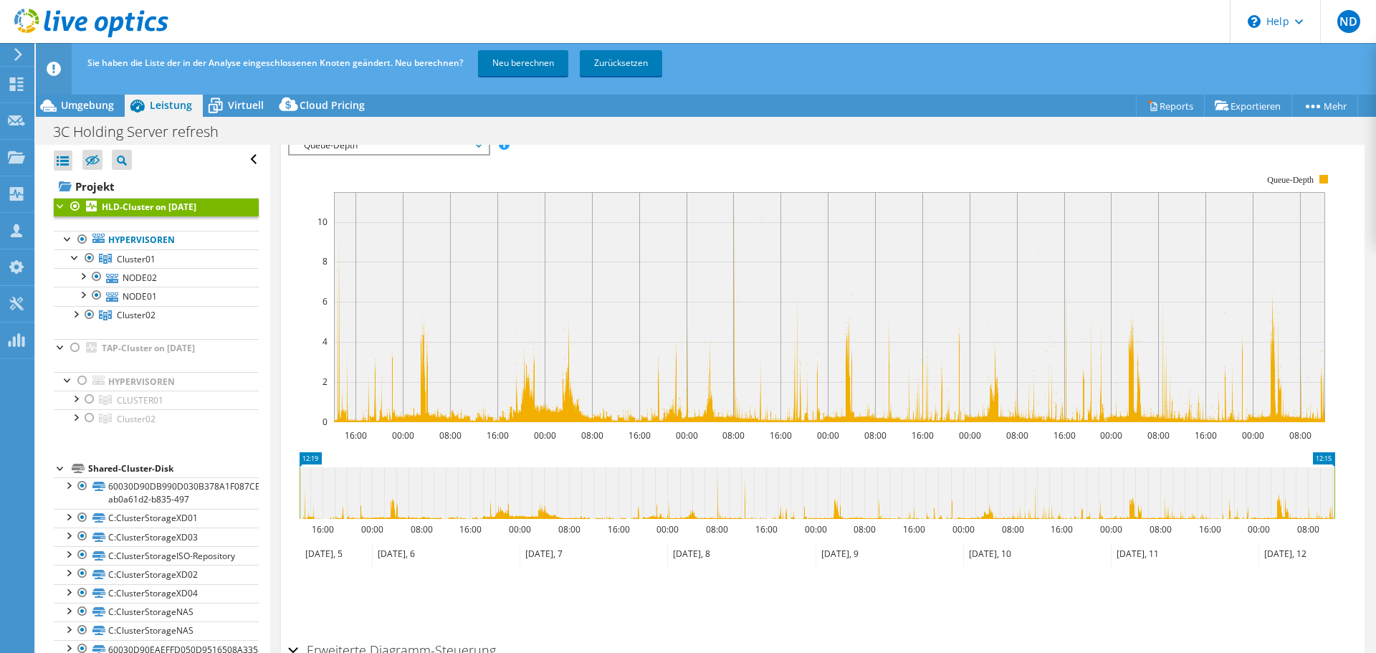
click at [75, 205] on div at bounding box center [75, 206] width 14 height 17
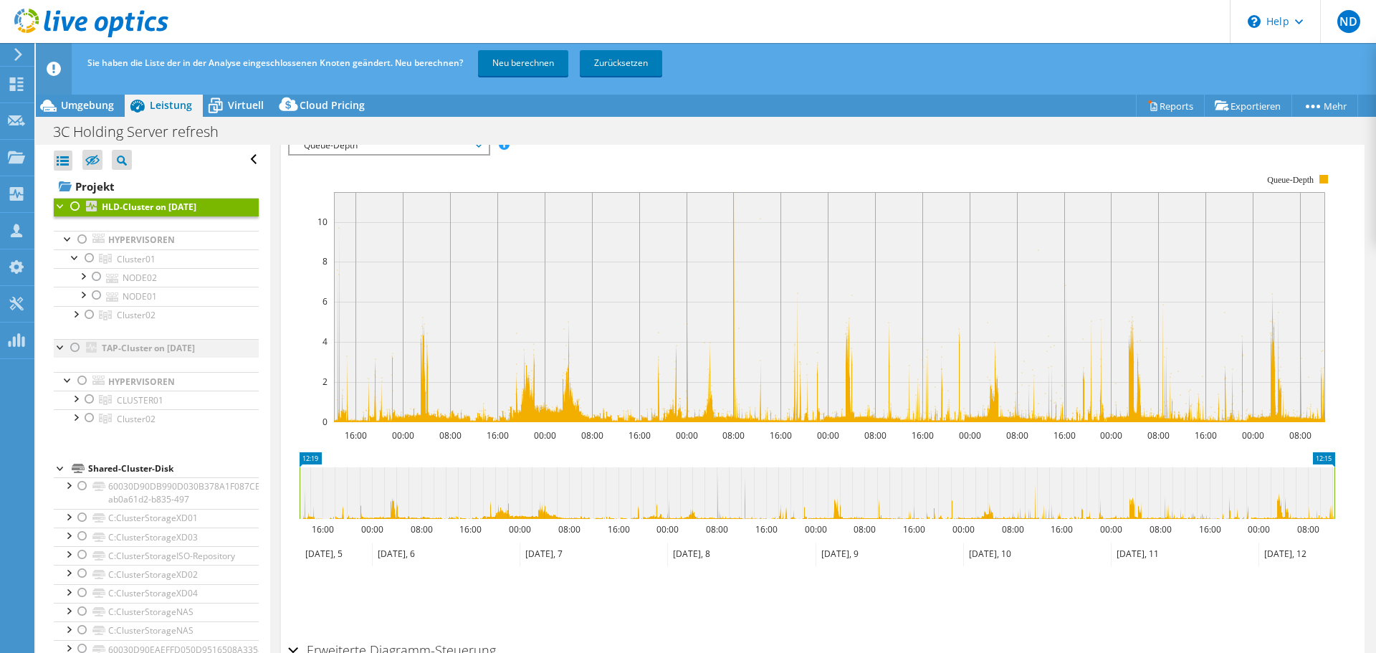
click at [74, 348] on div at bounding box center [75, 347] width 14 height 17
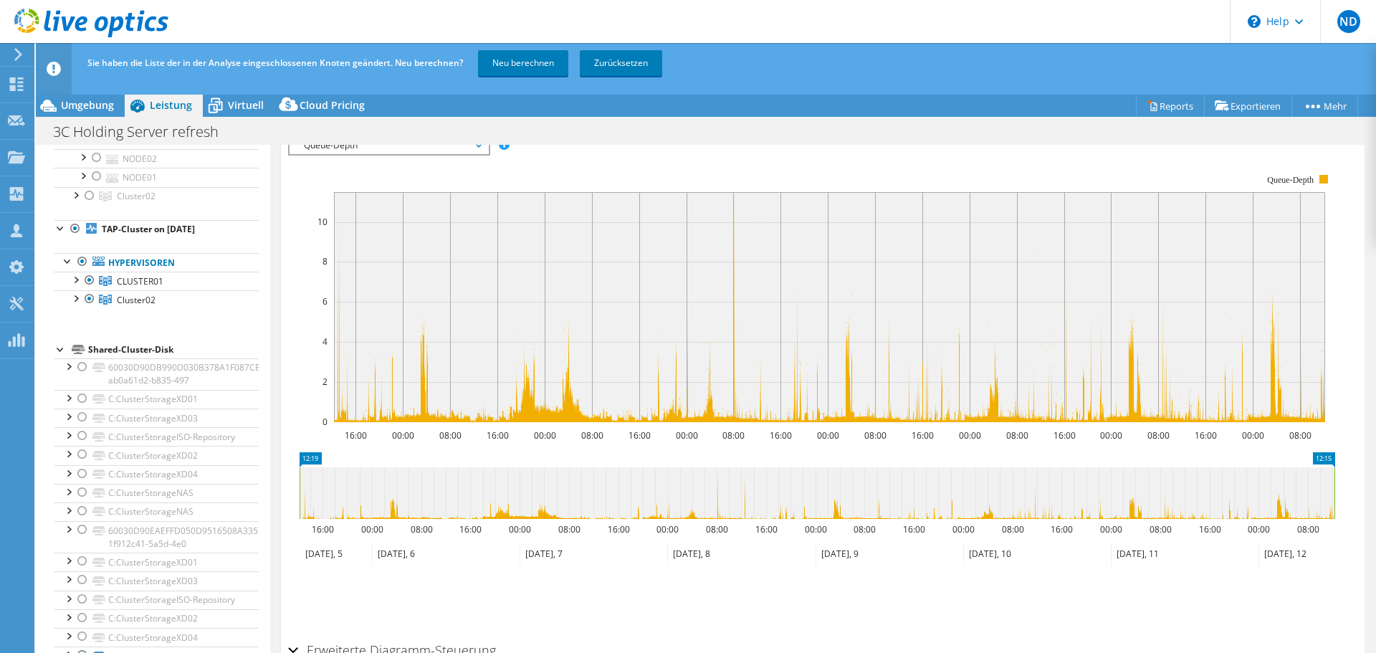
scroll to position [135, 0]
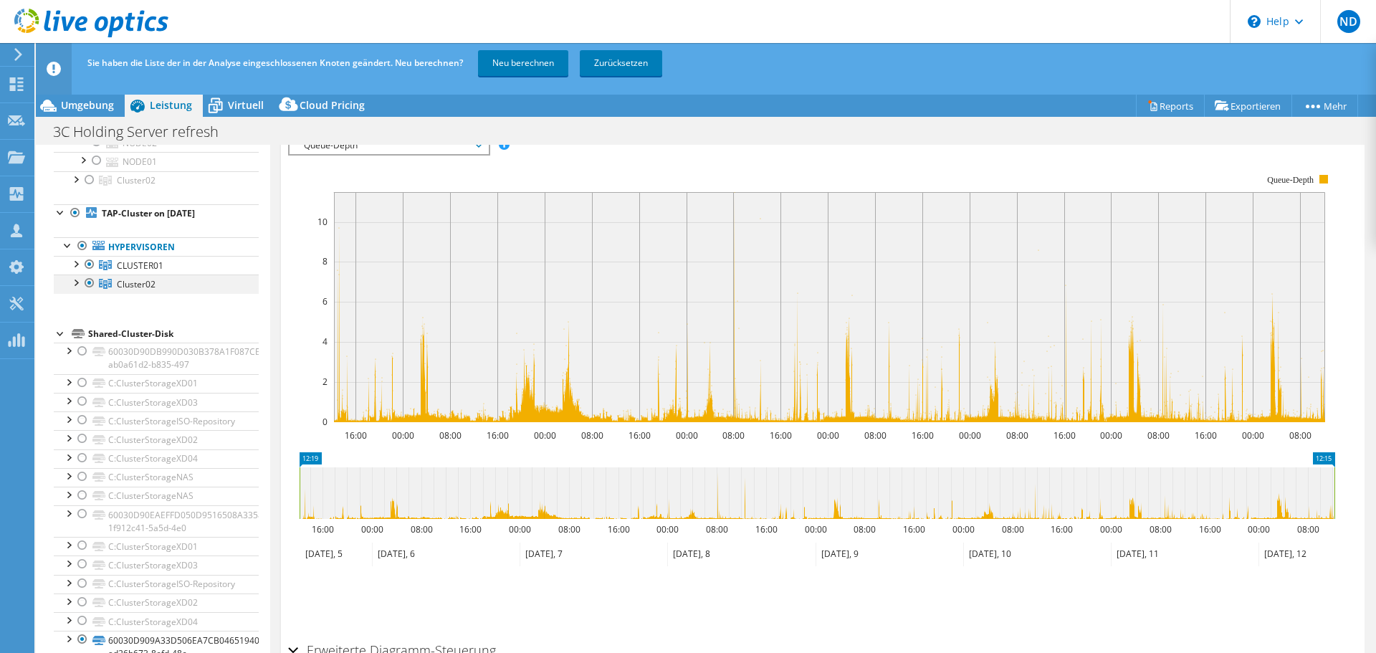
click at [78, 285] on div at bounding box center [75, 282] width 14 height 14
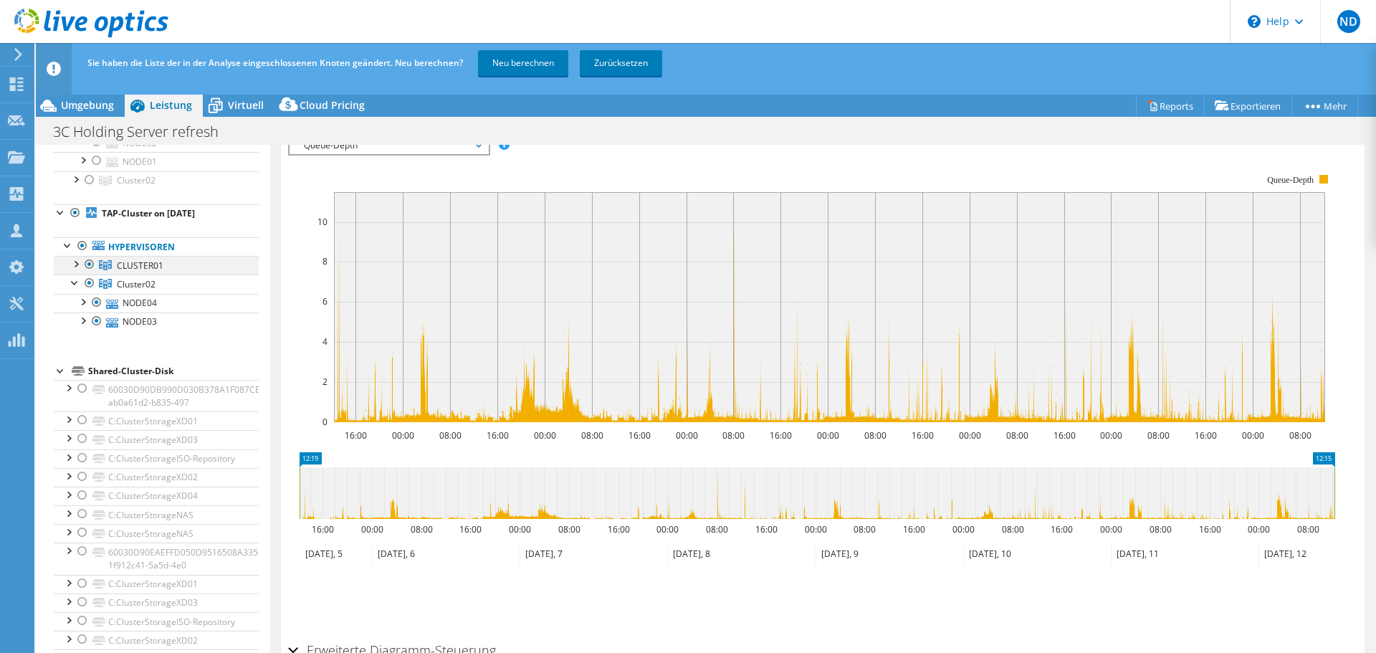
click at [80, 265] on div at bounding box center [75, 263] width 14 height 14
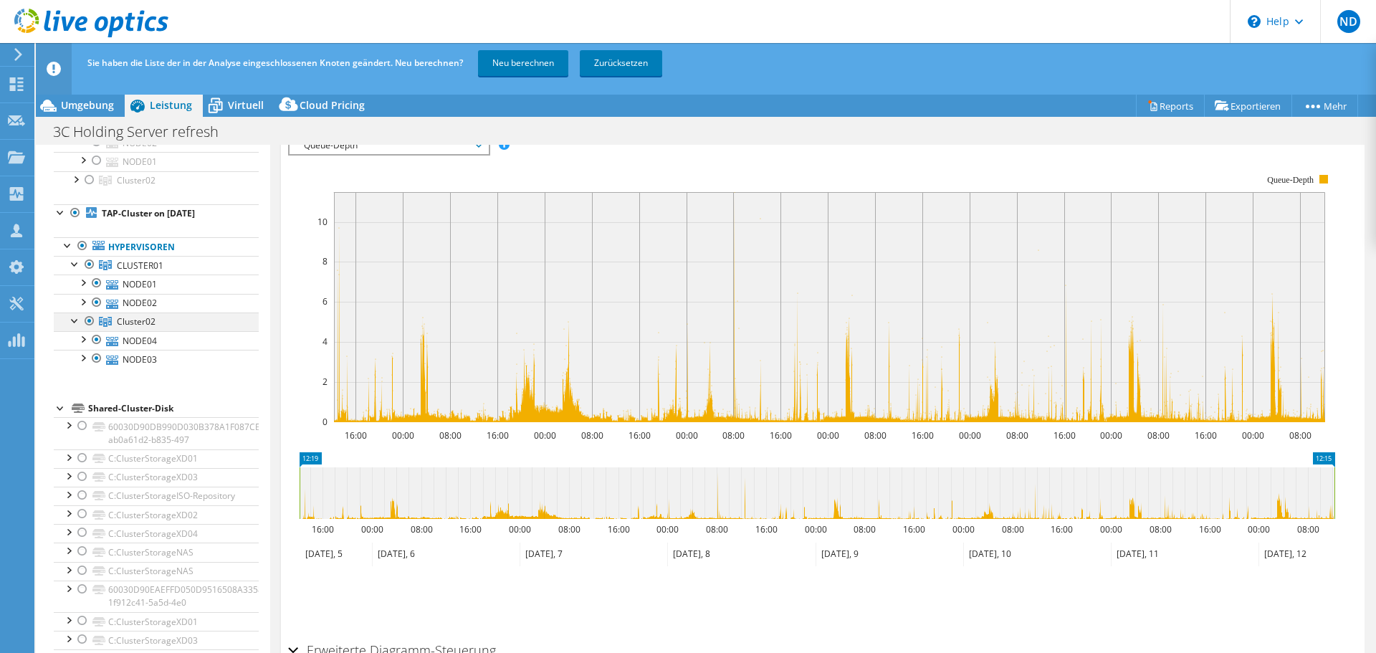
click at [91, 320] on div at bounding box center [89, 321] width 14 height 17
click at [80, 282] on div at bounding box center [82, 282] width 14 height 14
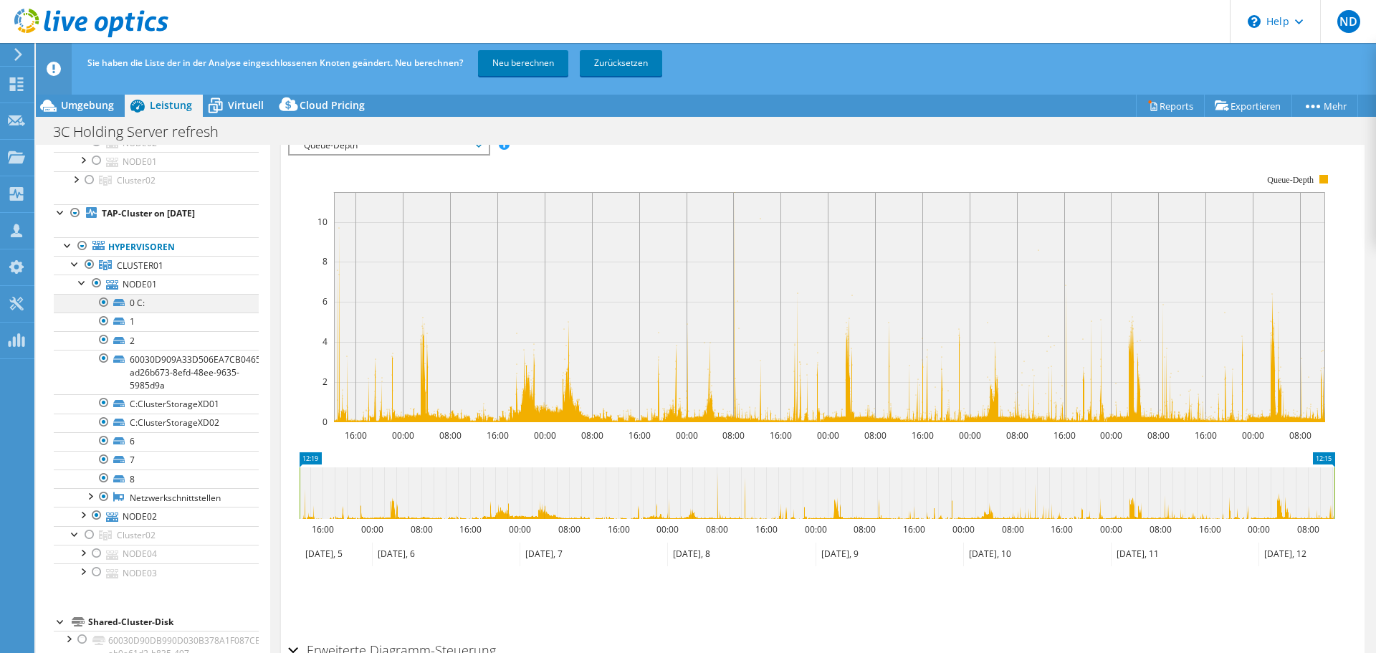
click at [104, 306] on div at bounding box center [104, 302] width 14 height 17
click at [103, 319] on div at bounding box center [104, 321] width 14 height 17
click at [104, 343] on div at bounding box center [104, 339] width 14 height 17
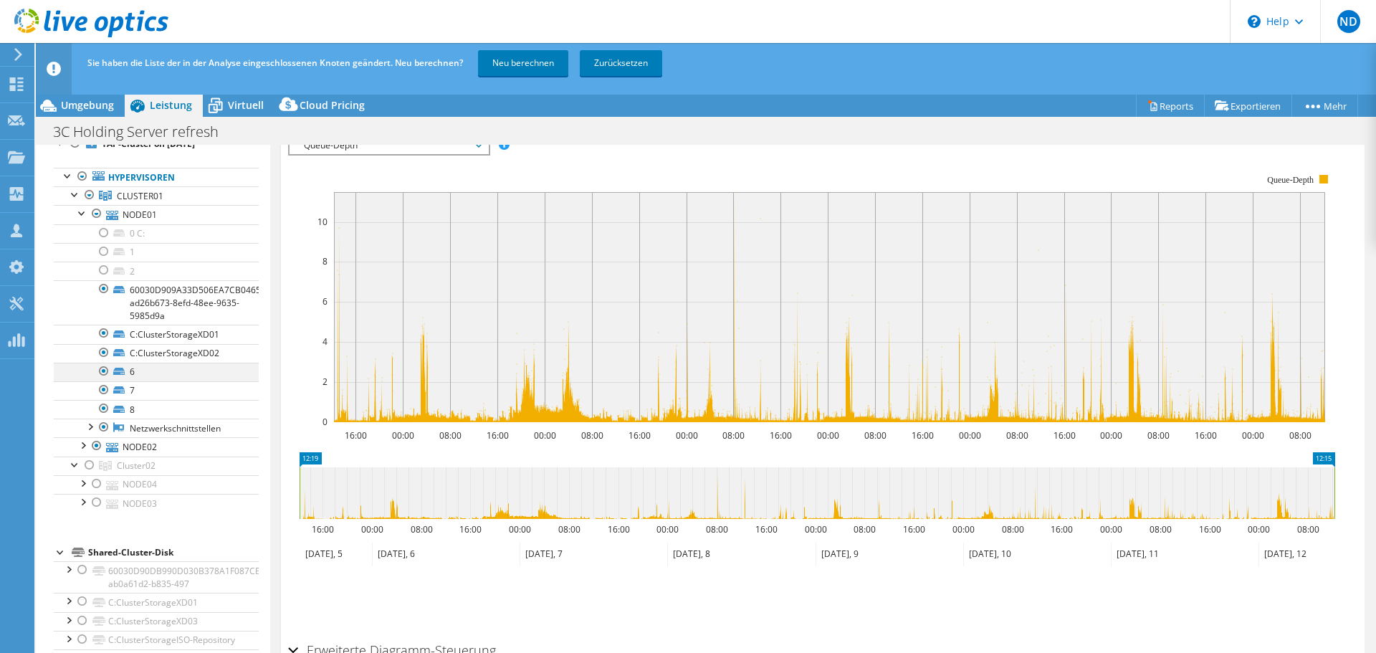
click at [101, 366] on div at bounding box center [104, 371] width 14 height 17
click at [102, 389] on div at bounding box center [104, 389] width 14 height 17
click at [103, 402] on div at bounding box center [104, 408] width 14 height 17
click at [85, 213] on div at bounding box center [82, 212] width 14 height 14
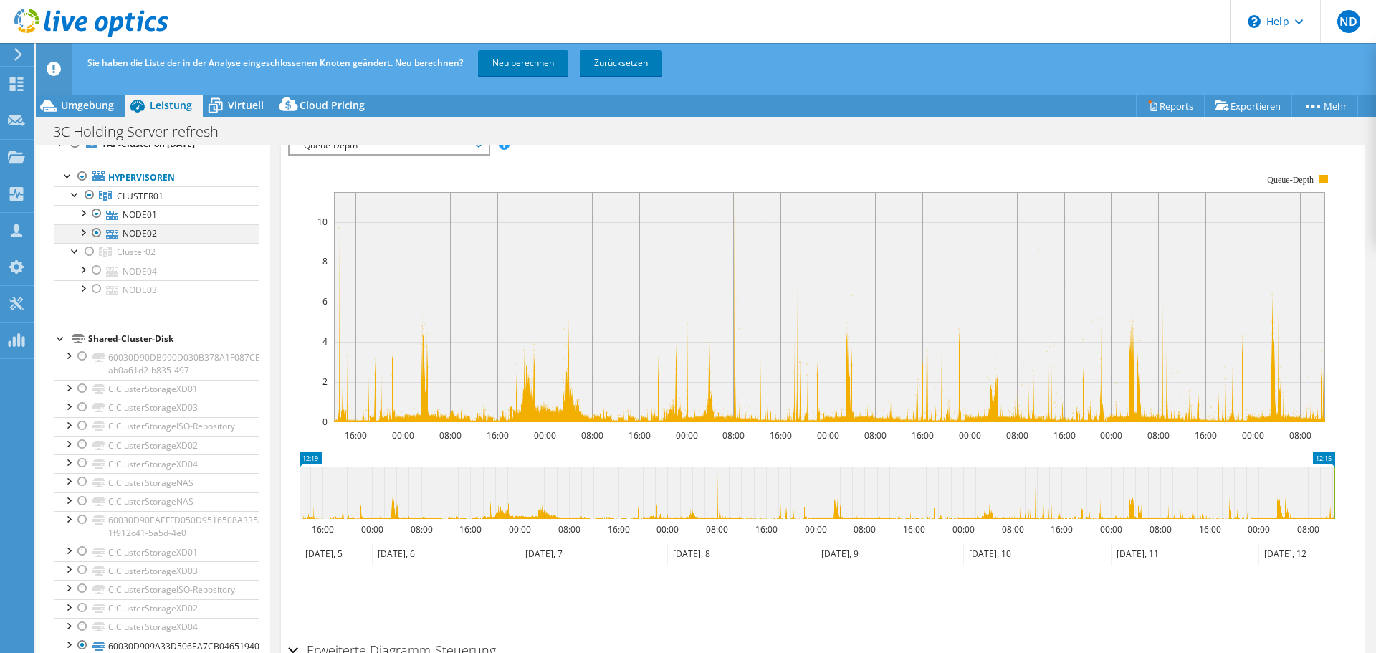
click at [84, 234] on div at bounding box center [82, 231] width 14 height 14
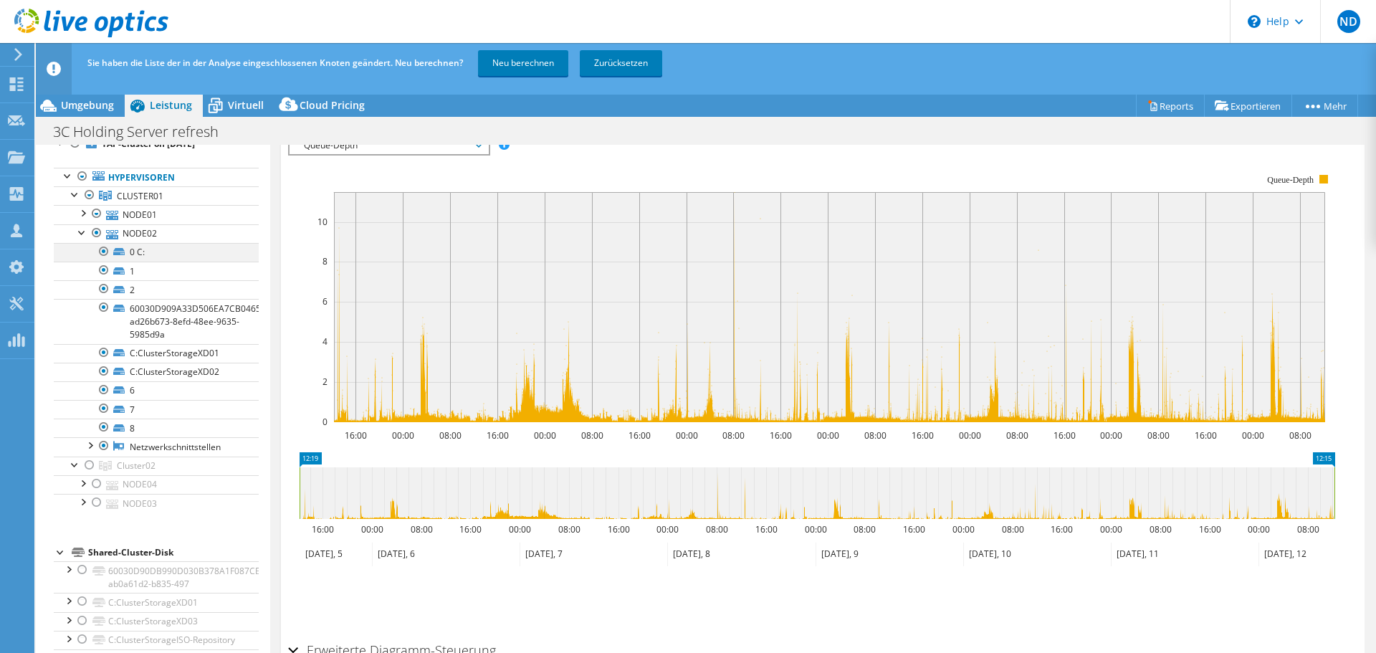
click at [104, 254] on div at bounding box center [104, 251] width 14 height 17
click at [103, 273] on div at bounding box center [104, 270] width 14 height 17
click at [103, 290] on div at bounding box center [104, 288] width 14 height 17
click at [105, 390] on div at bounding box center [104, 389] width 14 height 17
click at [103, 410] on div at bounding box center [104, 408] width 14 height 17
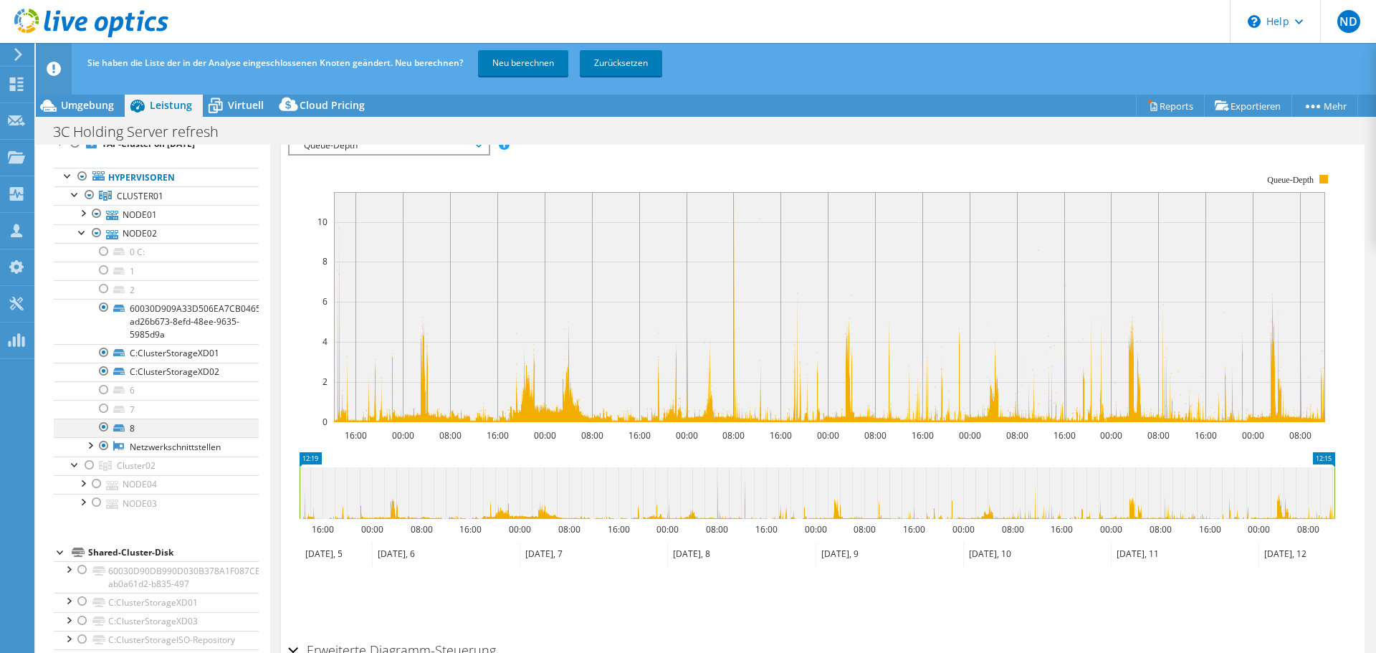
click at [103, 432] on div at bounding box center [104, 427] width 14 height 17
click at [551, 57] on link "Neu berechnen" at bounding box center [523, 63] width 90 height 26
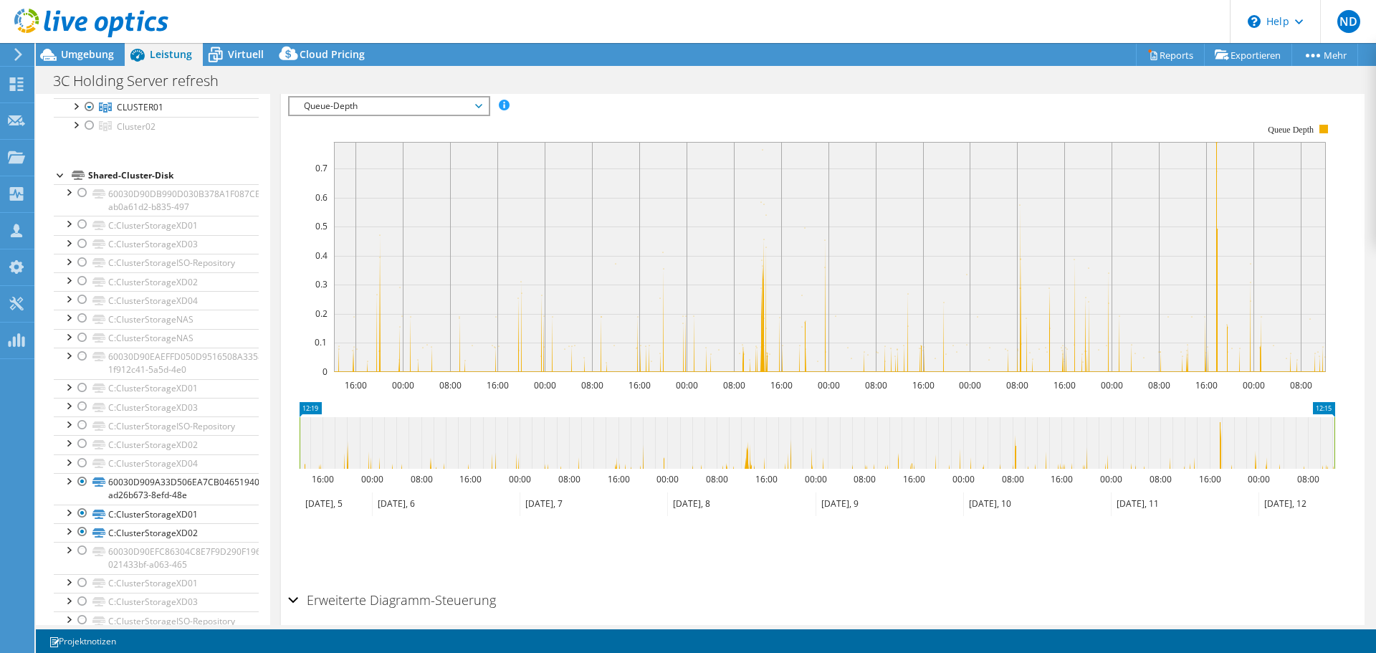
scroll to position [305, 0]
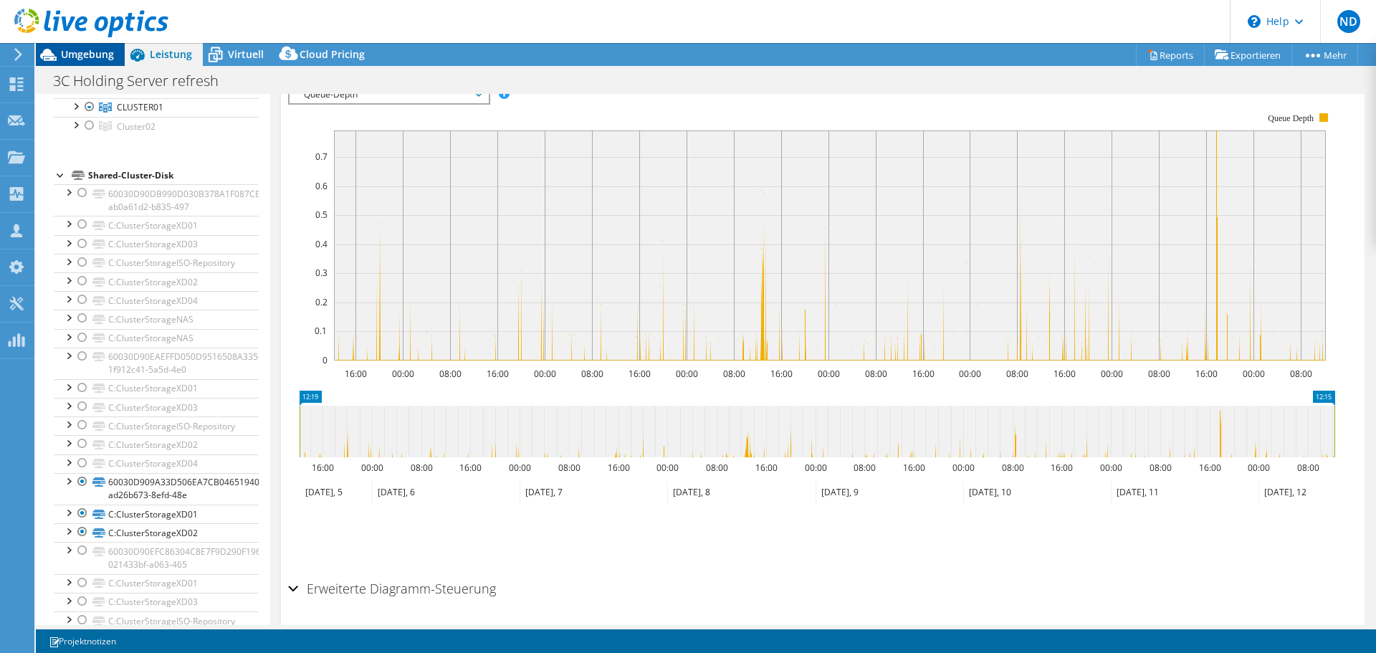
click at [98, 57] on span "Umgebung" at bounding box center [87, 54] width 53 height 14
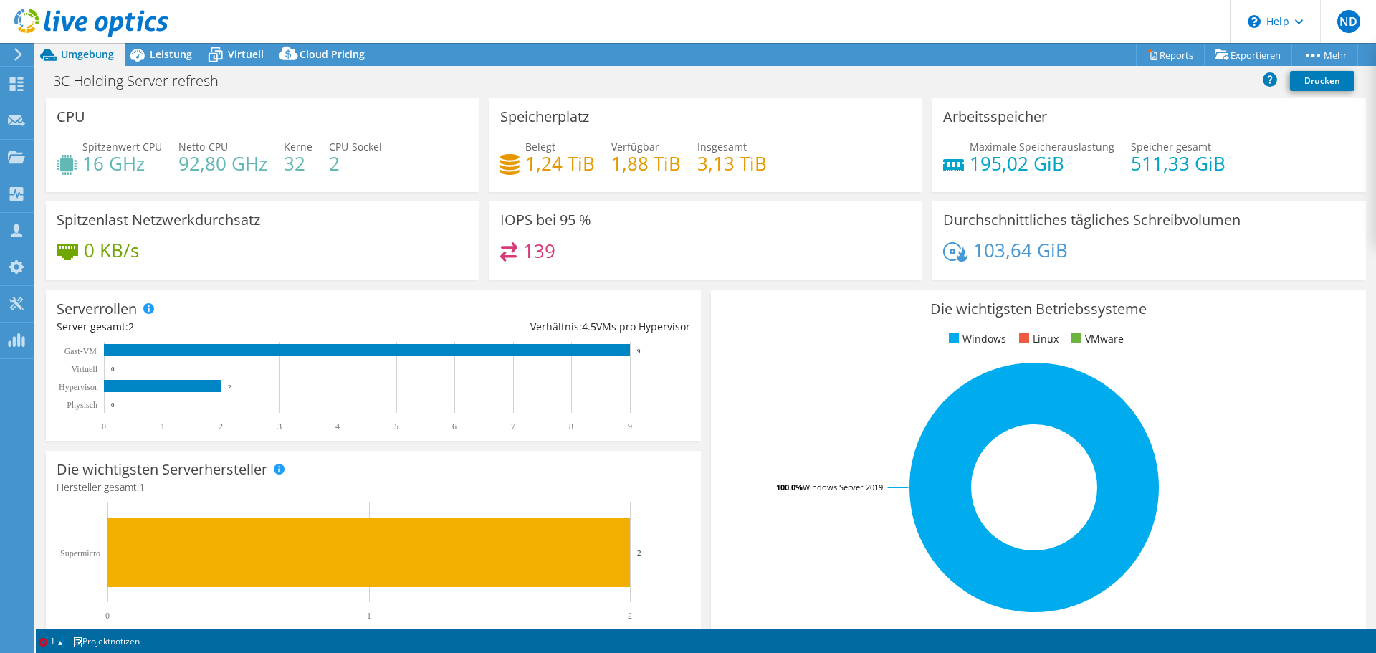
scroll to position [0, 0]
select select "EUFrankfurt"
select select "USD"
click at [171, 56] on span "Leistung" at bounding box center [171, 54] width 42 height 14
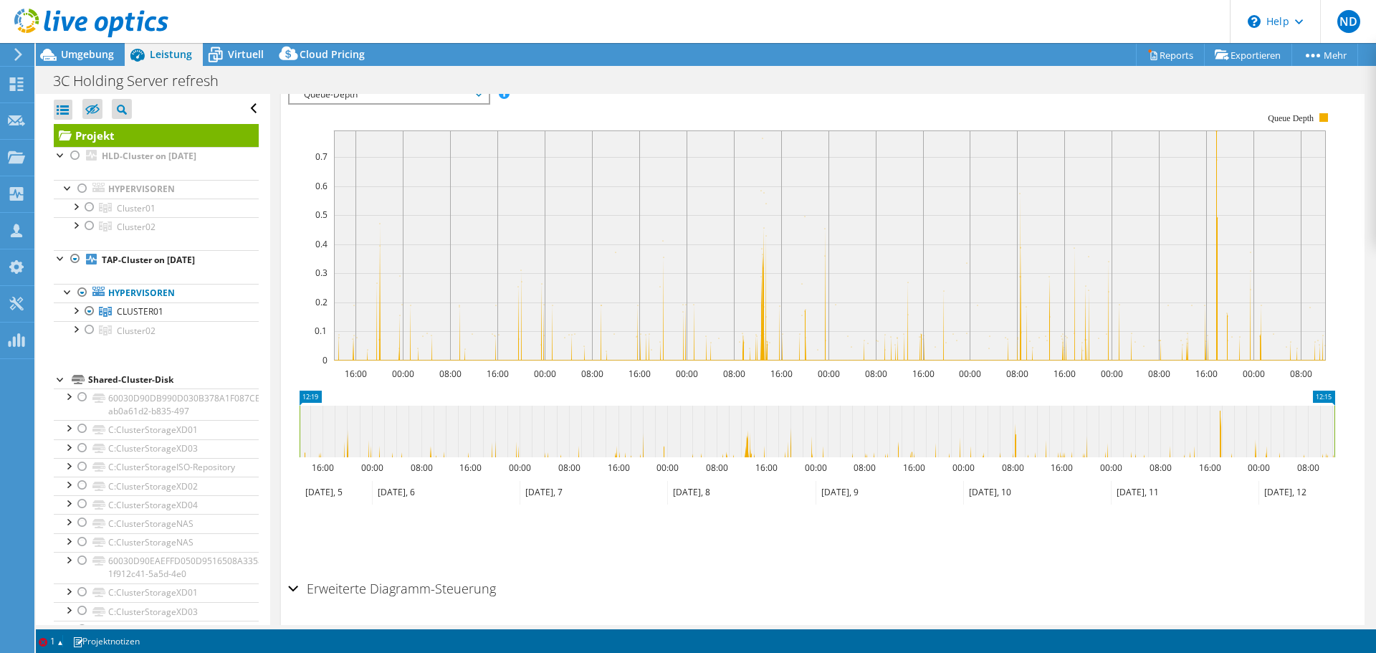
scroll to position [0, 0]
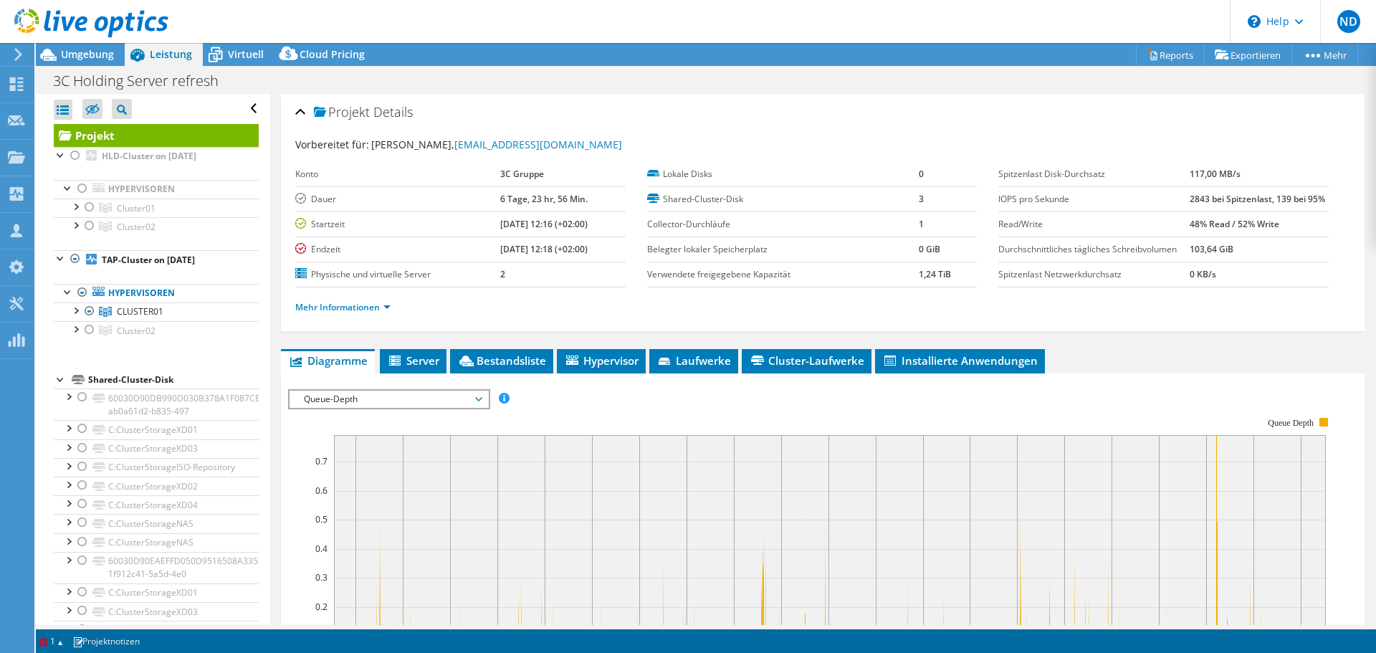
drag, startPoint x: 234, startPoint y: 57, endPoint x: 37, endPoint y: 147, distance: 216.8
click at [234, 57] on span "Virtuell" at bounding box center [246, 54] width 36 height 14
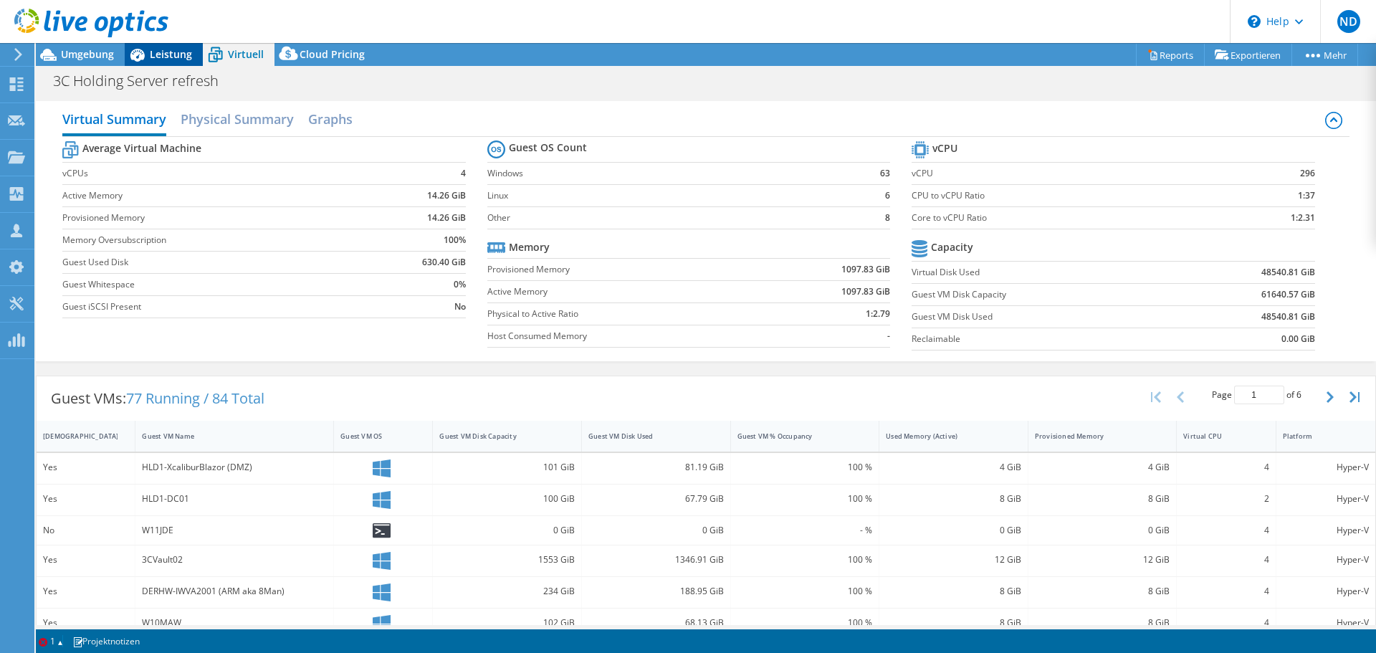
click at [171, 57] on span "Leistung" at bounding box center [171, 54] width 42 height 14
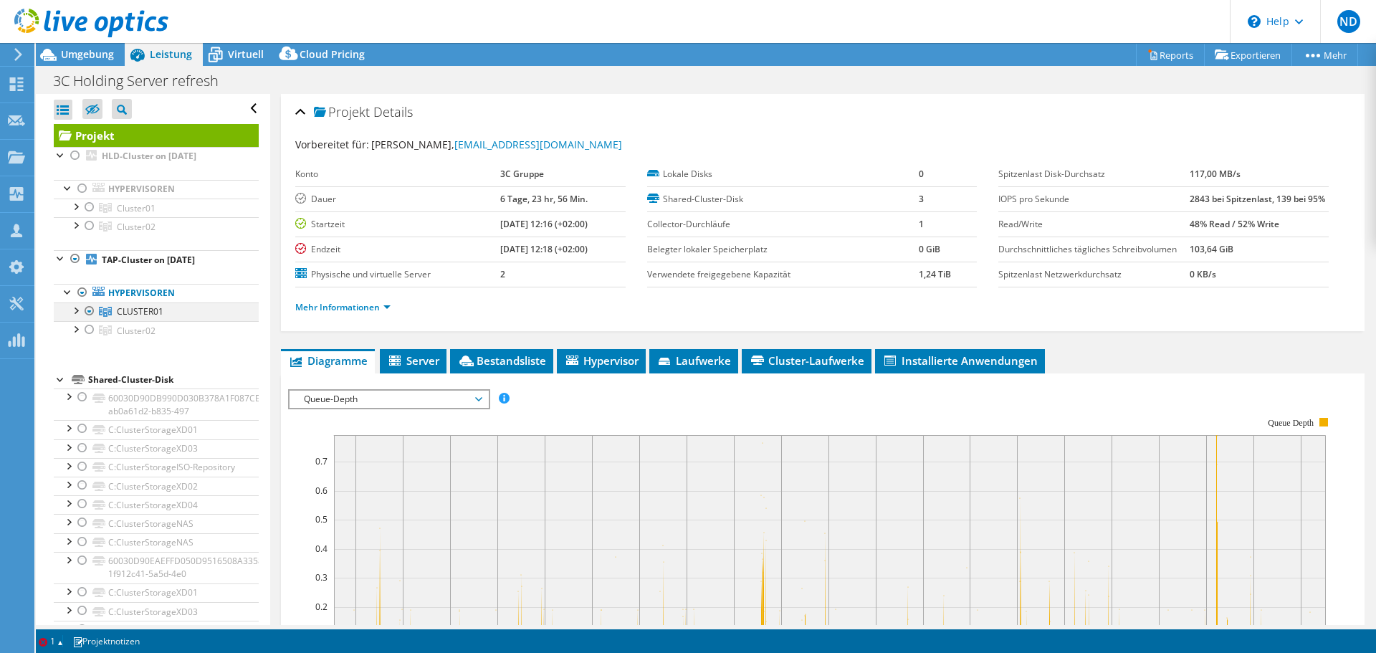
click at [75, 310] on div at bounding box center [75, 310] width 14 height 14
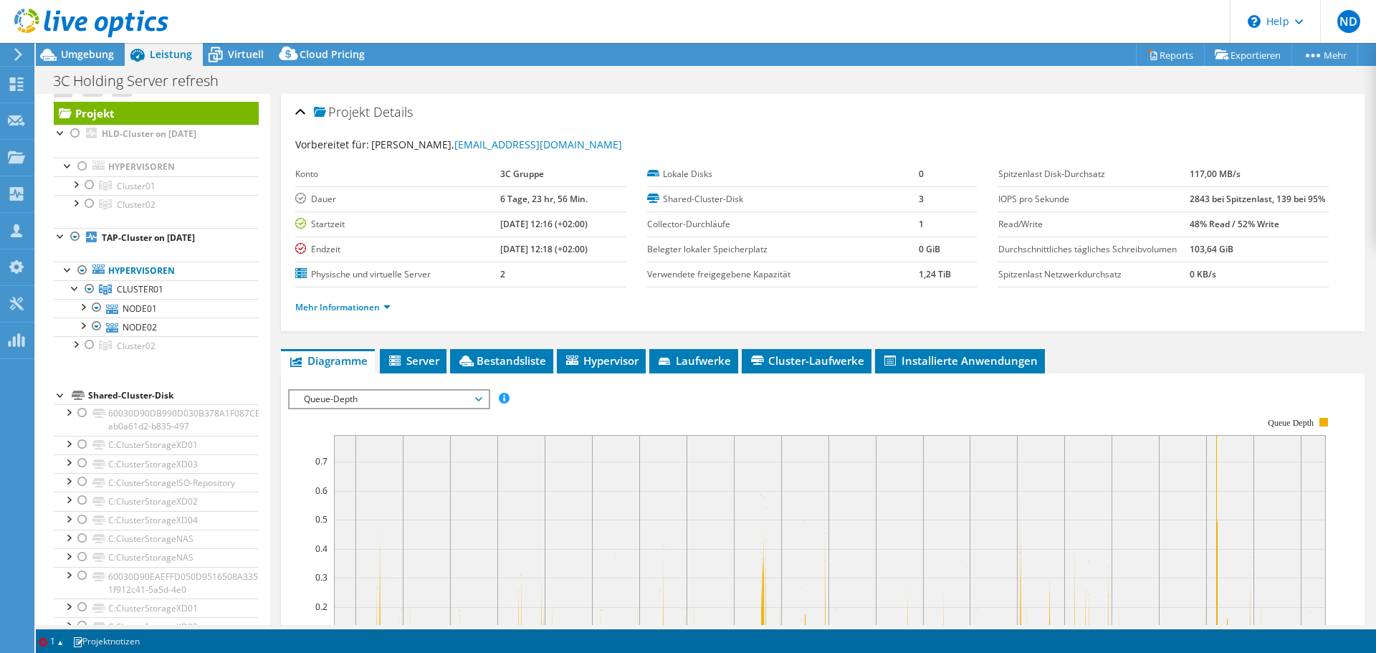
scroll to position [20, 0]
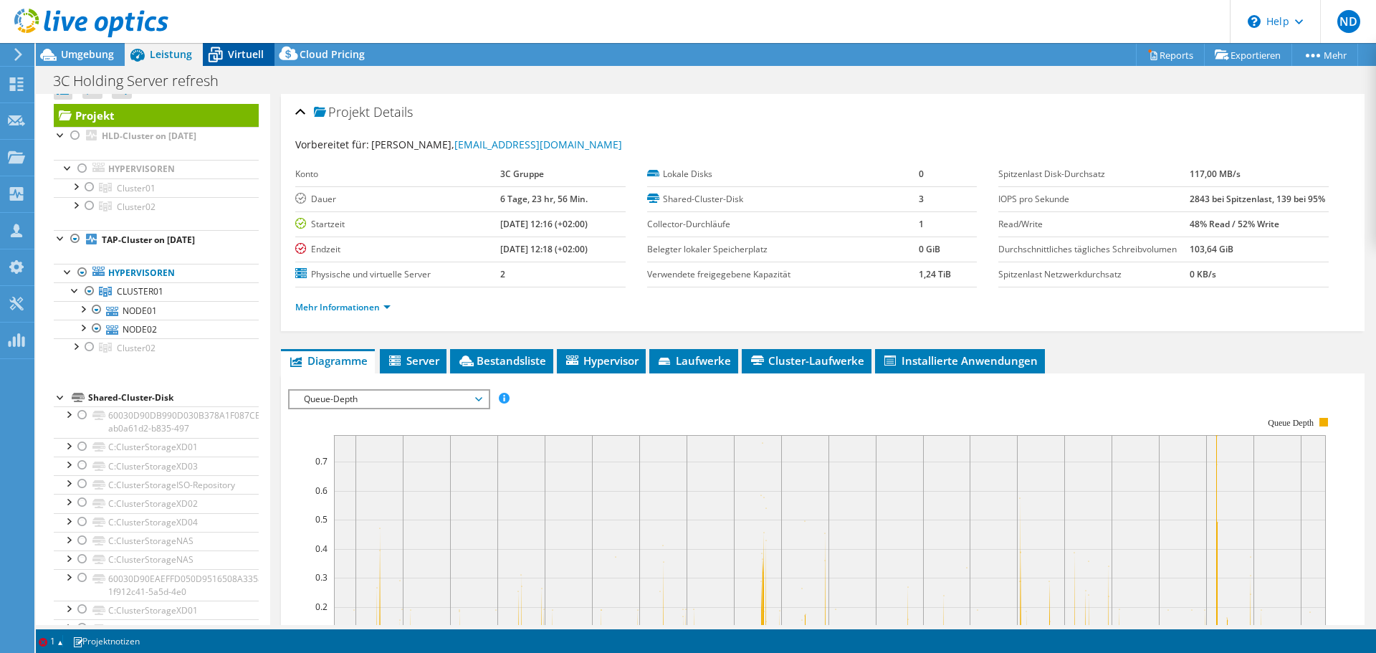
click at [247, 64] on div "Virtuell" at bounding box center [239, 54] width 72 height 23
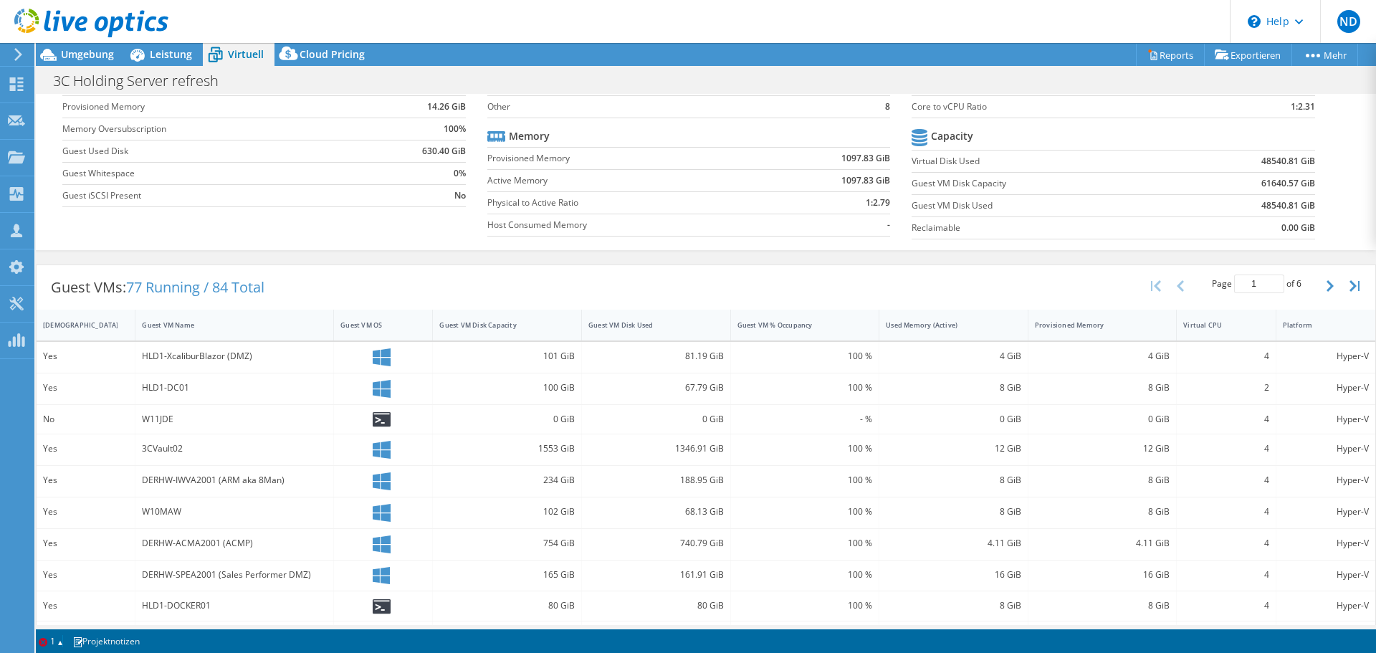
scroll to position [0, 0]
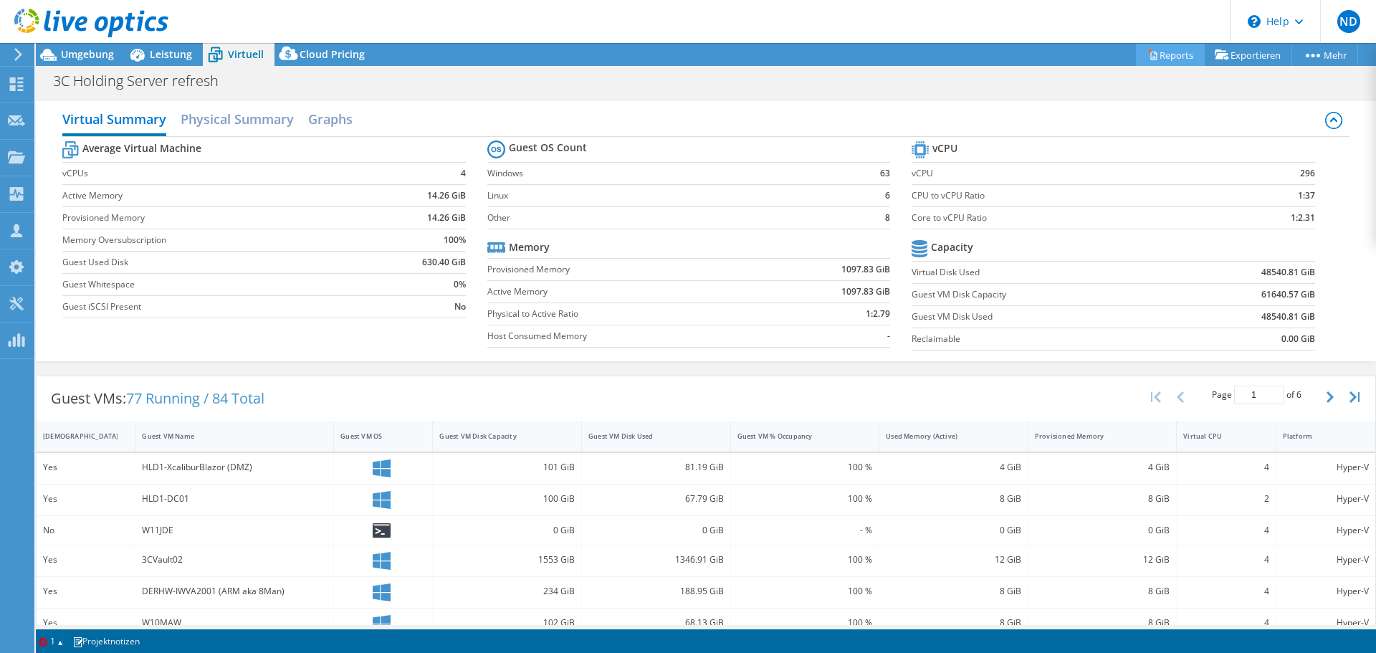
click at [1160, 60] on link "Reports" at bounding box center [1170, 55] width 69 height 22
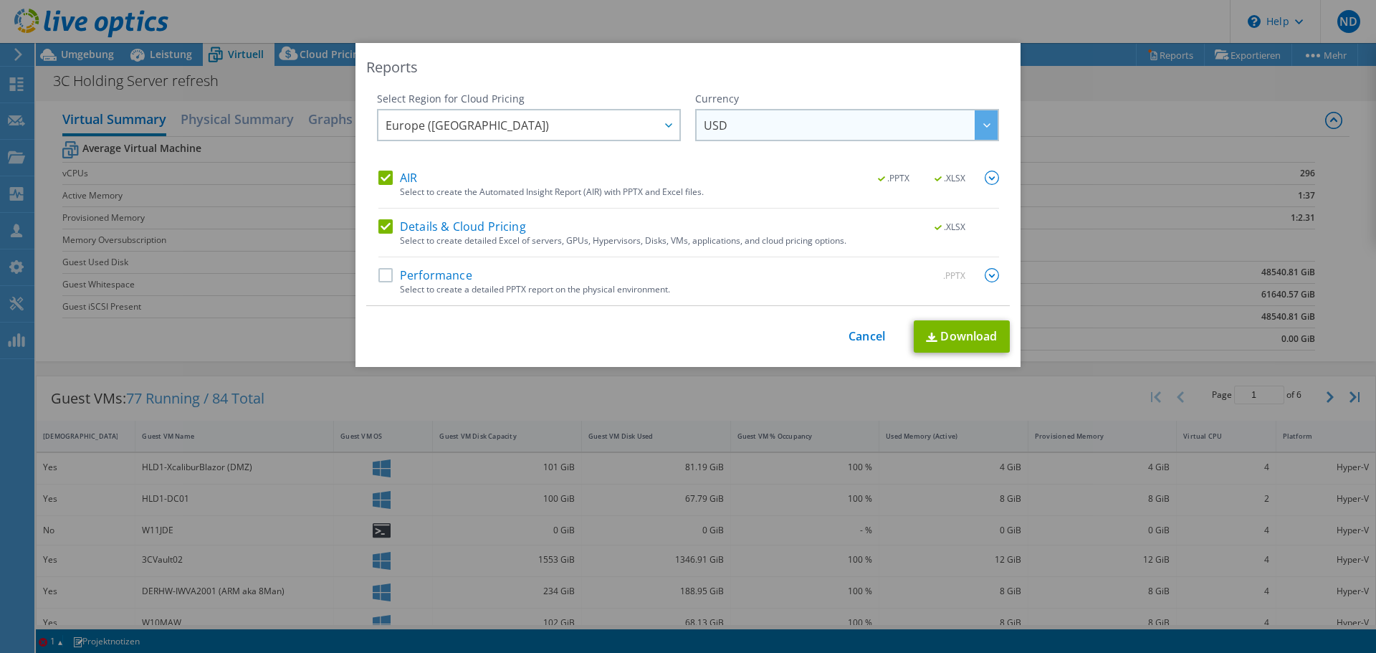
click at [761, 120] on span "USD" at bounding box center [851, 124] width 294 height 29
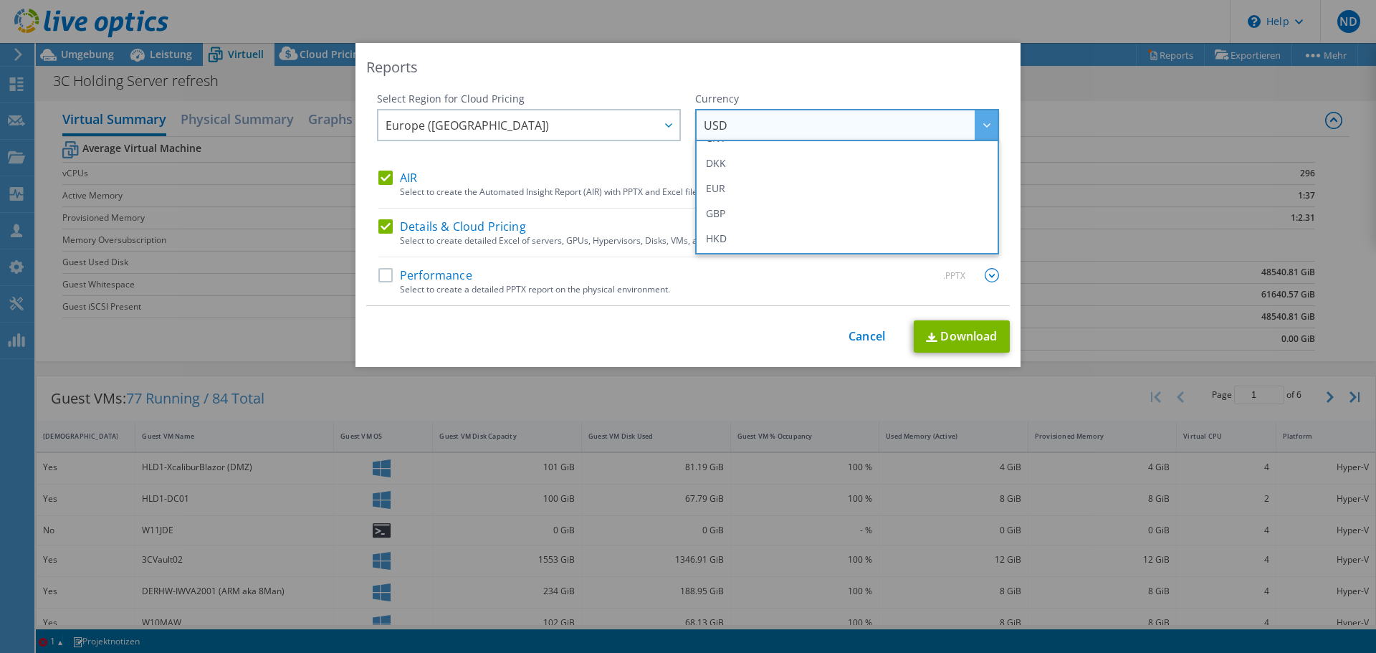
scroll to position [195, 0]
click at [768, 163] on li "EUR" at bounding box center [847, 161] width 297 height 25
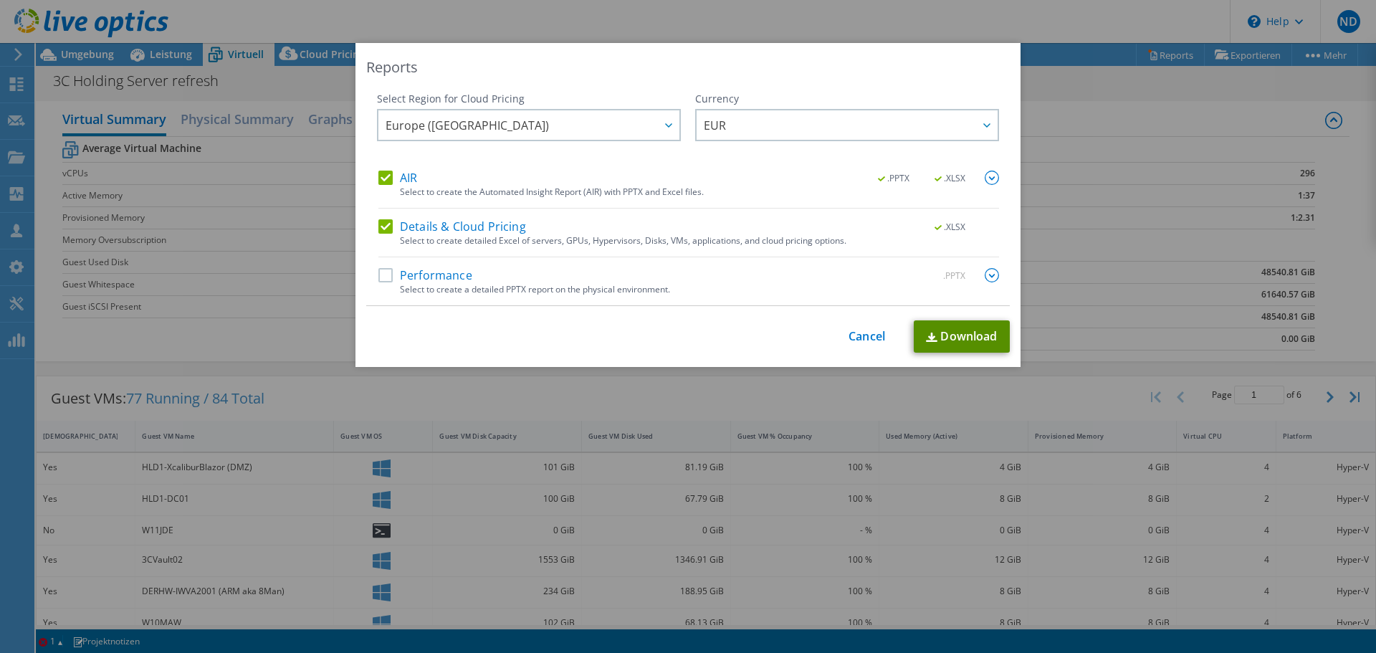
click at [962, 337] on link "Download" at bounding box center [962, 336] width 96 height 32
click at [854, 337] on link "Cancel" at bounding box center [867, 337] width 37 height 14
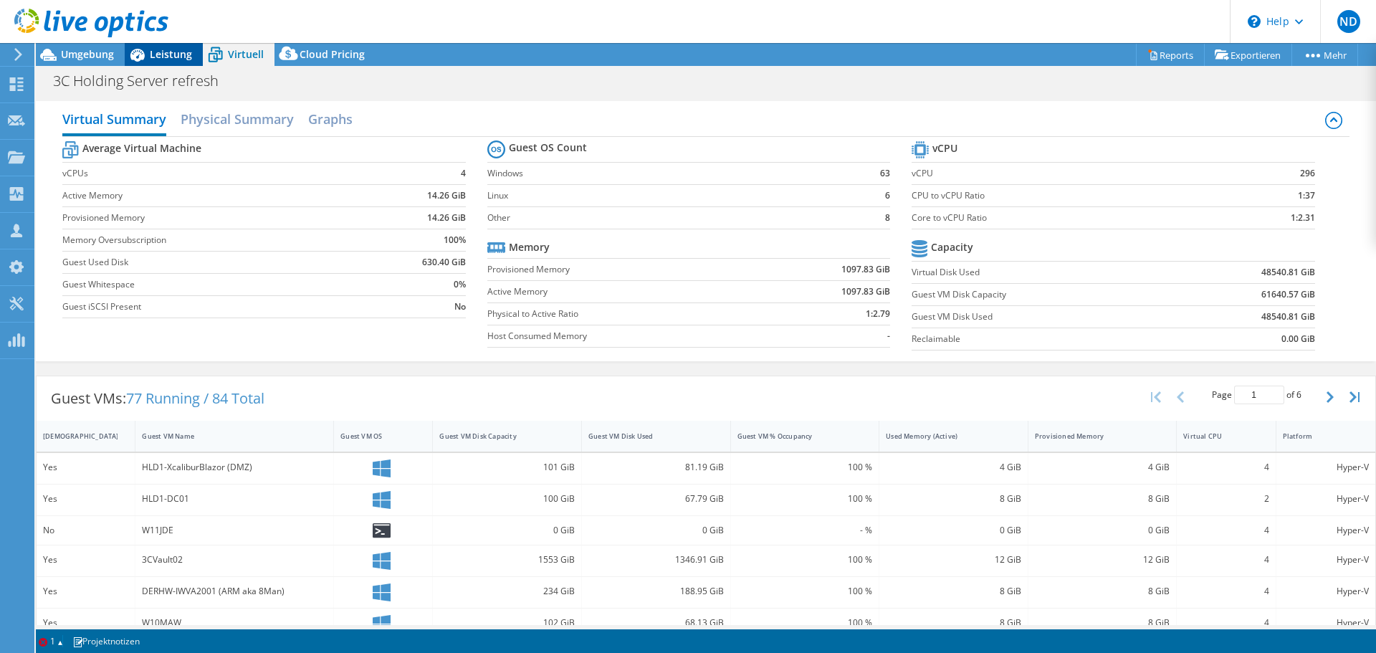
click at [177, 58] on span "Leistung" at bounding box center [171, 54] width 42 height 14
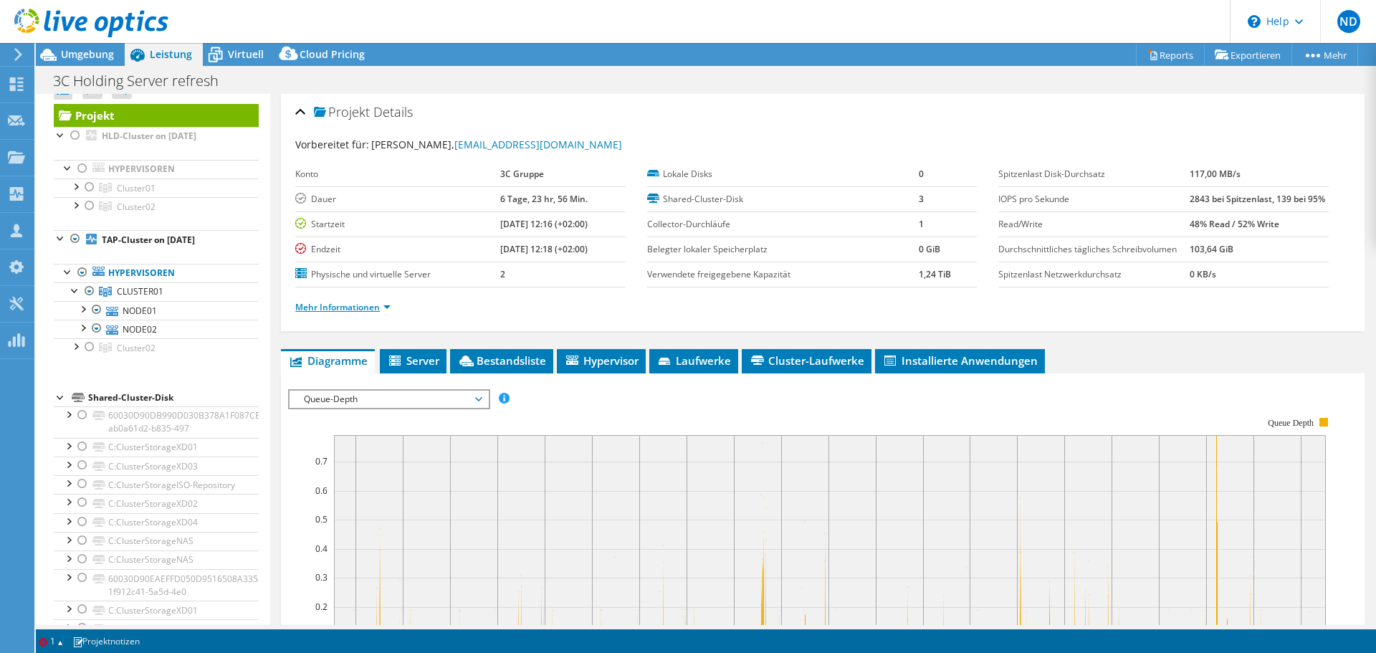
click at [351, 304] on link "Mehr Informationen" at bounding box center [342, 307] width 95 height 12
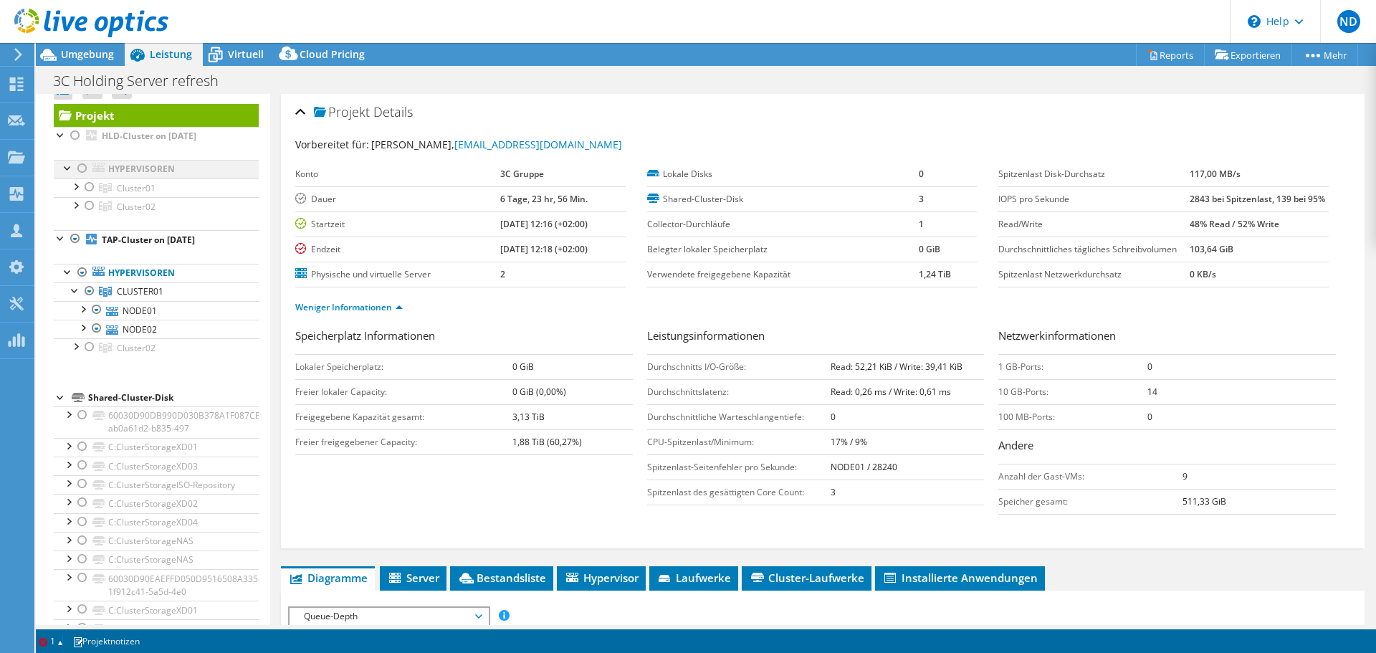
click at [79, 169] on div at bounding box center [82, 168] width 14 height 17
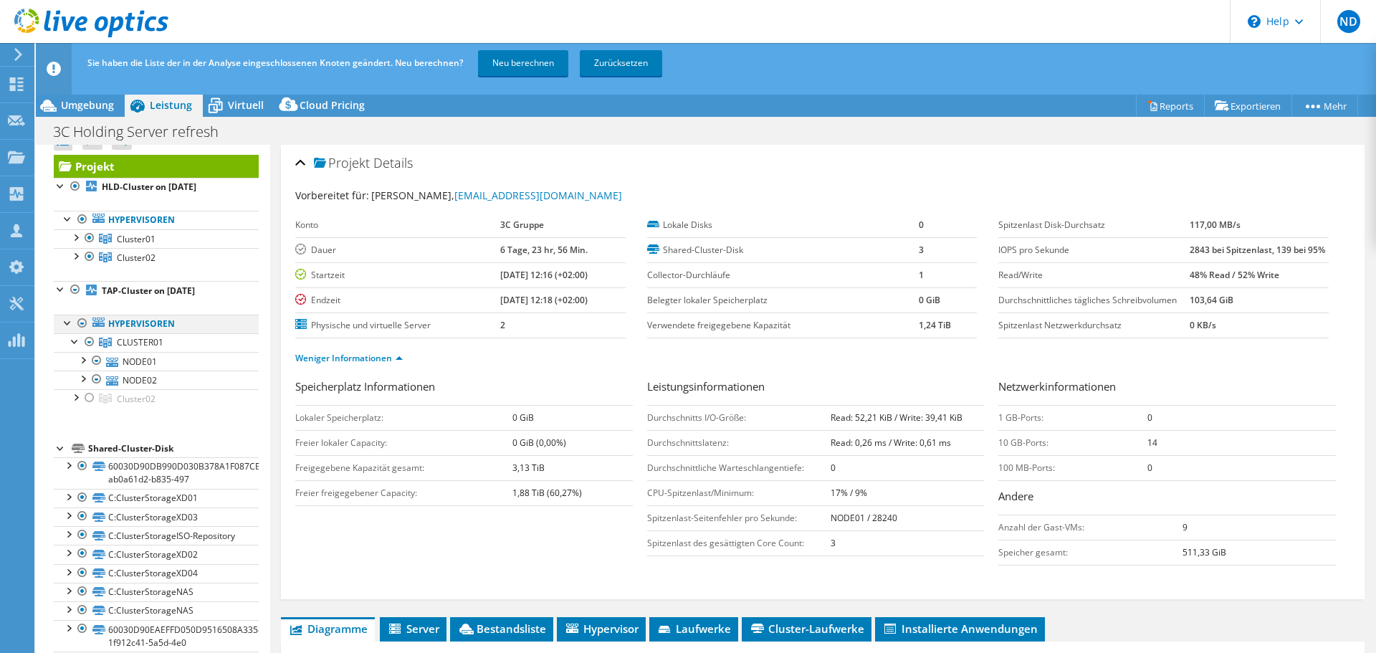
click at [82, 322] on div at bounding box center [82, 323] width 14 height 17
click at [73, 256] on div at bounding box center [75, 255] width 14 height 14
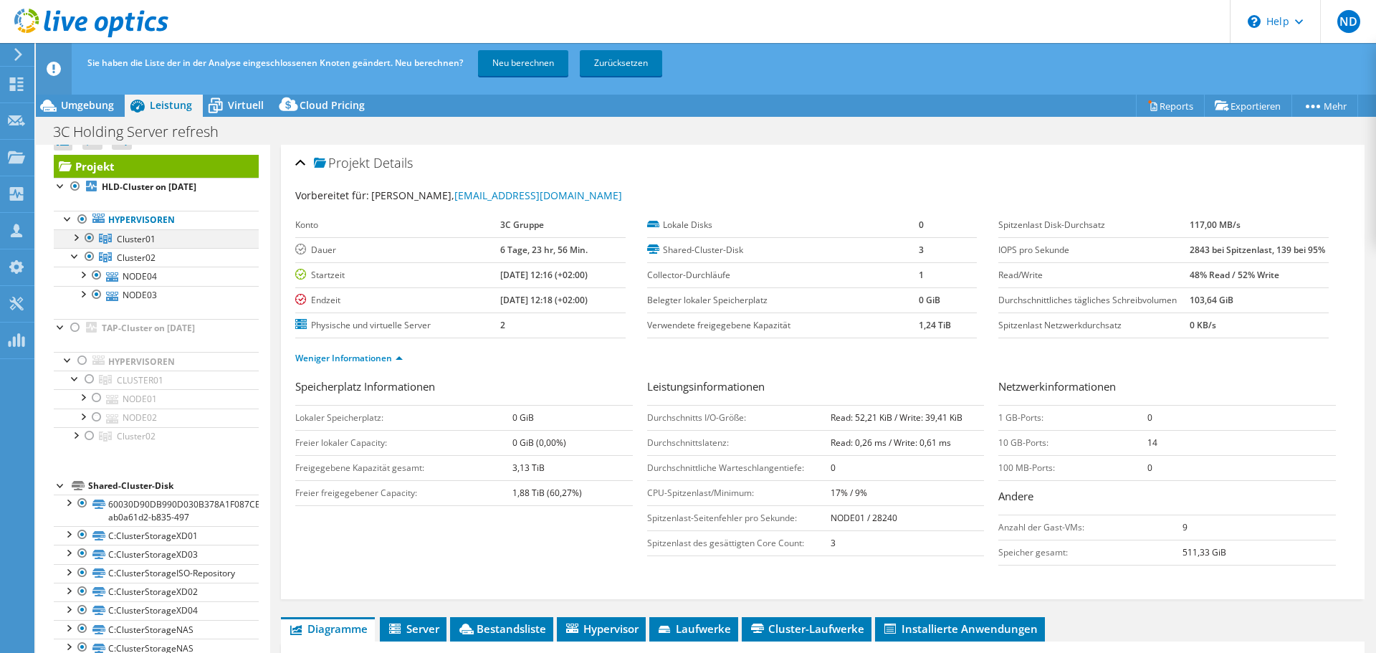
click at [76, 242] on div at bounding box center [75, 236] width 14 height 14
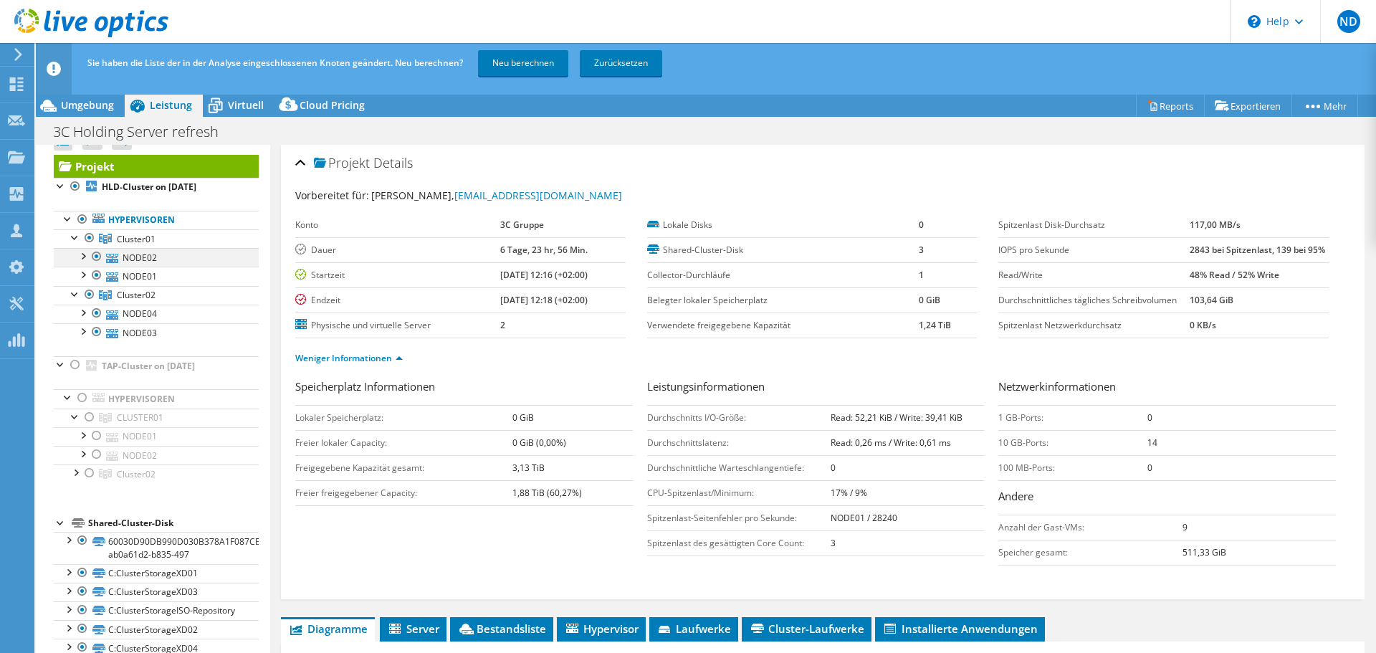
click at [82, 255] on div at bounding box center [82, 255] width 14 height 14
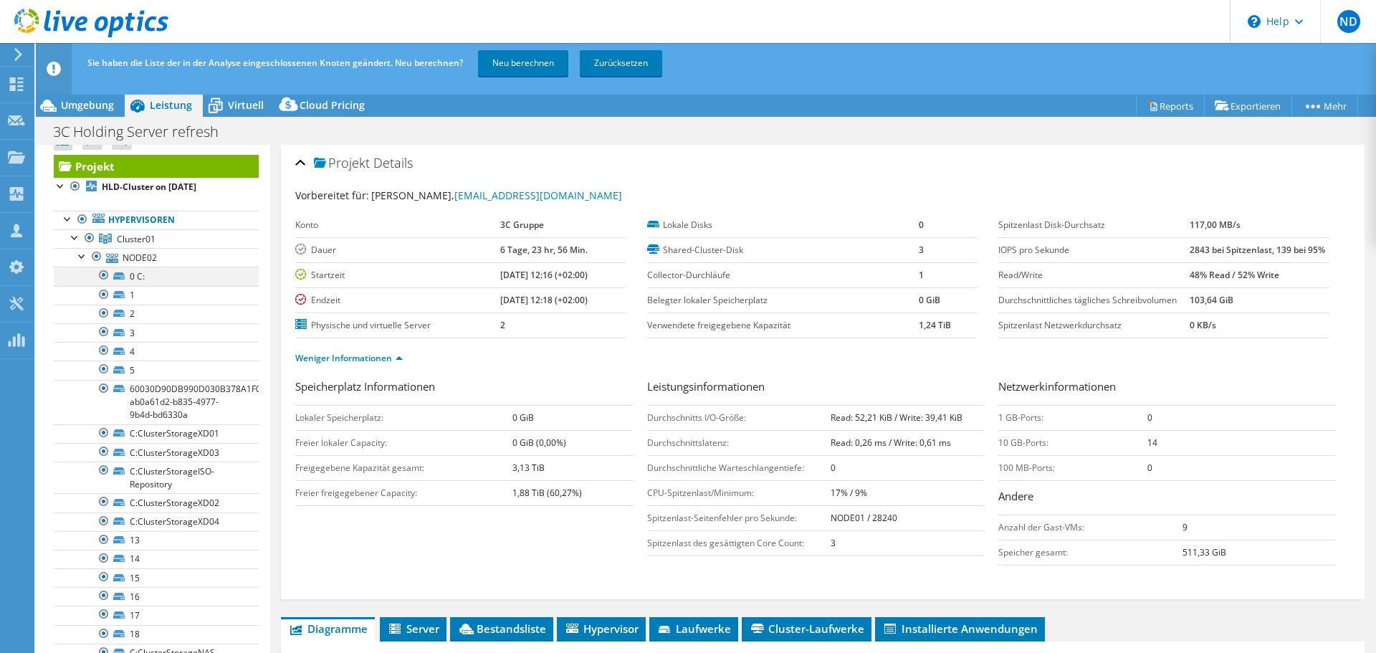
click at [103, 276] on div at bounding box center [104, 275] width 14 height 17
click at [110, 299] on div at bounding box center [104, 294] width 14 height 17
click at [107, 310] on div at bounding box center [104, 313] width 14 height 17
click at [105, 331] on div at bounding box center [104, 331] width 14 height 17
click at [104, 341] on link "3" at bounding box center [156, 332] width 205 height 19
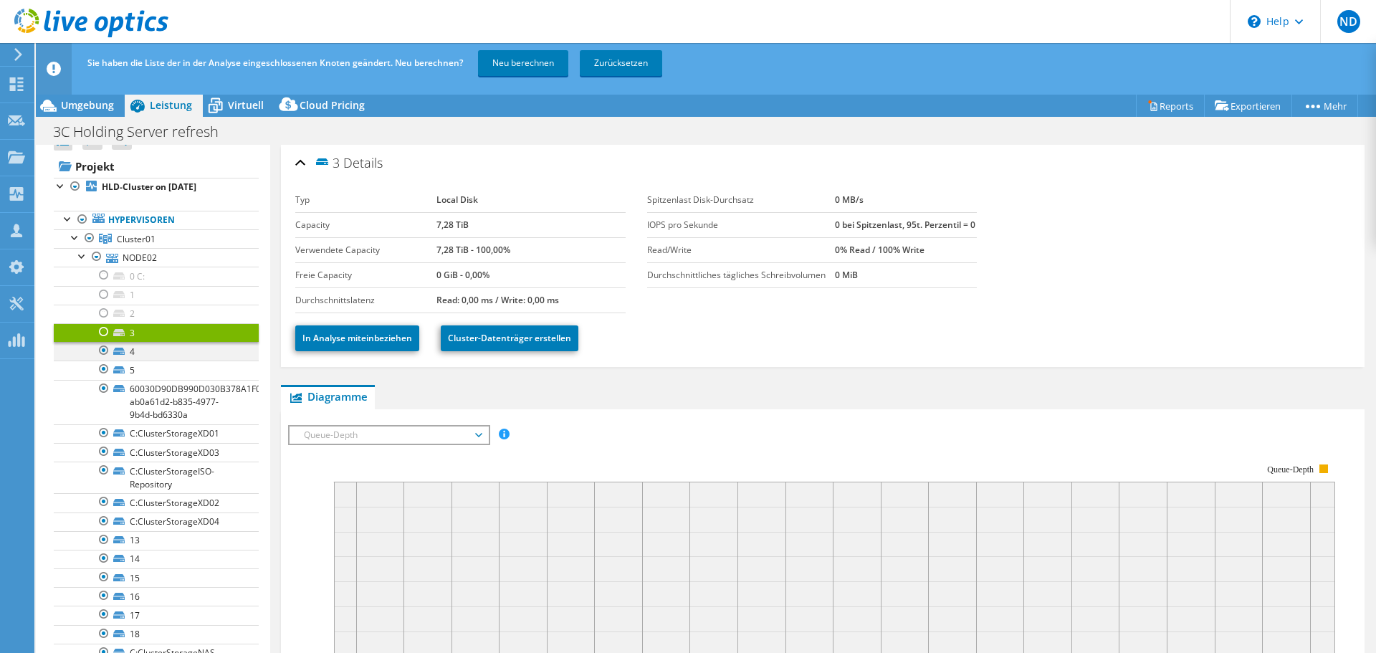
click at [104, 352] on div at bounding box center [104, 350] width 14 height 17
click at [105, 371] on div at bounding box center [104, 369] width 14 height 17
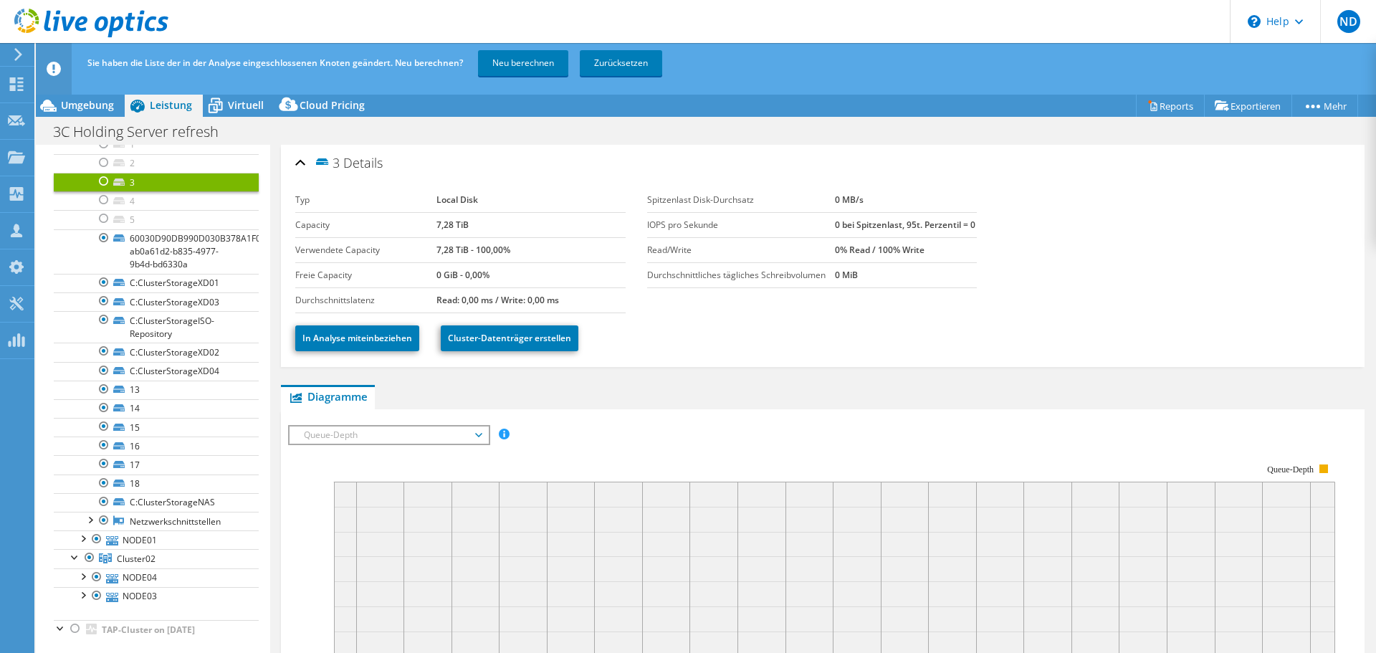
scroll to position [180, 0]
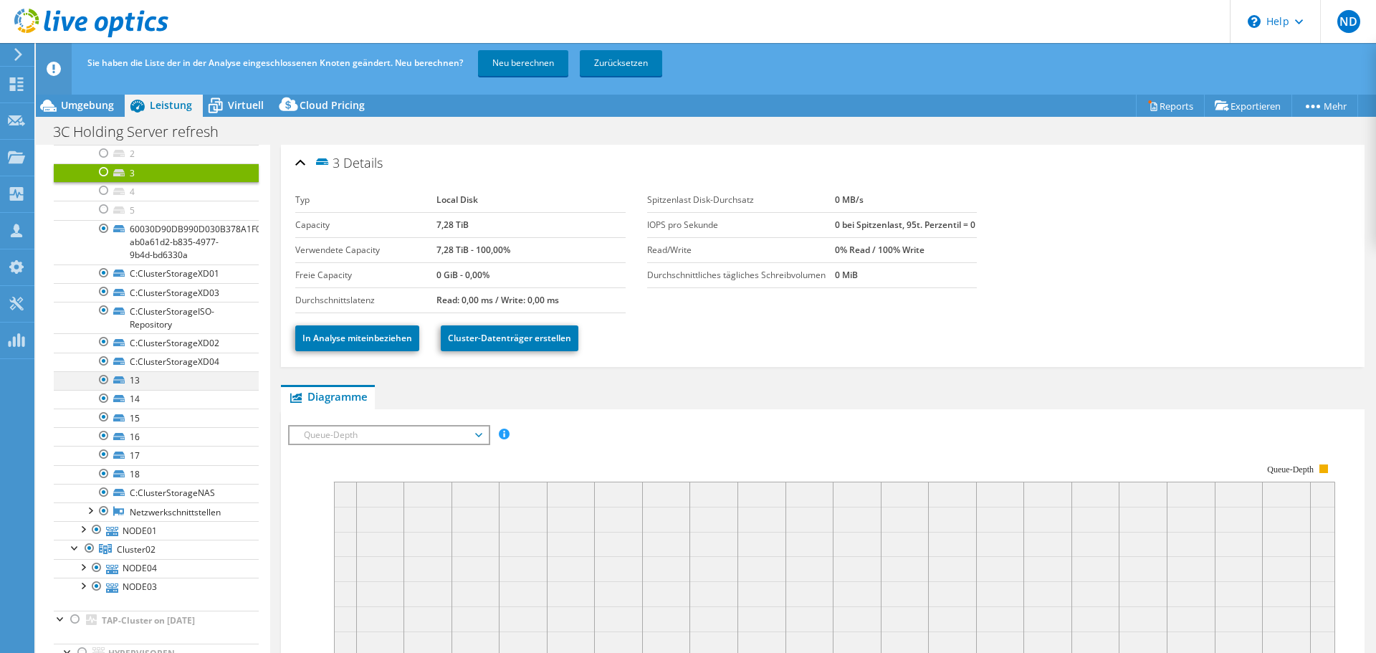
click at [105, 381] on div at bounding box center [104, 379] width 14 height 17
click at [103, 396] on div at bounding box center [104, 398] width 14 height 17
click at [103, 414] on div at bounding box center [104, 417] width 14 height 17
click at [105, 434] on div at bounding box center [104, 435] width 14 height 17
click at [103, 452] on div at bounding box center [104, 454] width 14 height 17
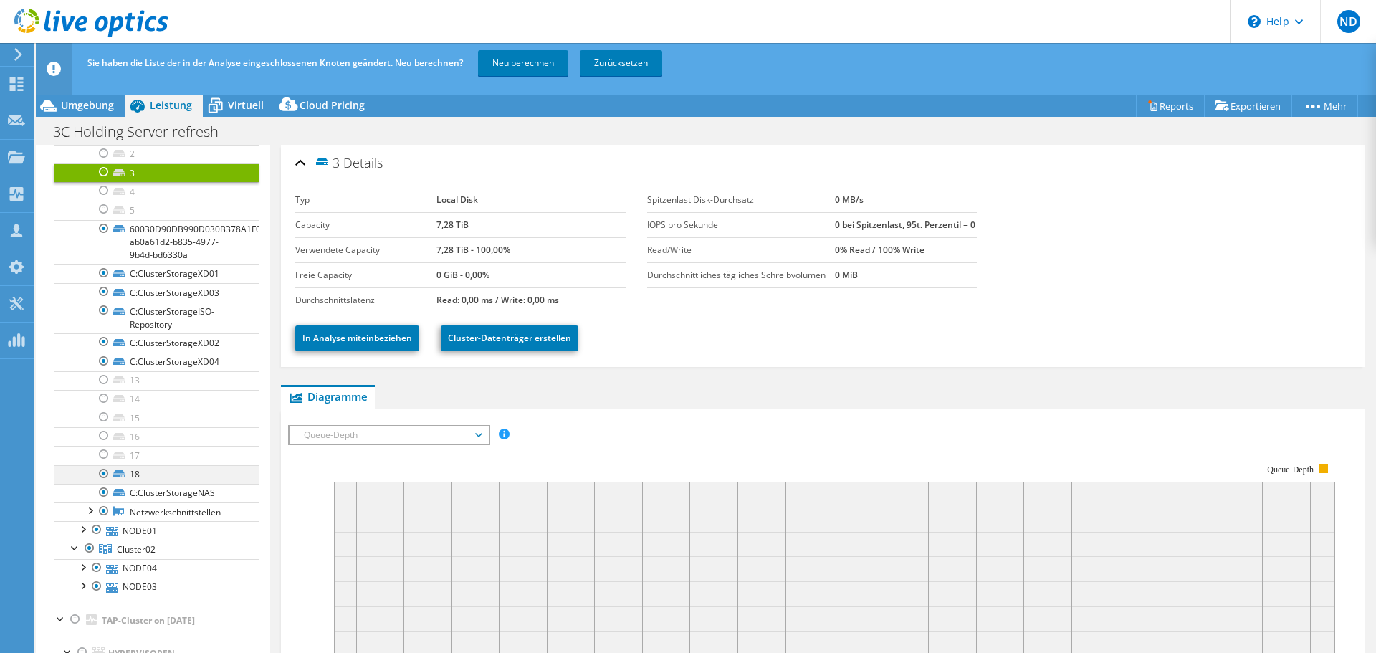
click at [104, 472] on div at bounding box center [104, 473] width 14 height 17
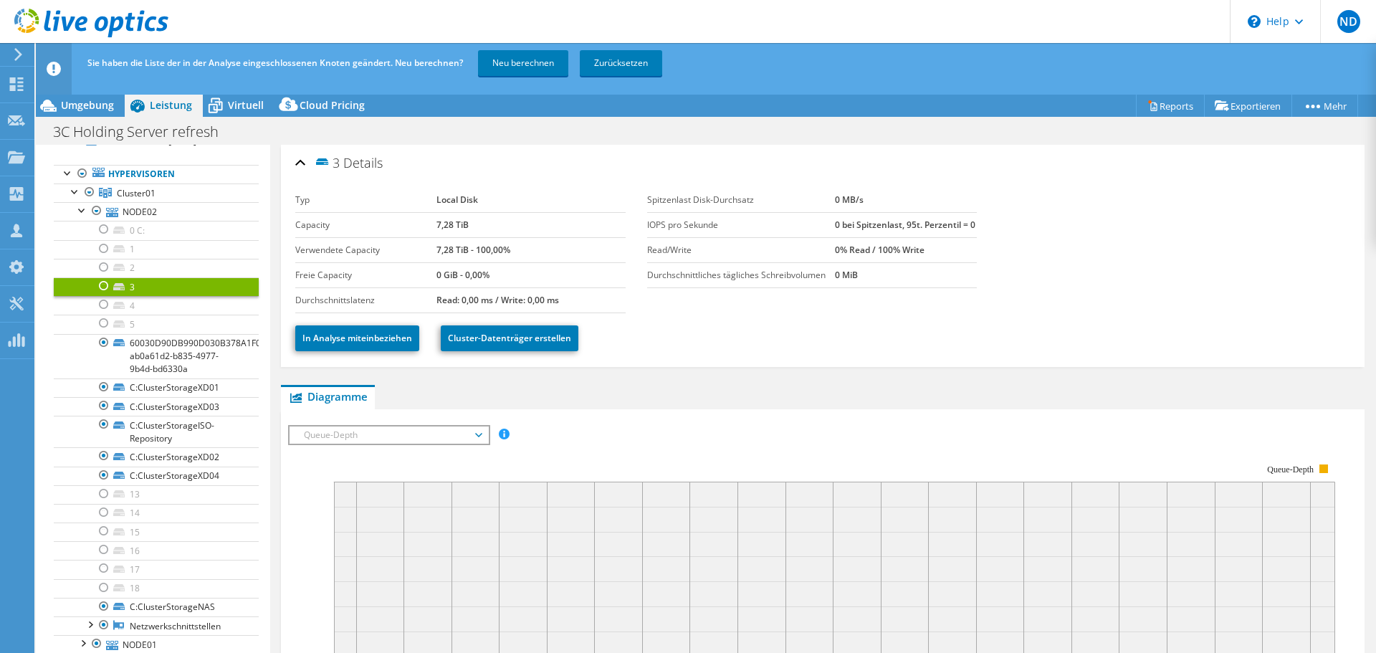
scroll to position [58, 0]
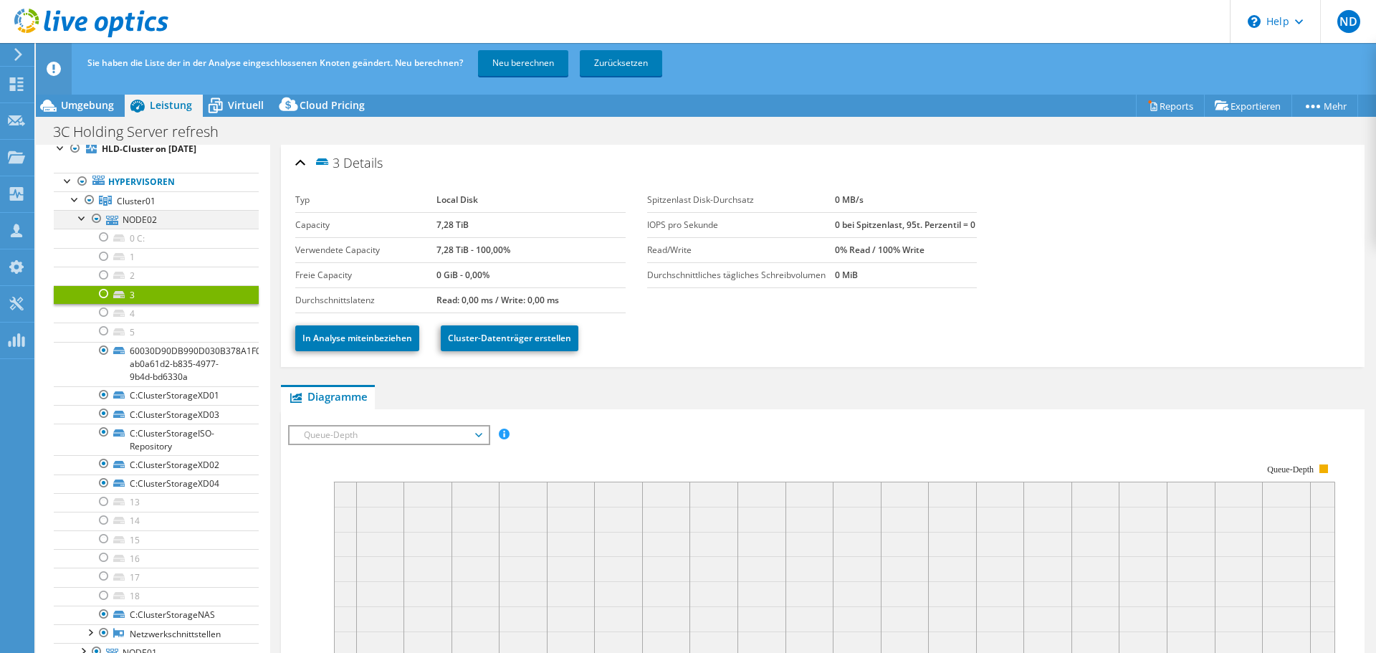
click at [79, 222] on div at bounding box center [82, 217] width 14 height 14
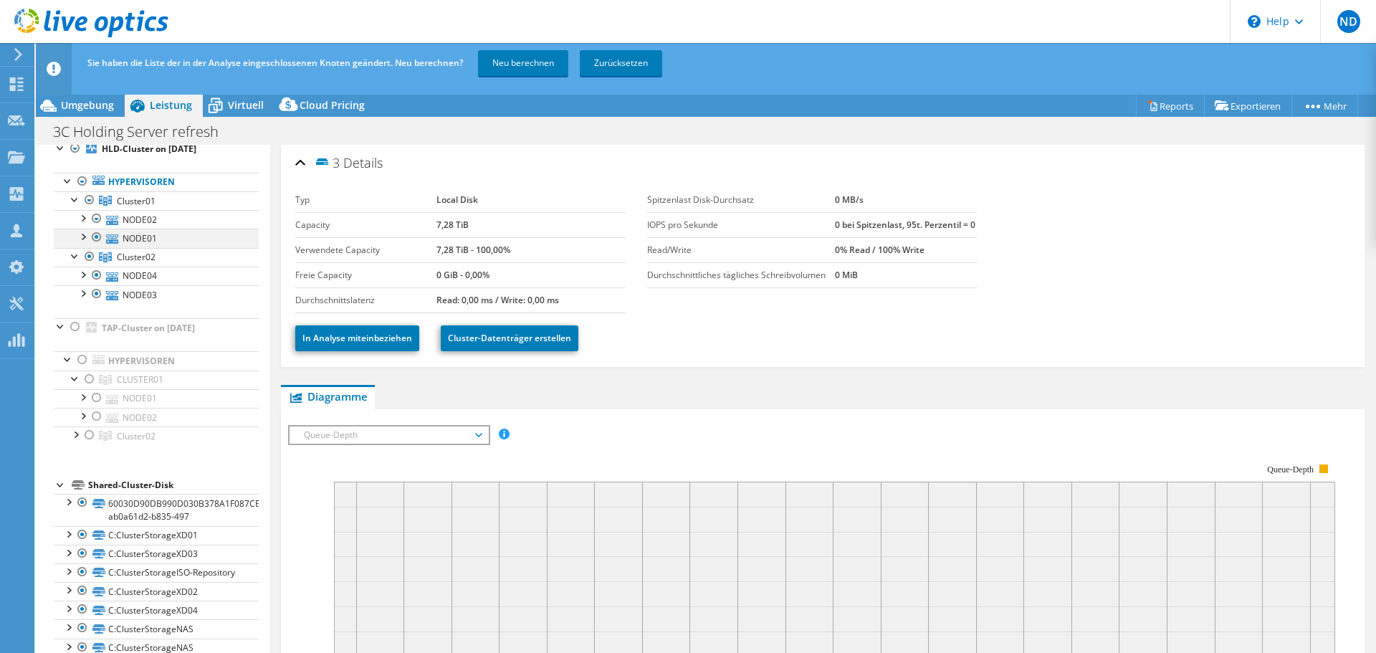
click at [86, 239] on div at bounding box center [82, 236] width 14 height 14
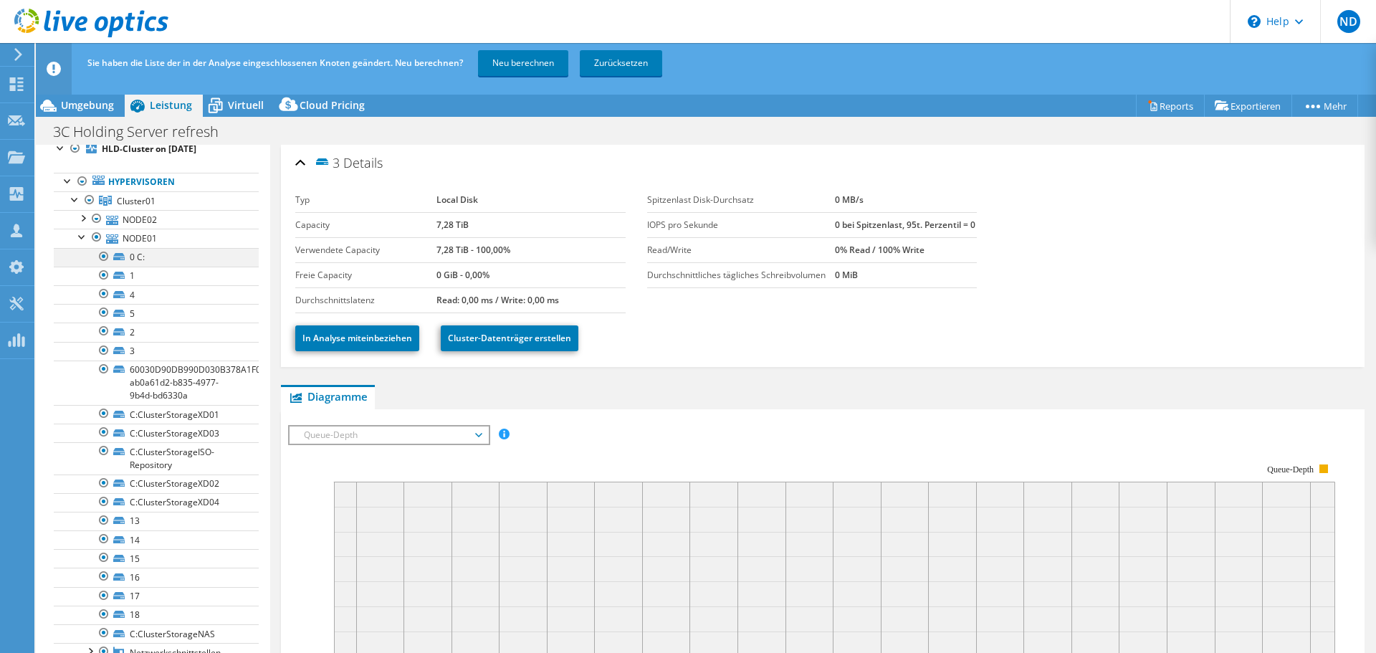
click at [99, 260] on div at bounding box center [104, 256] width 14 height 17
click at [100, 274] on div at bounding box center [104, 275] width 14 height 17
click at [103, 298] on div at bounding box center [104, 293] width 14 height 17
click at [103, 313] on div at bounding box center [104, 312] width 14 height 17
click at [103, 329] on div at bounding box center [104, 331] width 14 height 17
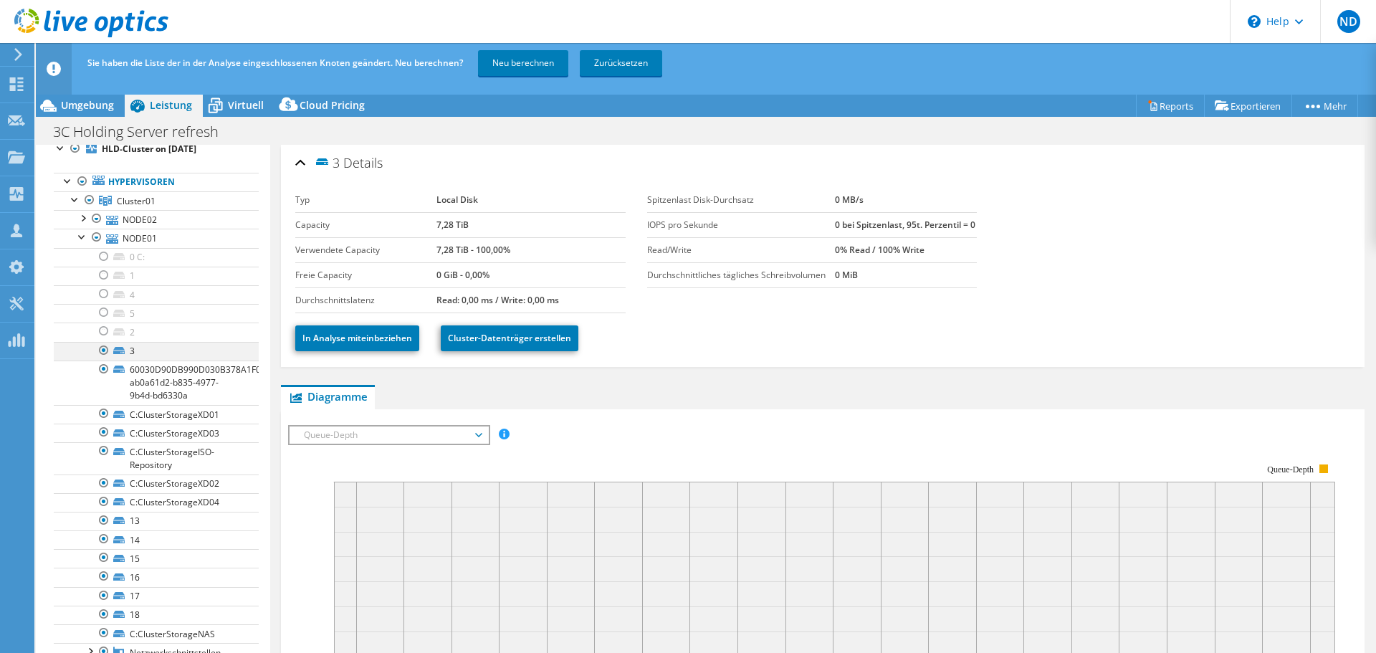
click at [104, 349] on div at bounding box center [104, 350] width 14 height 17
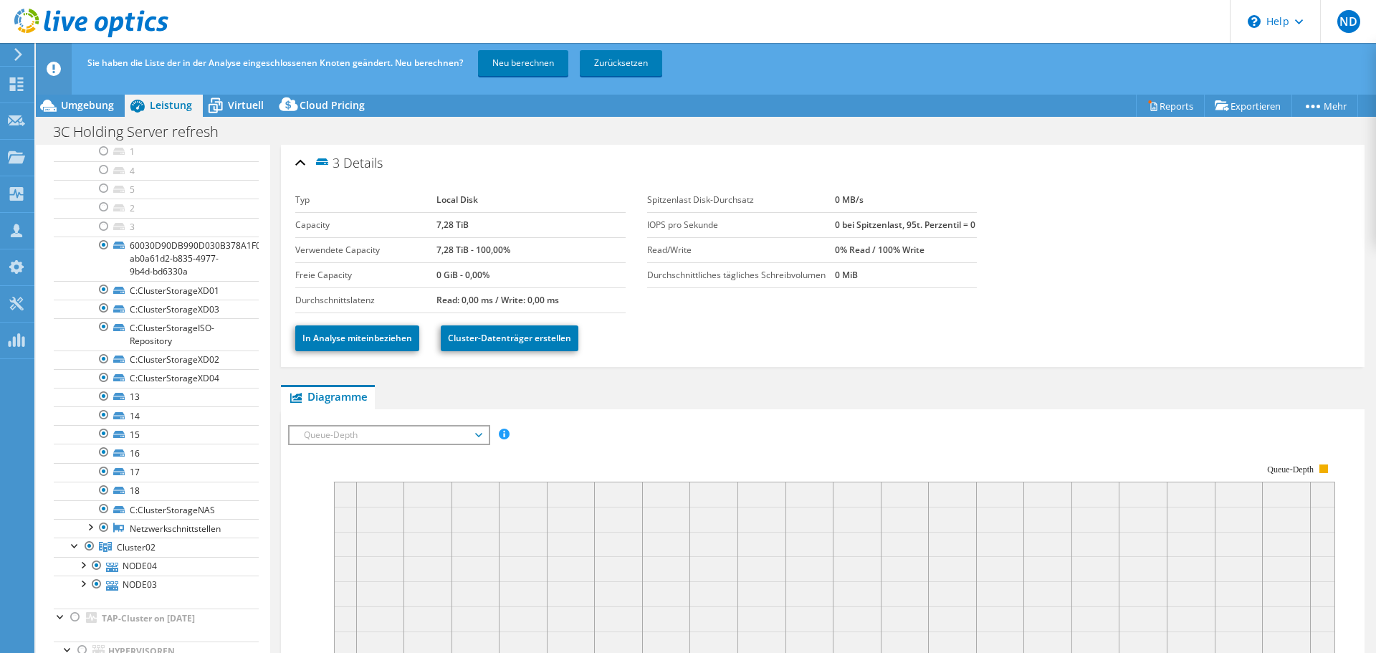
scroll to position [201, 0]
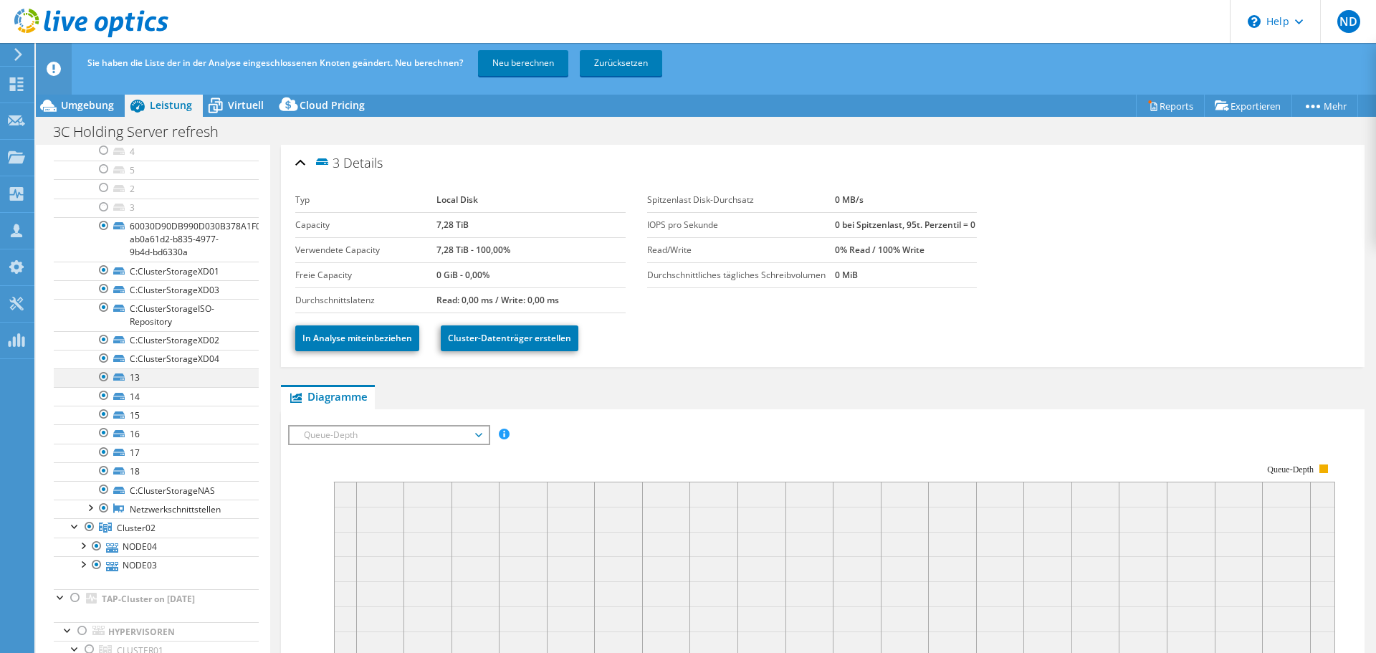
click at [105, 376] on div at bounding box center [104, 376] width 14 height 17
click at [104, 390] on div at bounding box center [104, 395] width 14 height 17
click at [104, 412] on div at bounding box center [104, 414] width 14 height 17
click at [101, 432] on div at bounding box center [104, 432] width 14 height 17
click at [103, 452] on div at bounding box center [104, 452] width 14 height 17
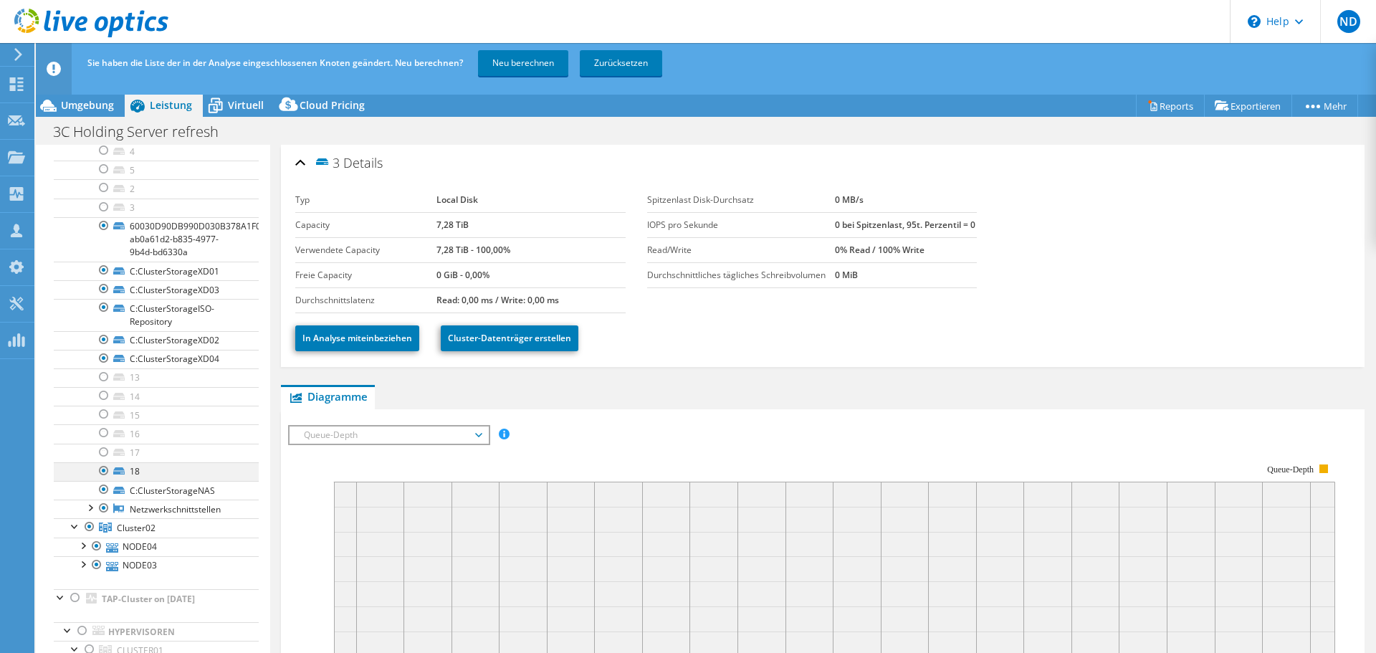
click at [103, 468] on div at bounding box center [104, 470] width 14 height 17
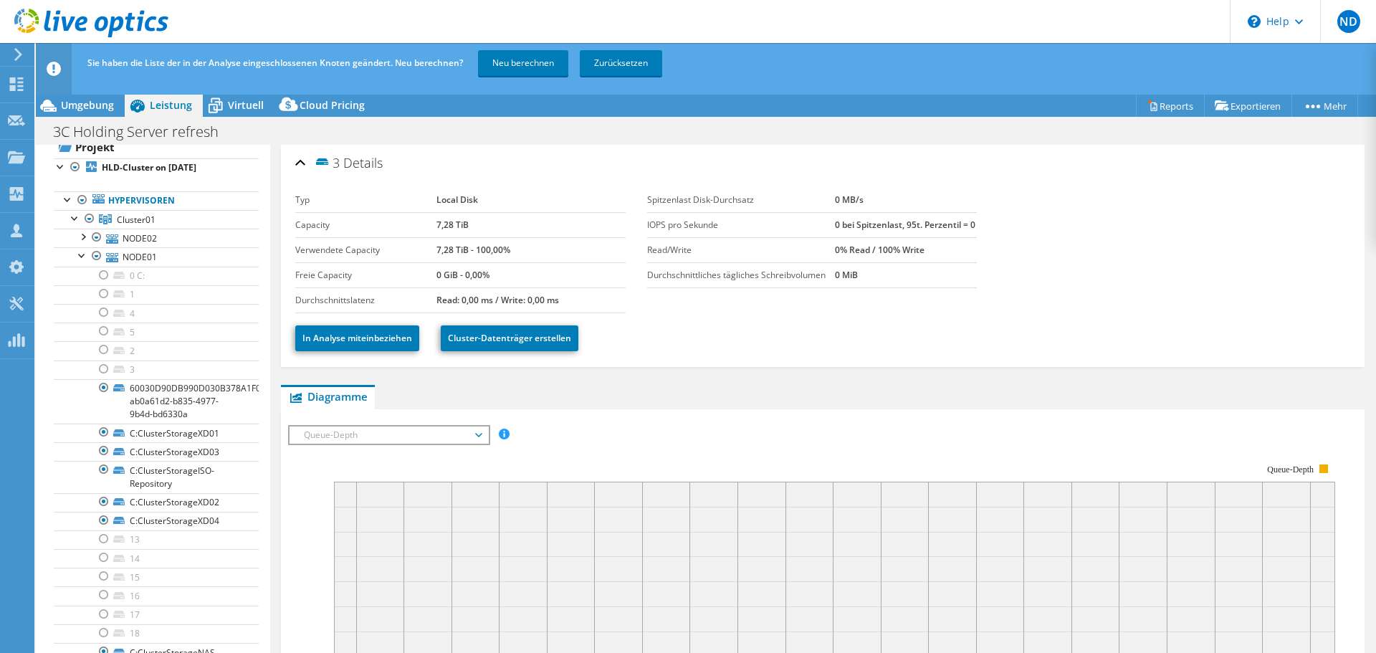
scroll to position [0, 0]
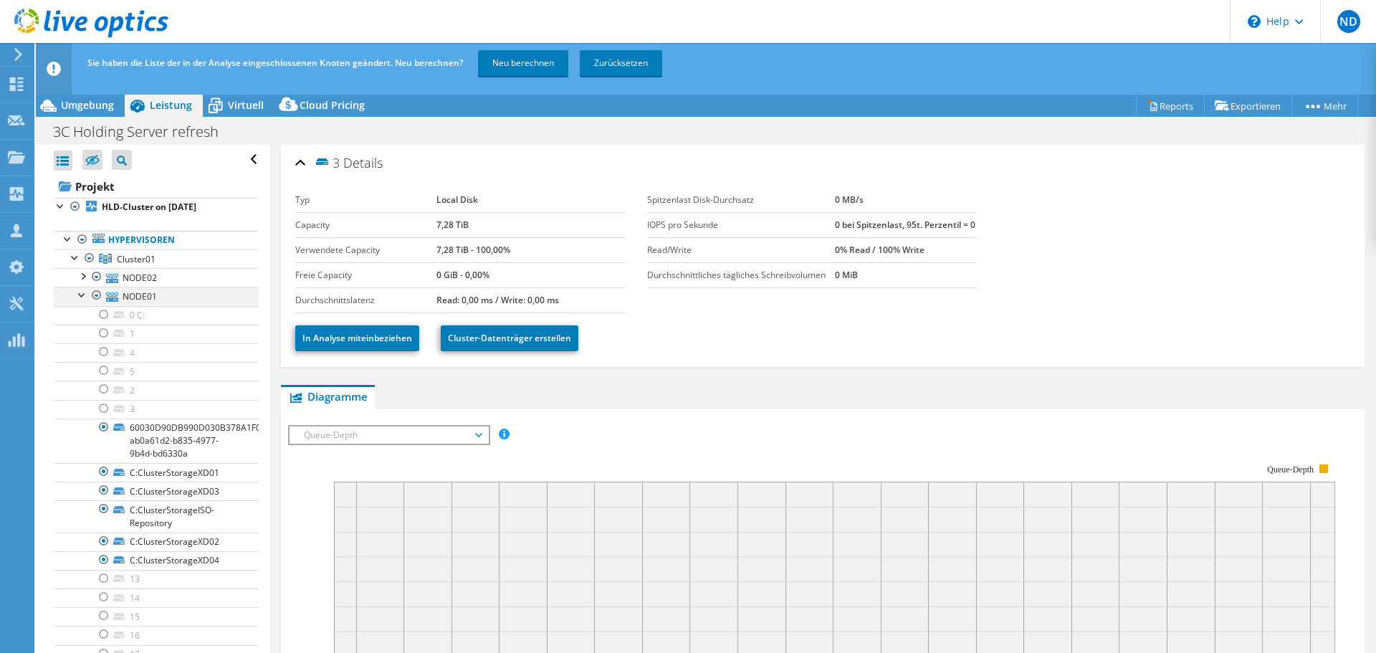
click at [80, 292] on div at bounding box center [82, 294] width 14 height 14
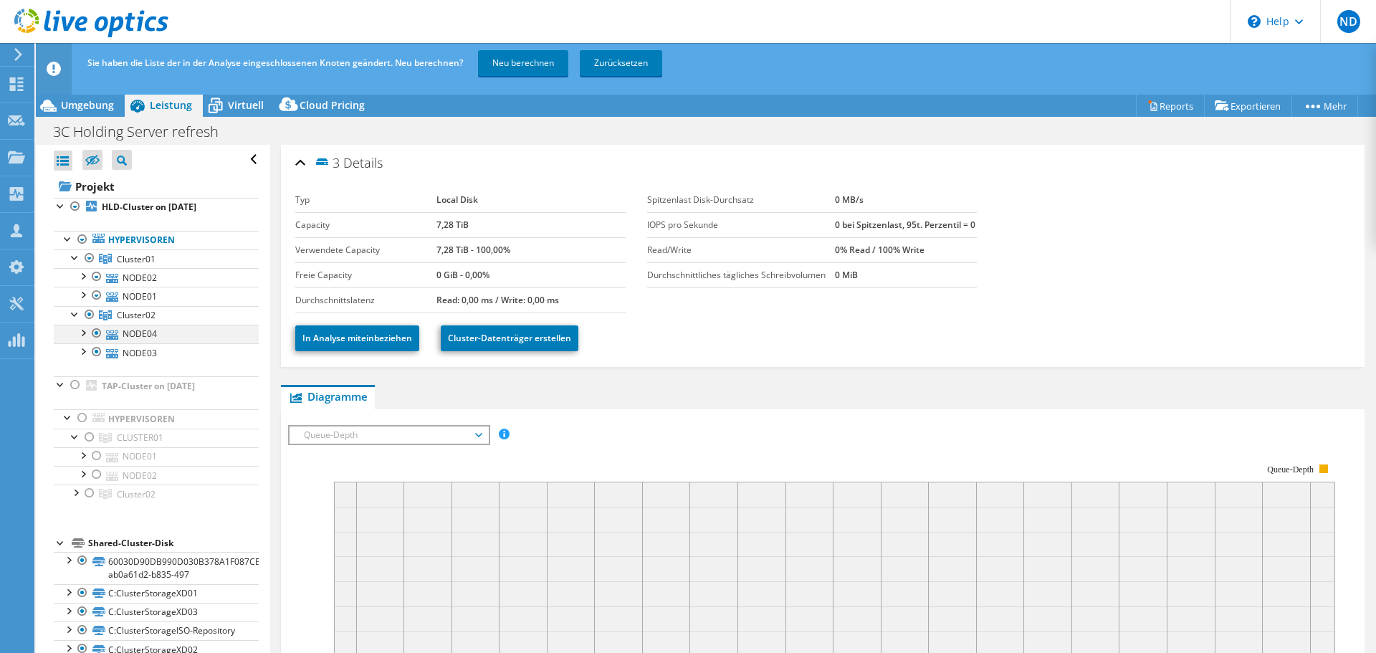
click at [85, 332] on div at bounding box center [82, 332] width 14 height 14
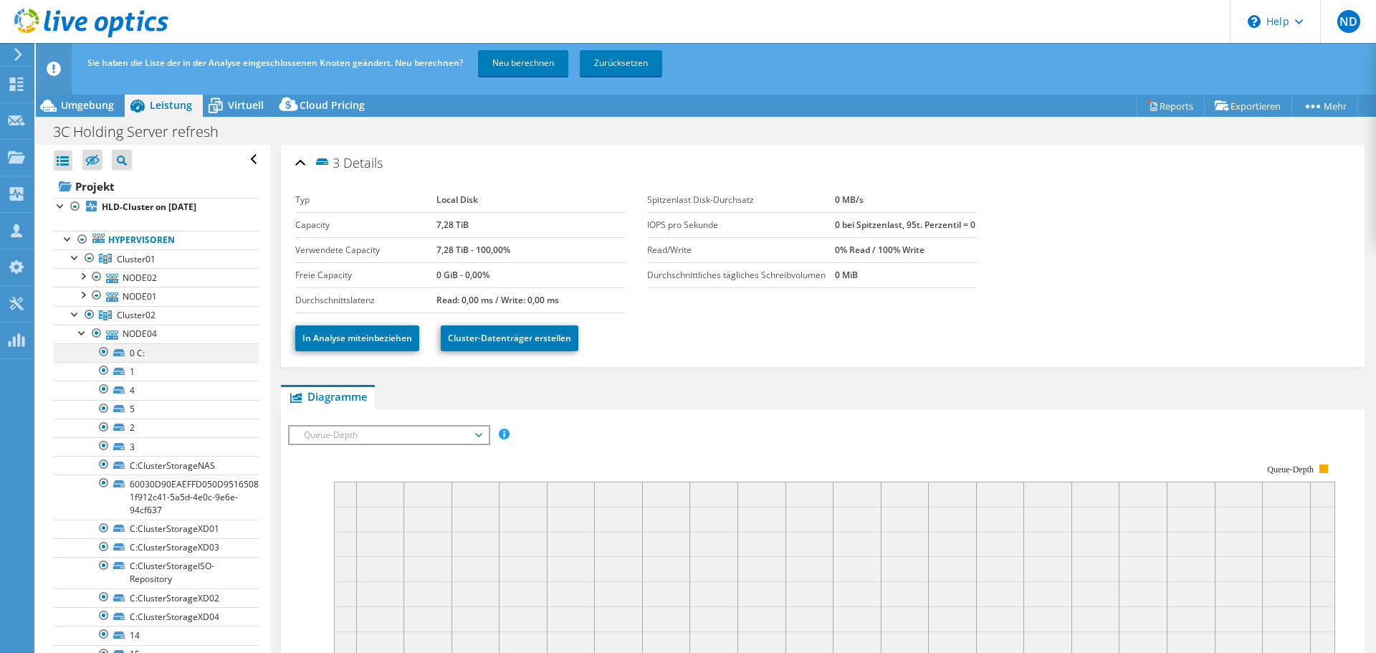
click at [97, 348] on div at bounding box center [104, 351] width 14 height 17
click at [101, 371] on div at bounding box center [104, 370] width 14 height 17
click at [103, 389] on div at bounding box center [104, 389] width 14 height 17
click at [104, 411] on div at bounding box center [104, 408] width 14 height 17
click at [104, 427] on div at bounding box center [104, 427] width 14 height 17
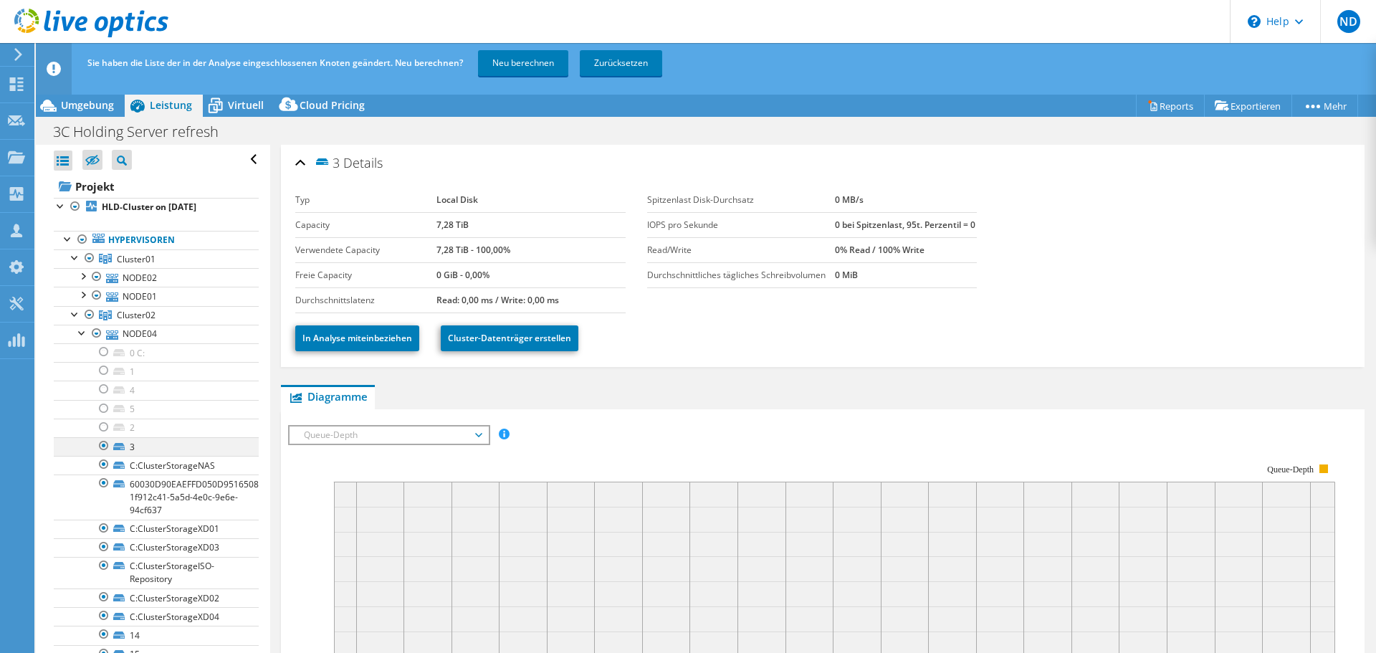
click at [104, 446] on div at bounding box center [104, 445] width 14 height 17
click at [81, 336] on div at bounding box center [82, 332] width 14 height 14
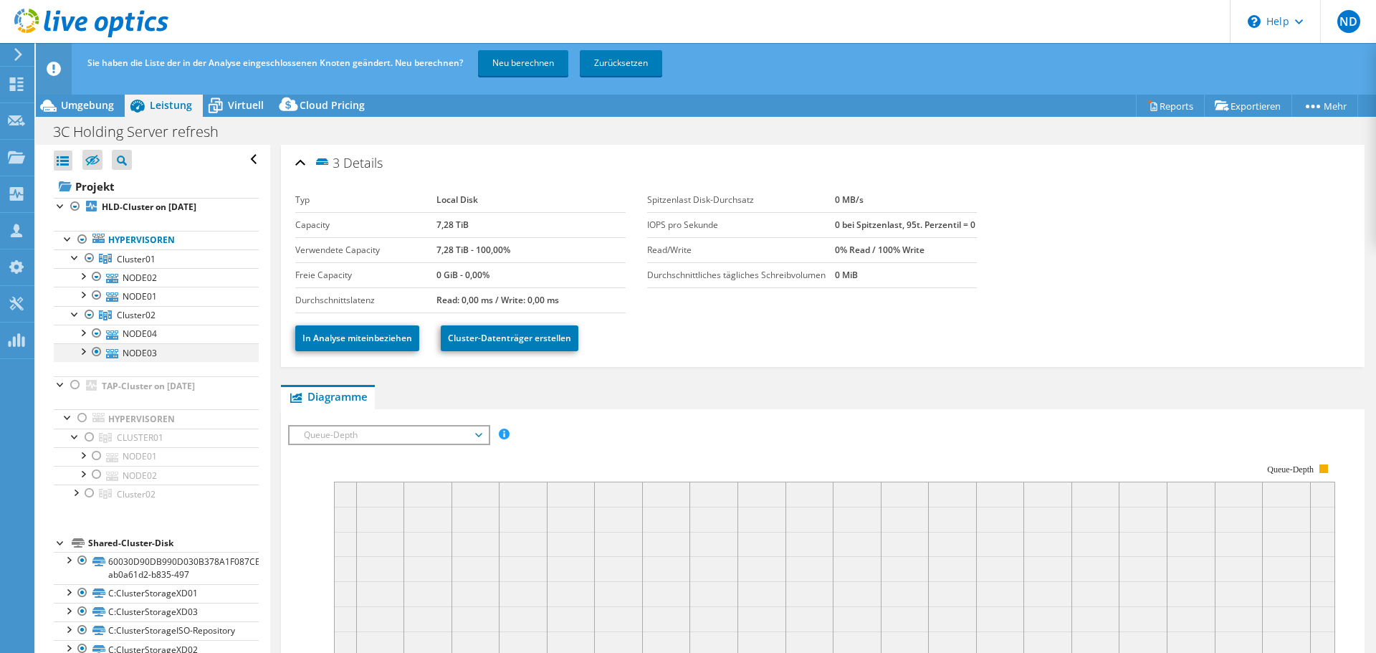
click at [85, 353] on div at bounding box center [82, 350] width 14 height 14
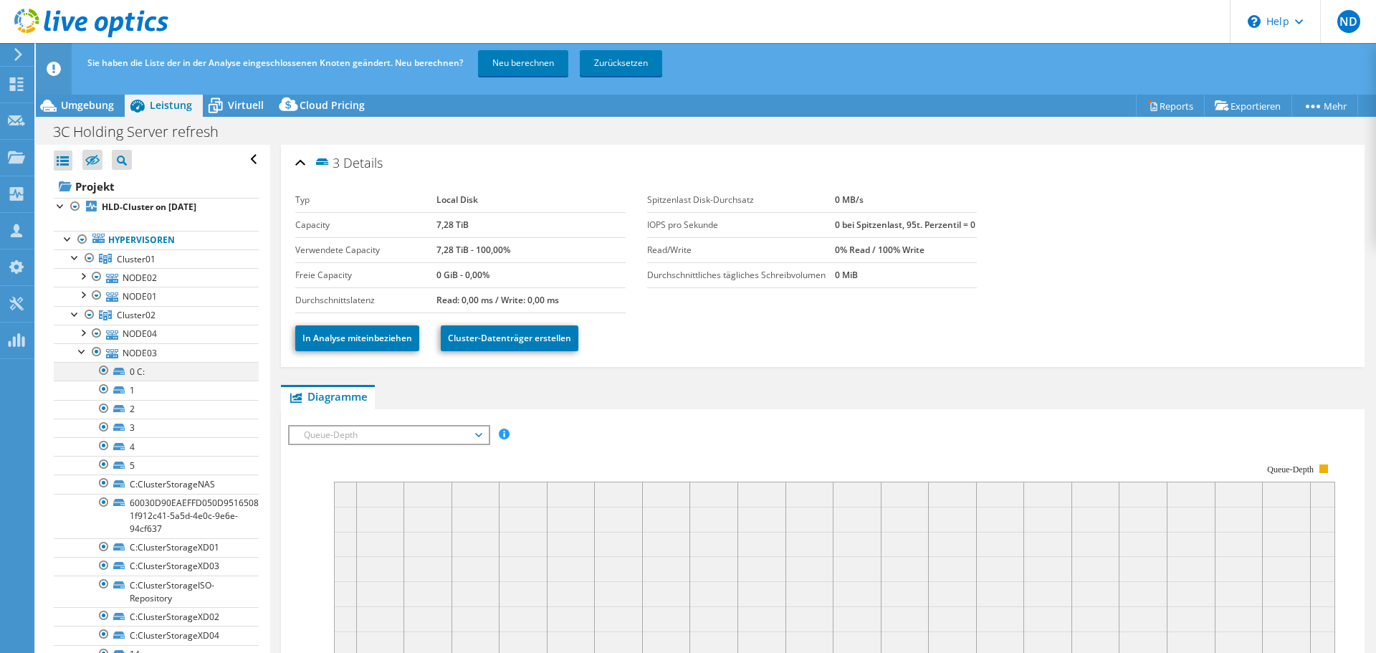
click at [108, 368] on div at bounding box center [104, 370] width 14 height 17
click at [105, 384] on div at bounding box center [104, 389] width 14 height 17
click at [103, 403] on div at bounding box center [104, 408] width 14 height 17
click at [105, 431] on div at bounding box center [104, 427] width 14 height 17
click at [105, 447] on div at bounding box center [104, 445] width 14 height 17
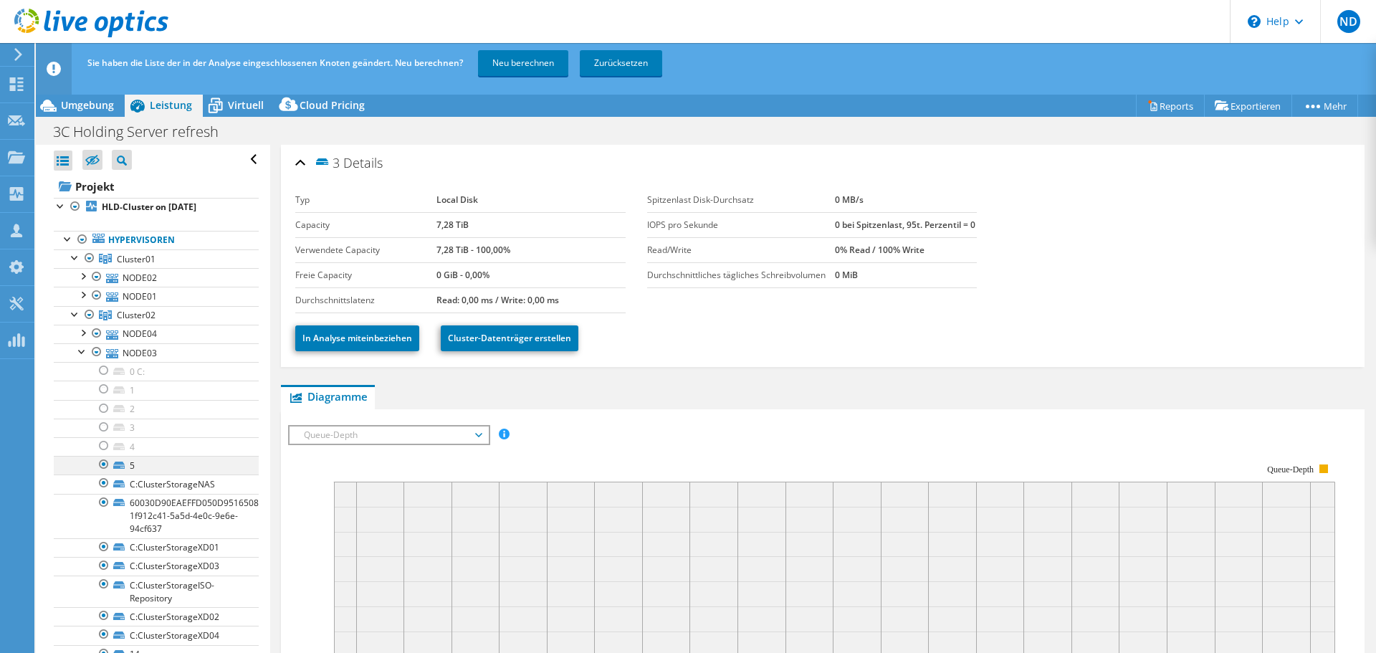
click at [104, 466] on div at bounding box center [104, 464] width 14 height 17
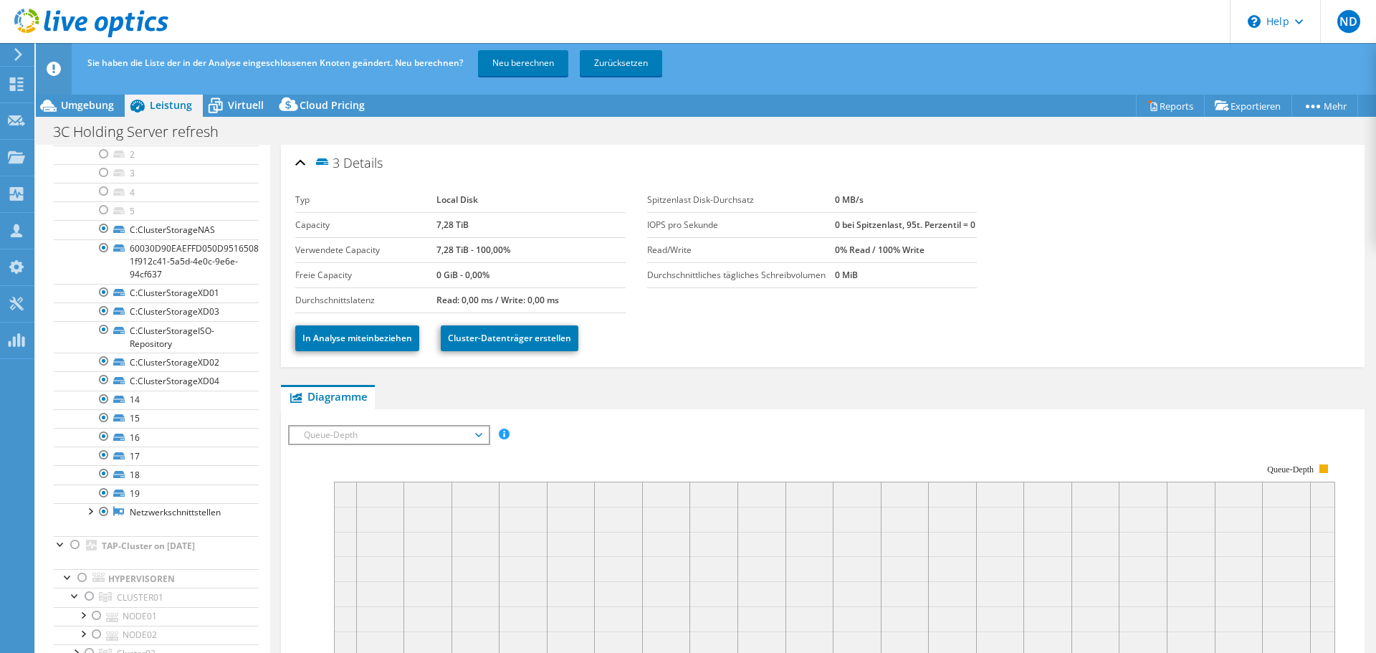
scroll to position [262, 0]
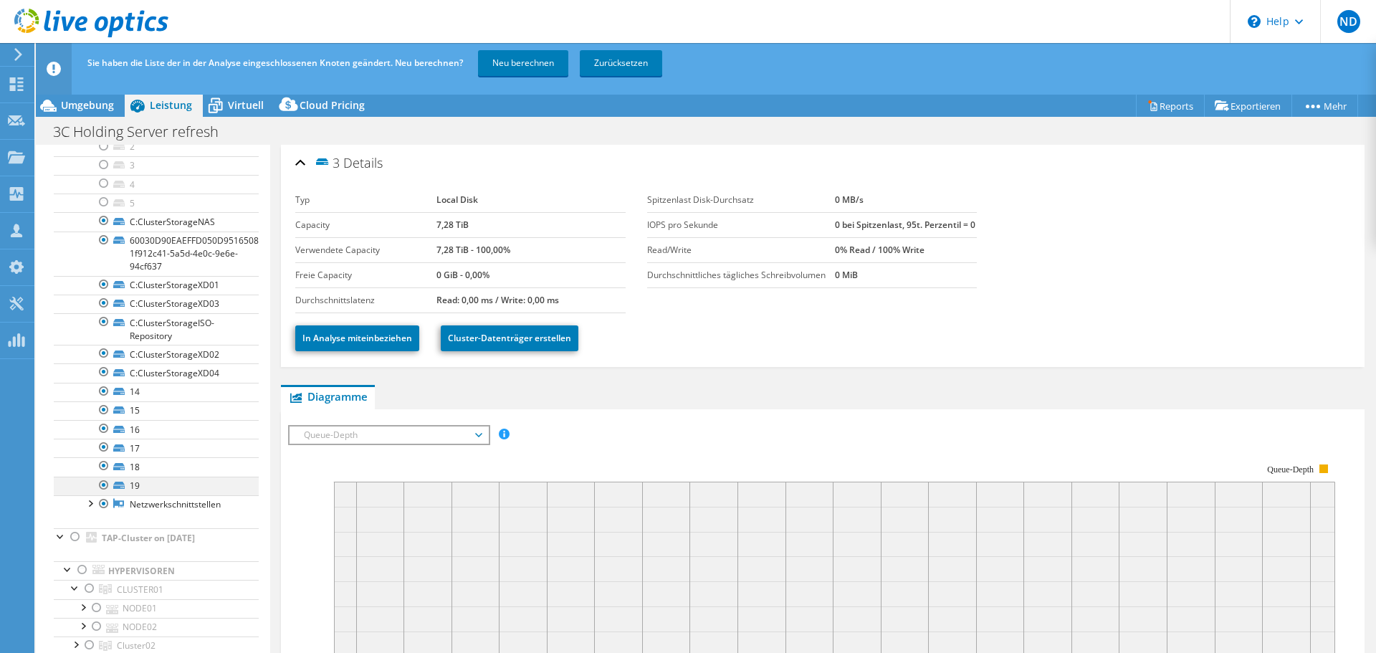
click at [105, 485] on div at bounding box center [104, 485] width 14 height 17
click at [103, 468] on div at bounding box center [104, 465] width 14 height 17
click at [102, 450] on div at bounding box center [104, 447] width 14 height 17
click at [101, 431] on div at bounding box center [104, 428] width 14 height 17
click at [101, 414] on div at bounding box center [104, 409] width 14 height 17
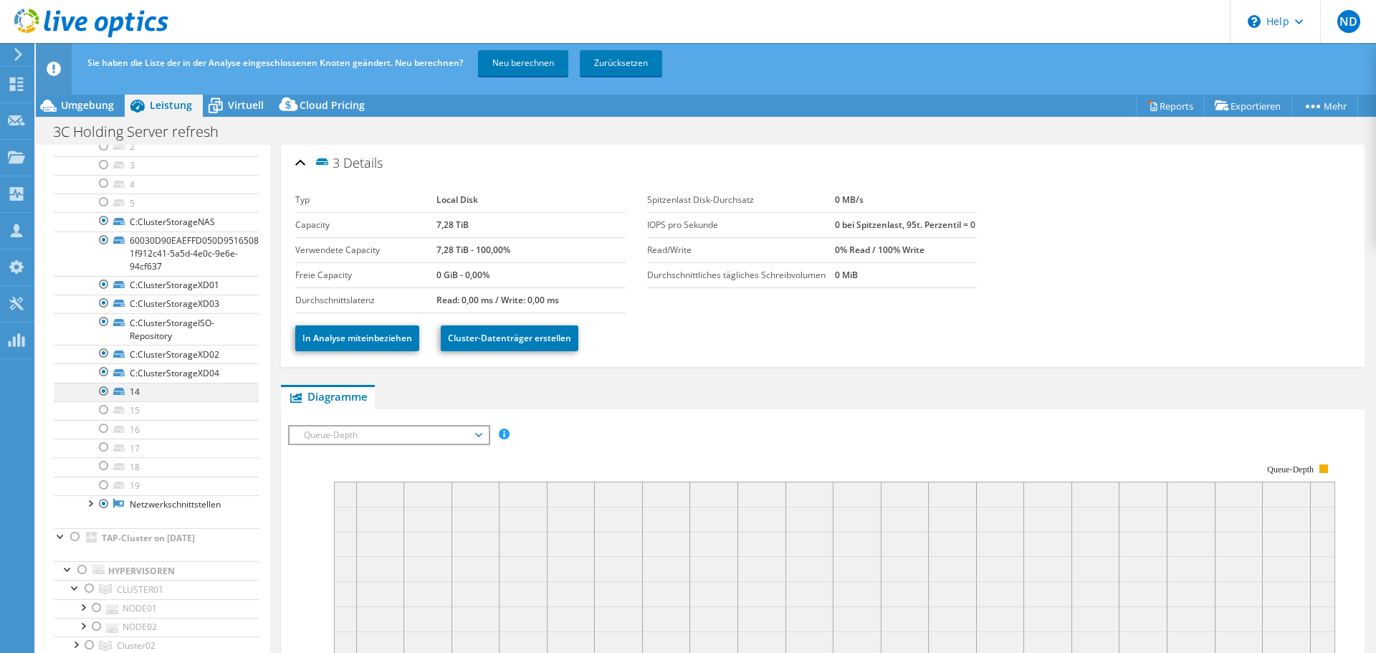
click at [104, 397] on div at bounding box center [104, 391] width 14 height 17
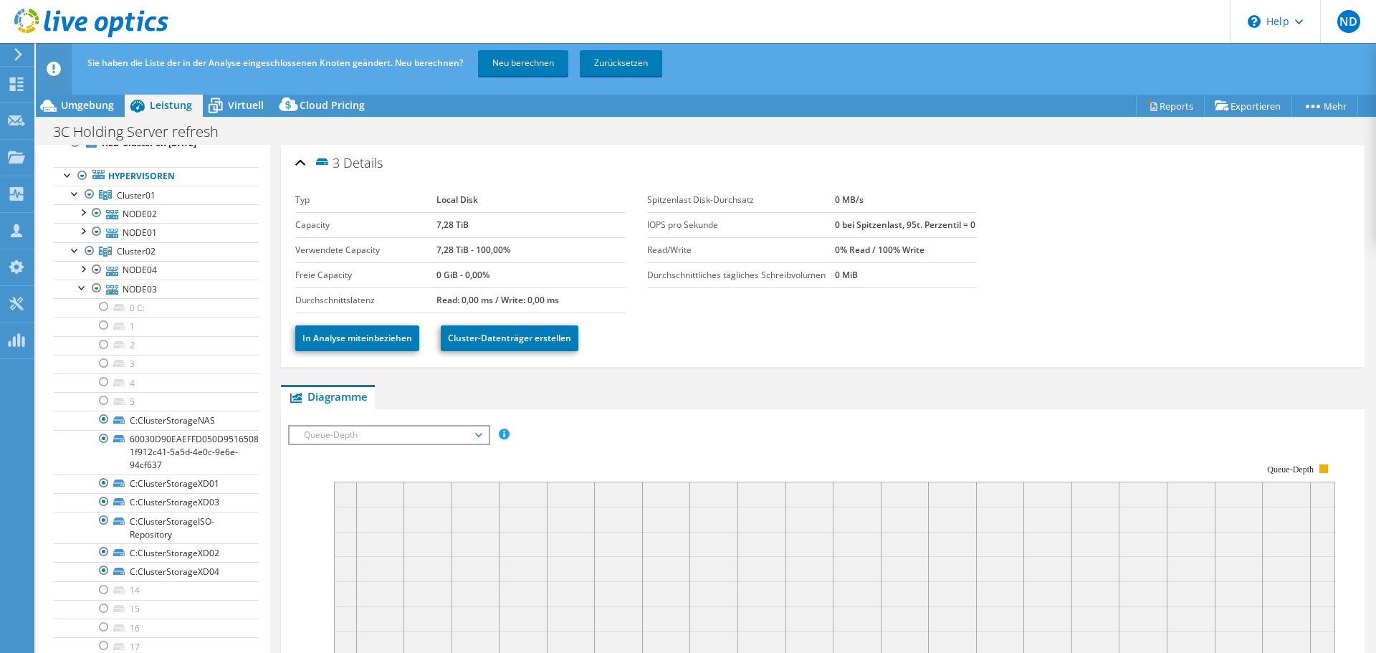
scroll to position [33, 0]
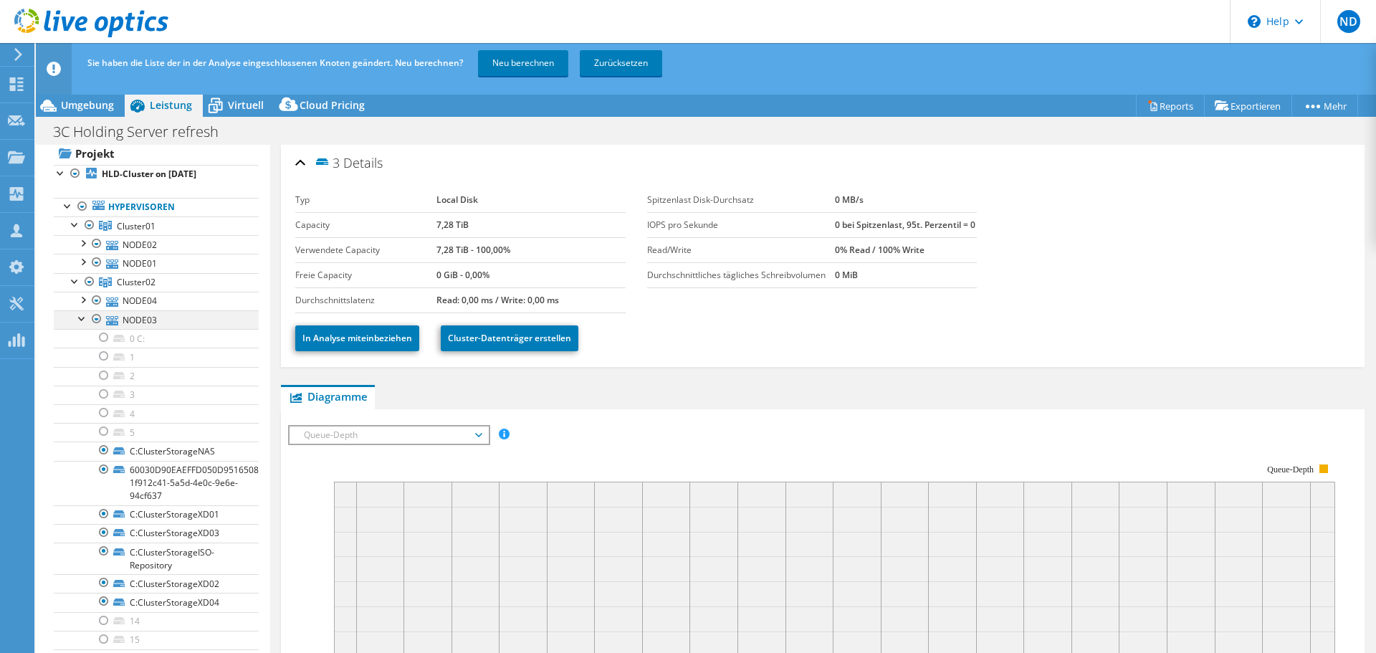
click at [83, 320] on div at bounding box center [82, 317] width 14 height 14
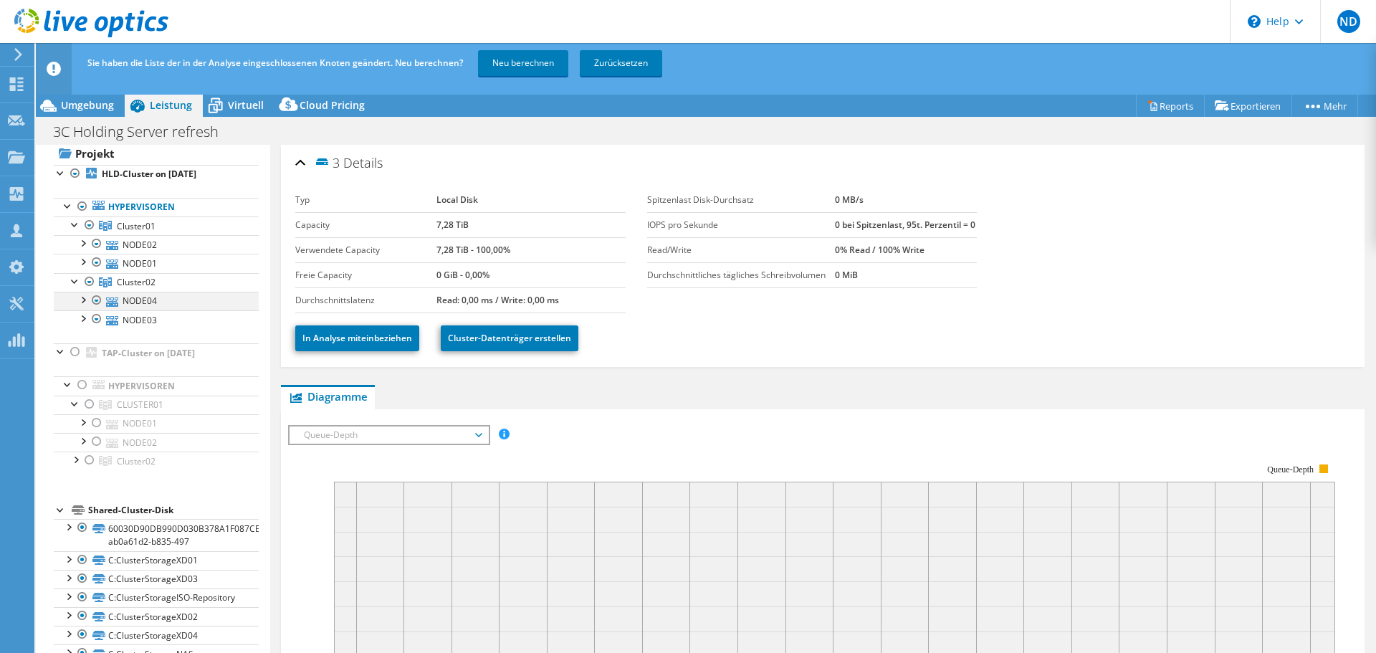
click at [83, 304] on div at bounding box center [82, 299] width 14 height 14
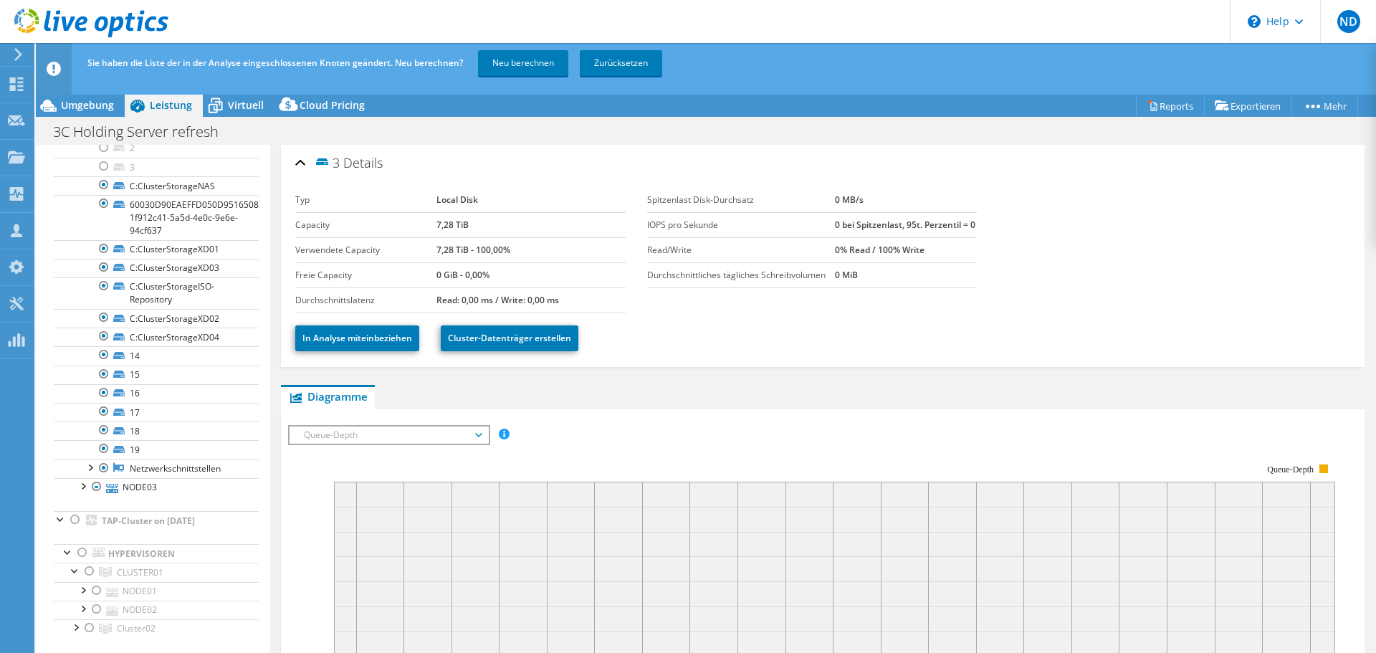
scroll to position [297, 0]
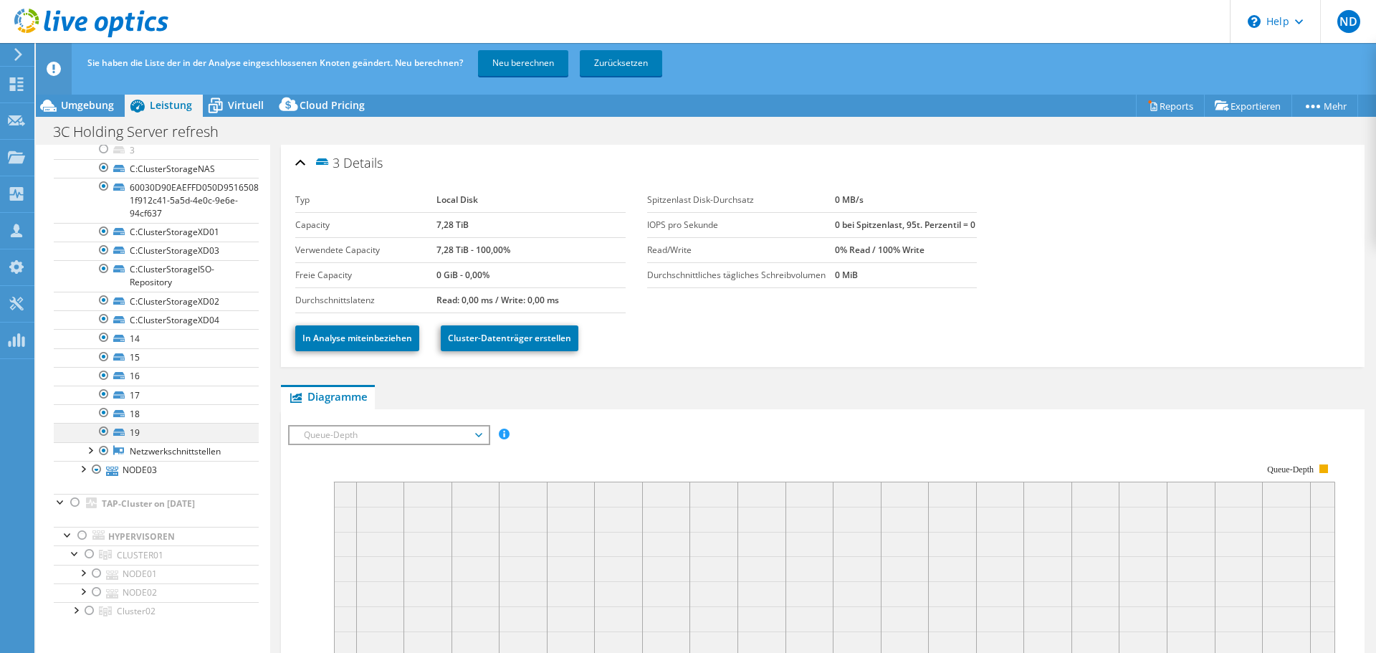
click at [108, 432] on div at bounding box center [104, 431] width 14 height 17
click at [105, 415] on div at bounding box center [104, 412] width 14 height 17
click at [100, 394] on div at bounding box center [104, 394] width 14 height 17
click at [100, 376] on div at bounding box center [104, 375] width 14 height 17
click at [103, 363] on div at bounding box center [104, 356] width 14 height 17
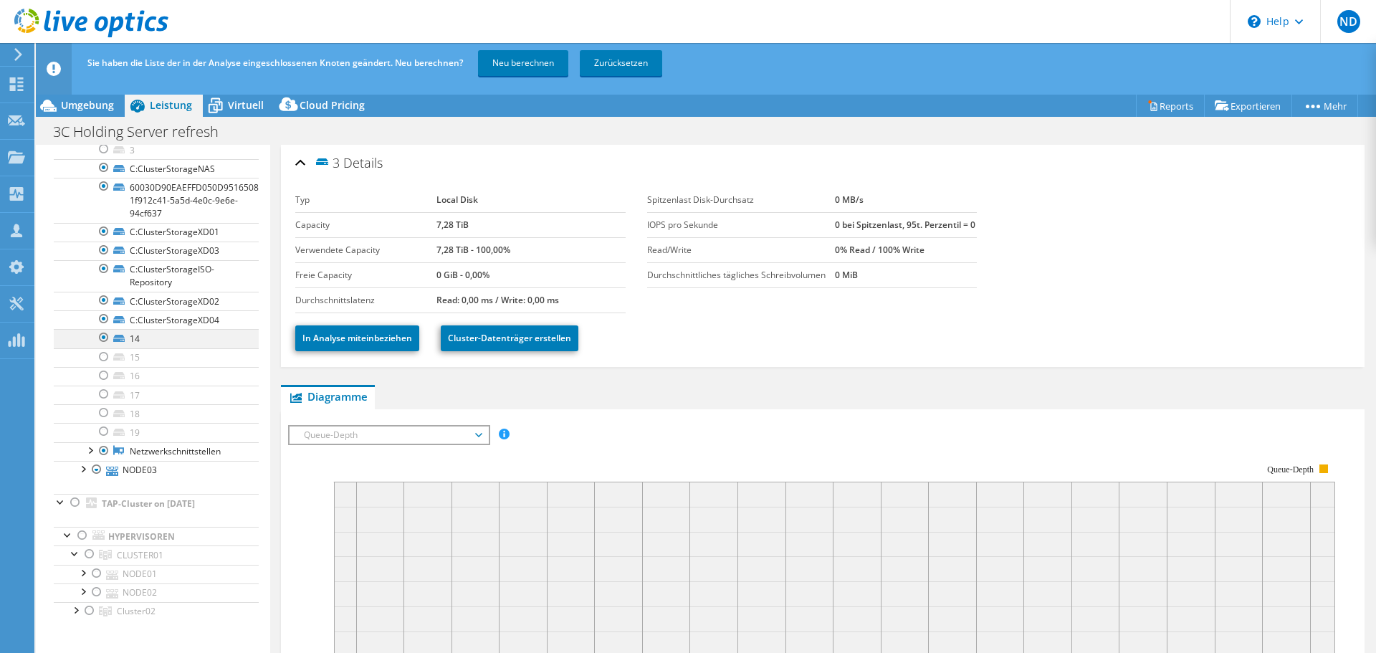
click at [103, 338] on div at bounding box center [104, 337] width 14 height 17
click at [530, 58] on link "Neu berechnen" at bounding box center [523, 63] width 90 height 26
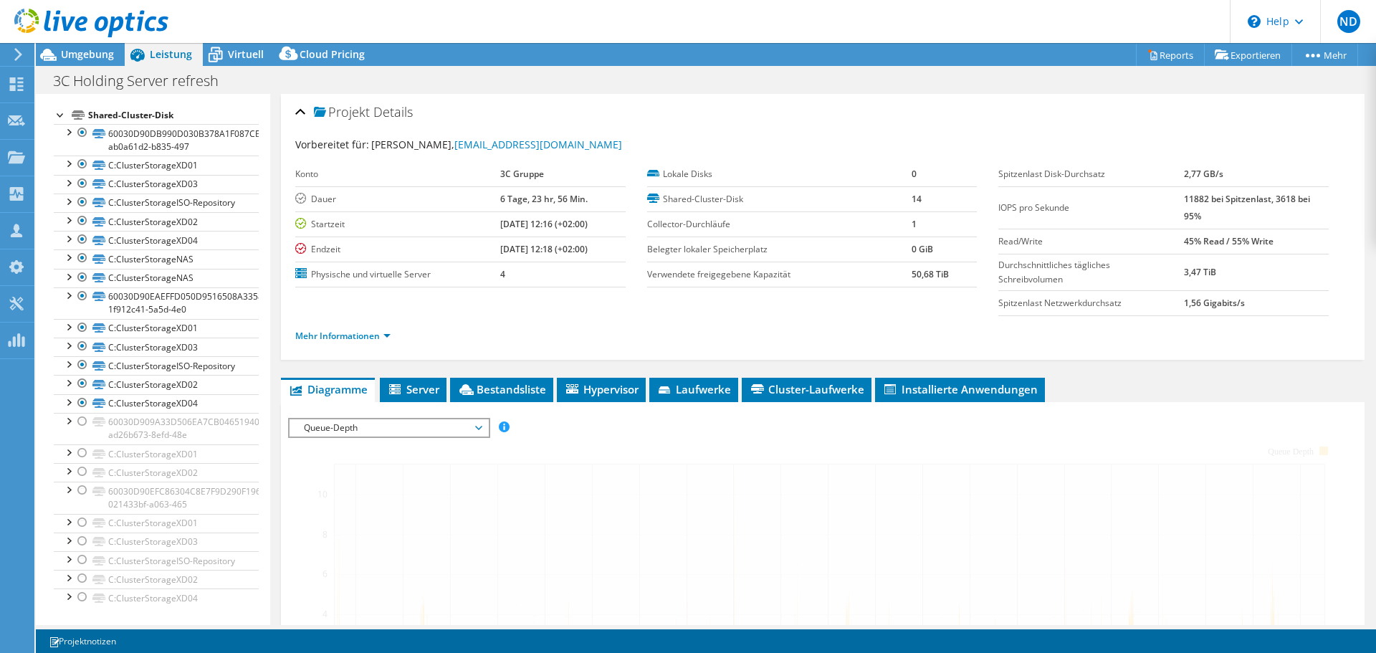
click at [92, 39] on link at bounding box center [91, 35] width 154 height 12
click at [79, 62] on div "Umgebung" at bounding box center [80, 54] width 89 height 23
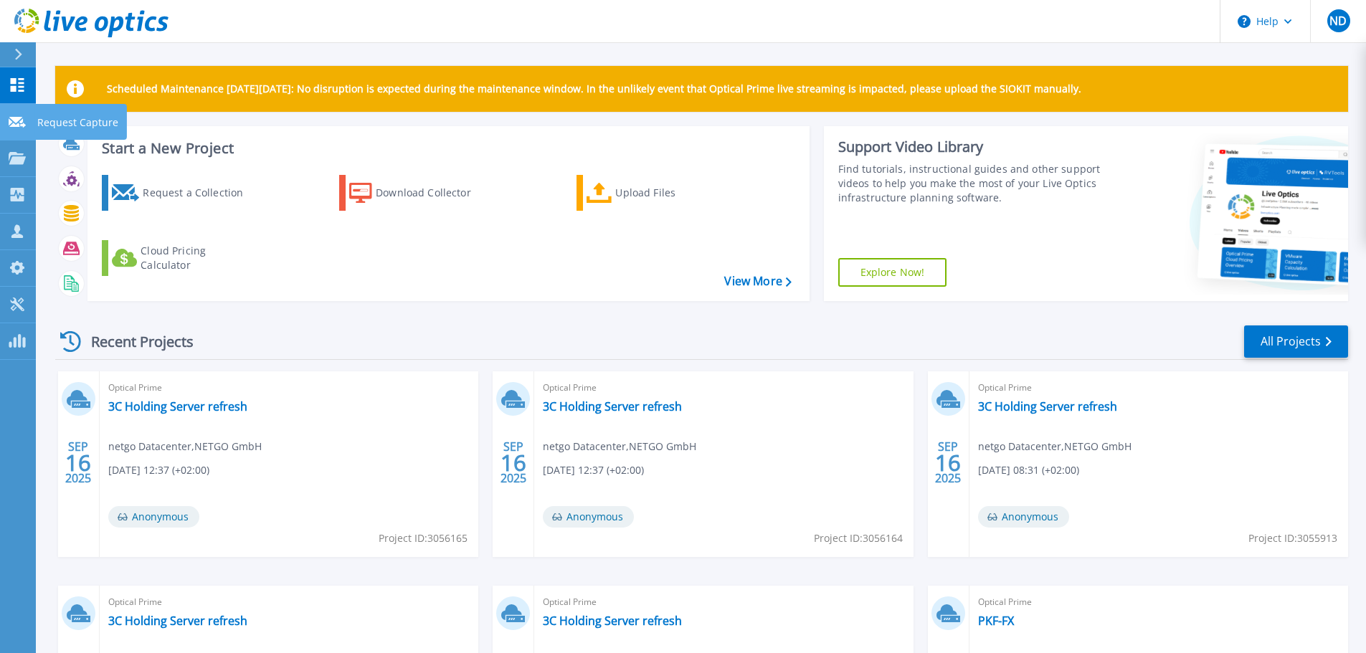
click at [20, 119] on icon at bounding box center [17, 122] width 17 height 11
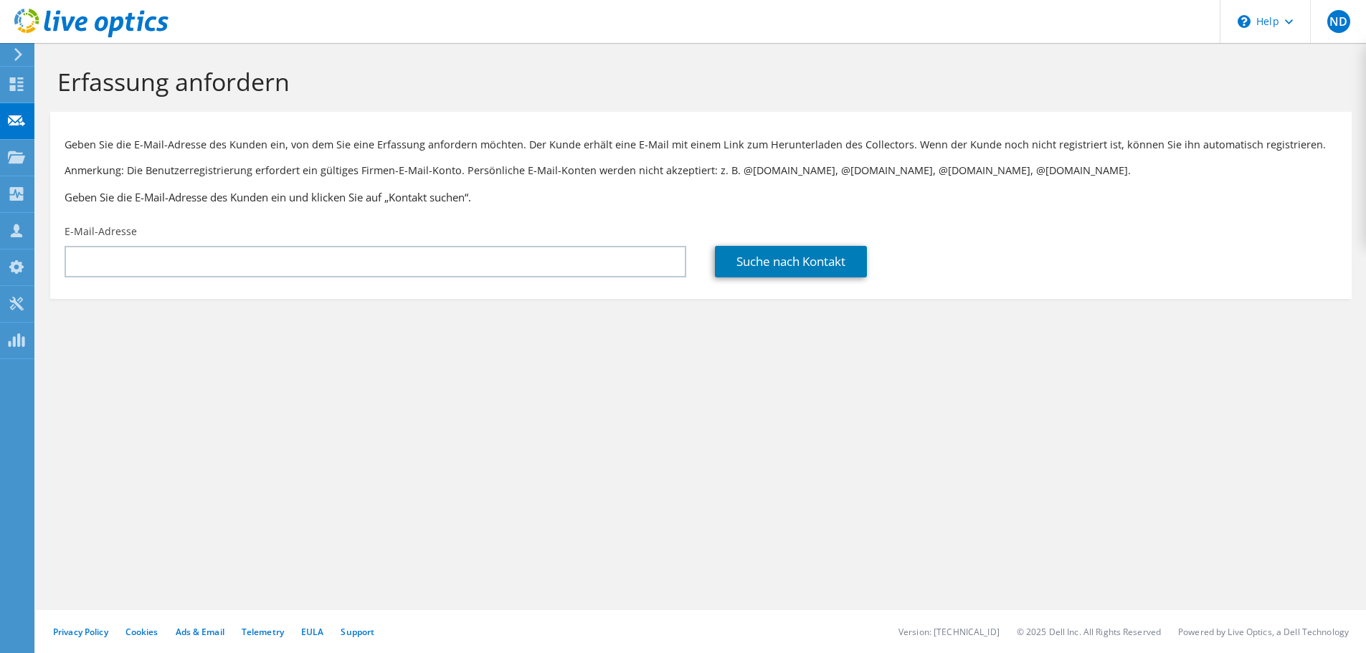
click at [16, 160] on use at bounding box center [16, 157] width 17 height 12
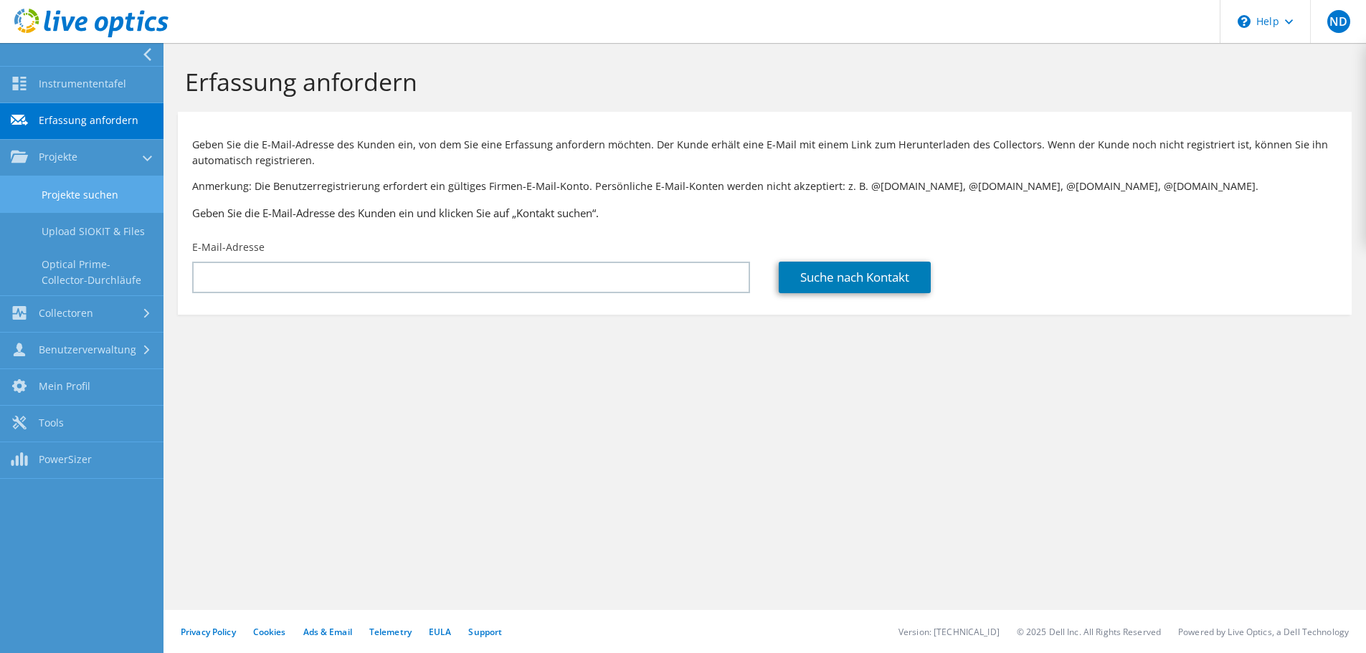
click at [113, 199] on link "Projekte suchen" at bounding box center [81, 194] width 163 height 37
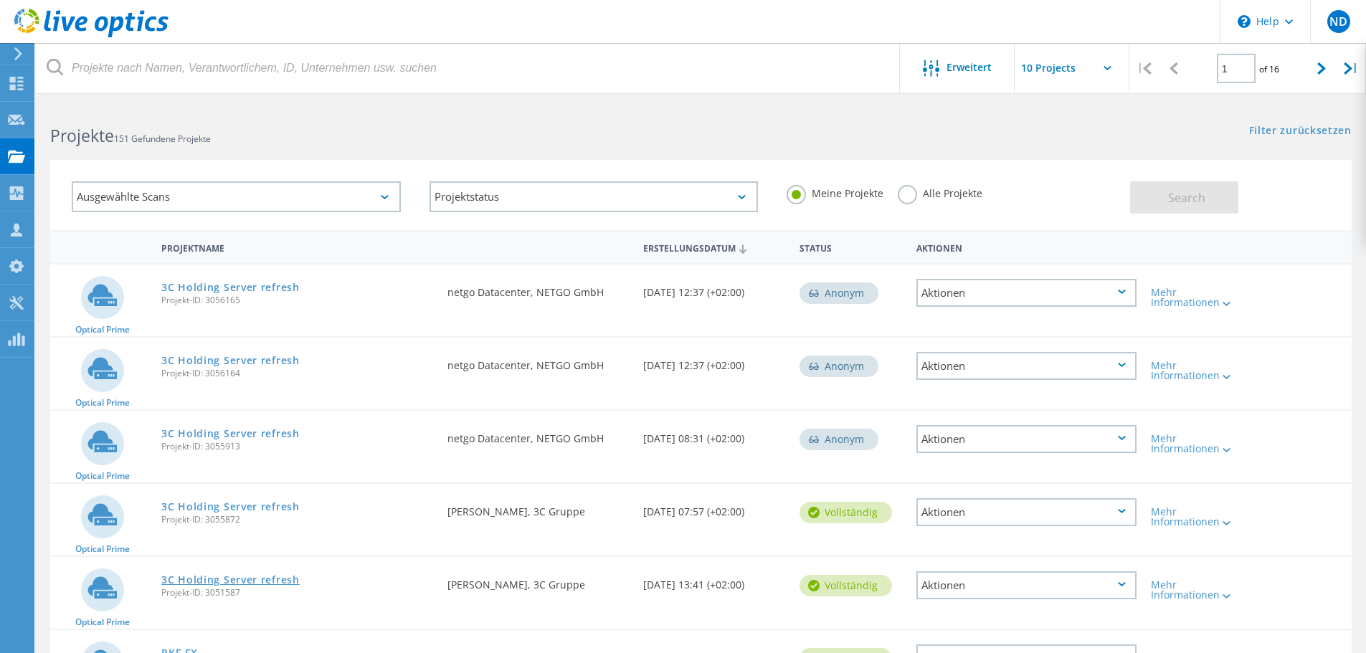
click at [219, 579] on link "3C Holding Server refresh" at bounding box center [230, 580] width 138 height 10
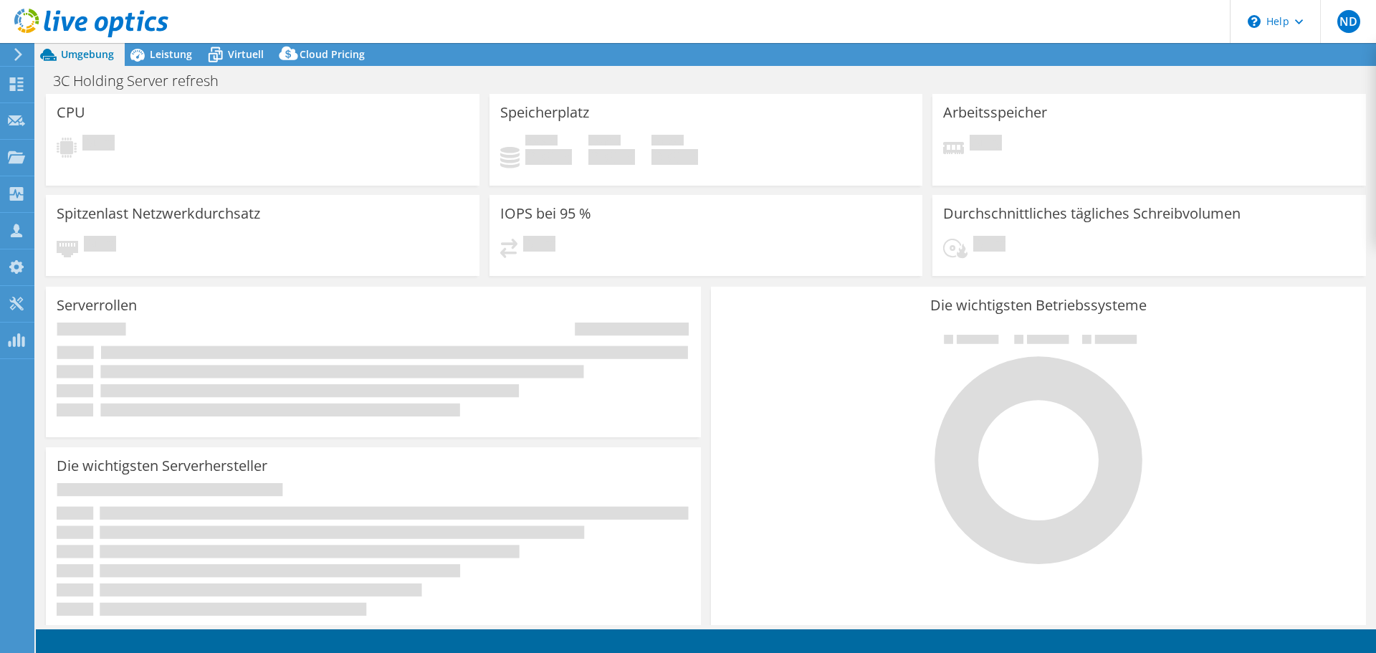
select select "USD"
select select "EUFrankfurt"
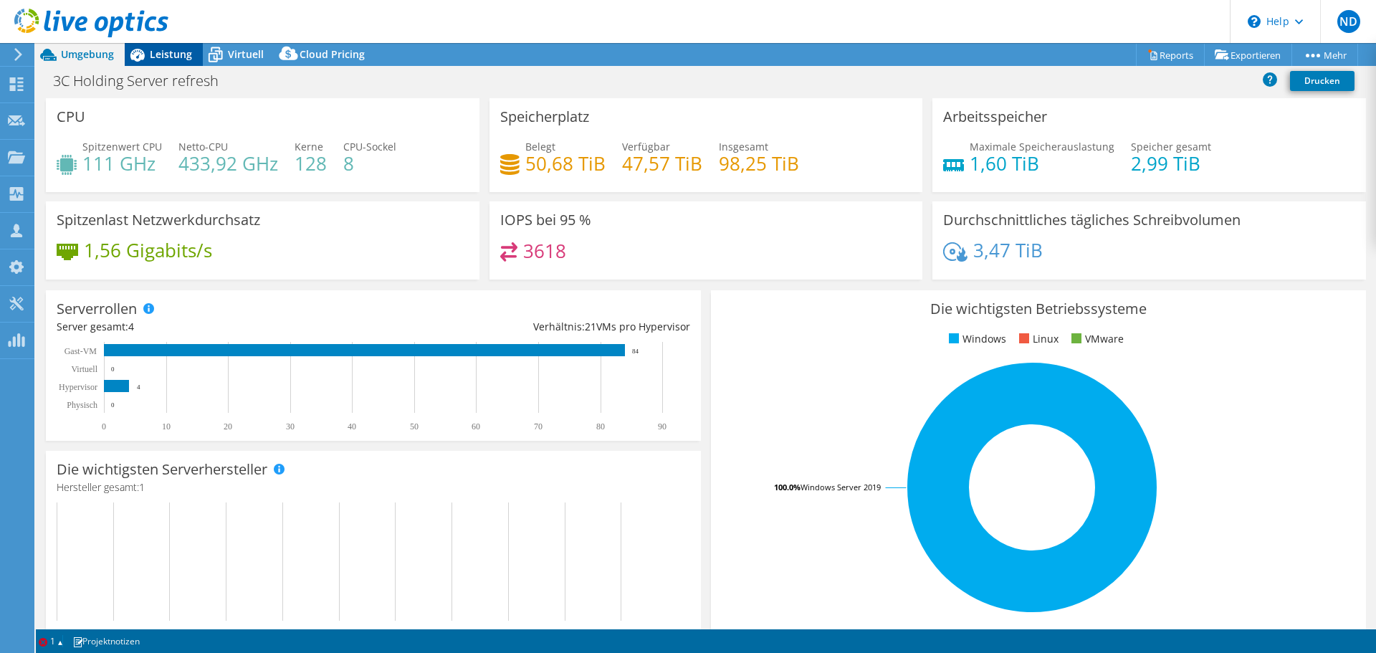
click at [176, 63] on div "Leistung" at bounding box center [164, 54] width 78 height 23
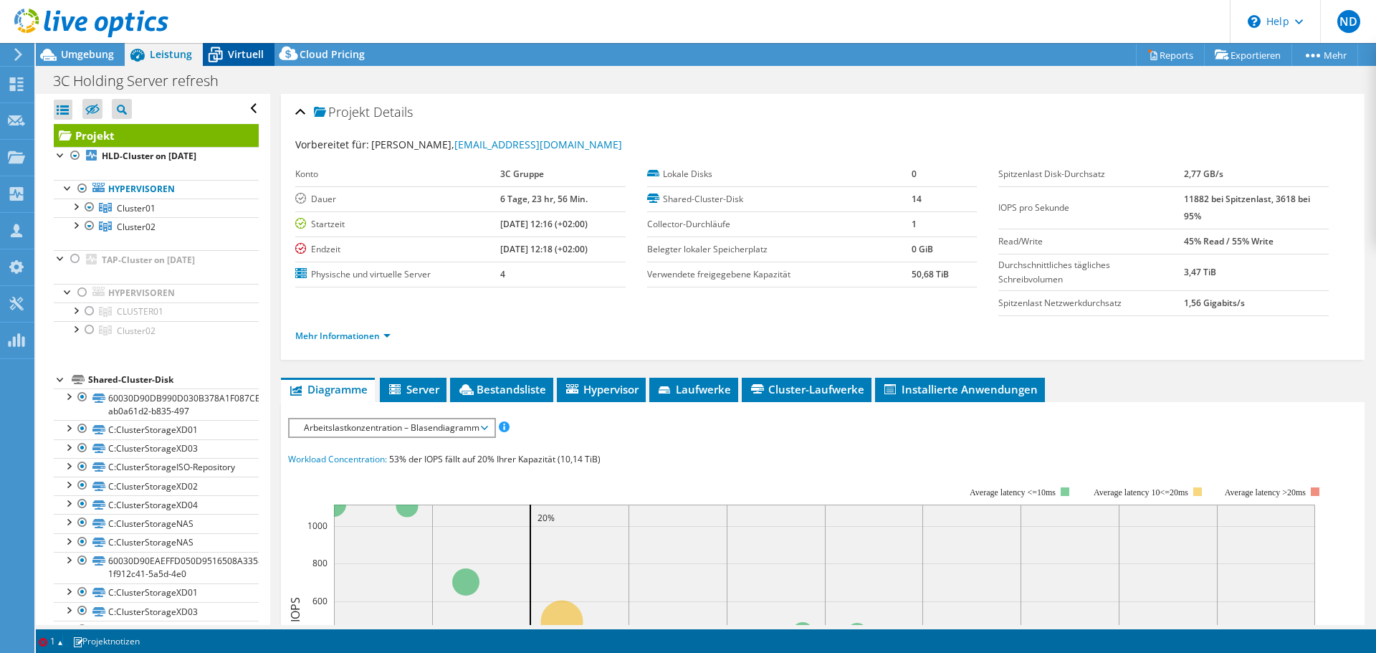
click at [239, 55] on span "Virtuell" at bounding box center [246, 54] width 36 height 14
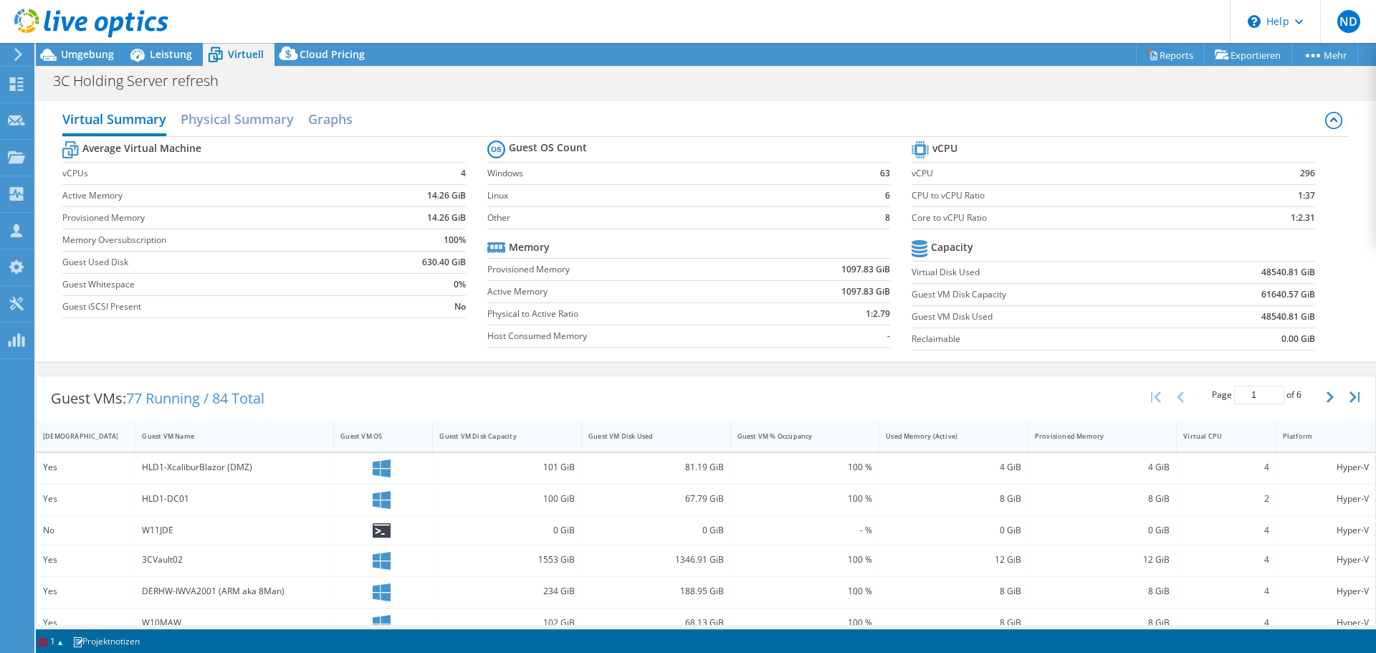
click at [842, 275] on b "1097.83 GiB" at bounding box center [866, 269] width 49 height 14
click at [162, 61] on div "Leistung" at bounding box center [164, 54] width 78 height 23
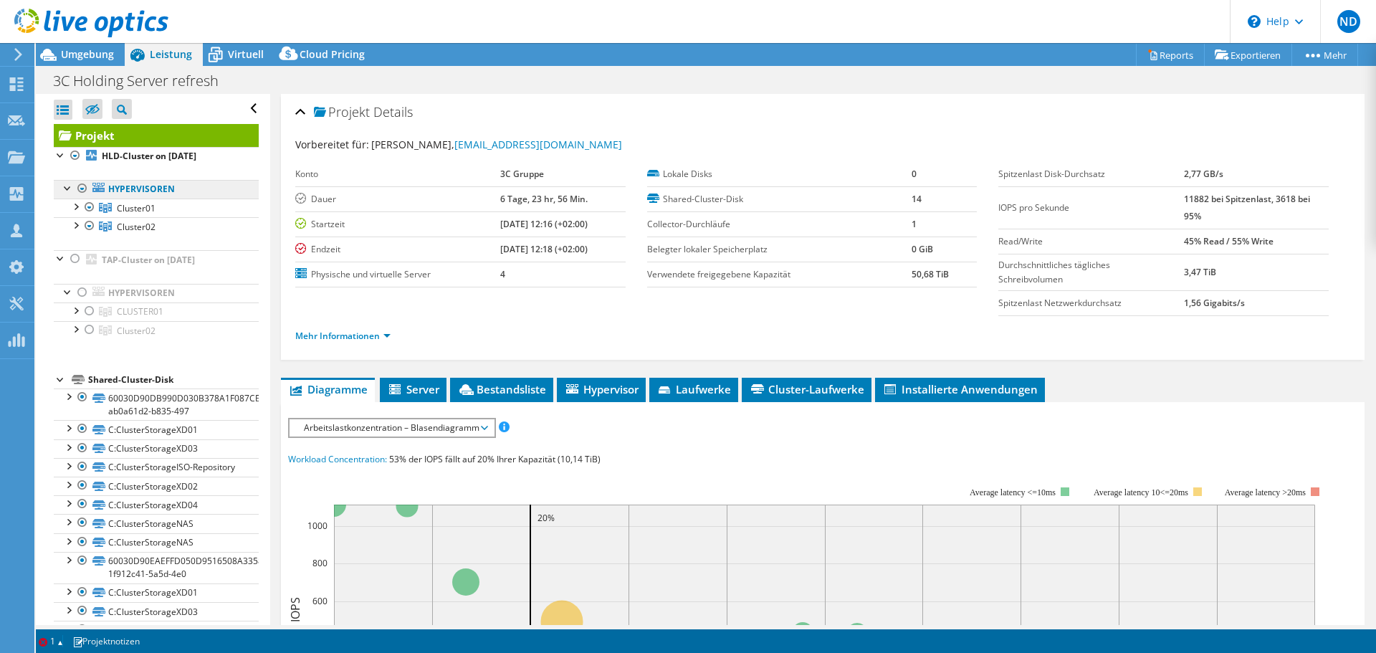
click at [150, 186] on link "Hypervisoren" at bounding box center [156, 189] width 205 height 19
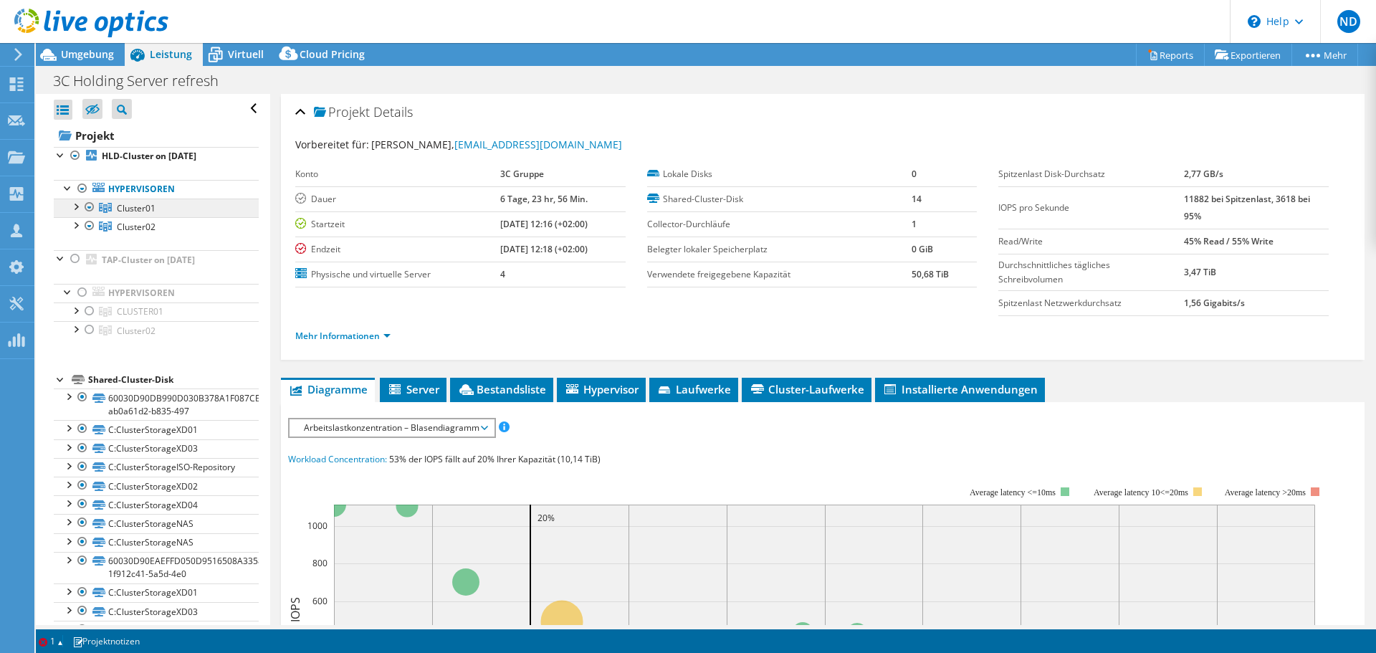
click at [151, 207] on span "Cluster01" at bounding box center [136, 208] width 39 height 12
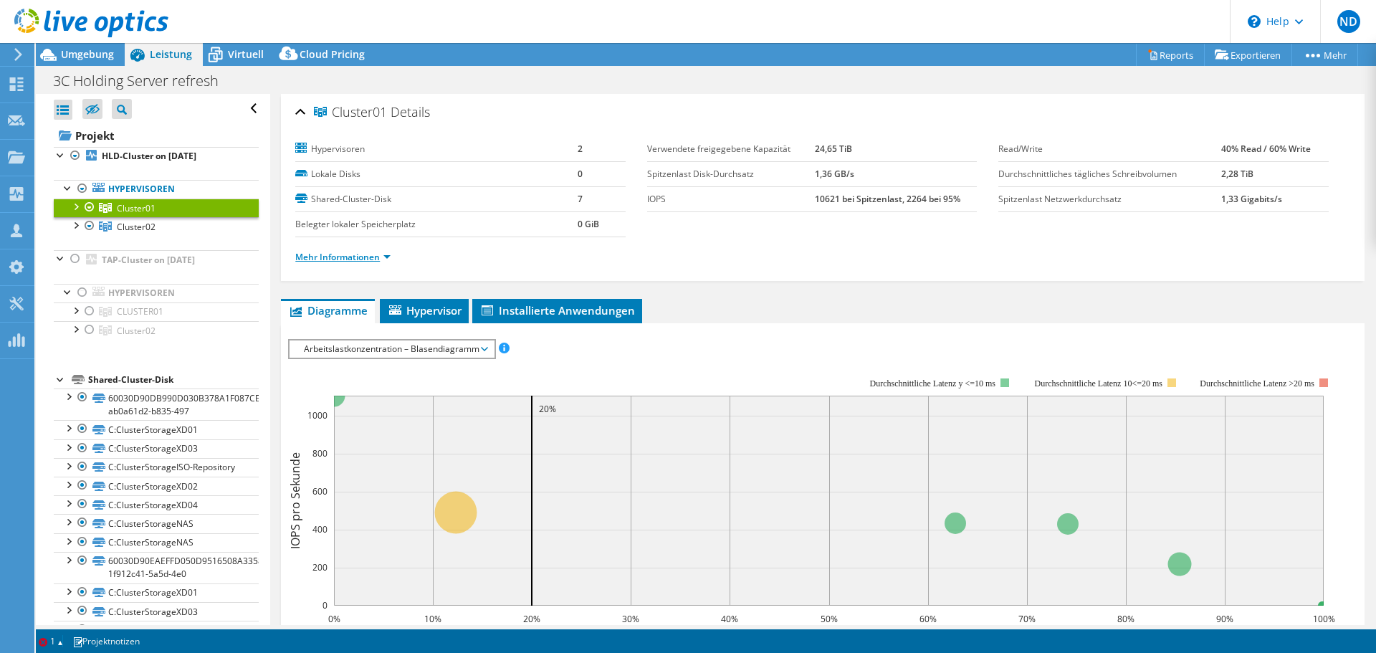
click at [359, 258] on link "Mehr Informationen" at bounding box center [342, 257] width 95 height 12
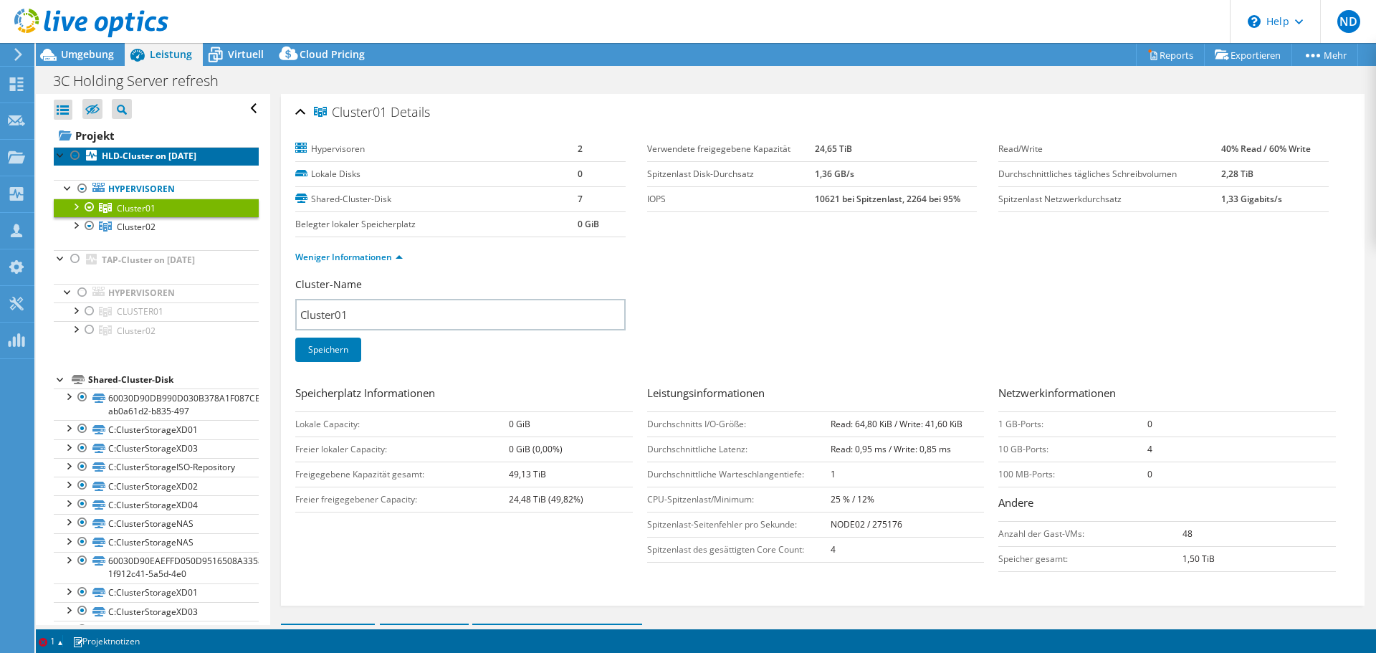
click at [122, 155] on b "HLD-Cluster on [DATE]" at bounding box center [149, 156] width 95 height 12
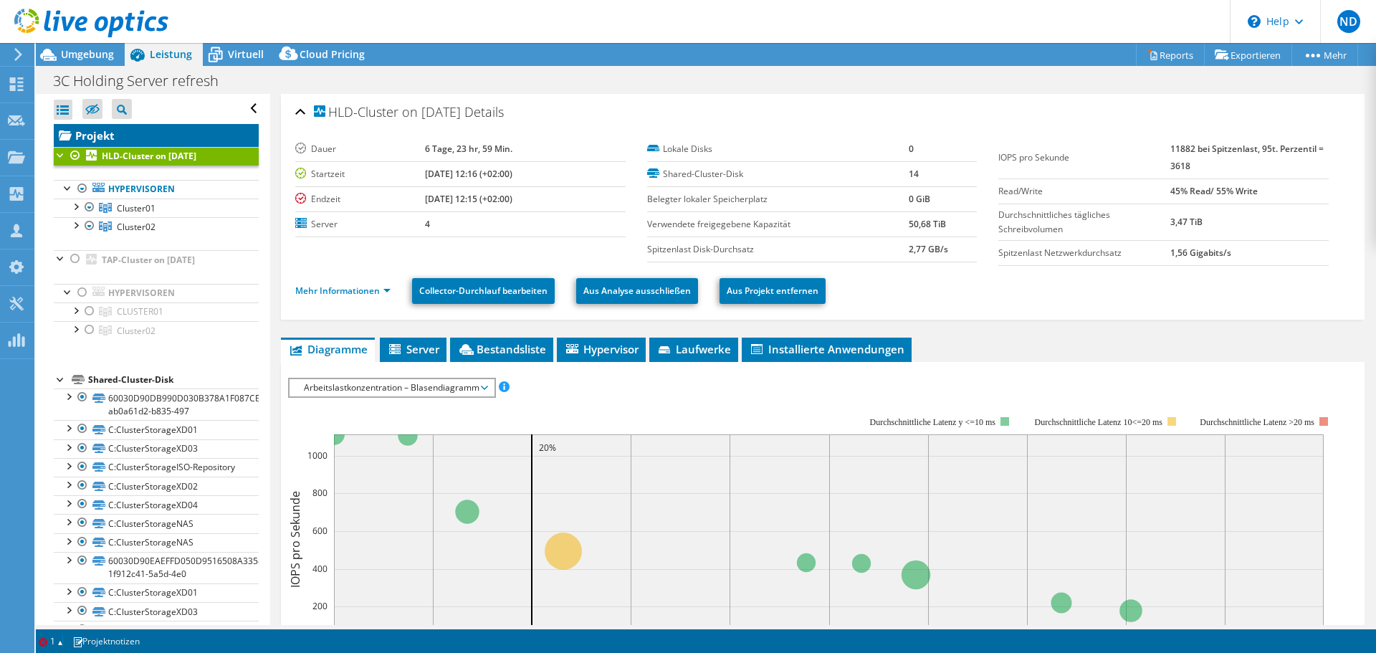
click at [108, 139] on link "Projekt" at bounding box center [156, 135] width 205 height 23
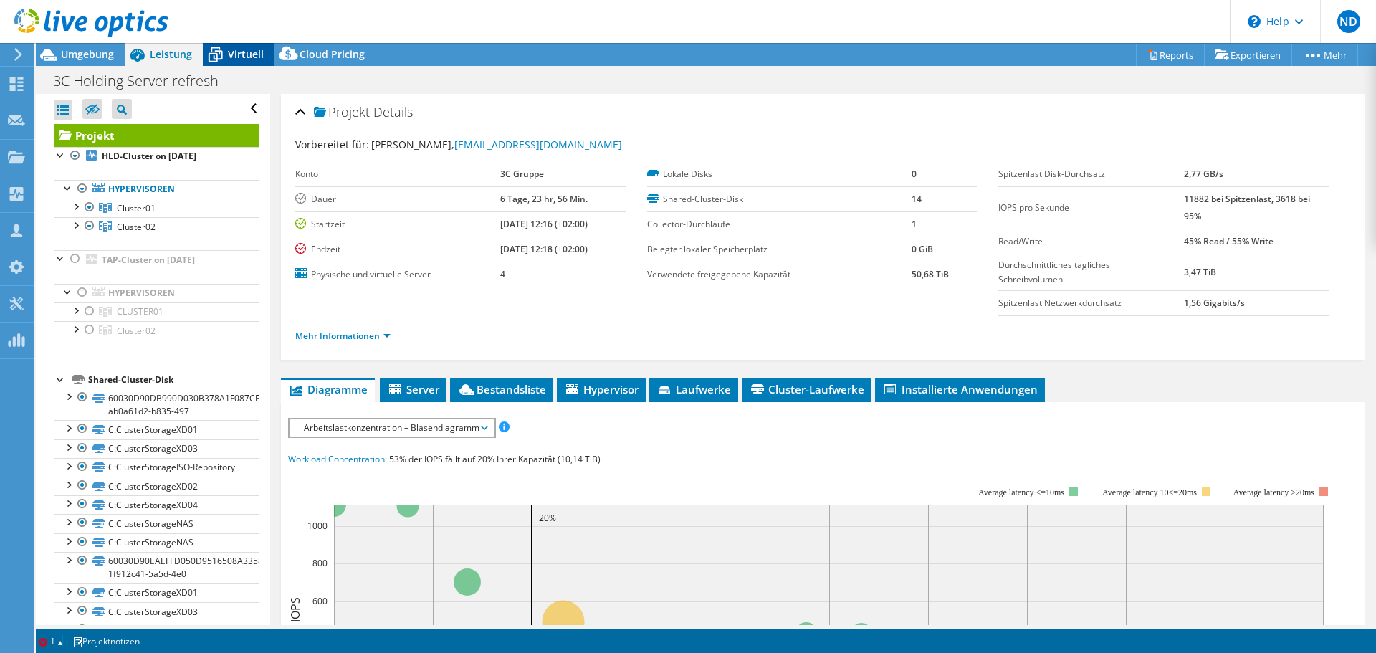
click at [241, 59] on span "Virtuell" at bounding box center [246, 54] width 36 height 14
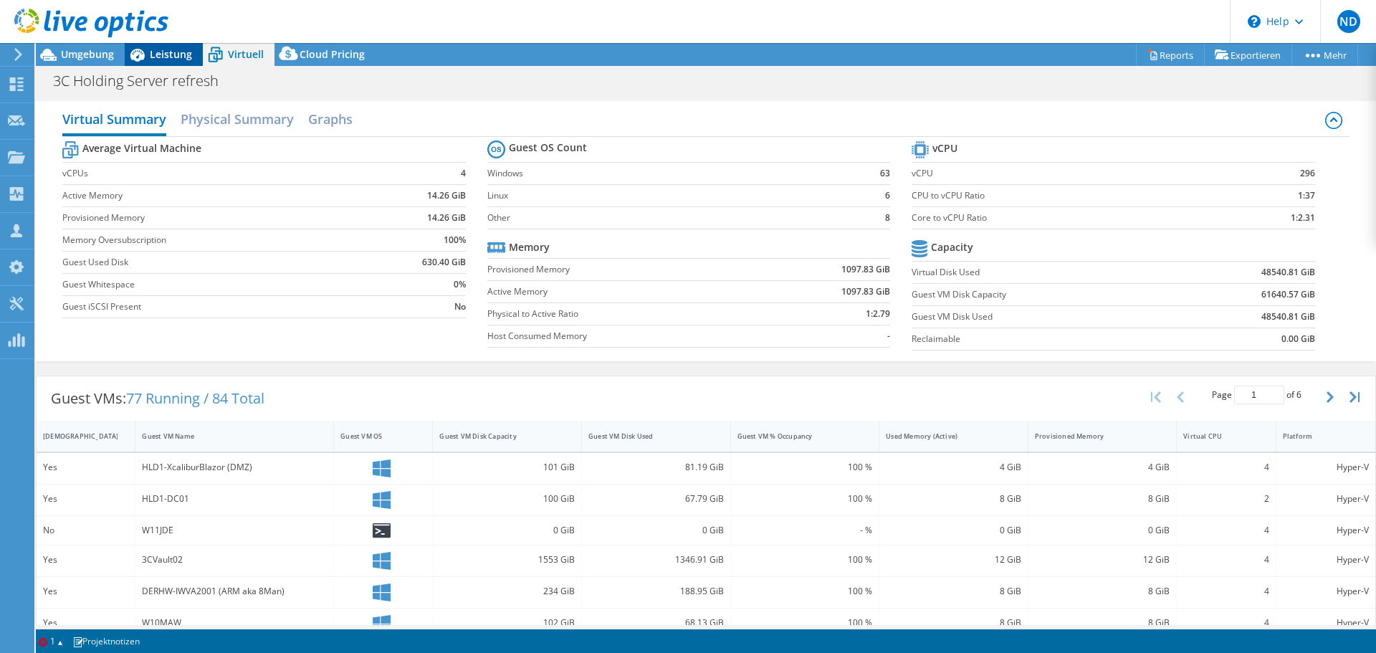
click at [161, 55] on span "Leistung" at bounding box center [171, 54] width 42 height 14
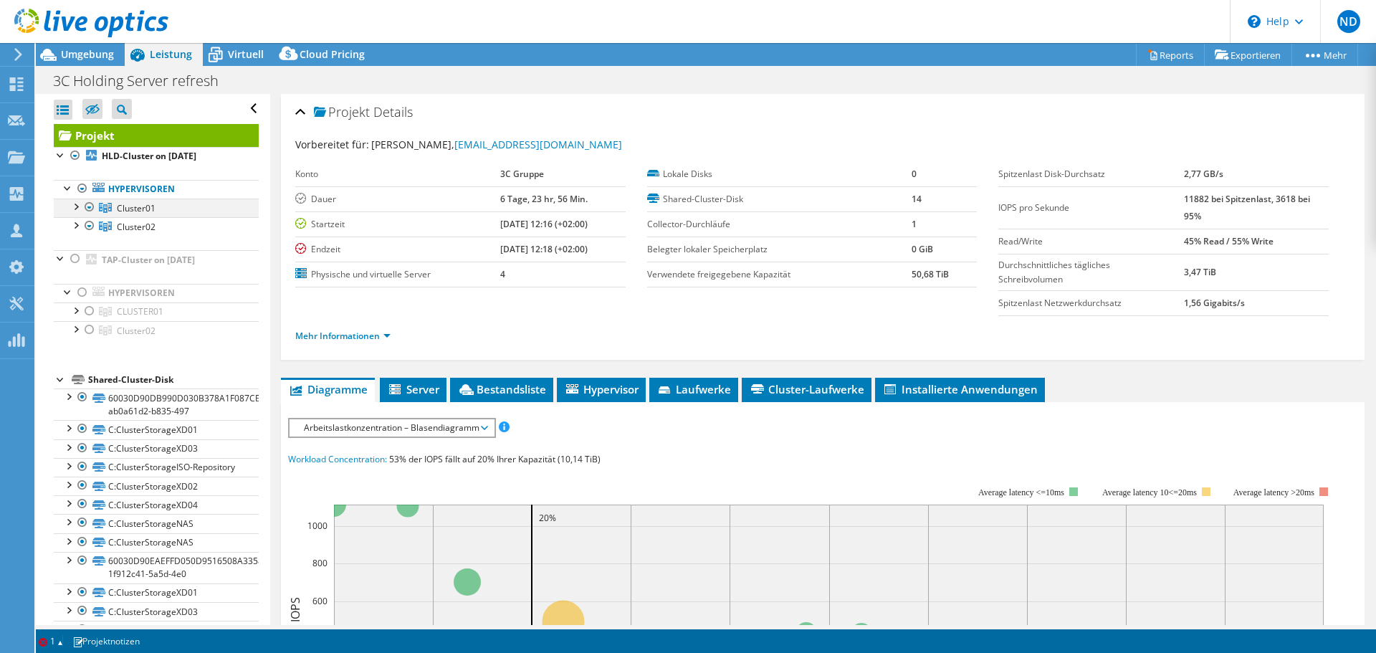
click at [77, 207] on div at bounding box center [75, 206] width 14 height 14
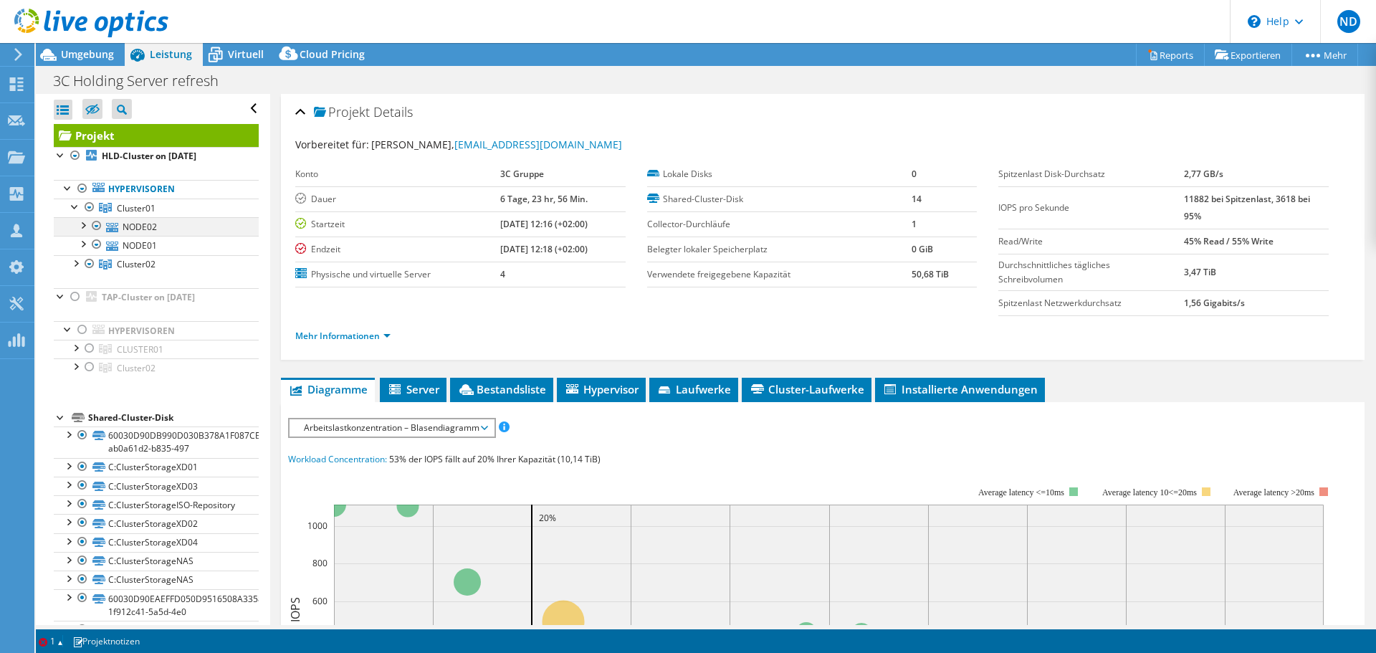
click at [85, 227] on div at bounding box center [82, 224] width 14 height 14
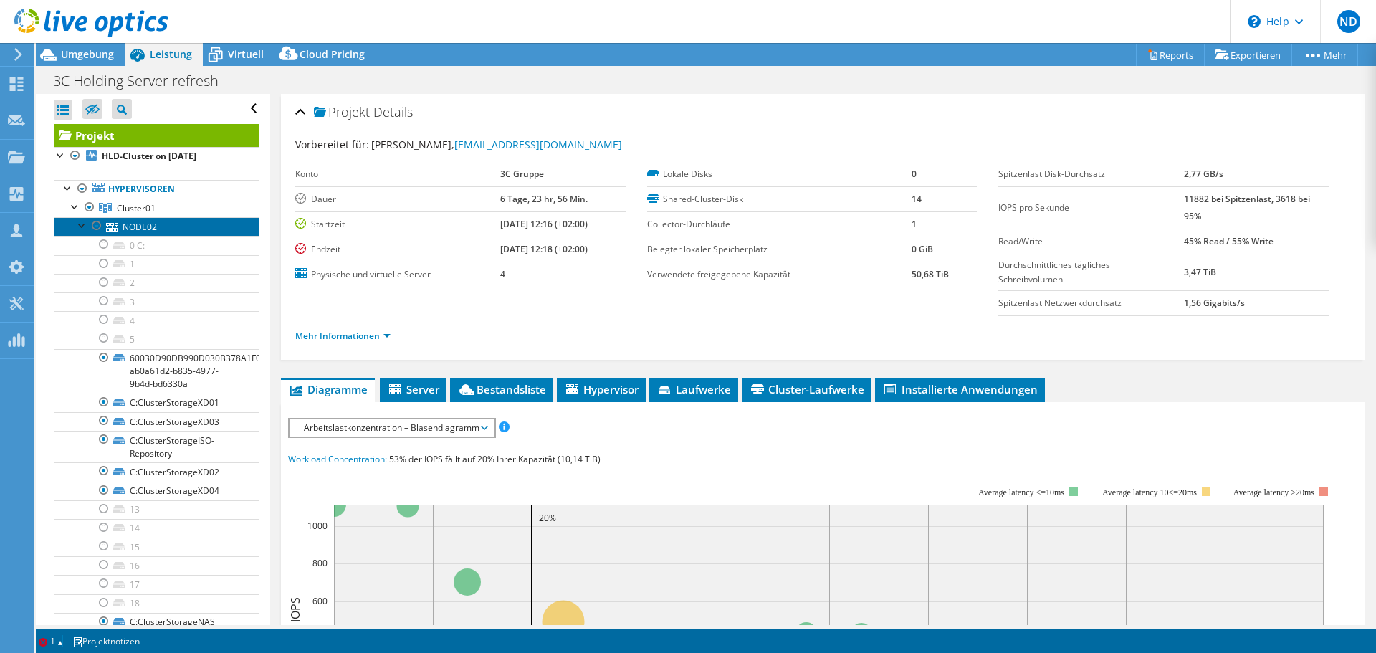
click at [144, 229] on link "NODE02" at bounding box center [156, 226] width 205 height 19
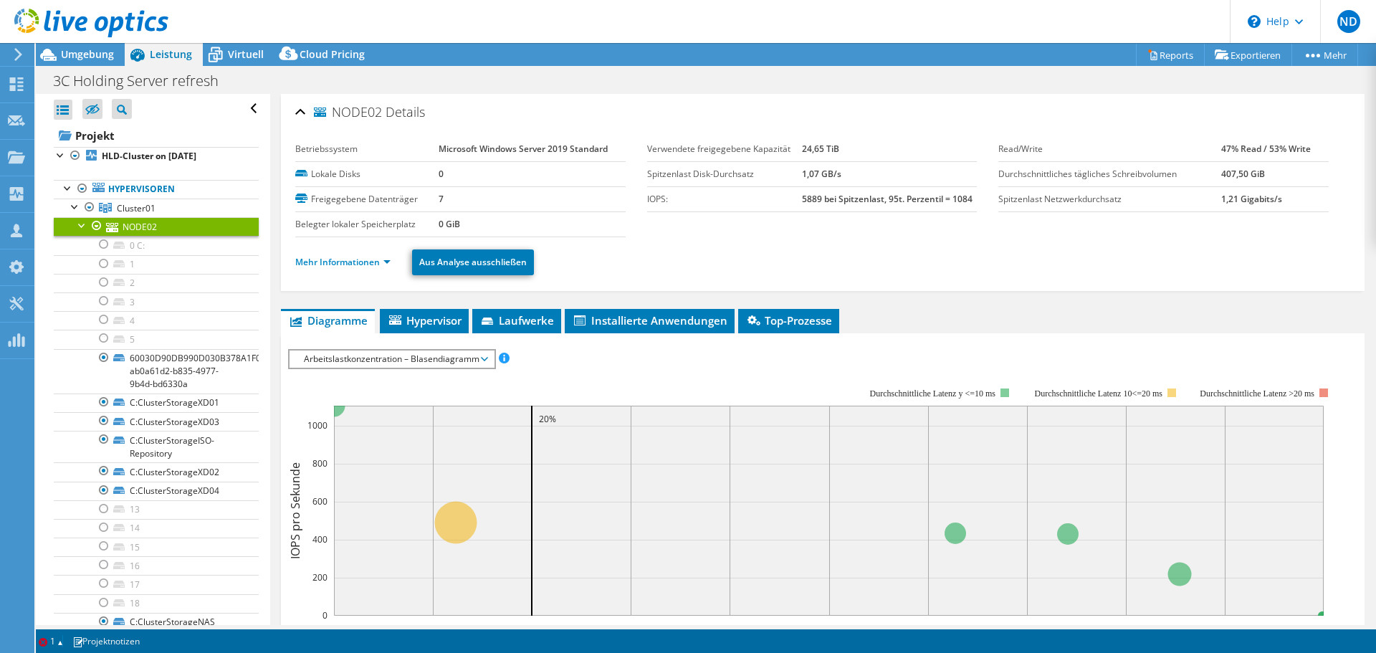
click at [342, 270] on li "Mehr Informationen" at bounding box center [347, 262] width 104 height 16
click at [344, 265] on link "Mehr Informationen" at bounding box center [342, 262] width 95 height 12
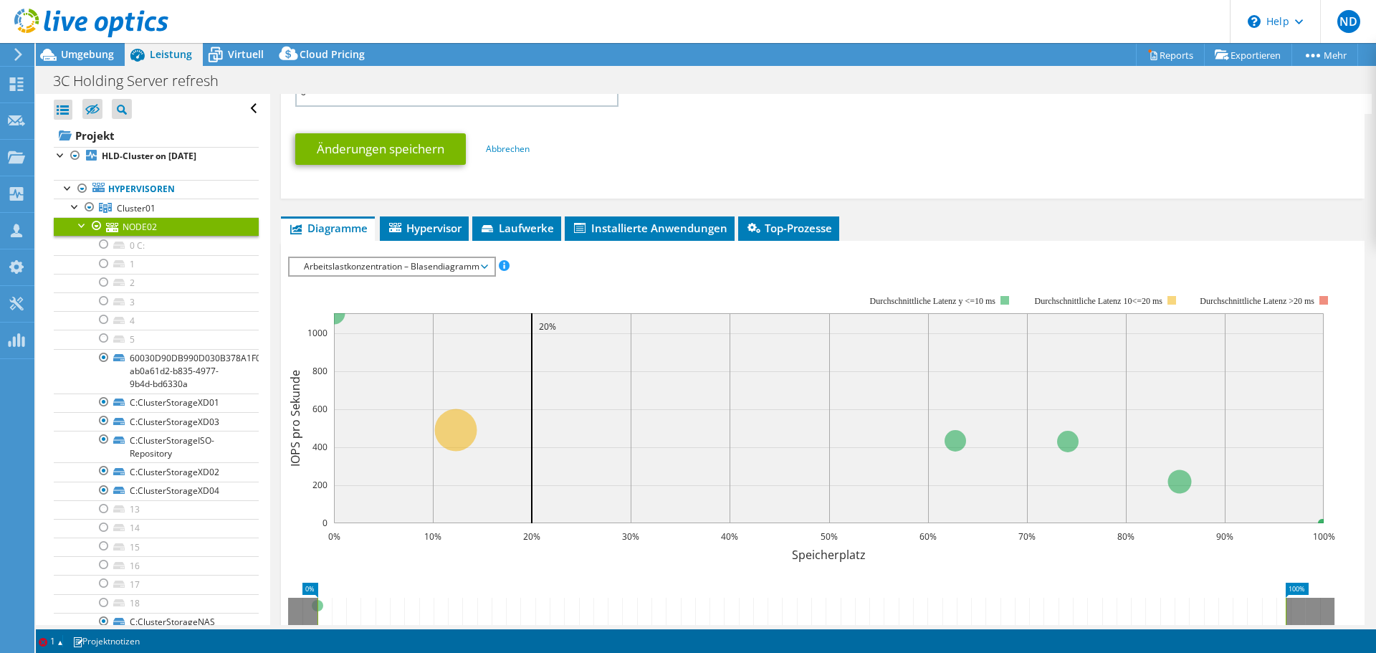
scroll to position [834, 0]
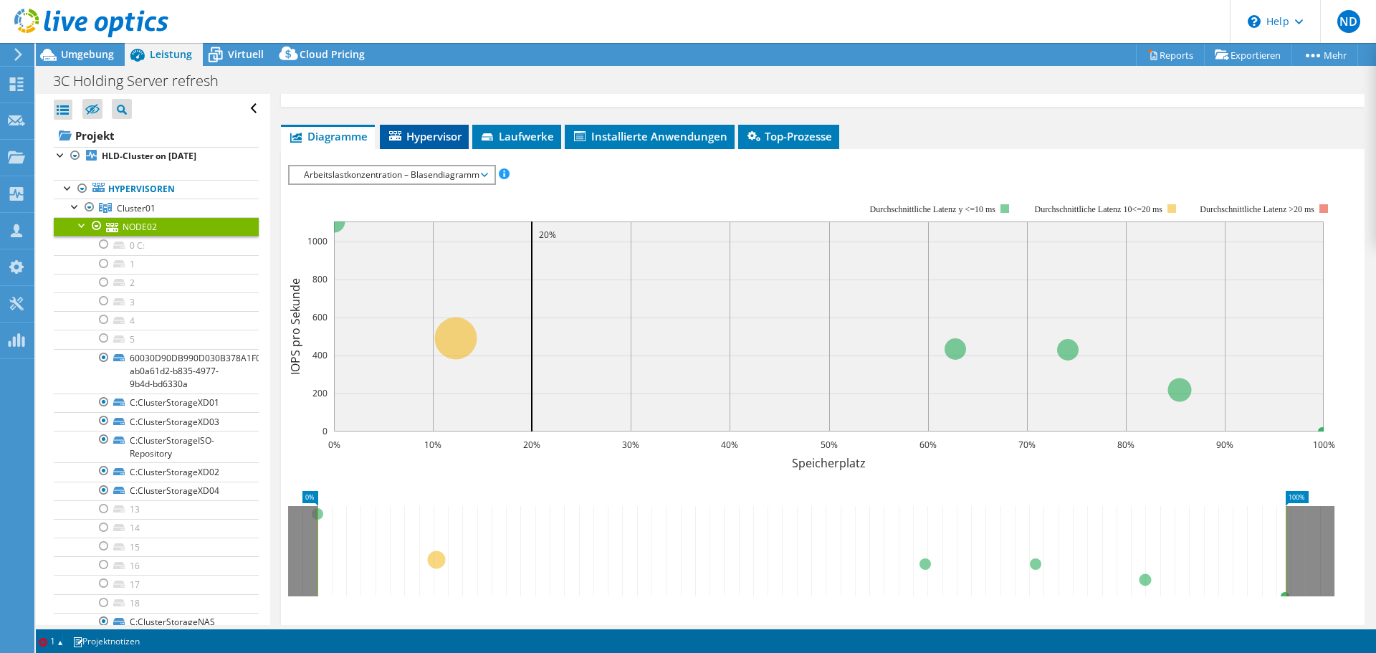
click at [424, 133] on span "Hypervisor" at bounding box center [424, 136] width 75 height 14
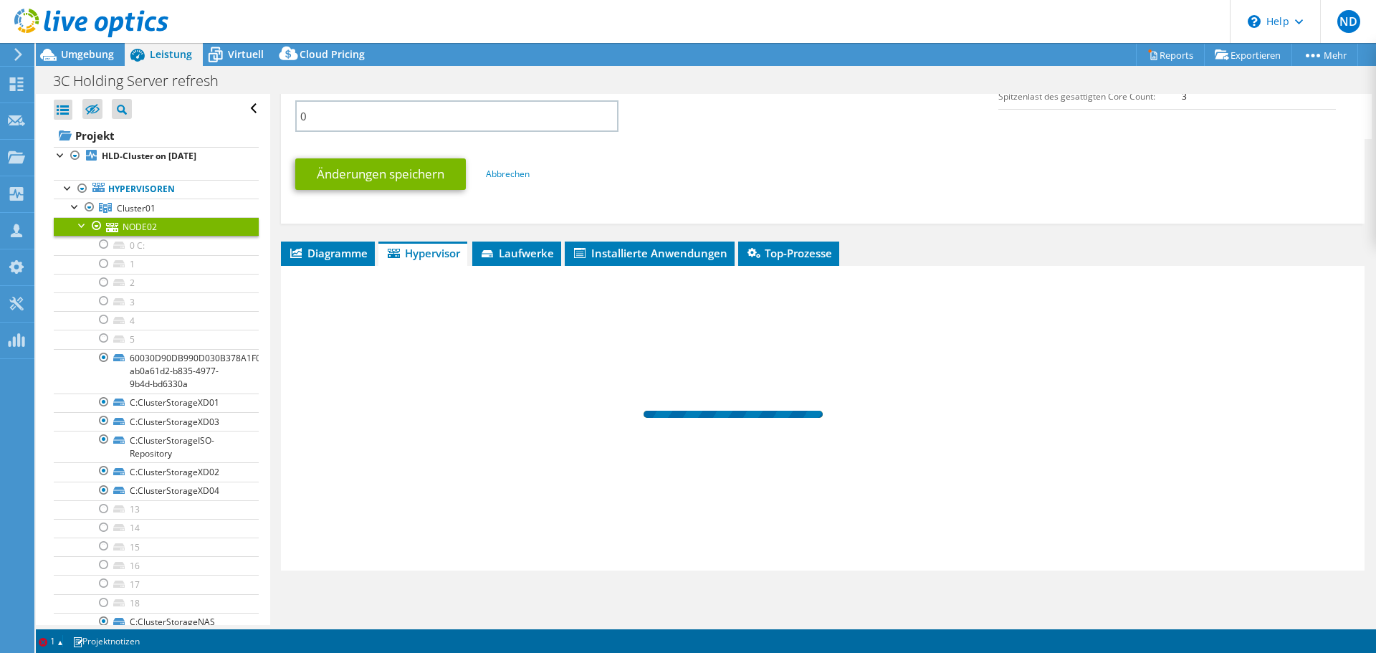
scroll to position [718, 0]
